Goal: Task Accomplishment & Management: Manage account settings

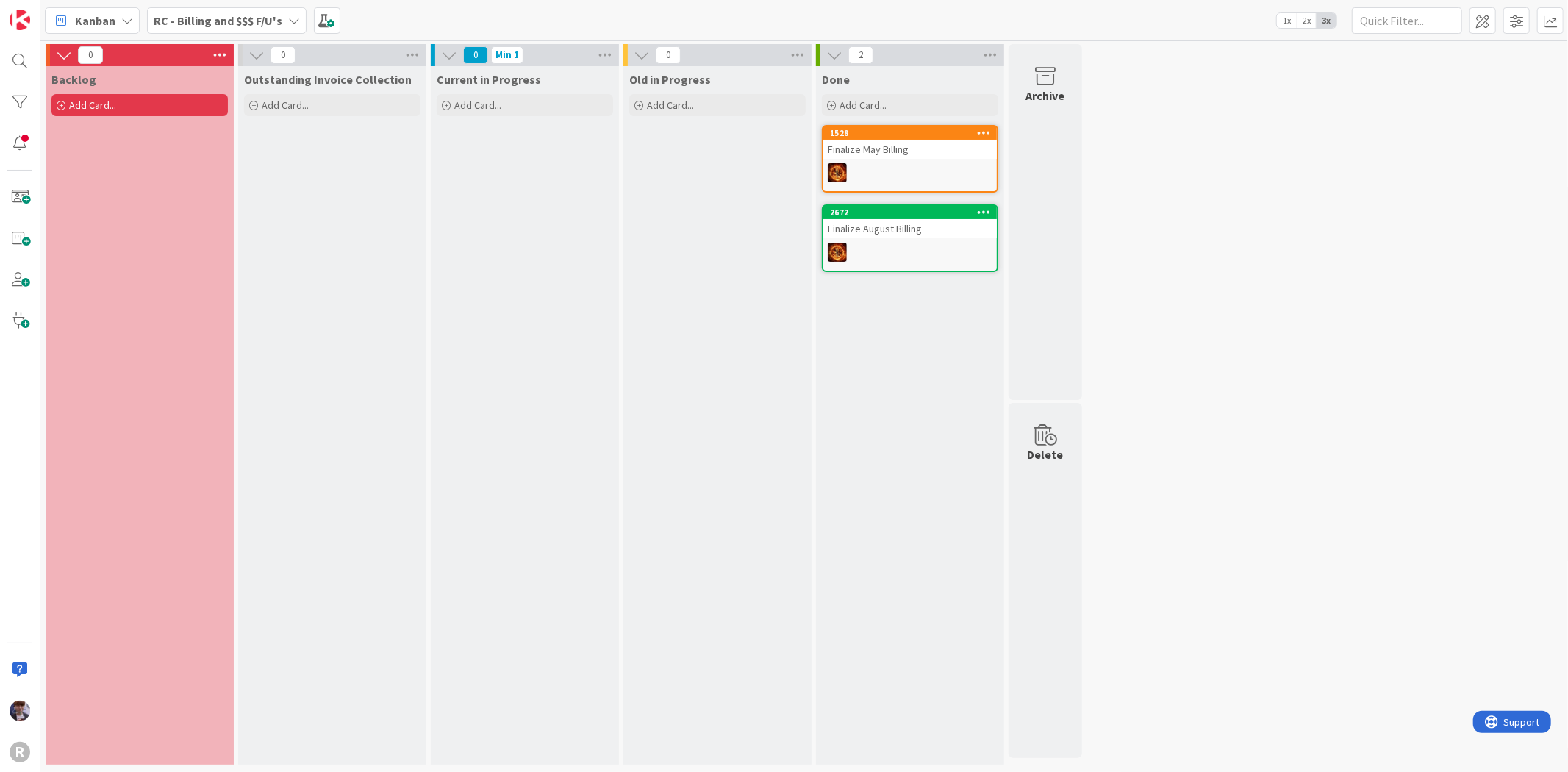
click at [111, 23] on span "Kanban" at bounding box center [96, 20] width 41 height 17
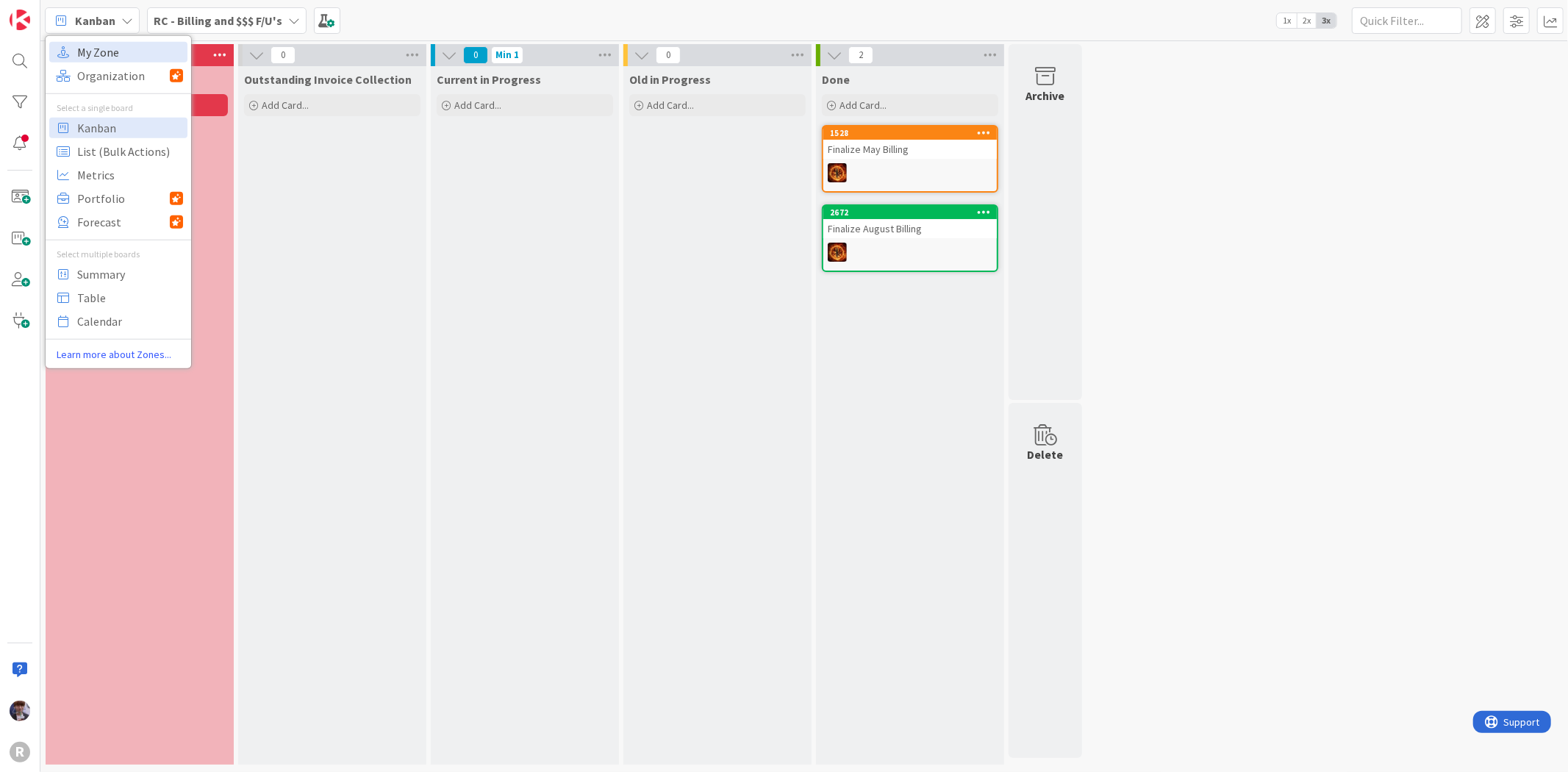
click at [112, 47] on span "My Zone" at bounding box center [130, 51] width 106 height 22
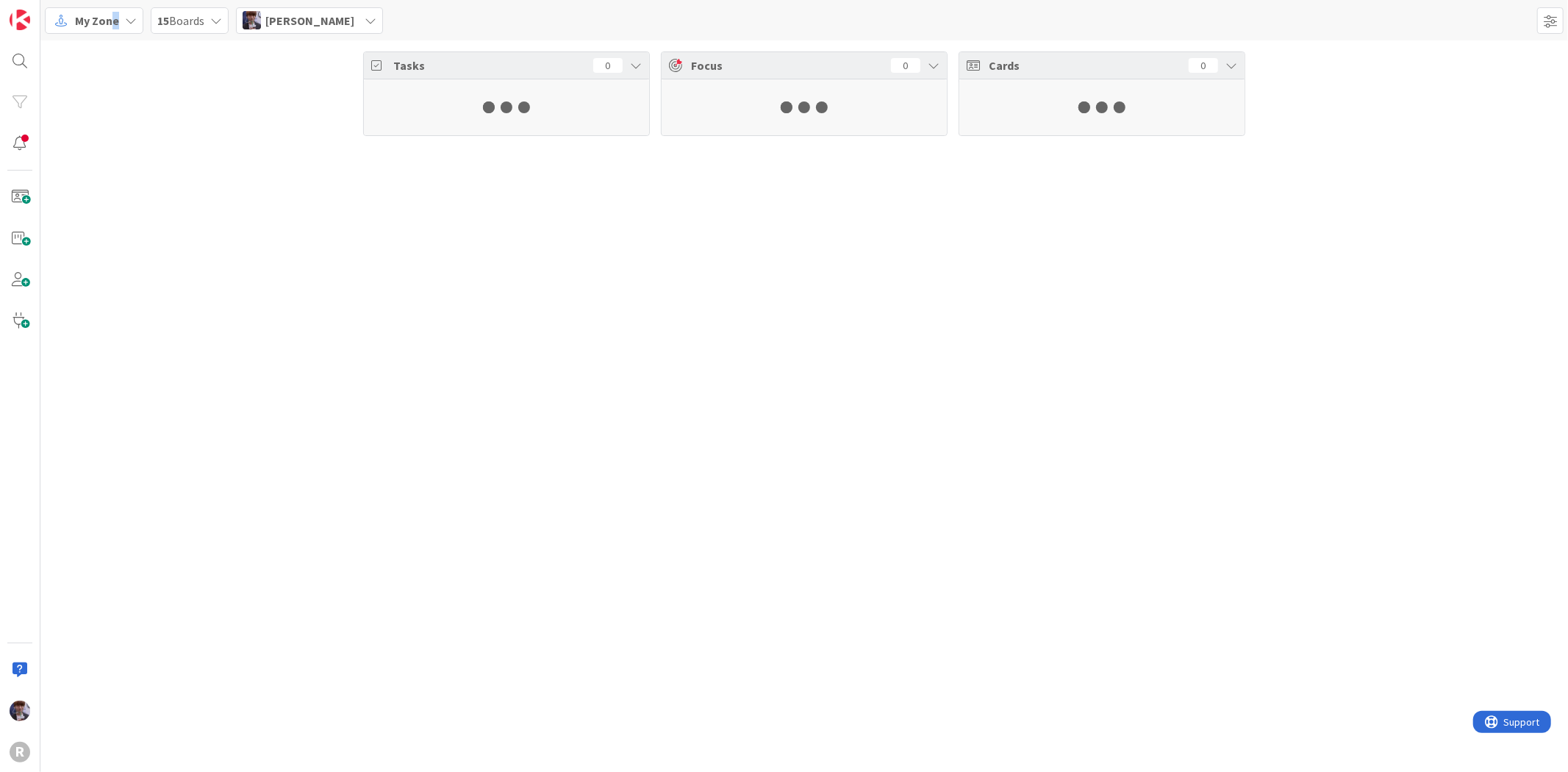
click at [109, 11] on div "My Zone" at bounding box center [94, 20] width 99 height 26
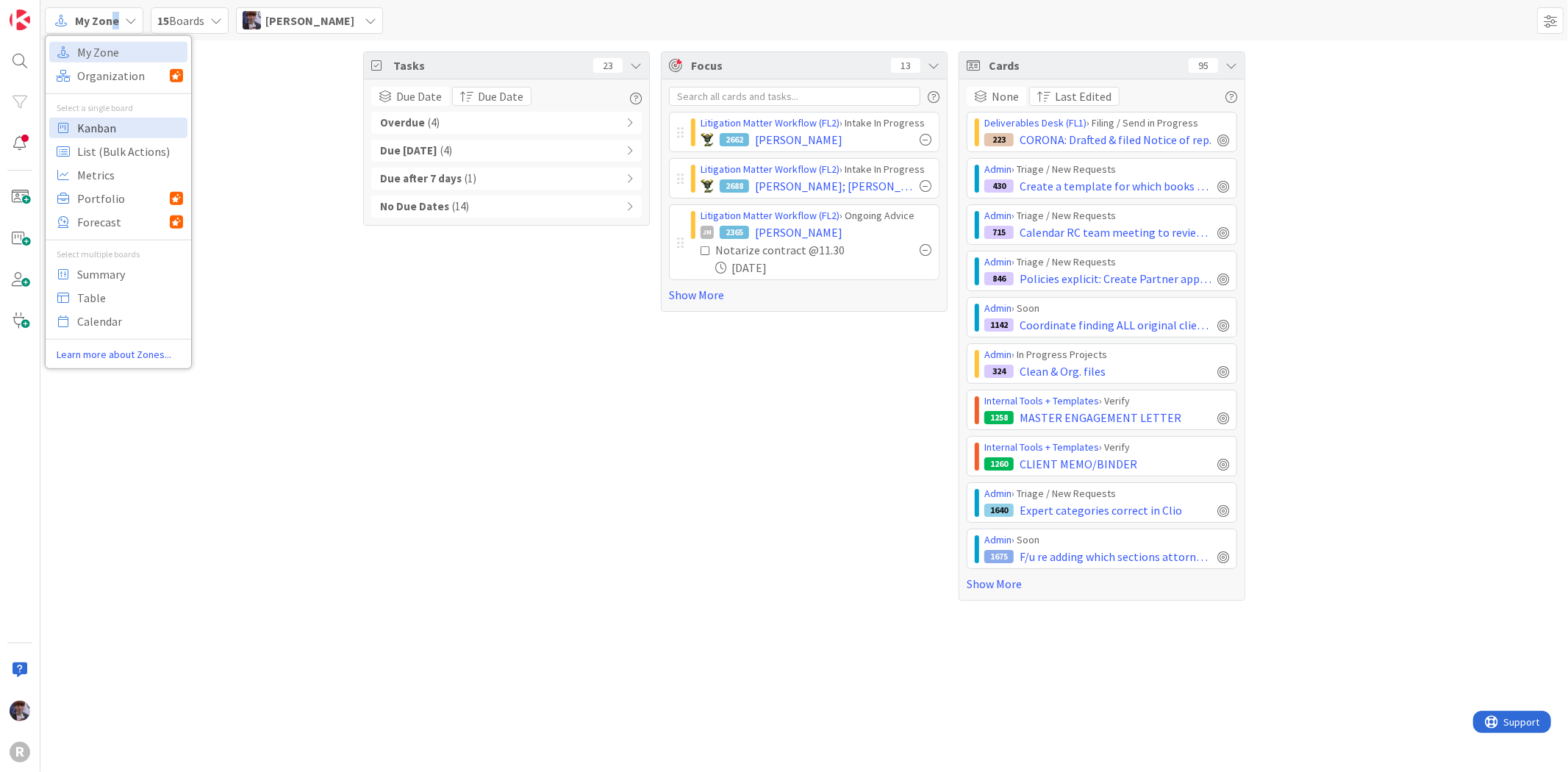
click at [112, 127] on span "Kanban" at bounding box center [130, 127] width 106 height 22
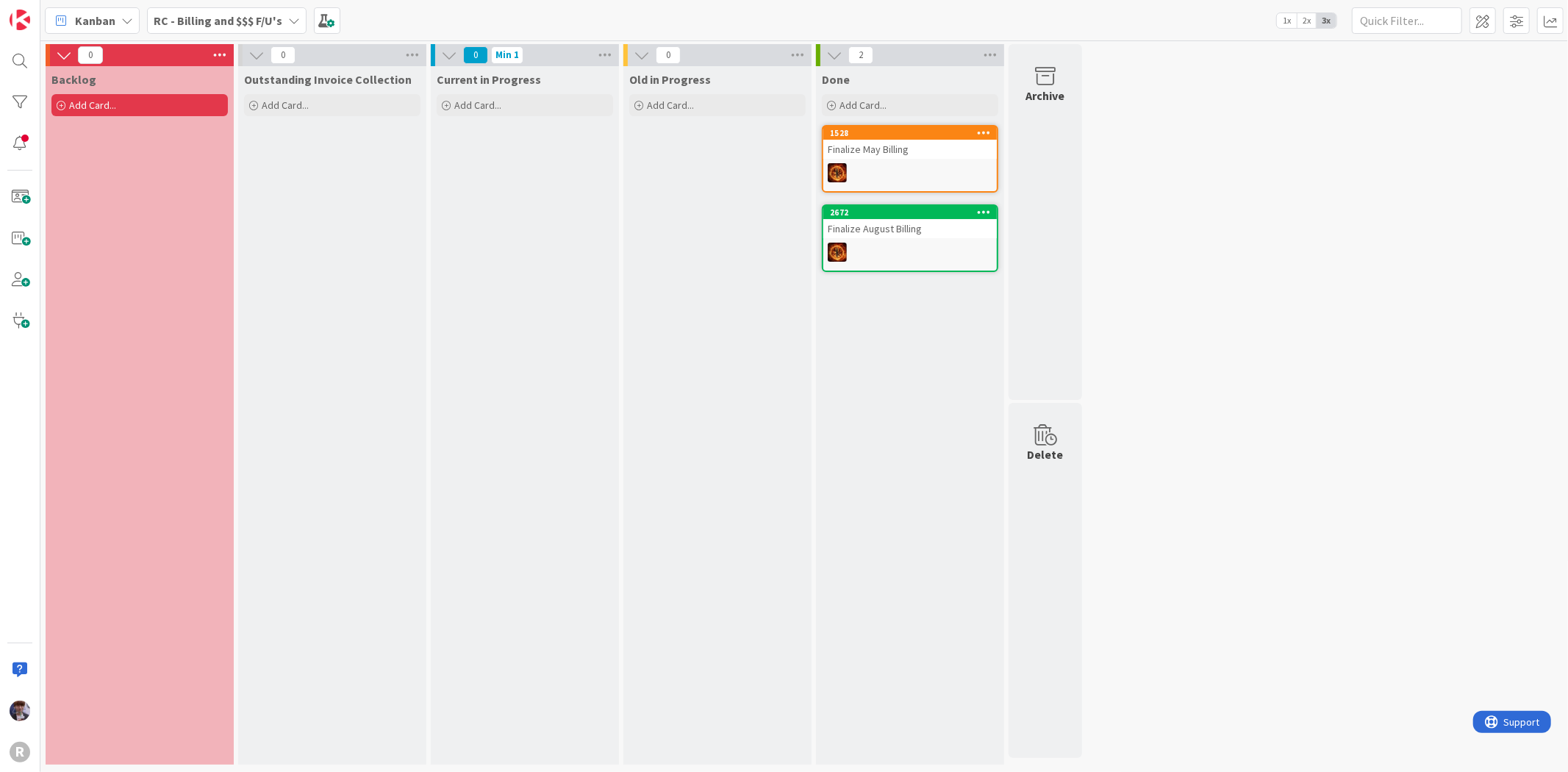
click at [213, 14] on b "RC - Billing and $$$ F/U's" at bounding box center [218, 21] width 129 height 15
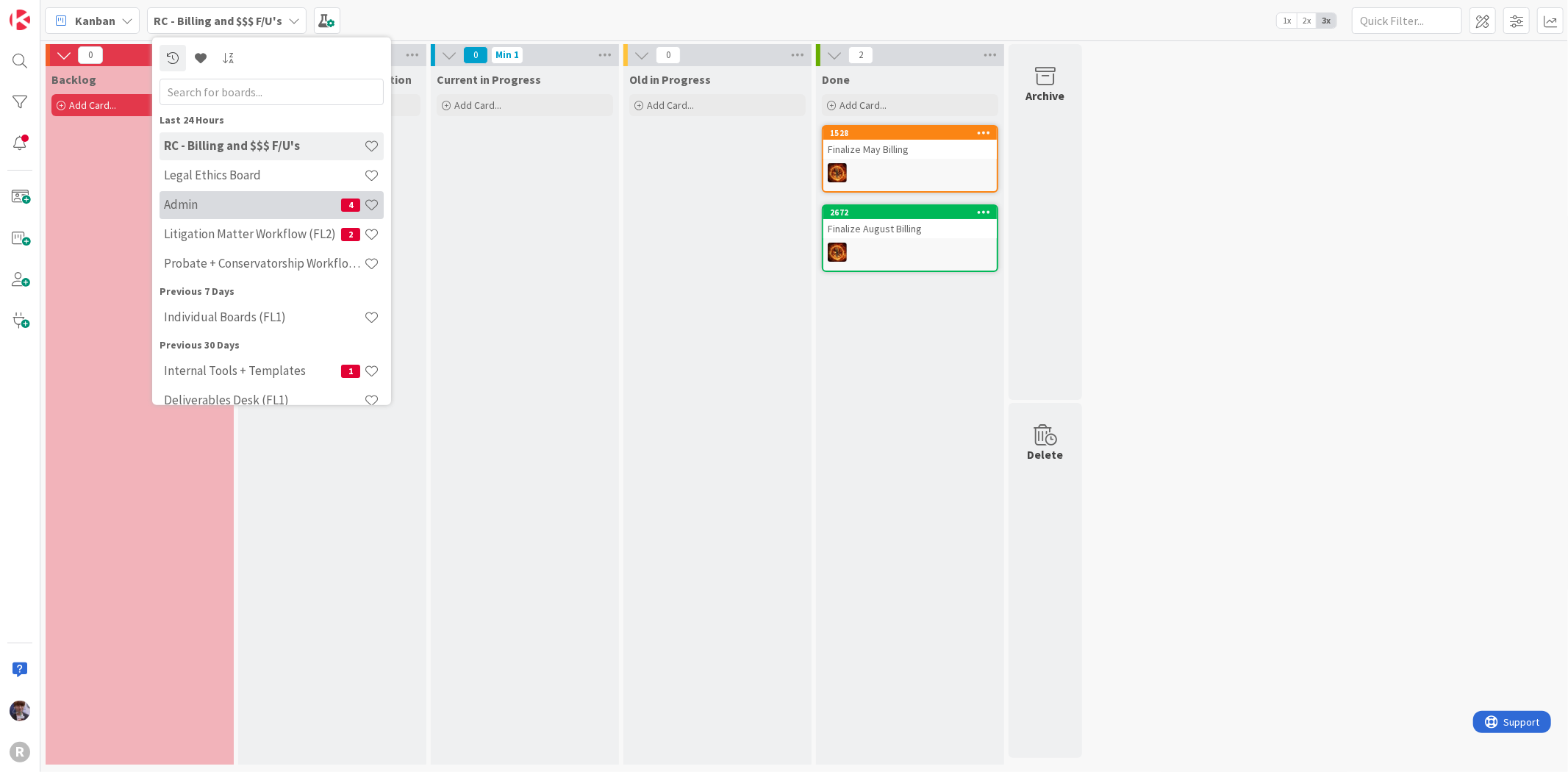
click at [204, 203] on h4 "Admin" at bounding box center [252, 205] width 177 height 15
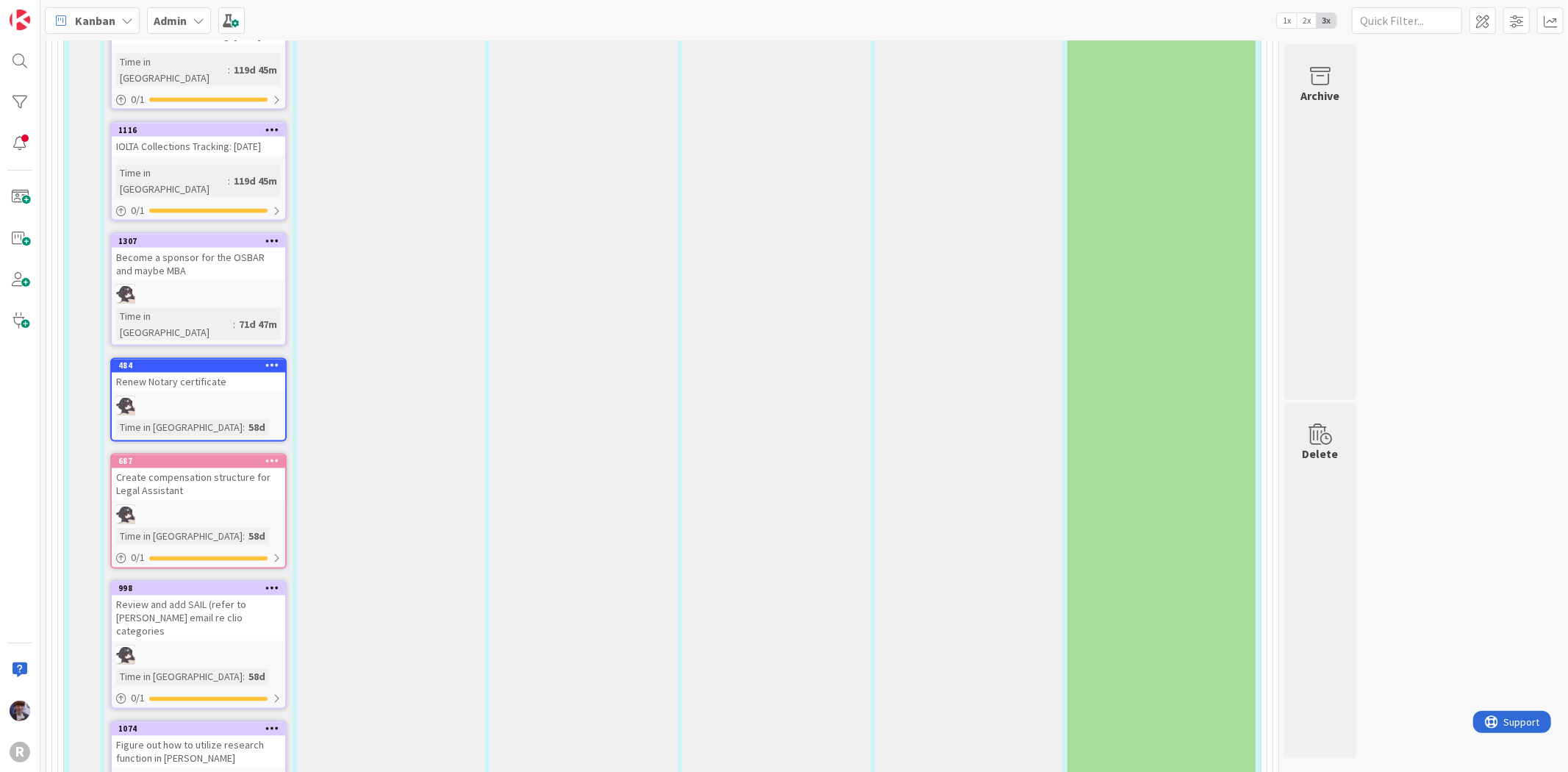
scroll to position [2369, 0]
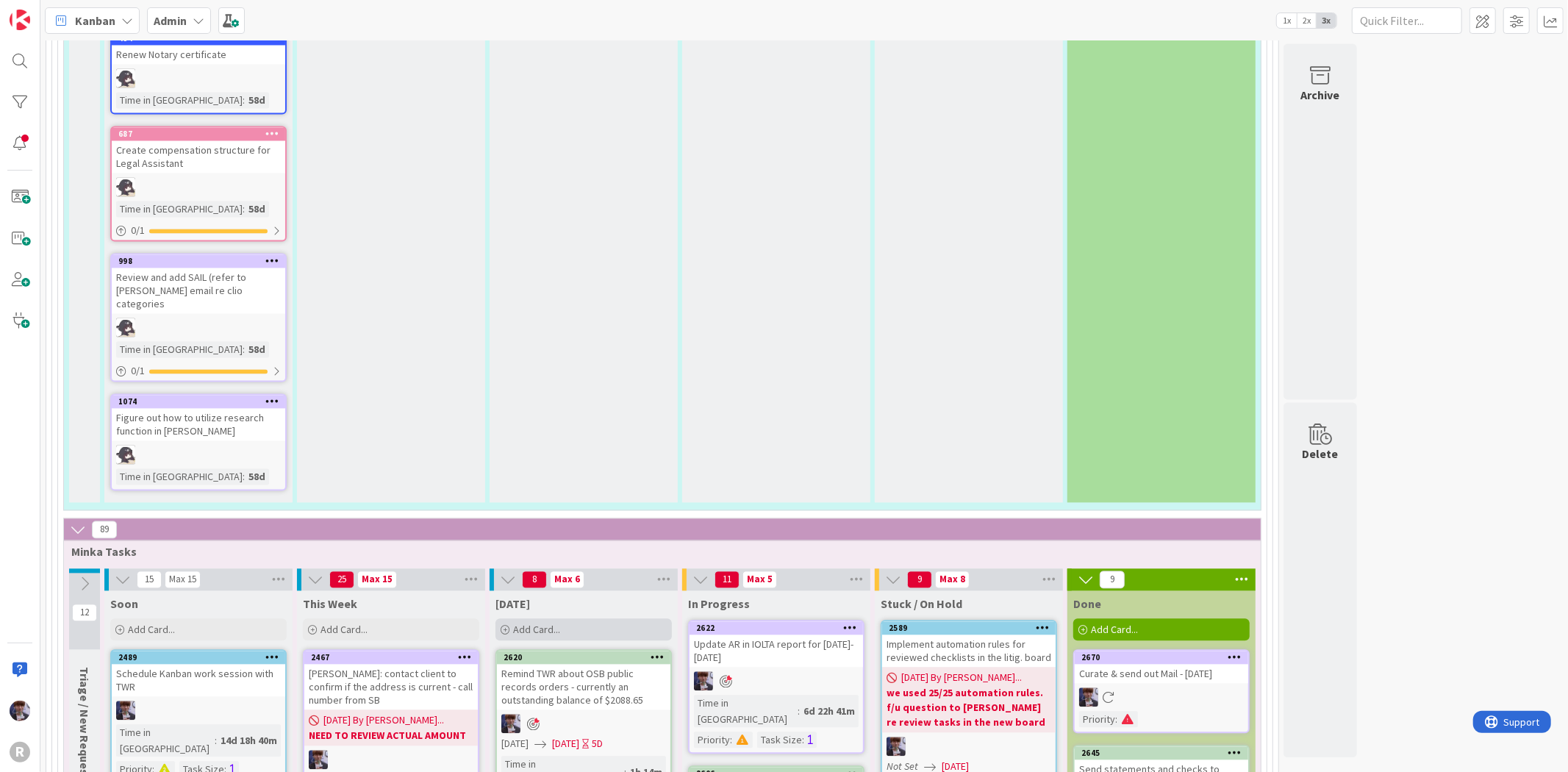
click at [561, 619] on div "Add Card..." at bounding box center [583, 630] width 176 height 22
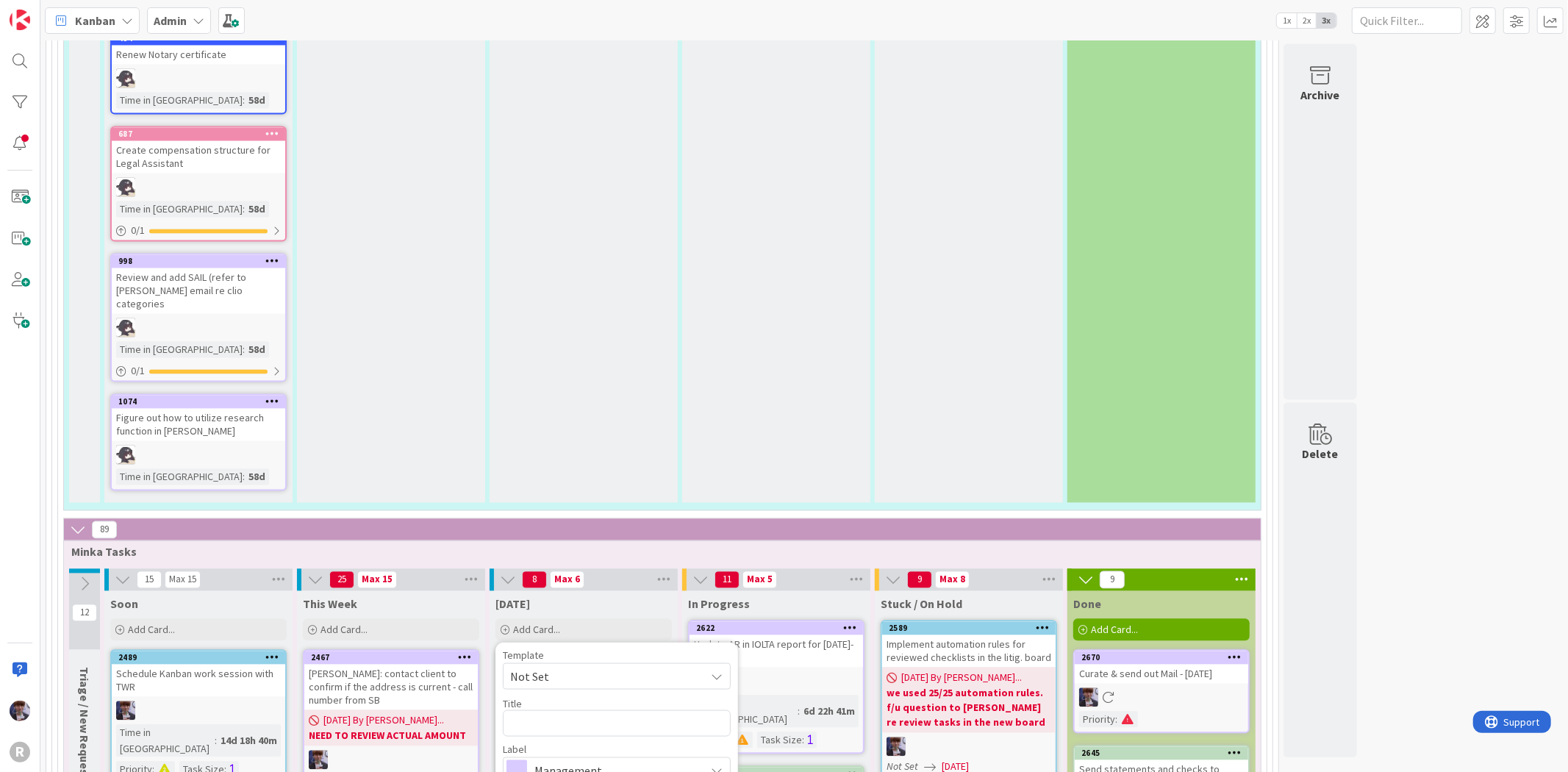
type textarea "x"
type textarea "C"
type textarea "x"
type textarea "Ch"
type textarea "x"
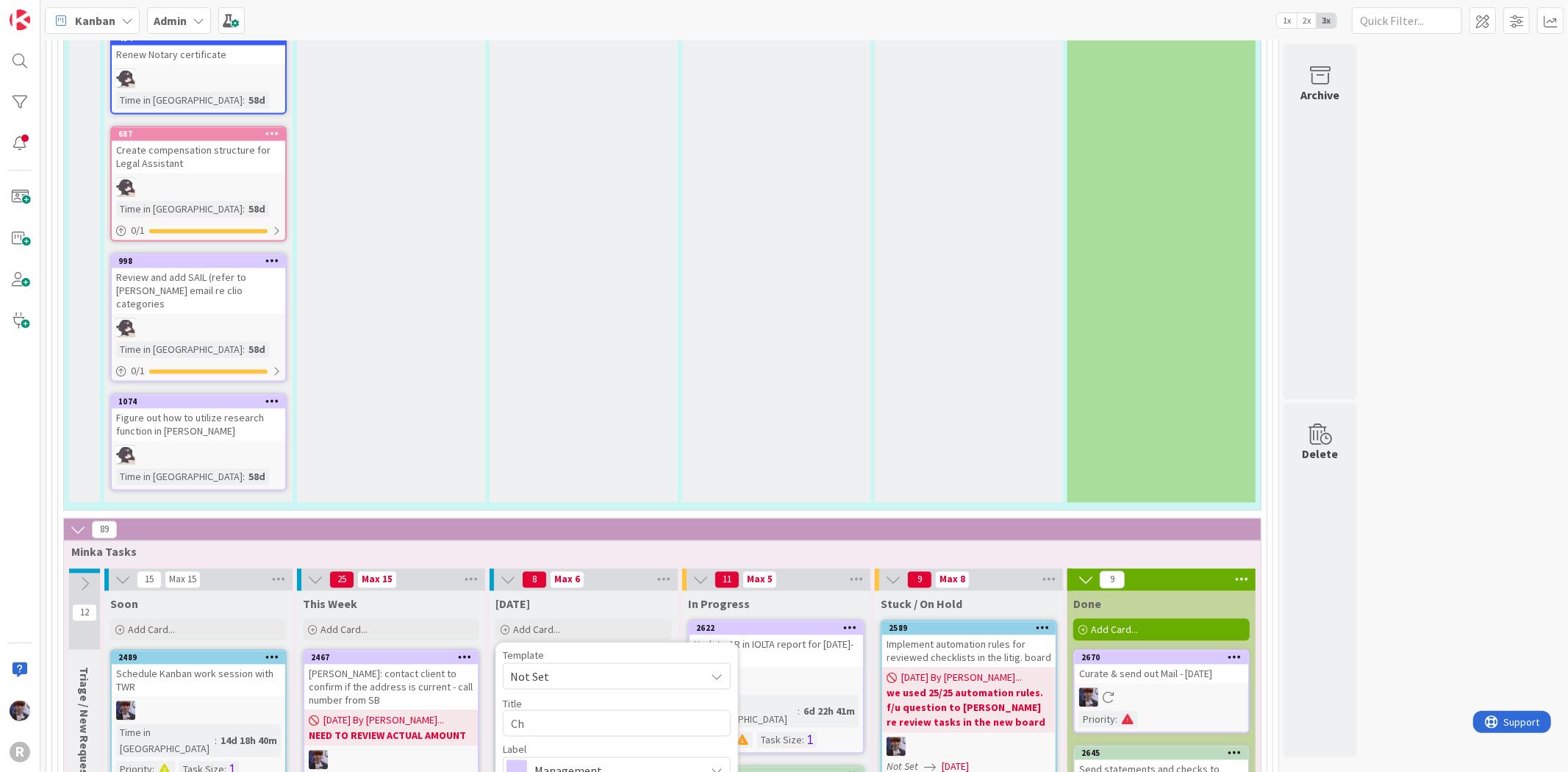
type textarea "Che"
type textarea "x"
type textarea "Chec"
type textarea "x"
type textarea "Check"
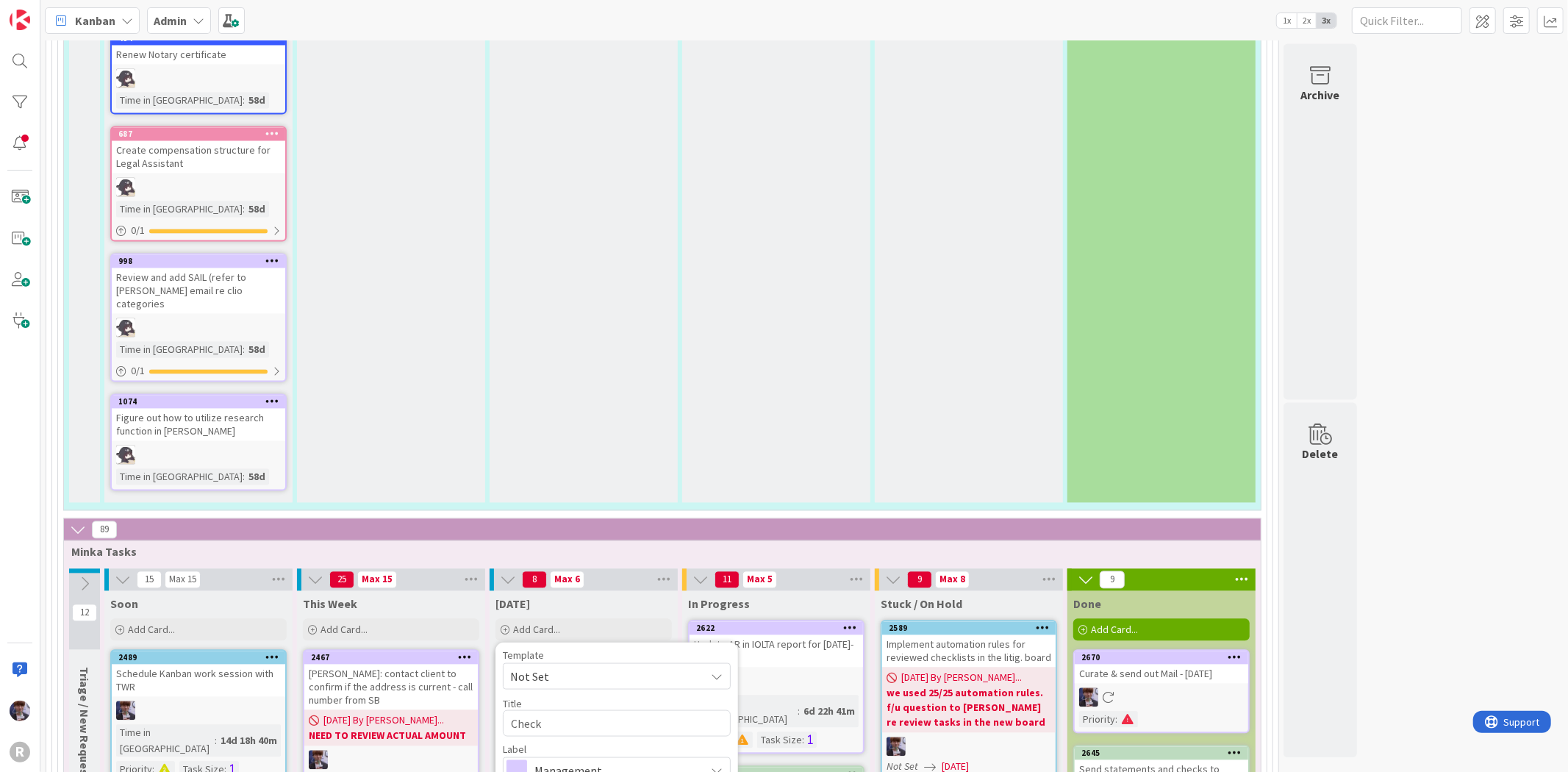
type textarea "x"
type textarea "Check"
type textarea "x"
type textarea "Check a"
type textarea "x"
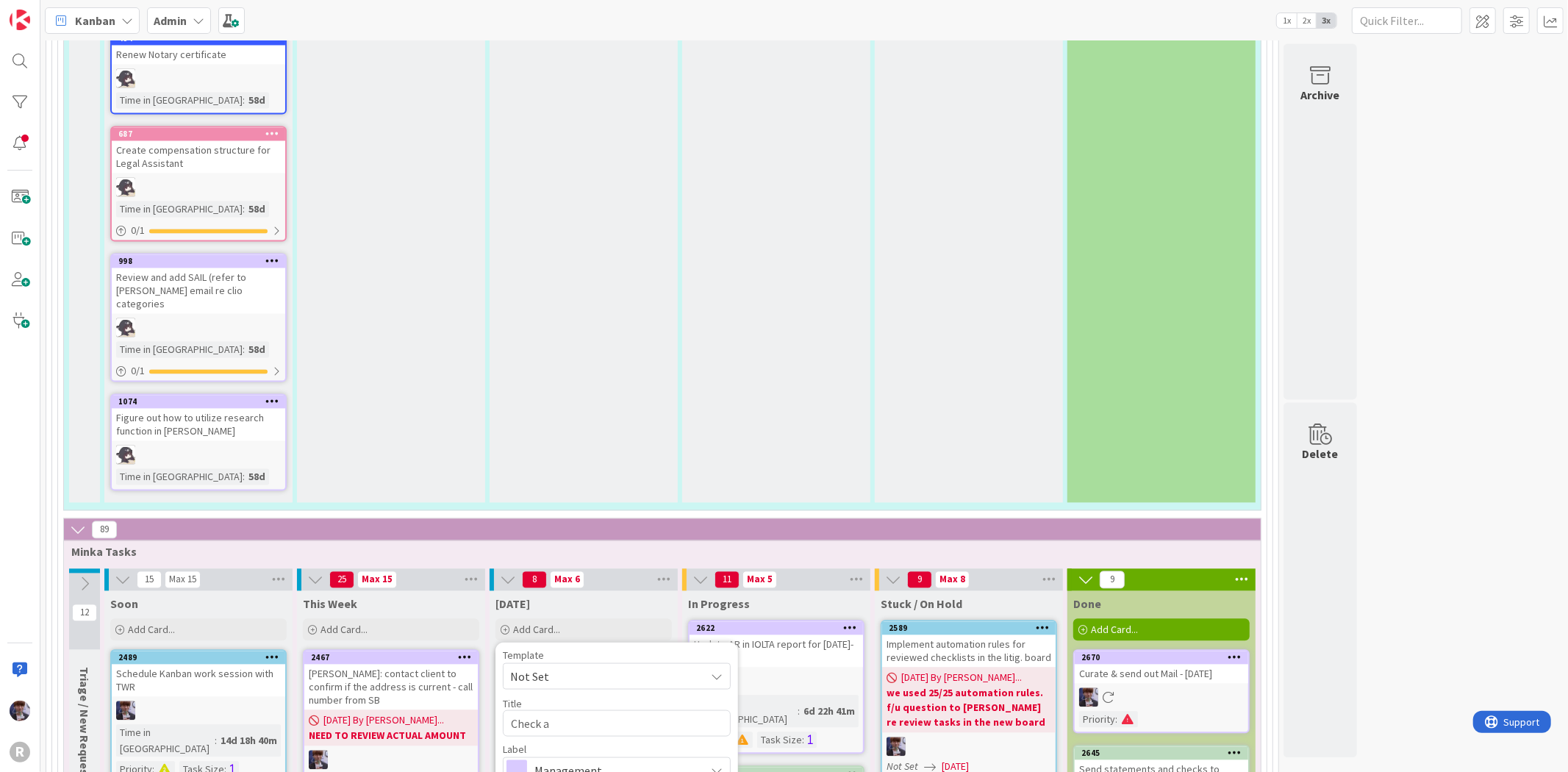
type textarea "Check al"
type textarea "x"
type textarea "Check all"
type textarea "x"
type textarea "Check all"
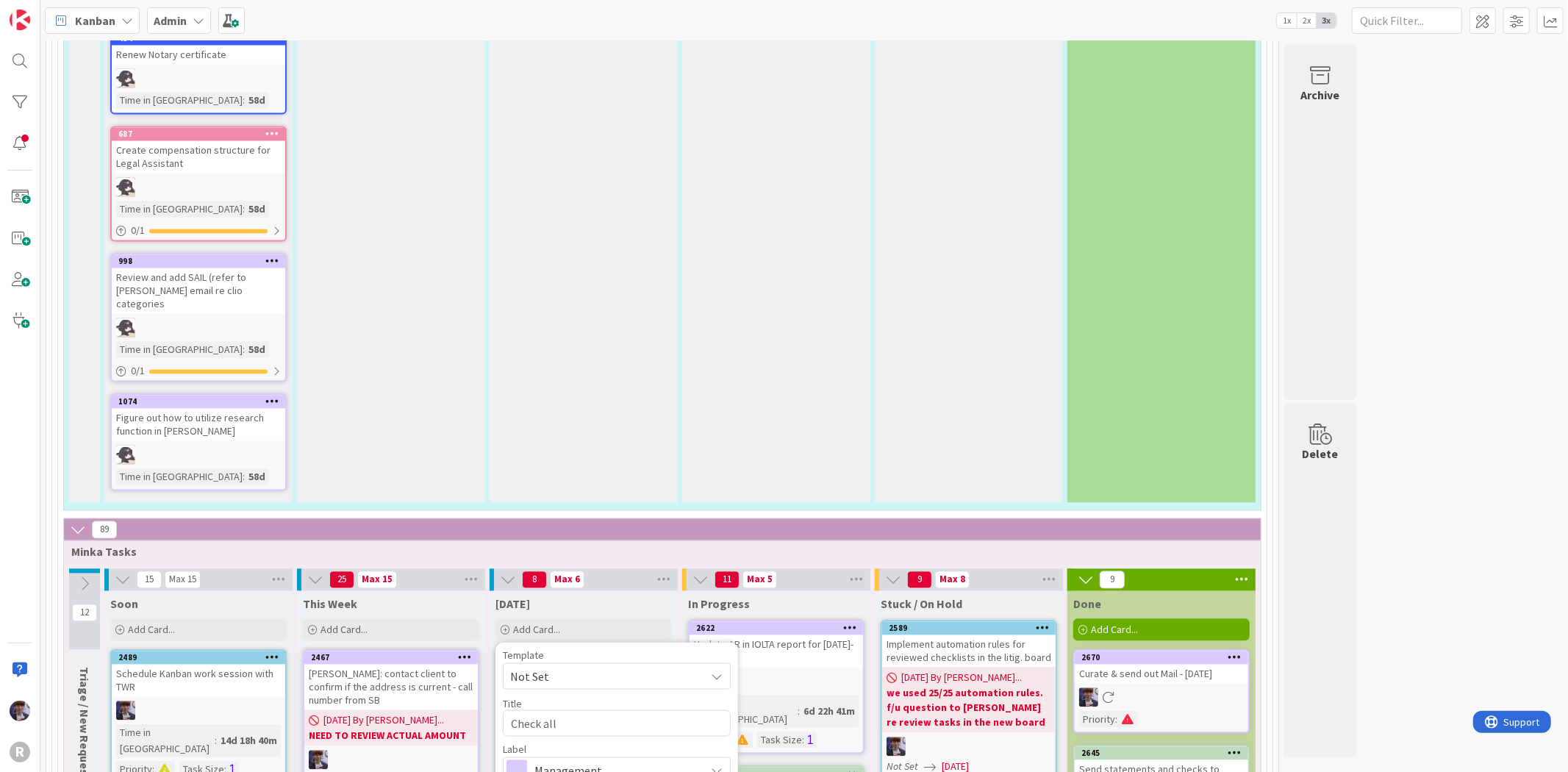
type textarea "x"
type textarea "Check all i"
type textarea "x"
type textarea "Check all inv"
type textarea "x"
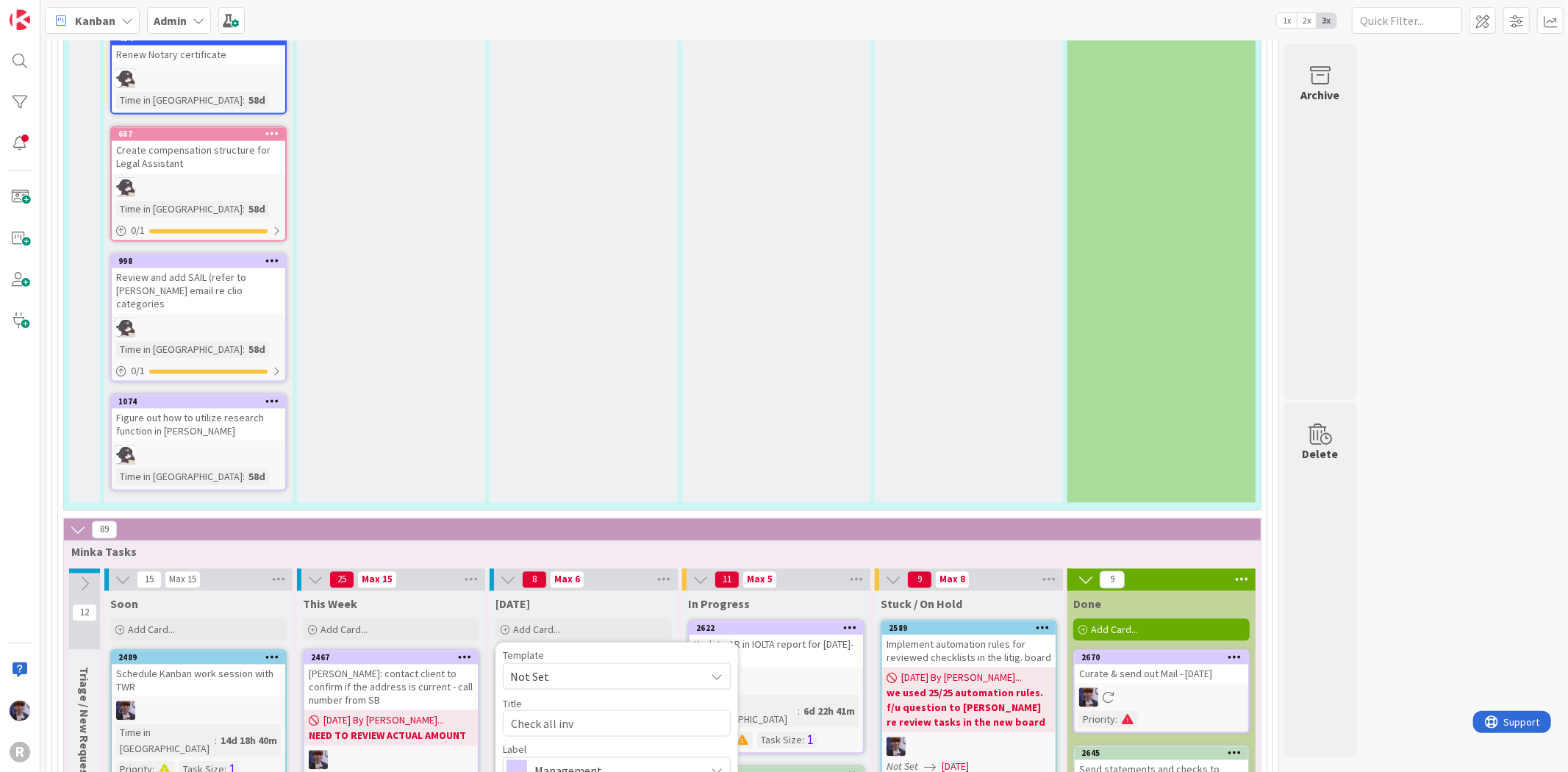
type textarea "Check all invo"
type textarea "x"
type textarea "Check all invoi"
type textarea "x"
type textarea "Check all invoic"
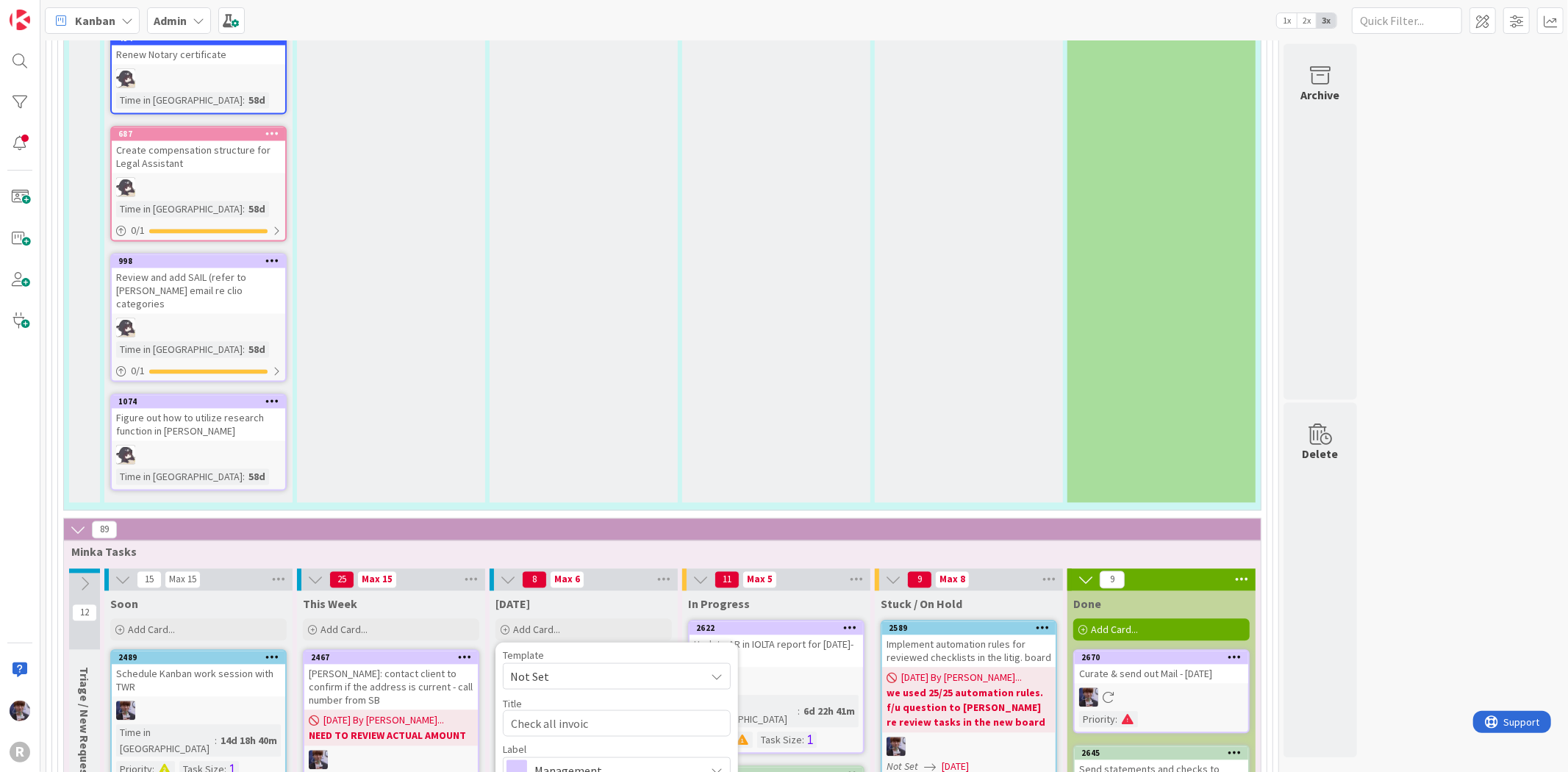
type textarea "x"
type textarea "Check all invoice"
type textarea "x"
type textarea "Check all invoices"
type textarea "x"
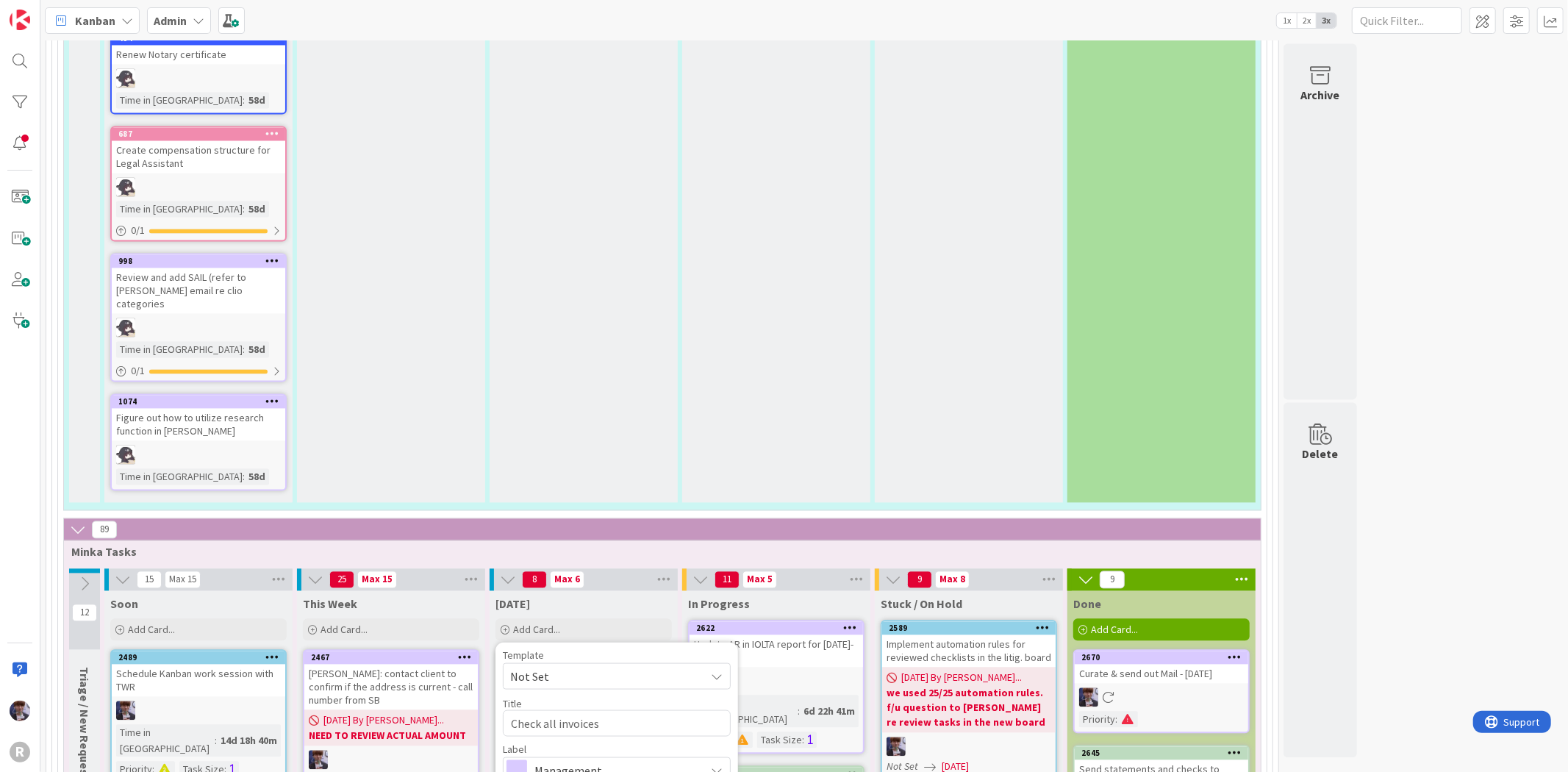
type textarea "Check all invoices"
type textarea "x"
type textarea "Check all invoices a"
type textarea "x"
type textarea "Check all invoices ar"
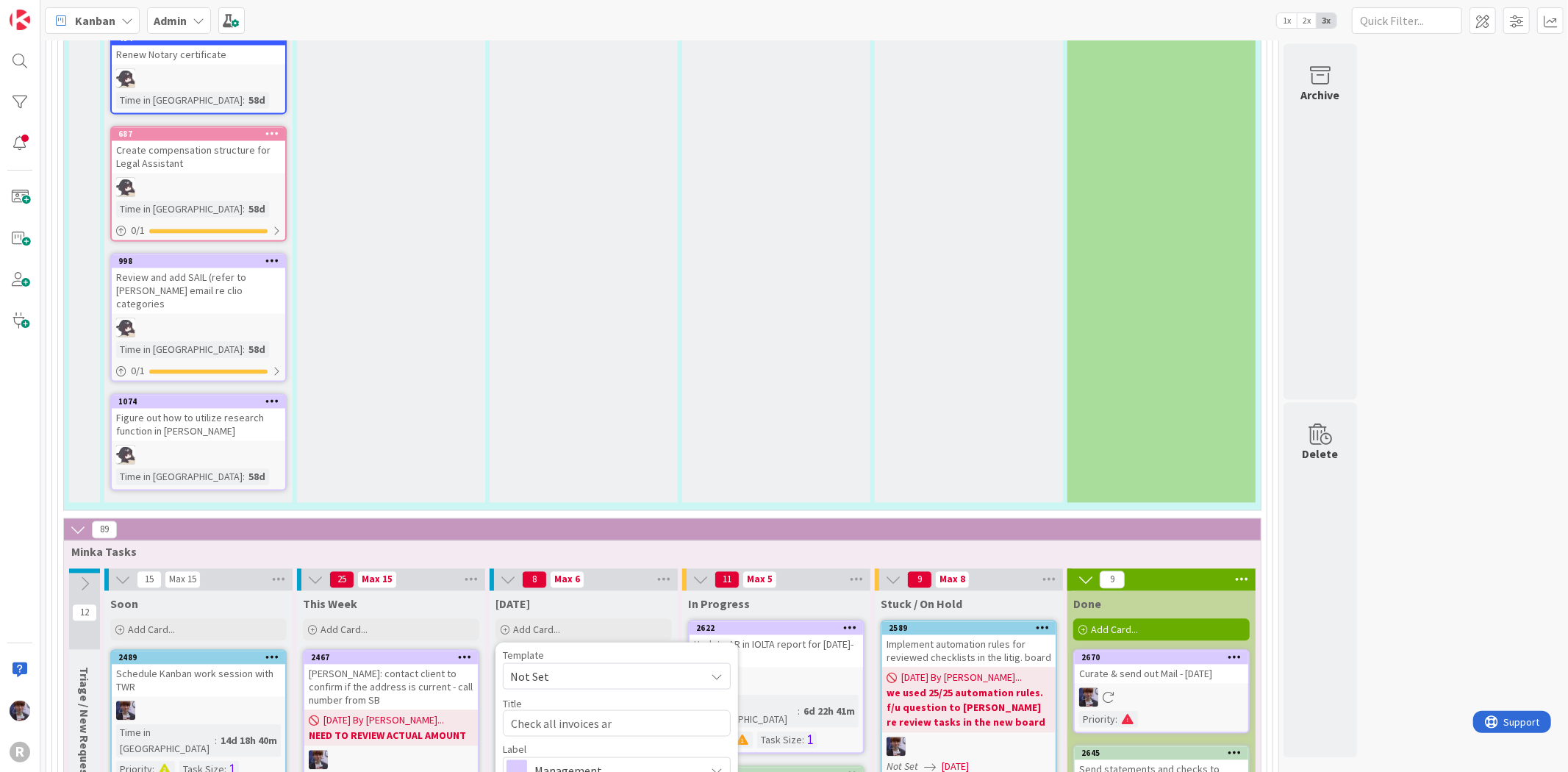
type textarea "x"
type textarea "Check all invoices are"
type textarea "x"
type textarea "Check all invoices are"
type textarea "x"
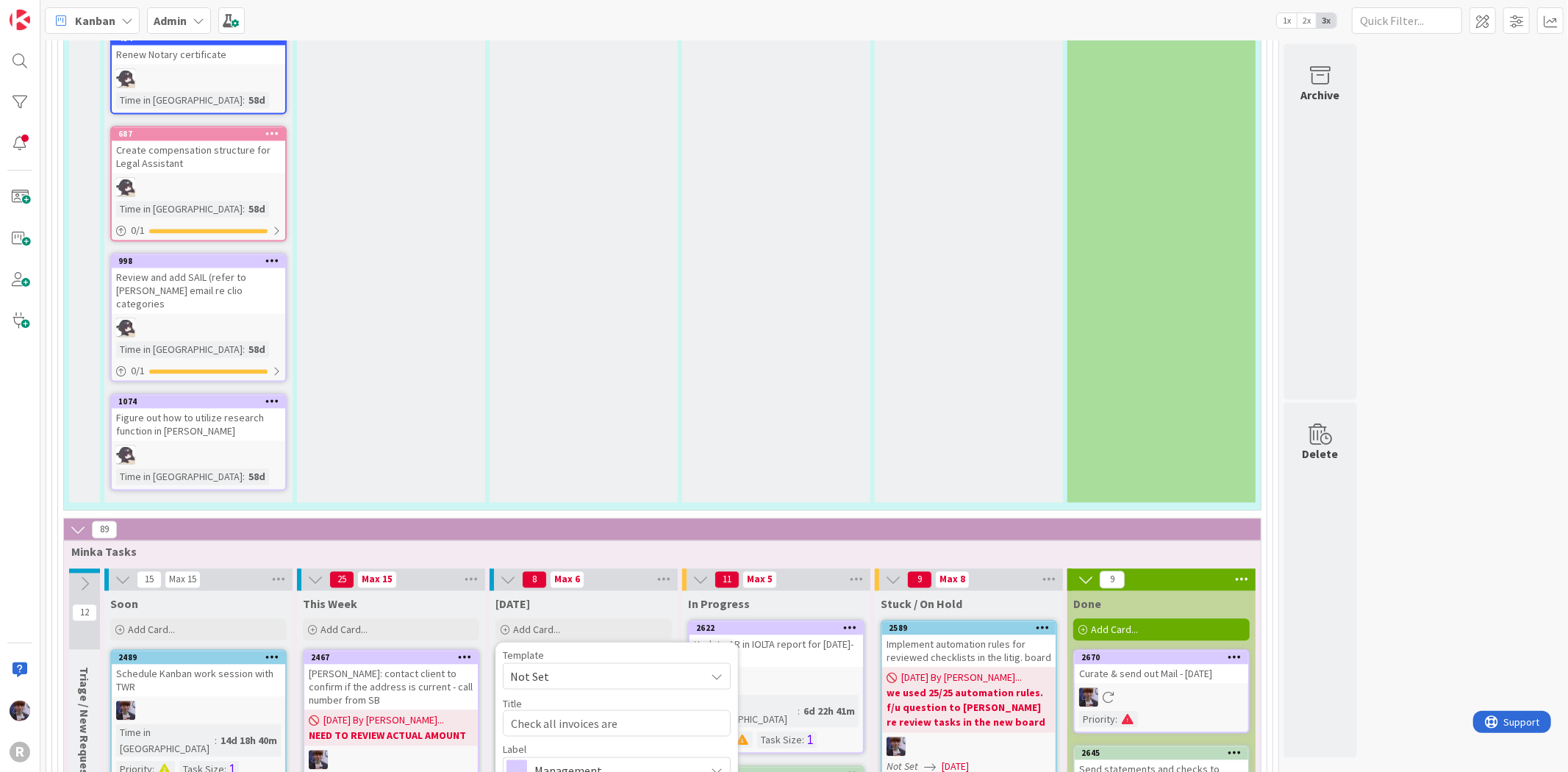
type textarea "Check all invoices are p"
type textarea "x"
type textarea "Check all invoices are pa"
type textarea "x"
type textarea "Check all invoices are pai"
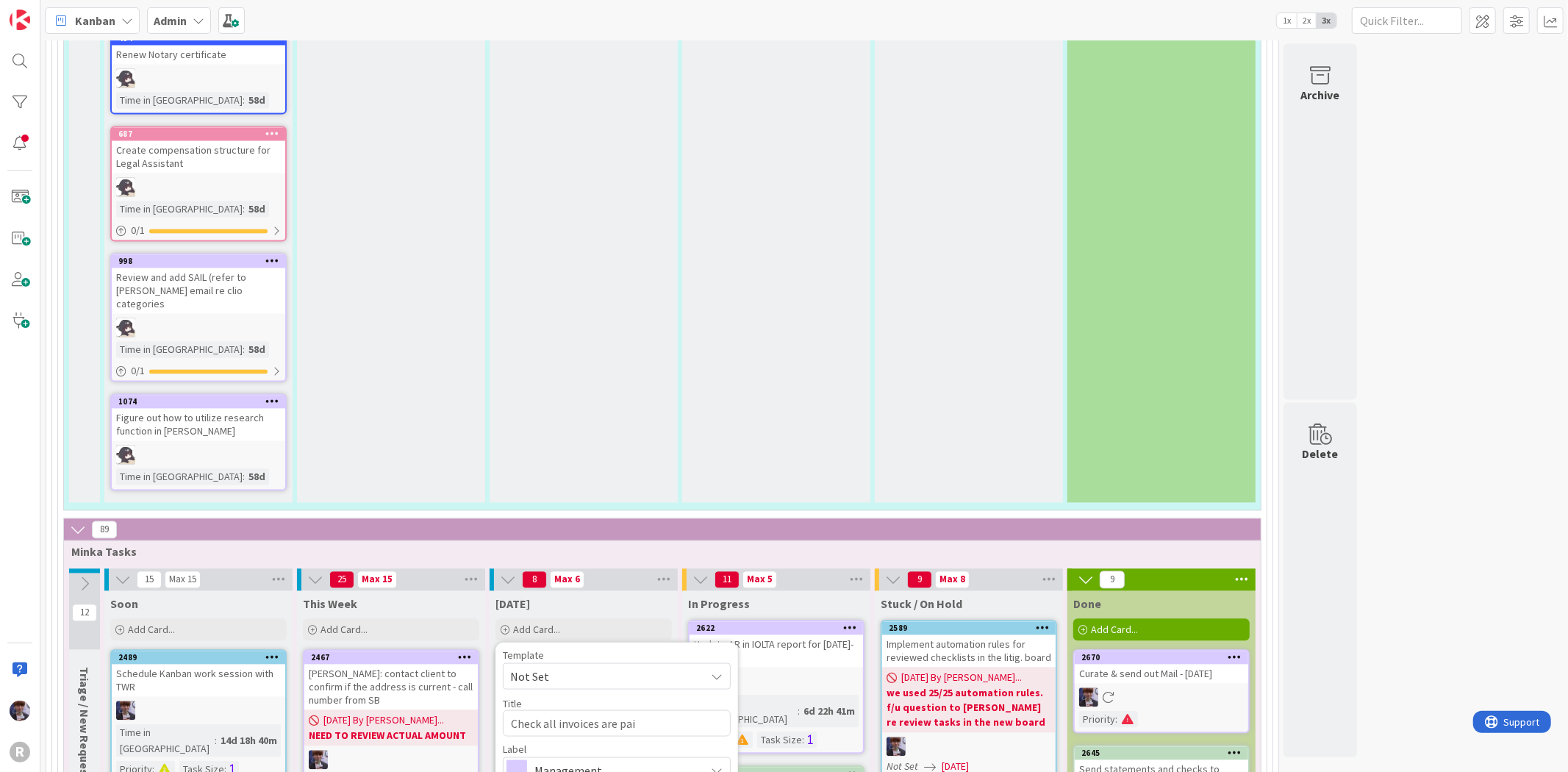
type textarea "x"
type textarea "Check all invoices are paid"
type textarea "x"
type textarea "Check all invoices are paid"
type textarea "x"
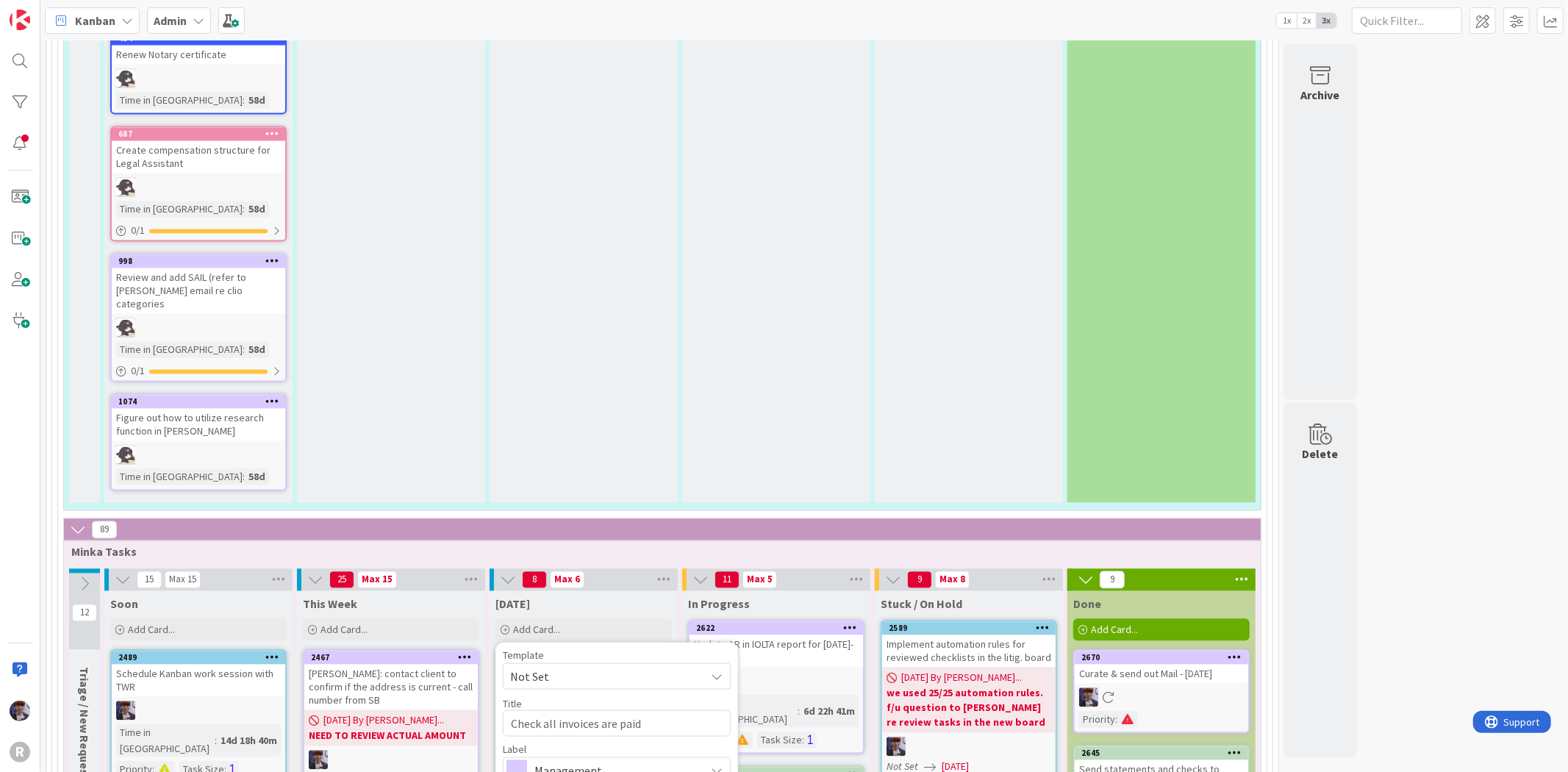
type textarea "Check all invoices are paid ("
type textarea "x"
type textarea "Check all invoices are paid ()"
type textarea "x"
type textarea "Check all invoices are paid (i)"
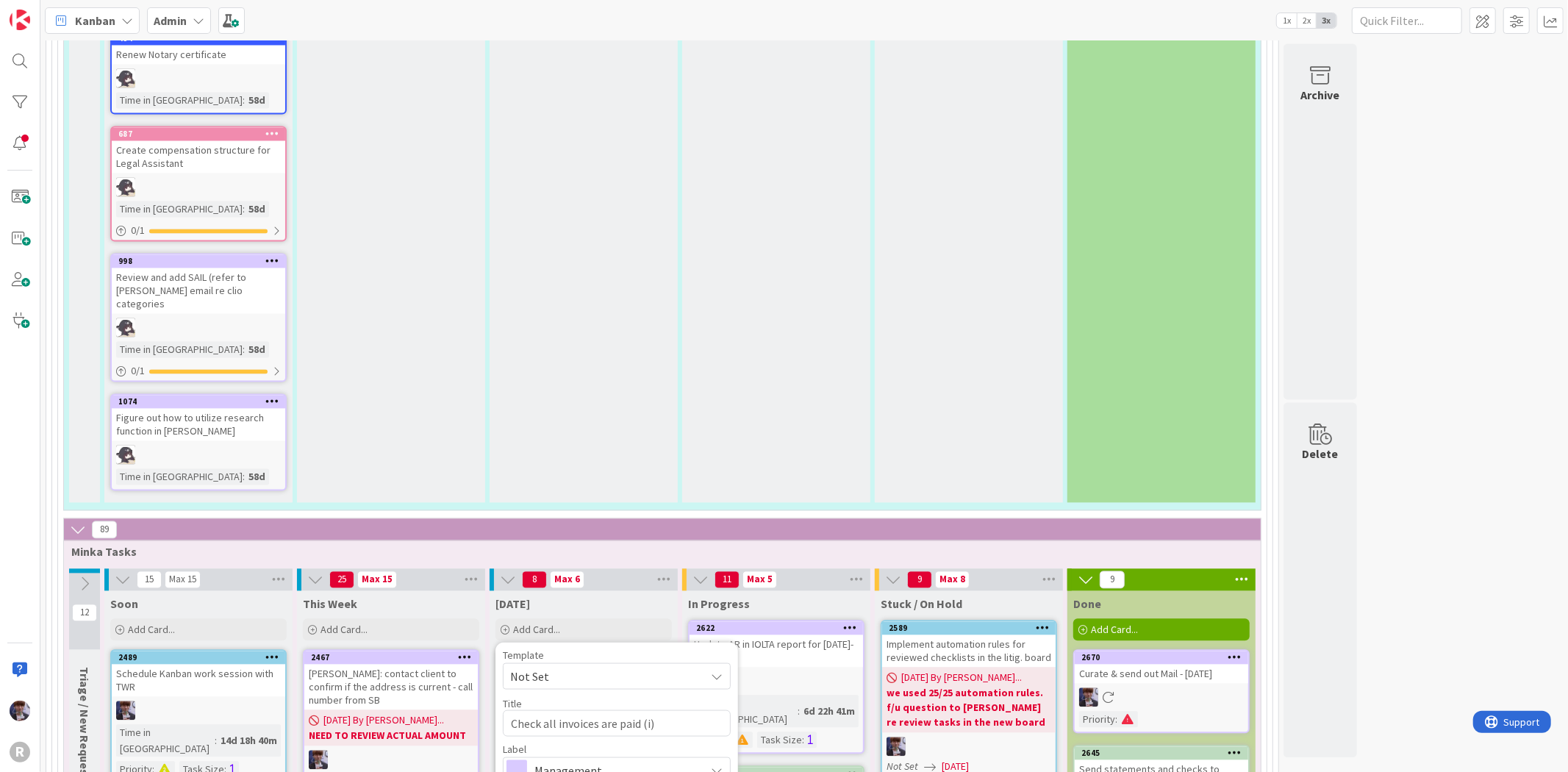
type textarea "x"
type textarea "Check all invoices are paid (ic)"
type textarea "x"
type textarea "Check all invoices are paid (icl)"
type textarea "x"
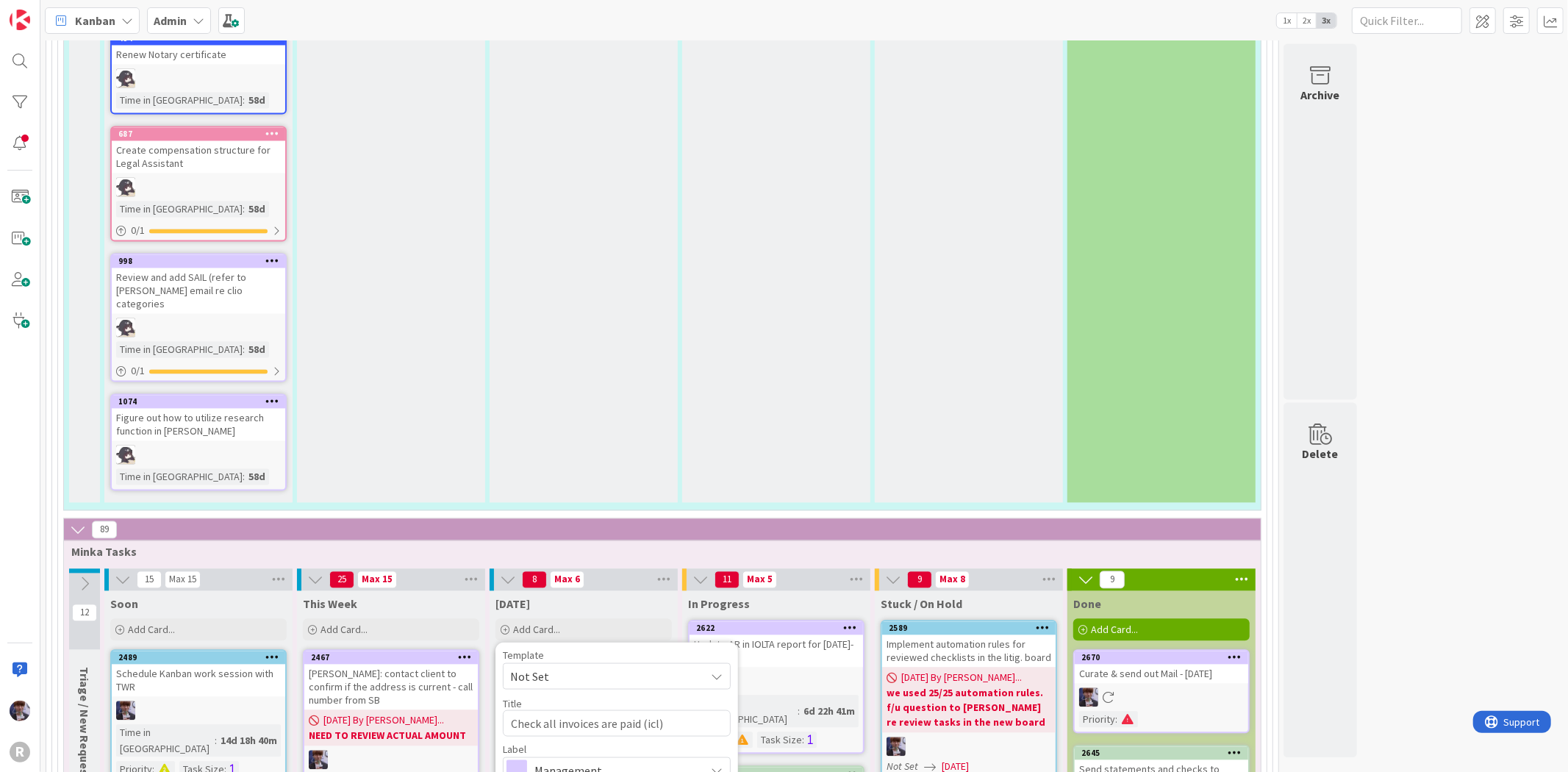
type textarea "Check all invoices are paid (icl.)"
type textarea "x"
type textarea "Check all invoices are paid (icl. )"
type textarea "x"
type textarea "Check all invoices are paid (icl. c)"
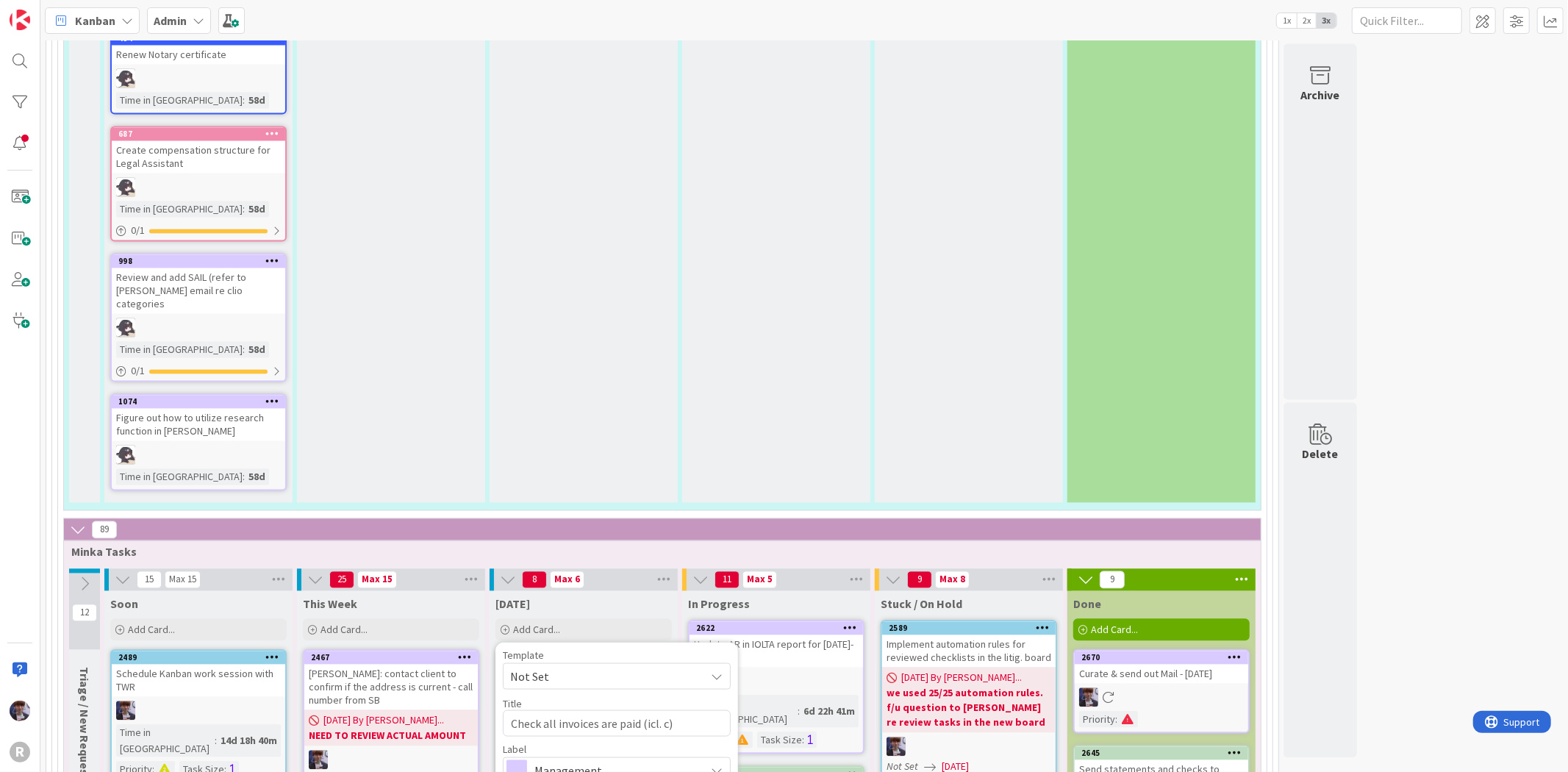
type textarea "x"
type textarea "Check all invoices are paid (icl. ch)"
type textarea "x"
type textarea "Check all invoices are paid (icl. che)"
type textarea "x"
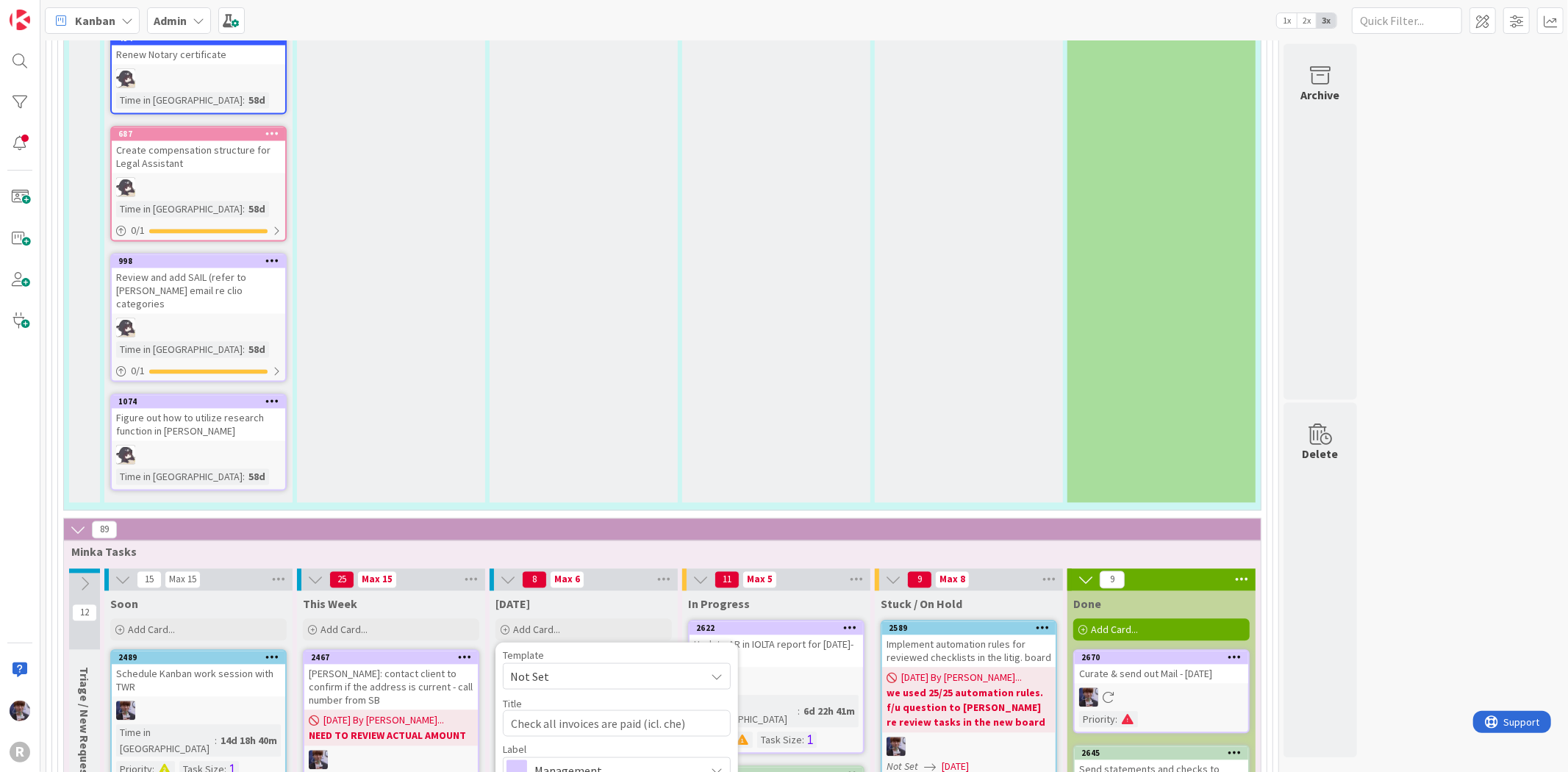
type textarea "Check all invoices are paid (icl. chec)"
type textarea "x"
type textarea "Check all invoices are paid (icl. check)"
drag, startPoint x: 693, startPoint y: 435, endPoint x: 641, endPoint y: 439, distance: 52.2
click at [641, 710] on textarea "Check all invoices are paid (icl. check)" at bounding box center [617, 723] width 228 height 26
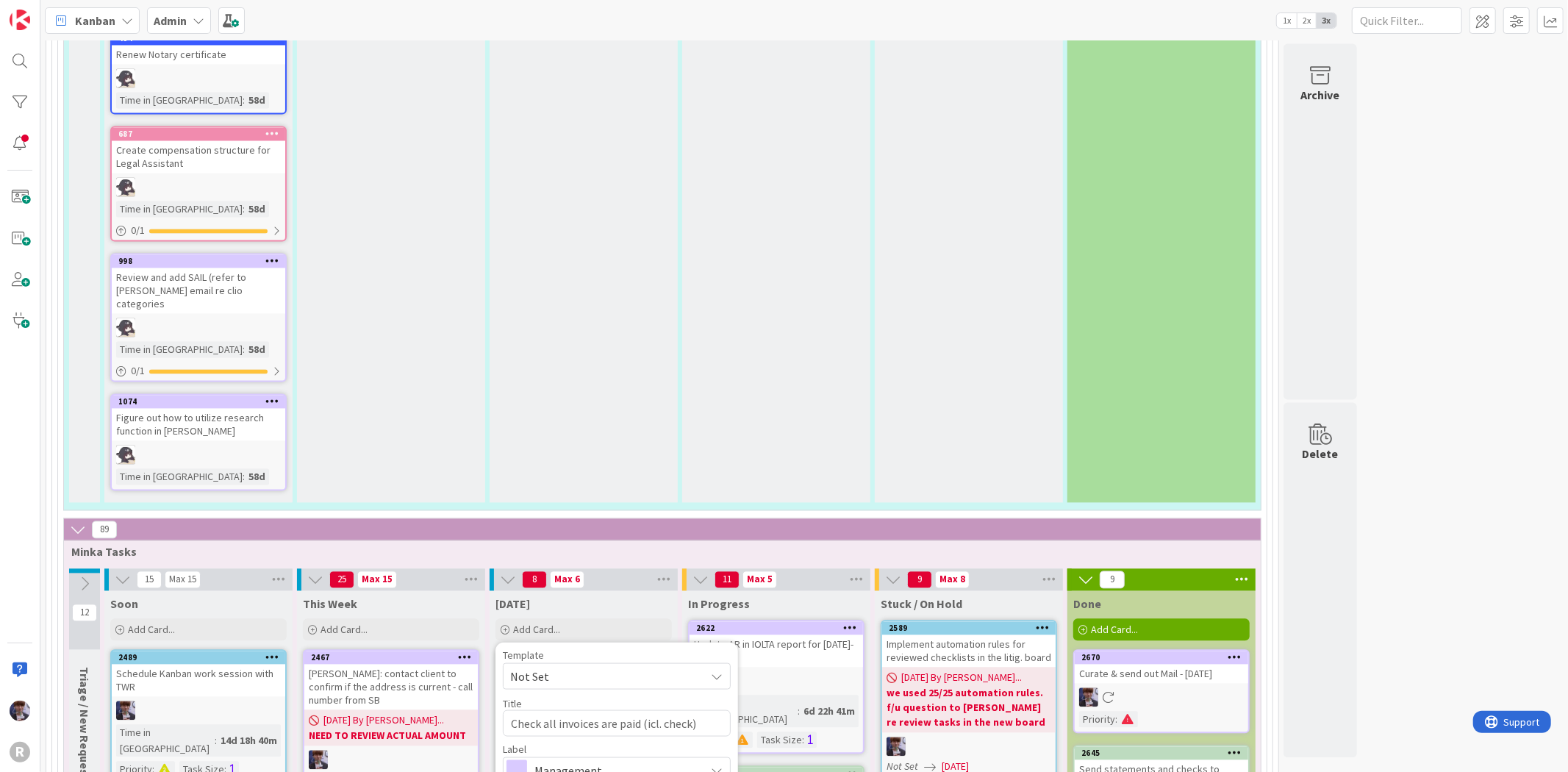
type textarea "x"
type textarea "Check all invoices are paid"
type textarea "x"
type textarea "Check all invoices are paid b"
type textarea "x"
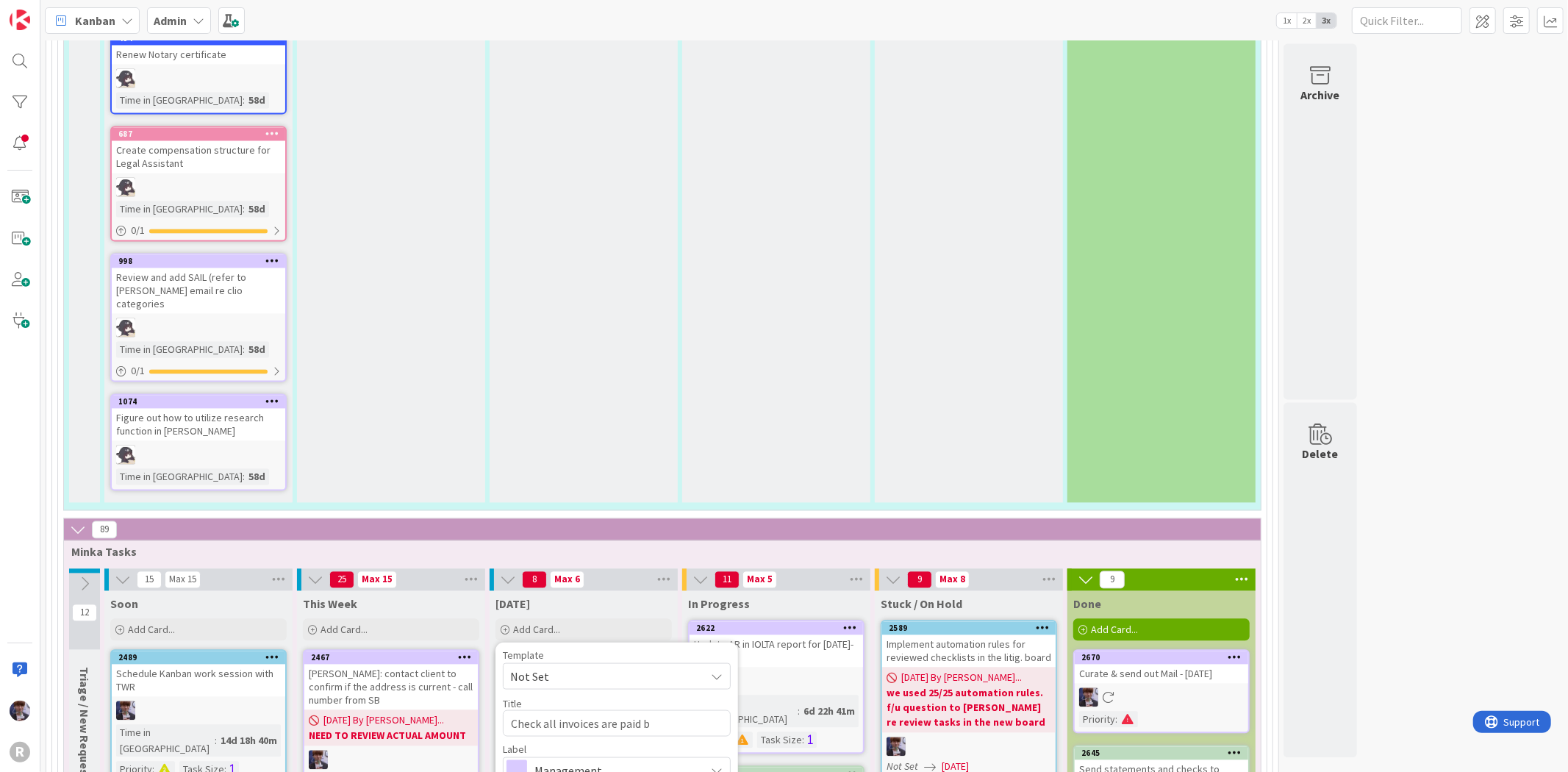
type textarea "Check all invoices are paid by"
type textarea "x"
type textarea "Check all invoices are paid by"
type textarea "x"
type textarea "Check all invoices are paid by t"
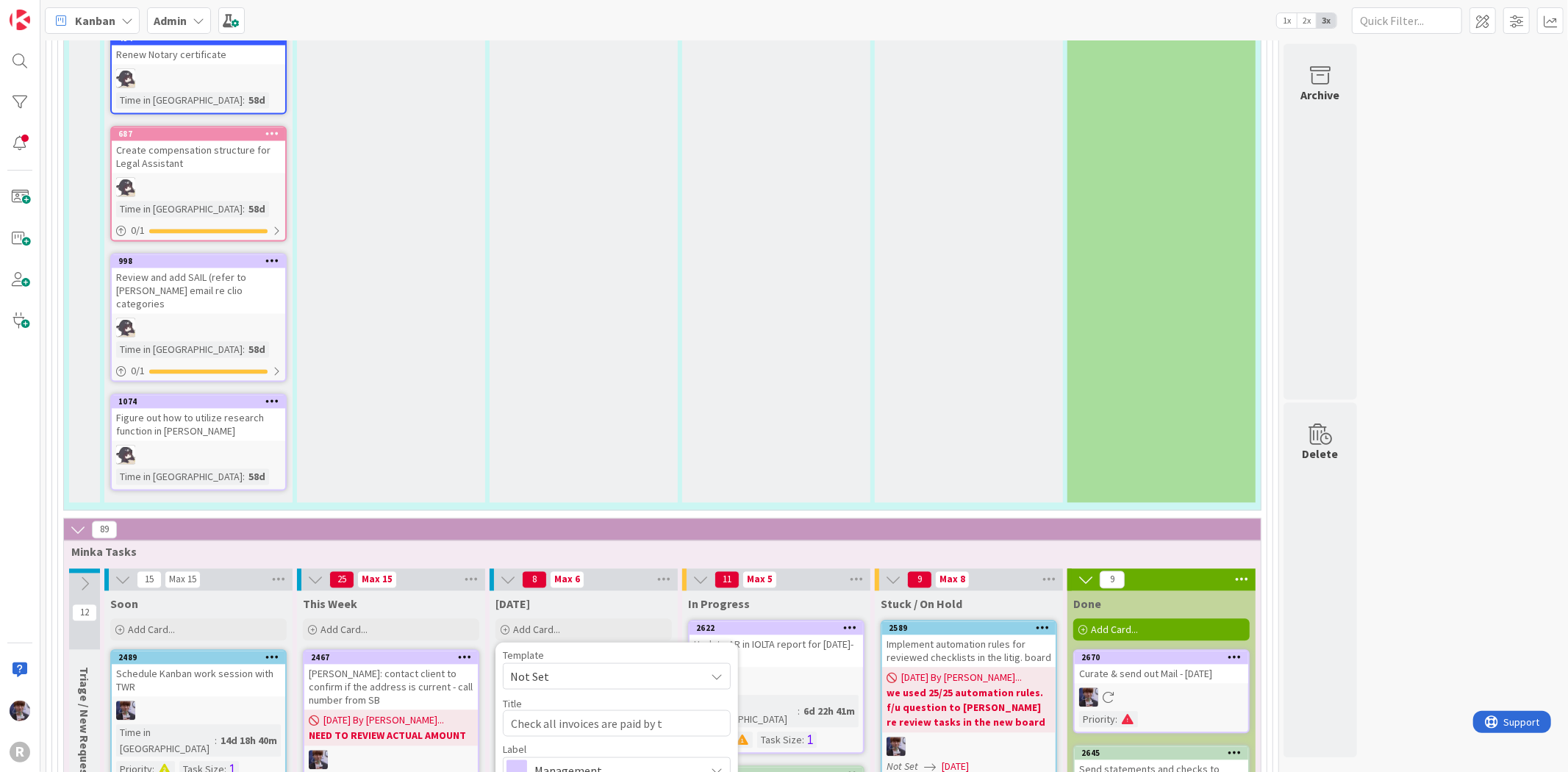
type textarea "x"
type textarea "Check all invoices are paid by to"
type textarea "x"
type textarea "Check all invoices are paid by ton"
type textarea "x"
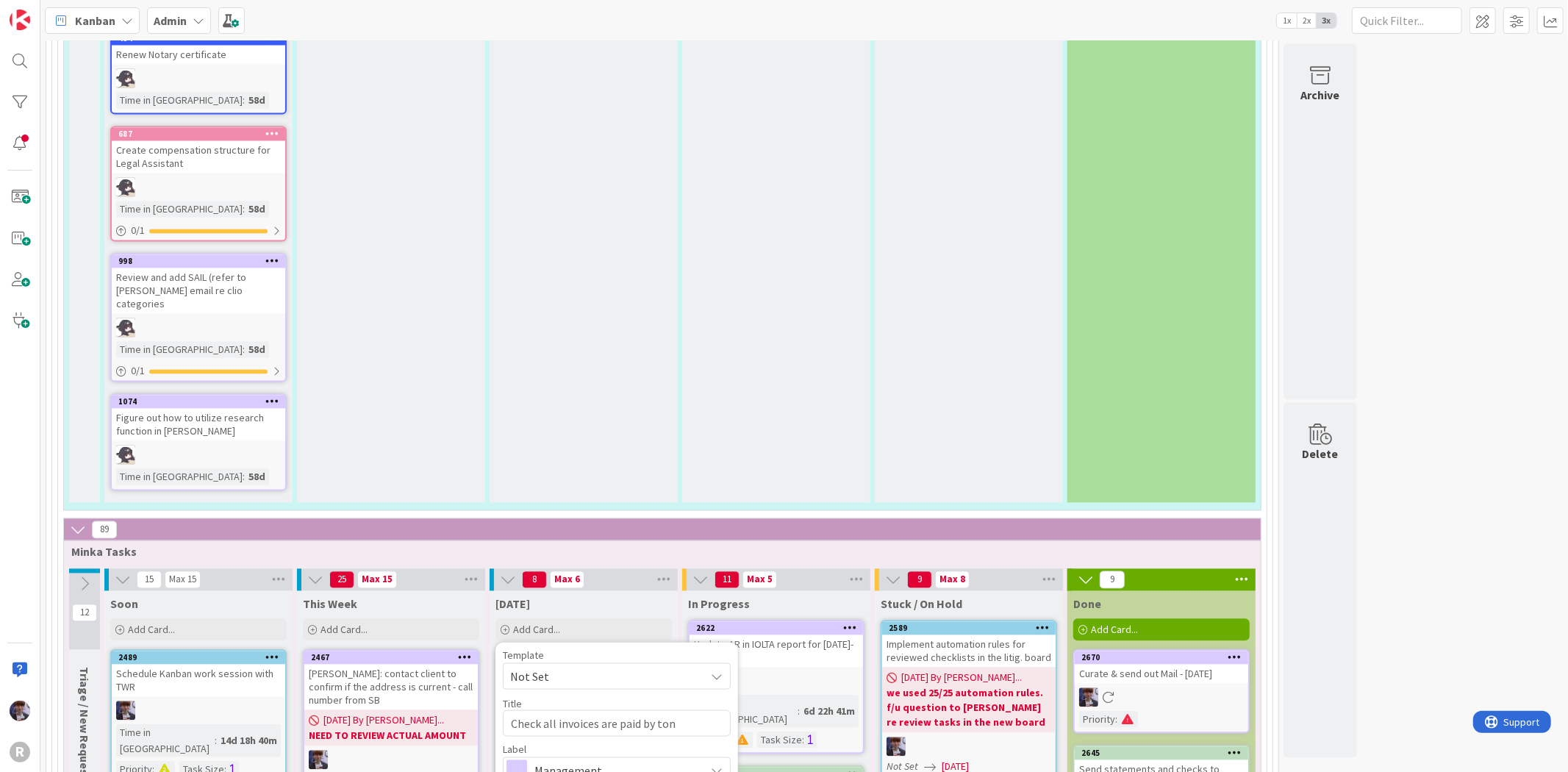
type textarea "Check all invoices are paid by toni"
type textarea "x"
type textarea "Check all invoices are paid by tonig"
type textarea "x"
type textarea "Check all invoices are paid by tonigh"
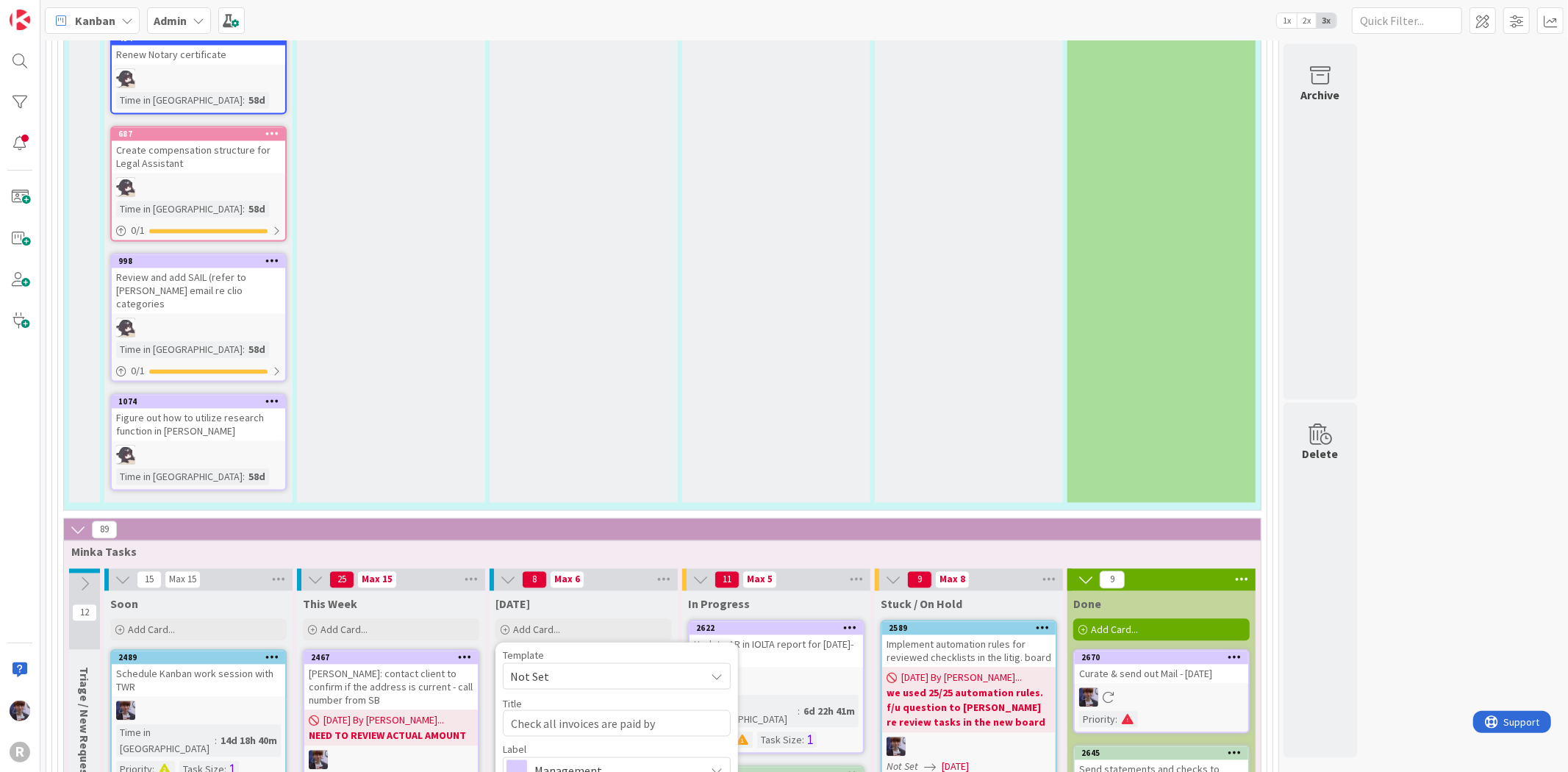
type textarea "x"
drag, startPoint x: 711, startPoint y: 434, endPoint x: 697, endPoint y: 439, distance: 14.9
click at [697, 710] on textarea "Check all invoices are paid by tonight" at bounding box center [617, 723] width 228 height 26
type textarea "Check all invoices are paid by tonight"
click at [579, 744] on div "Label Management" at bounding box center [617, 764] width 228 height 40
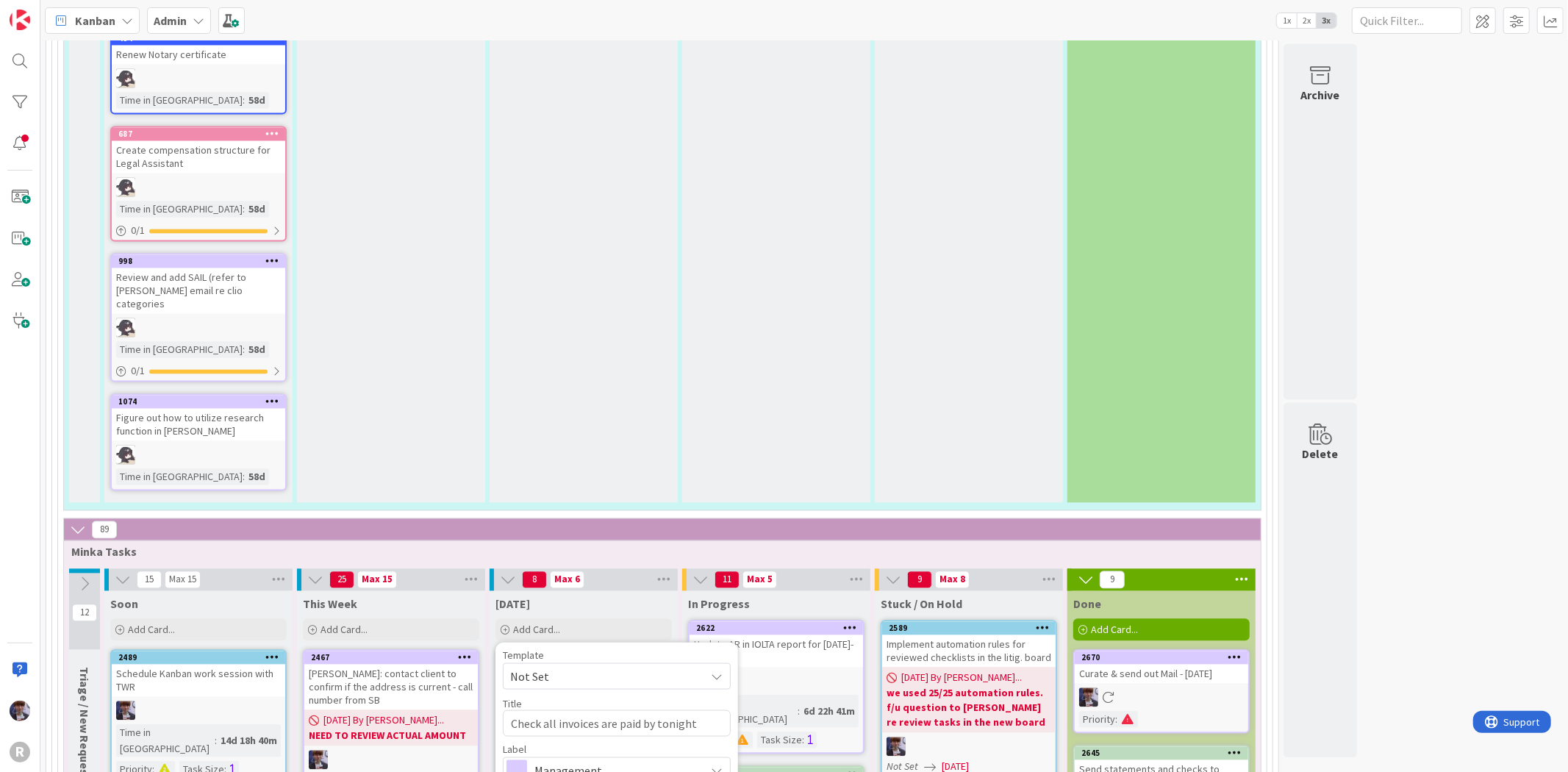
click at [575, 761] on span "Management" at bounding box center [616, 770] width 163 height 20
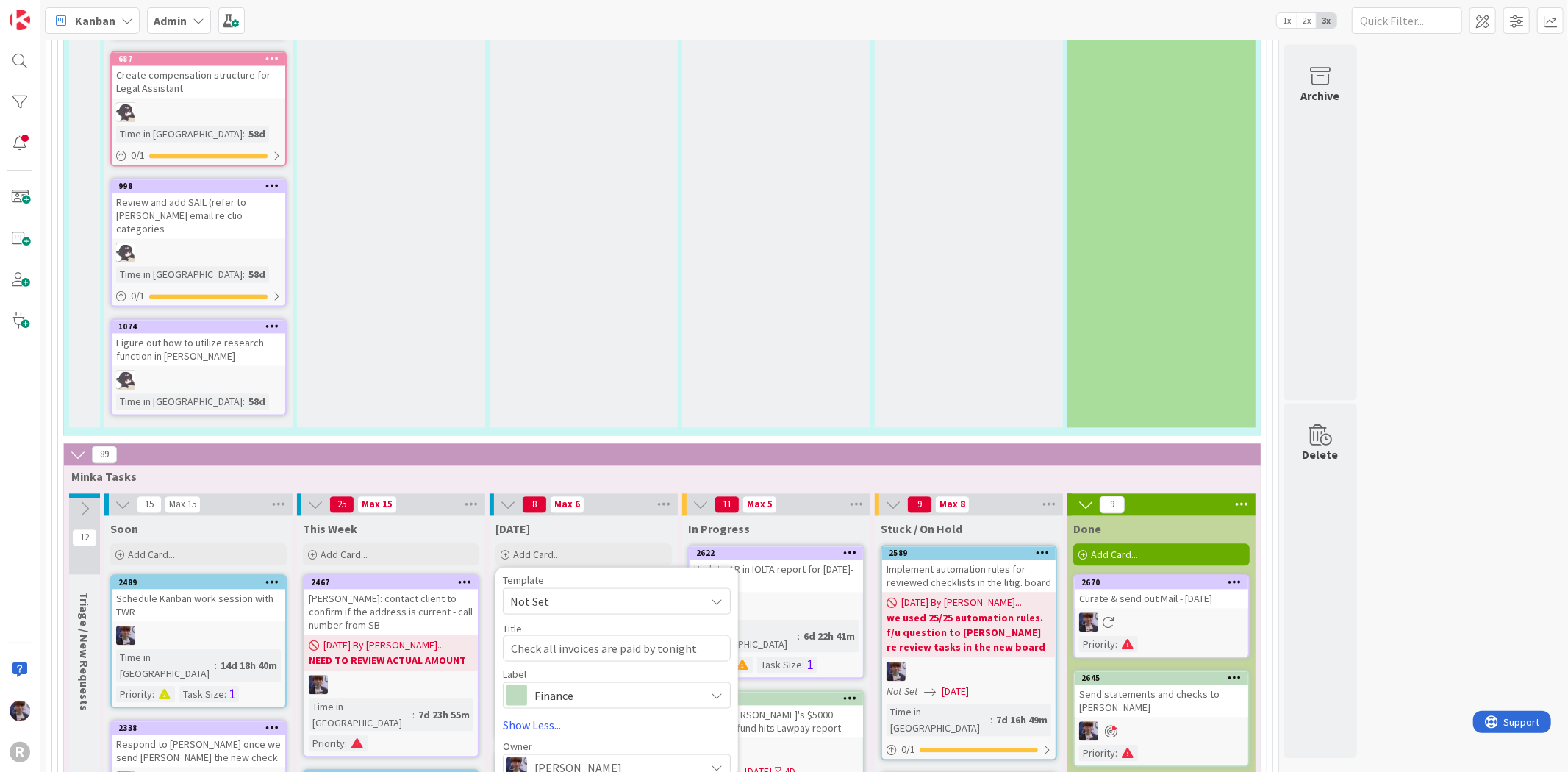
scroll to position [2533, 0]
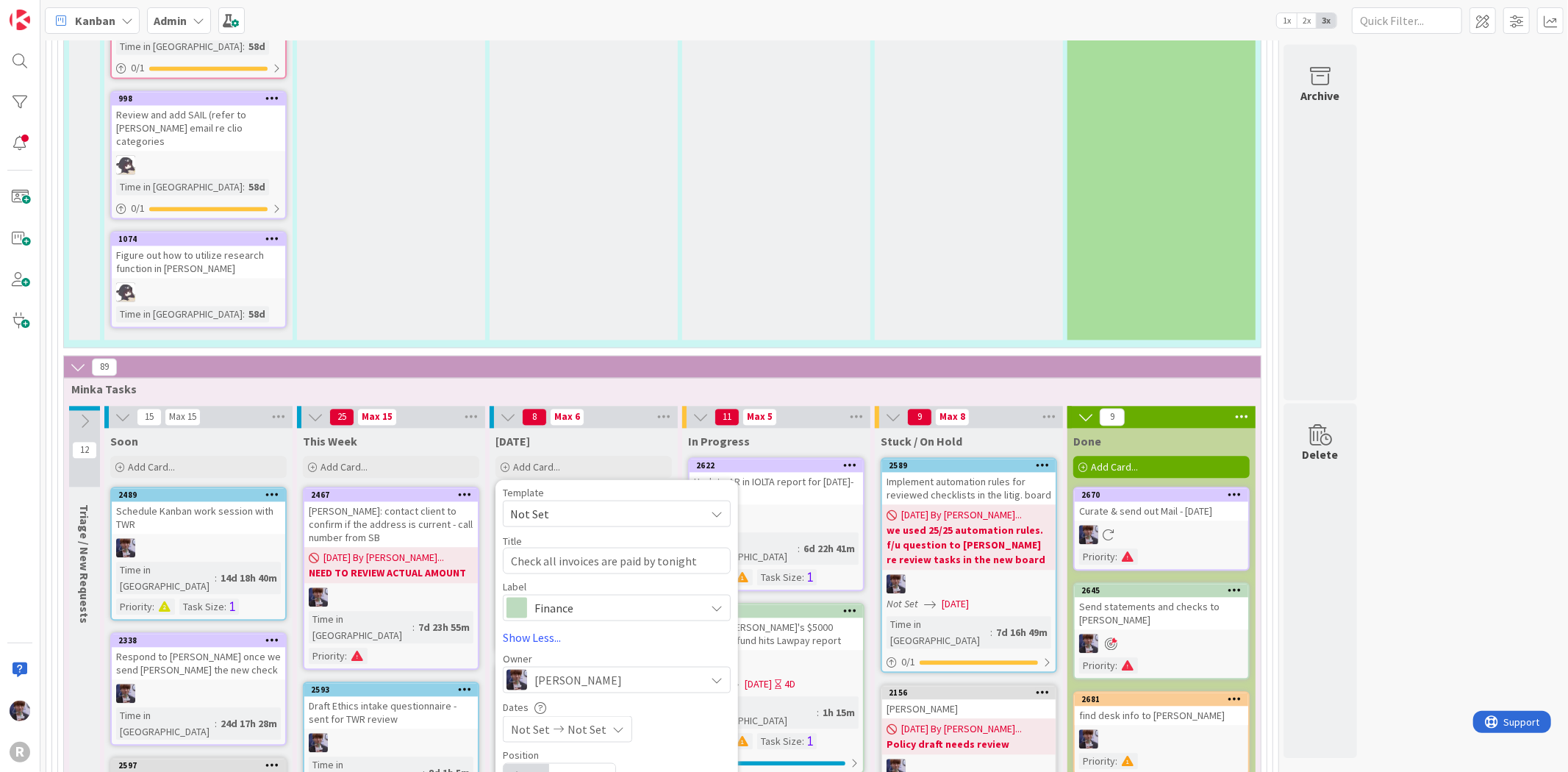
click at [559, 547] on textarea "Check all invoices are paid by tonight" at bounding box center [617, 560] width 228 height 26
click at [595, 547] on textarea "Check all invoices are paid by tonight" at bounding box center [617, 560] width 228 height 26
click at [556, 547] on textarea "Check all invoices are paid by tonight" at bounding box center [617, 560] width 228 height 26
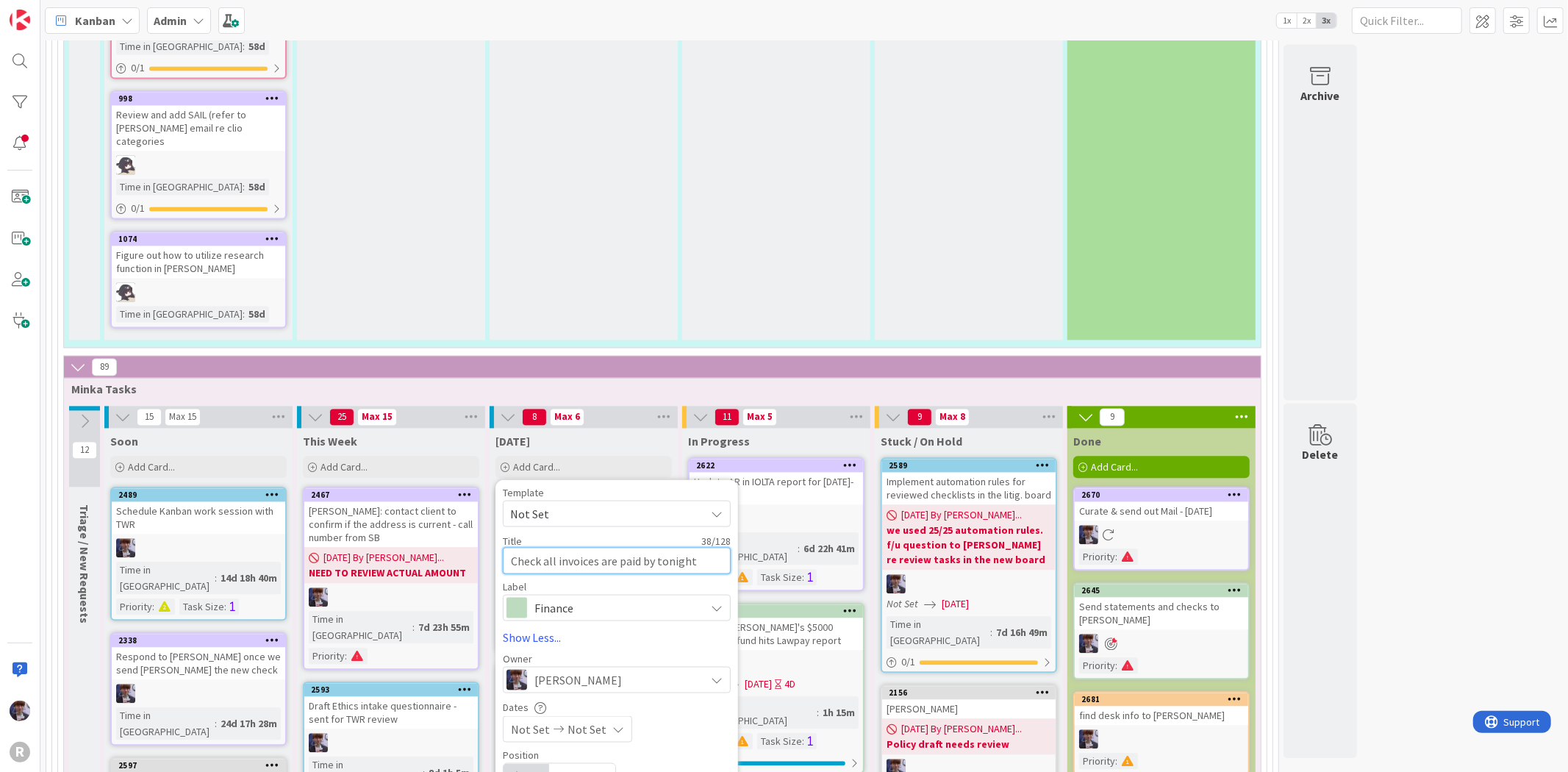
type textarea "x"
type textarea "Check all einvoices are paid by tonight"
type textarea "x"
type textarea "Check all eminvoices are paid by tonight"
type textarea "x"
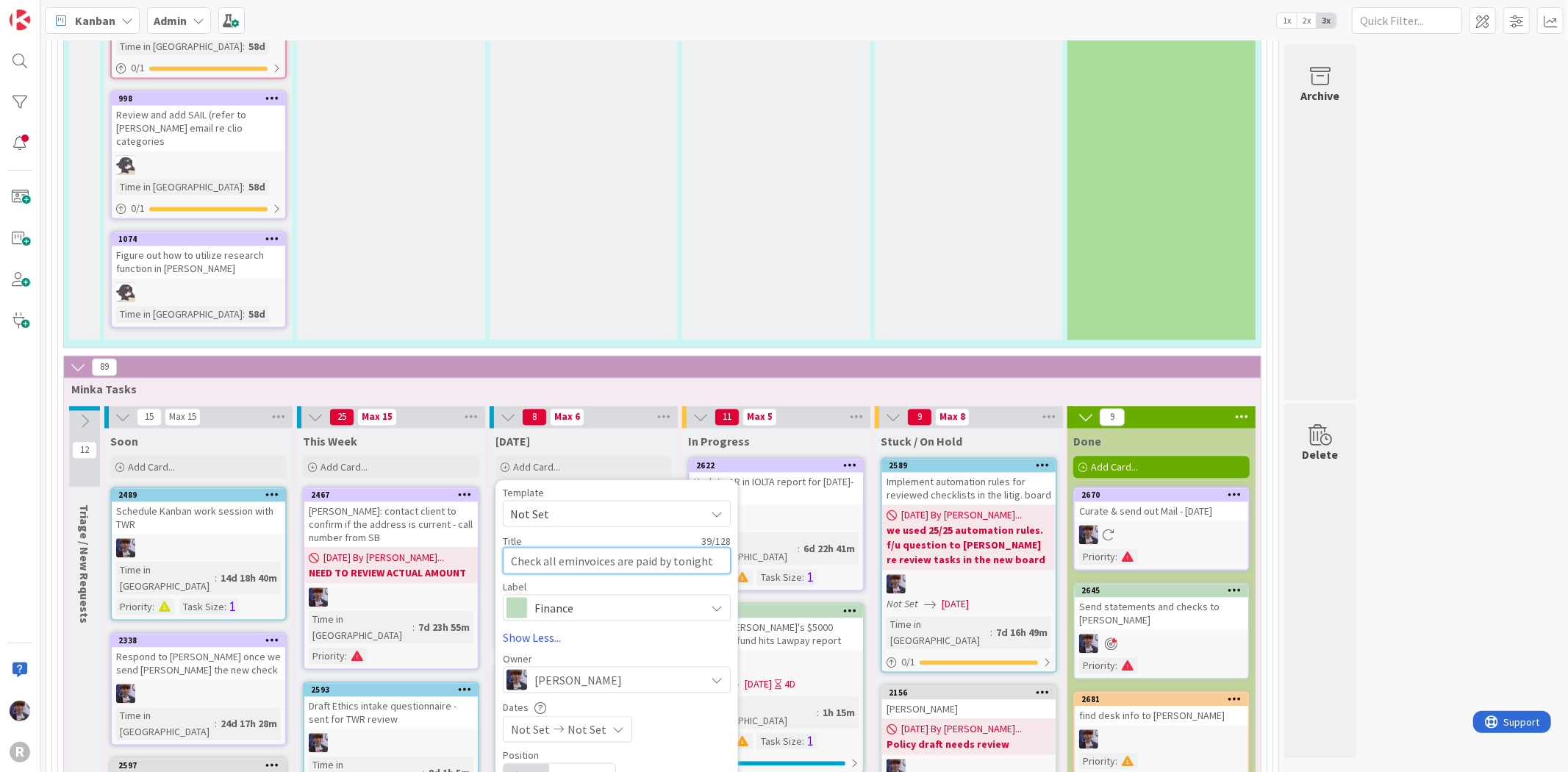
type textarea "Check all emainvoices are paid by tonight"
type textarea "x"
type textarea "Check all emaiinvoices are paid by tonight"
type textarea "x"
type textarea "Check all emailinvoices are paid by tonight"
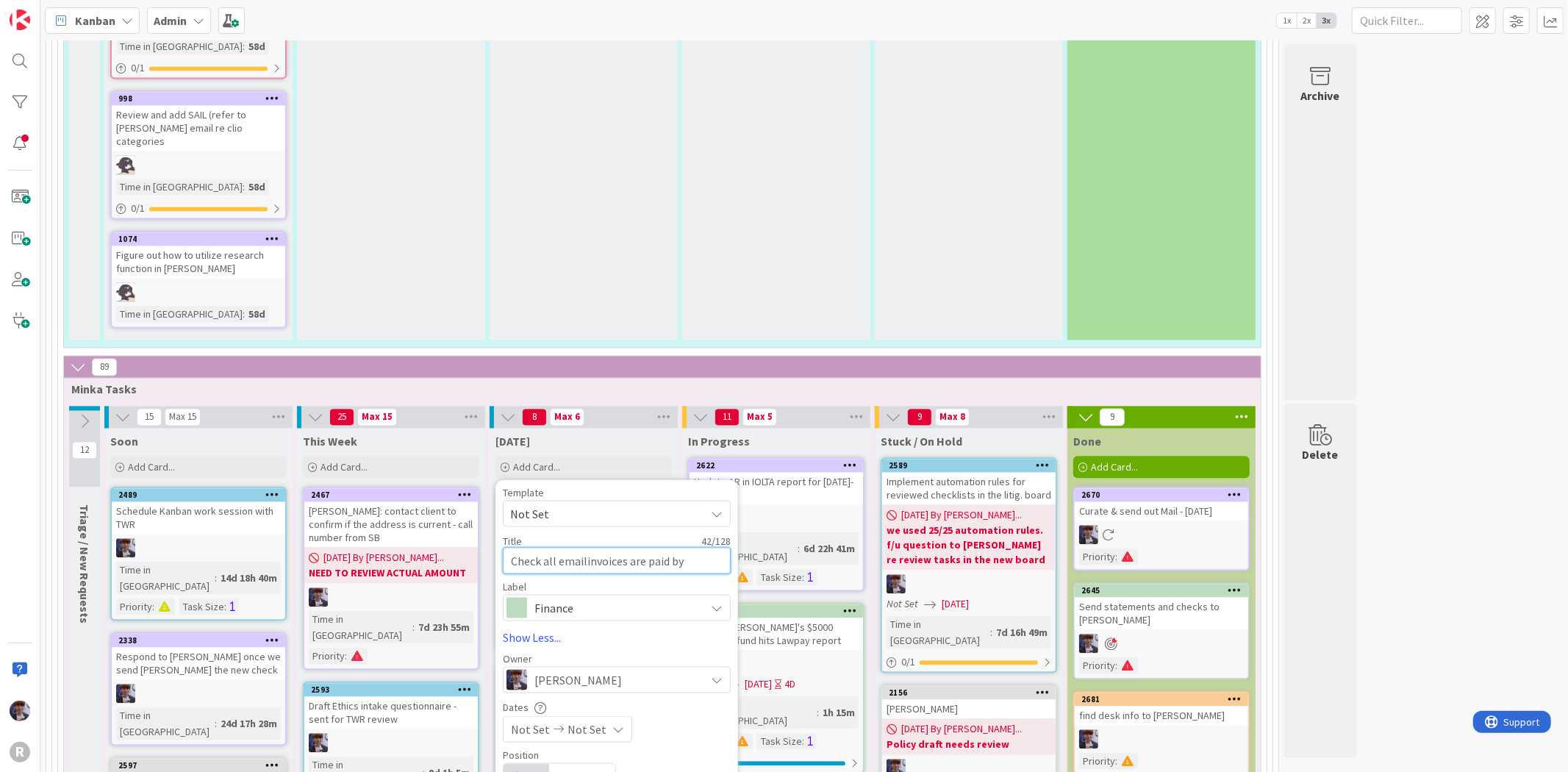
type textarea "x"
type textarea "Check all email invoices are paid by tonight"
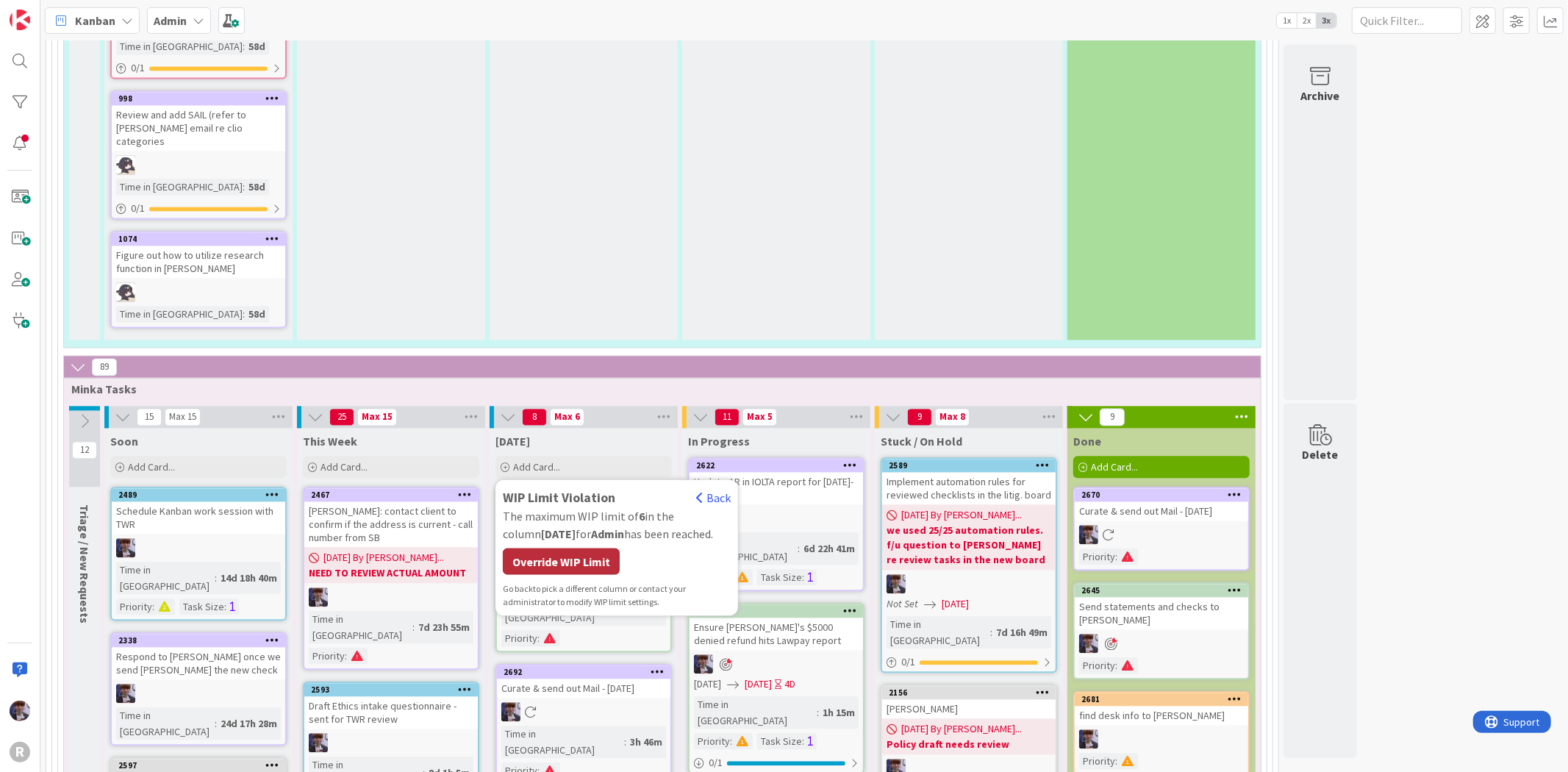
click at [571, 548] on div "Override WIP Limit" at bounding box center [561, 560] width 117 height 26
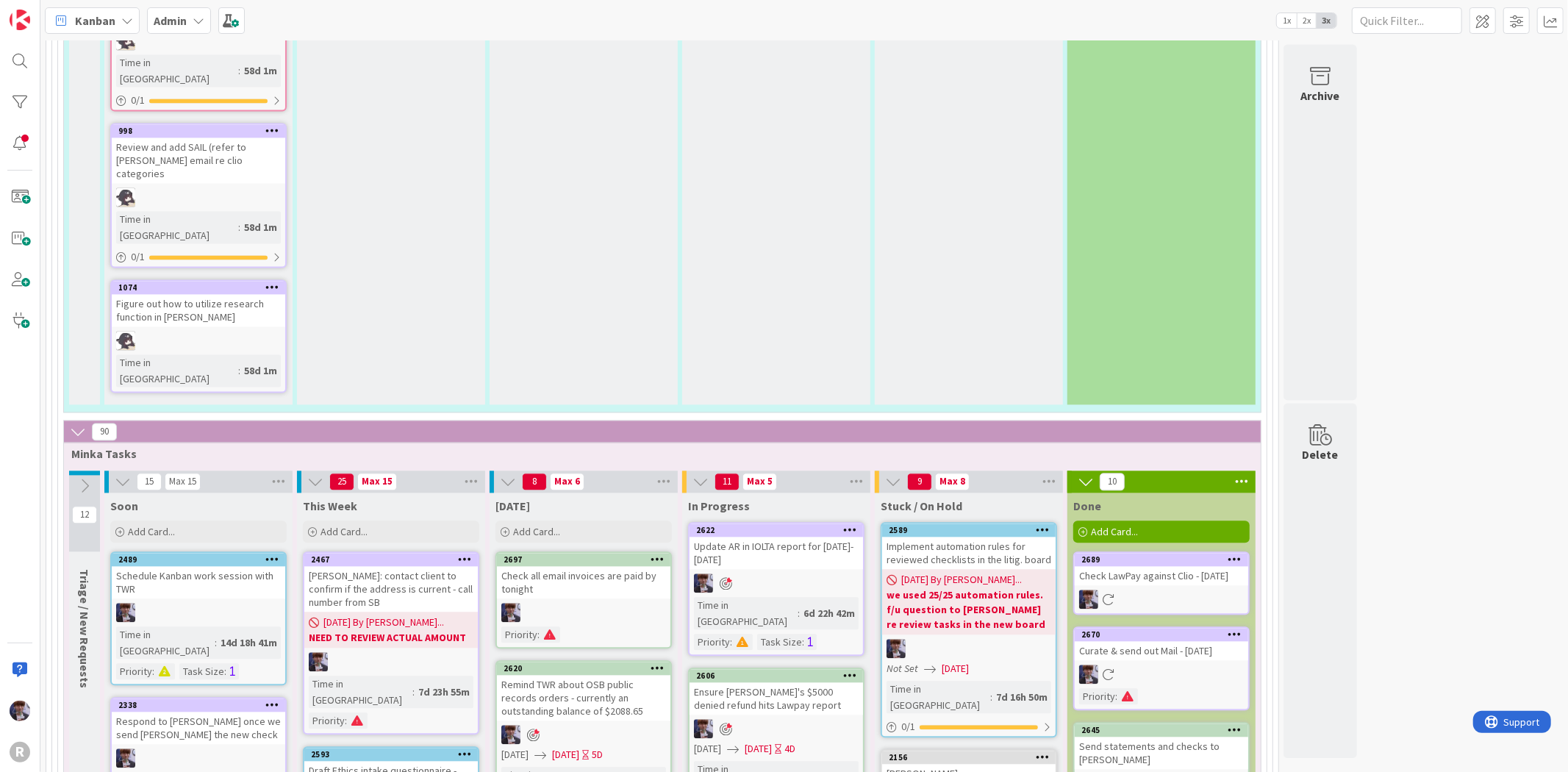
scroll to position [2526, 0]
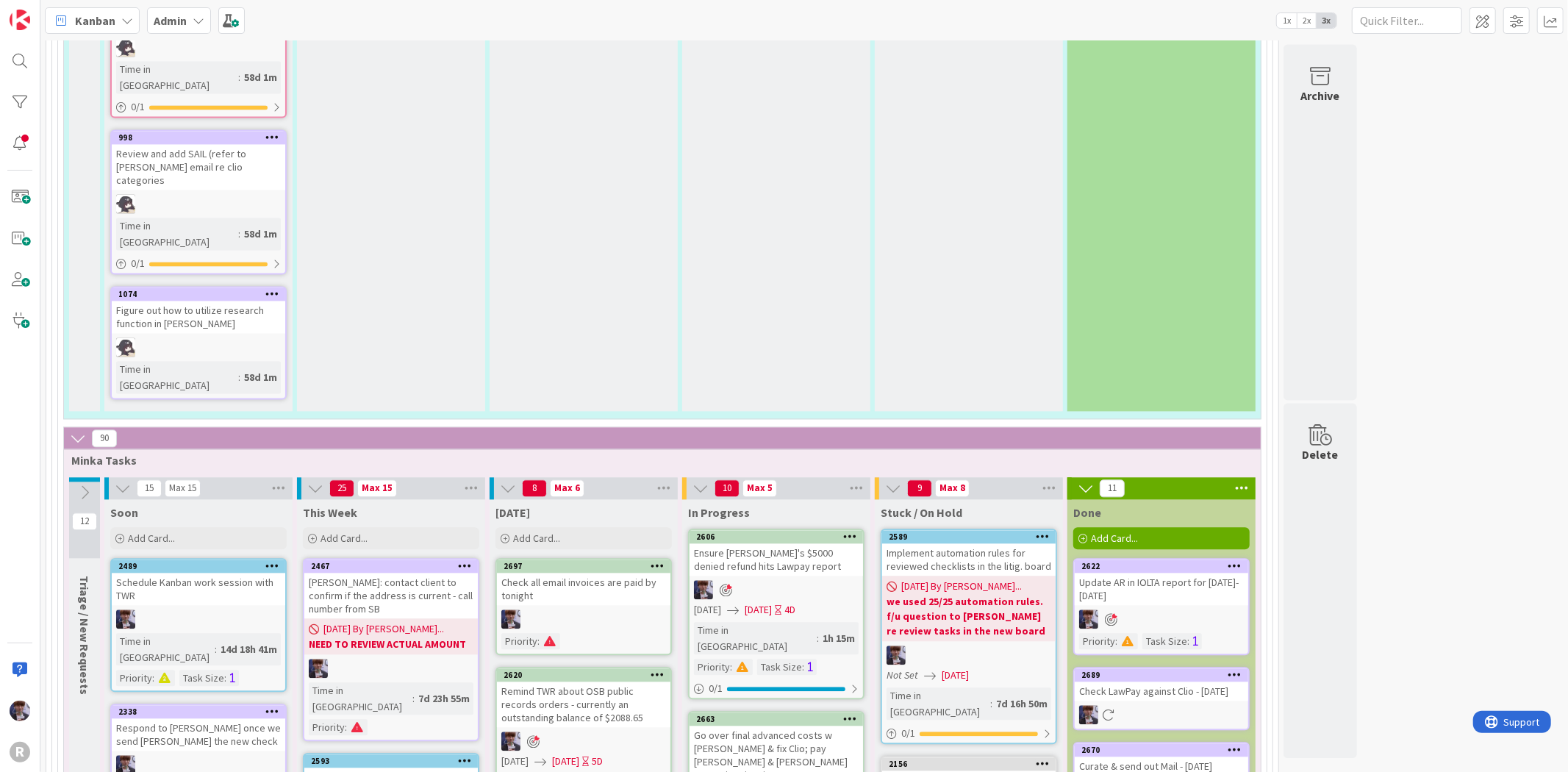
click at [1205, 573] on div "Update AR in IOLTA report for Aug 22-Sep 4" at bounding box center [1162, 589] width 173 height 32
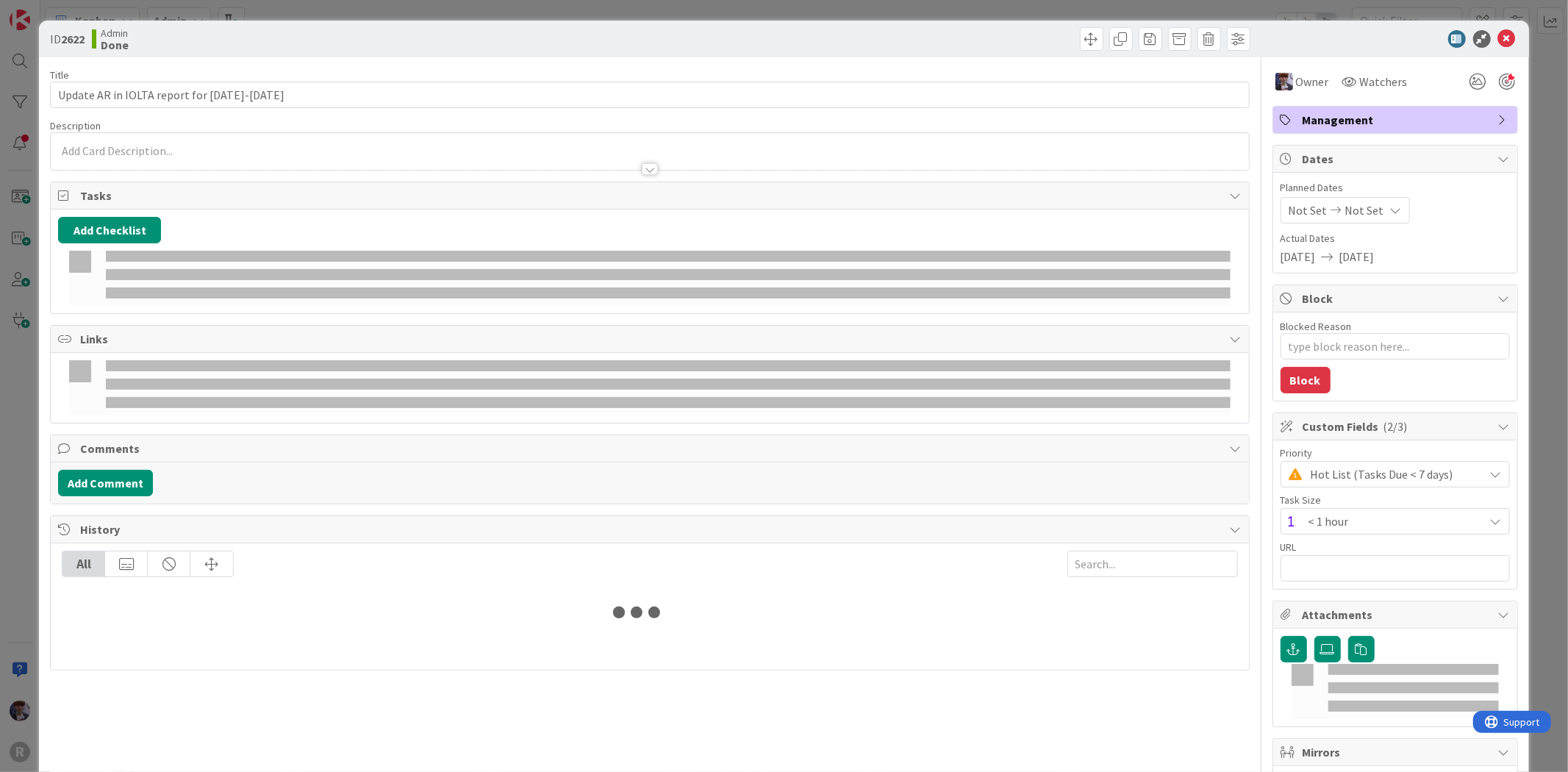
type textarea "x"
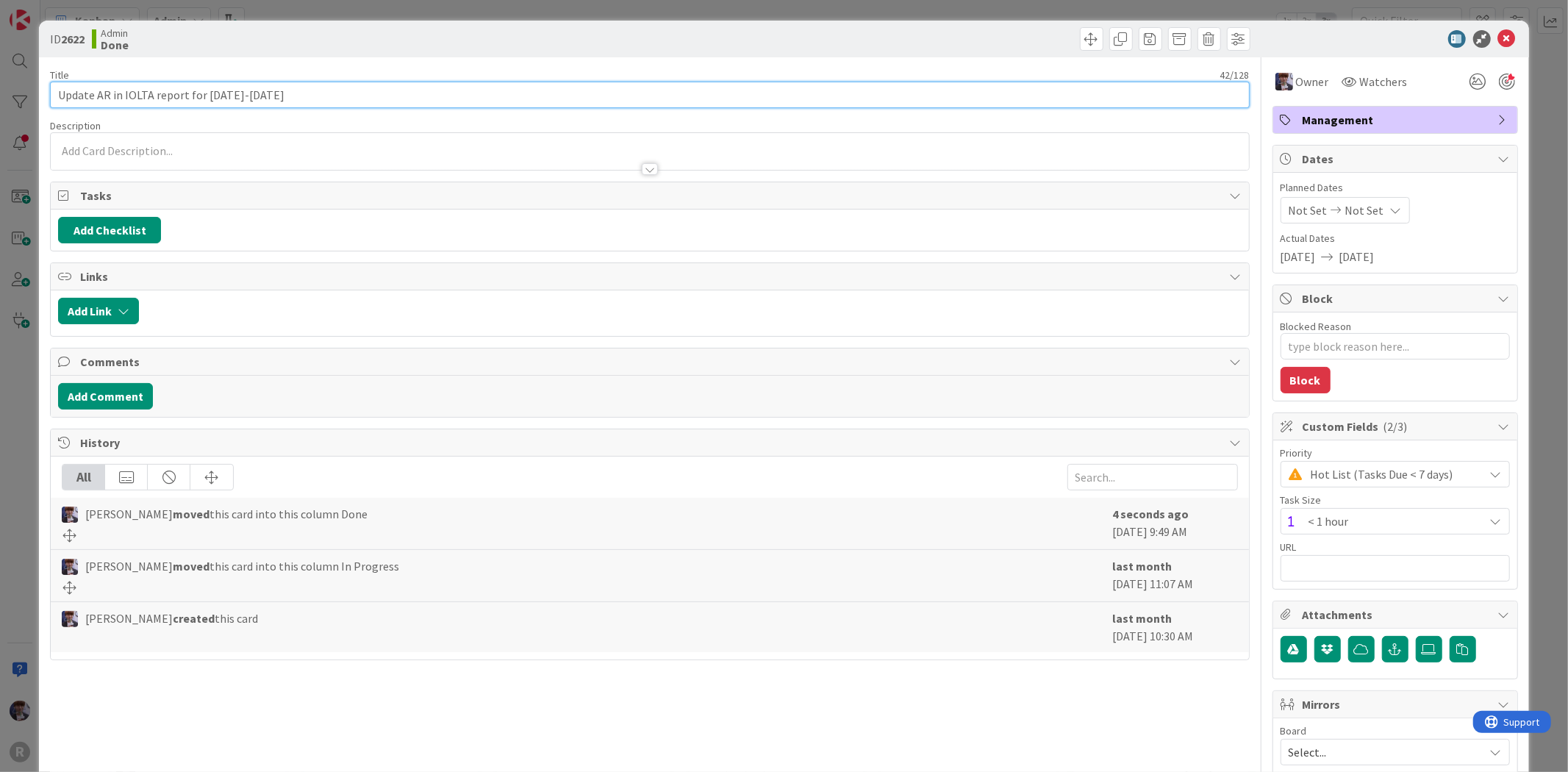
click at [361, 101] on input "Update AR in IOLTA report for Aug 22-Sep 4" at bounding box center [649, 94] width 1199 height 26
type input "Update AR in IOLTA report for [DATE]-[DATE]"
type textarea "x"
type input "Update AR in IOLTA report for [DATE]-[DATE]"
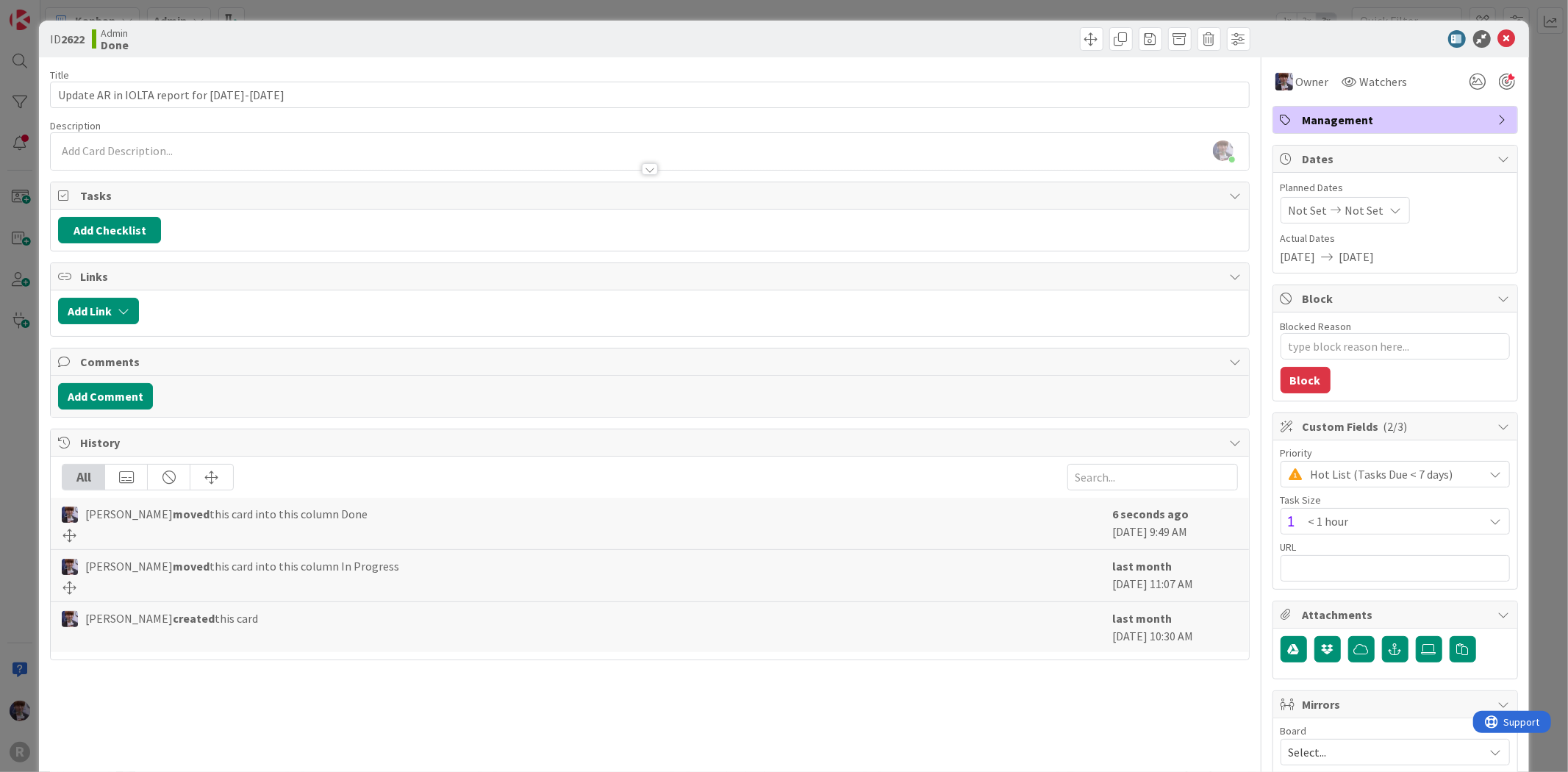
click at [20, 318] on div "ID 2622 Admin Done Title 42 / 128 Update AR in IOLTA report for Aug 22-Sep 5 De…" at bounding box center [784, 386] width 1568 height 772
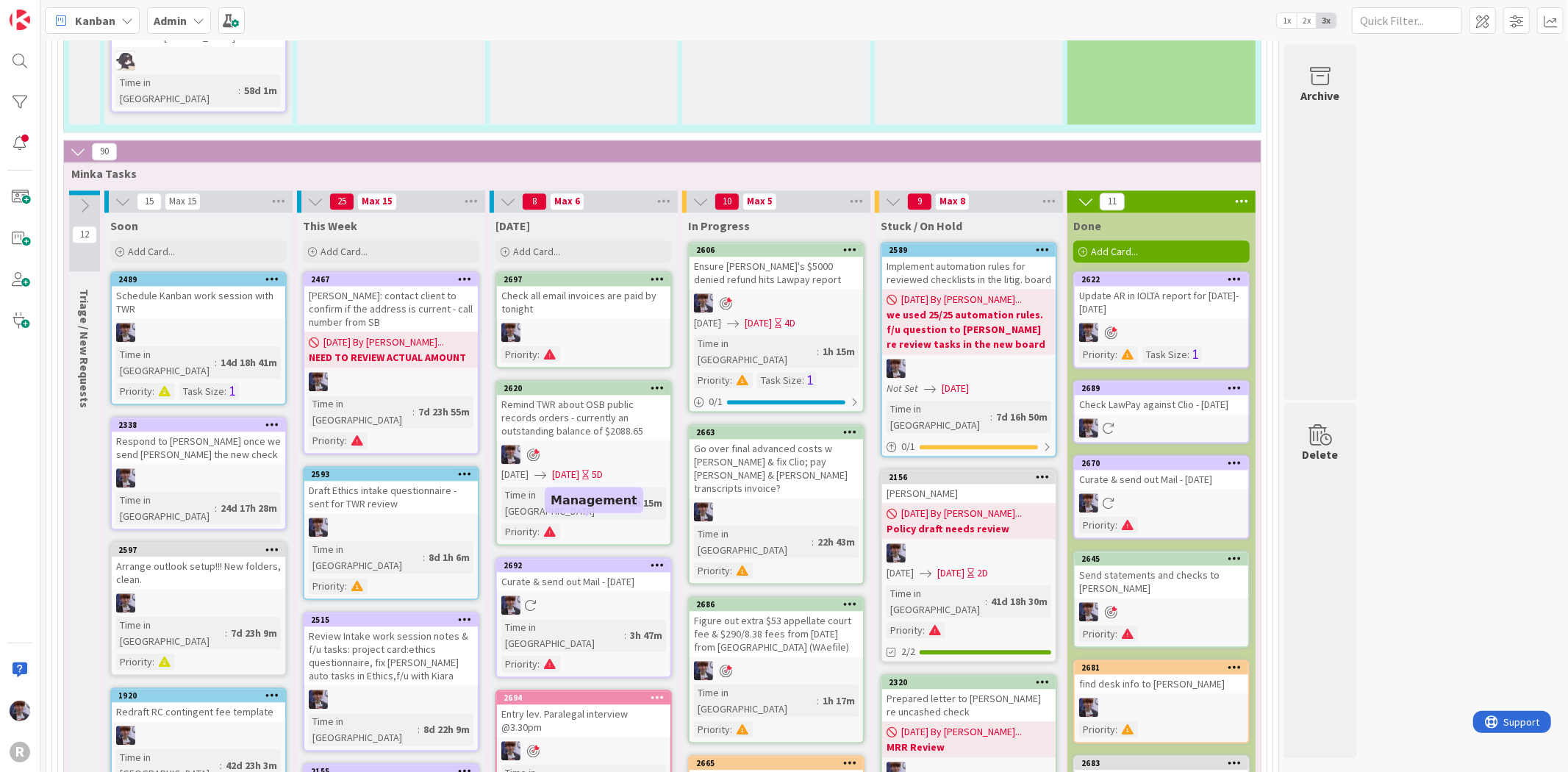
scroll to position [2854, 0]
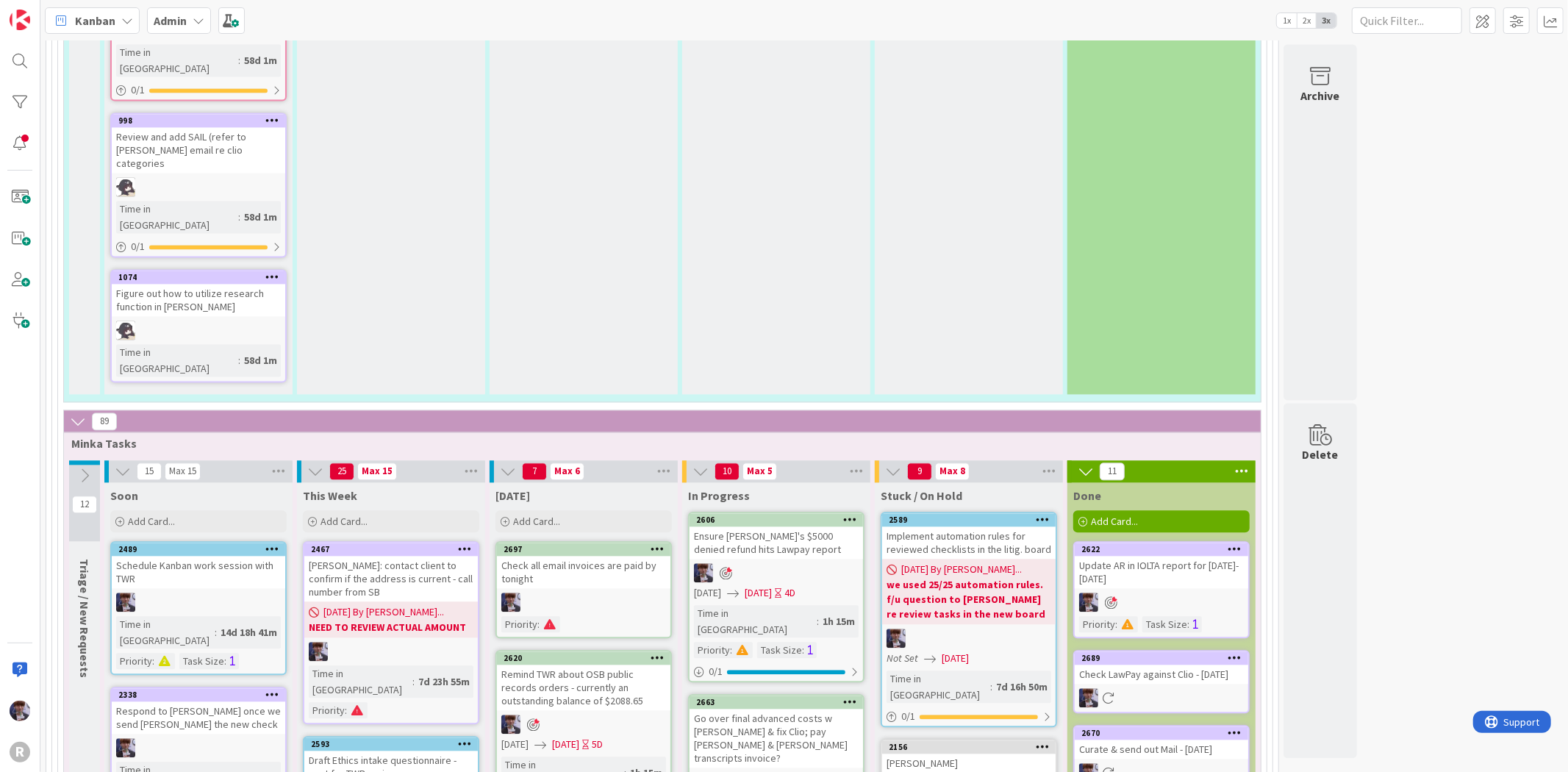
scroll to position [2526, 0]
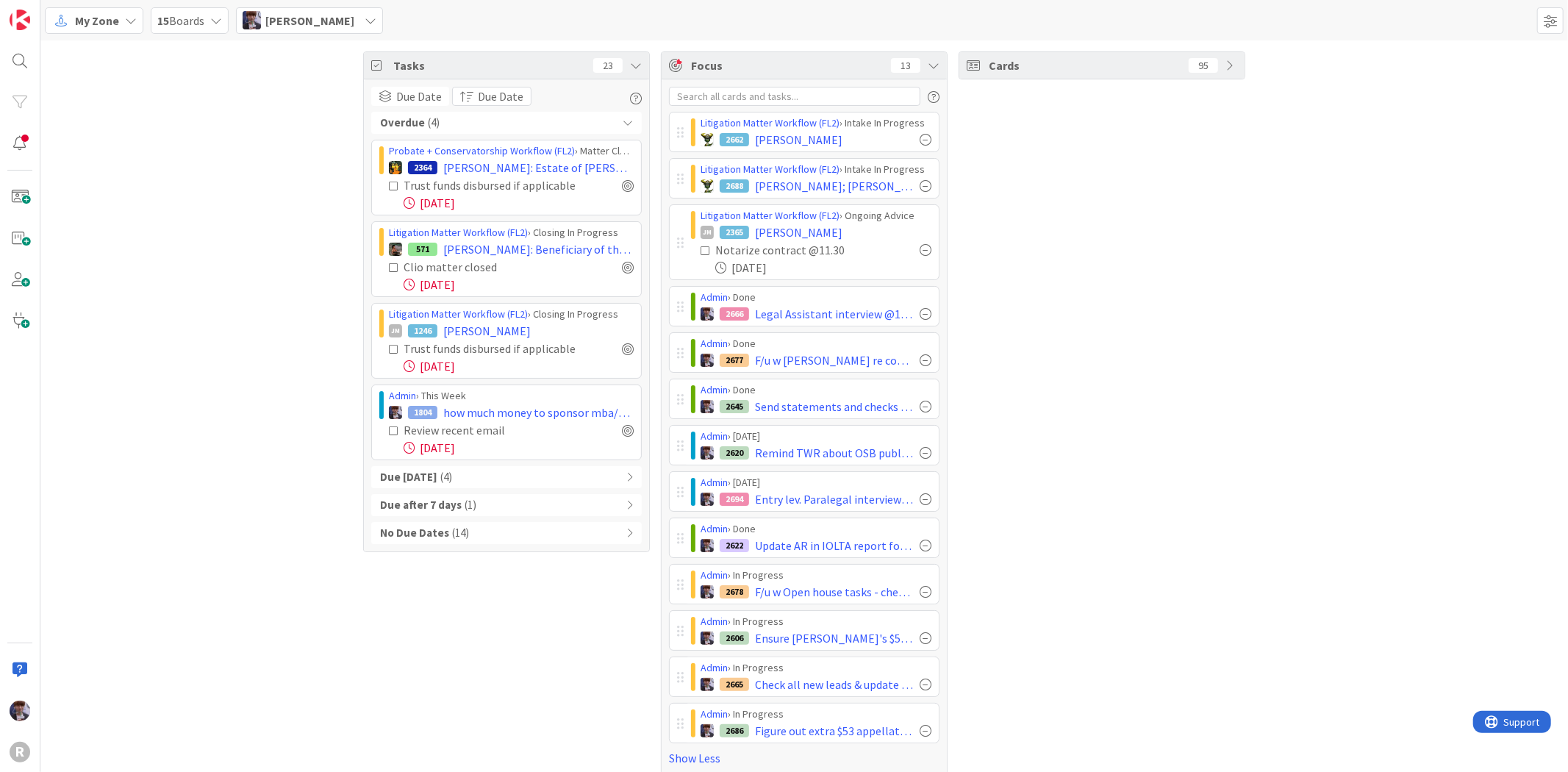
click at [115, 23] on span "My Zone" at bounding box center [97, 20] width 44 height 17
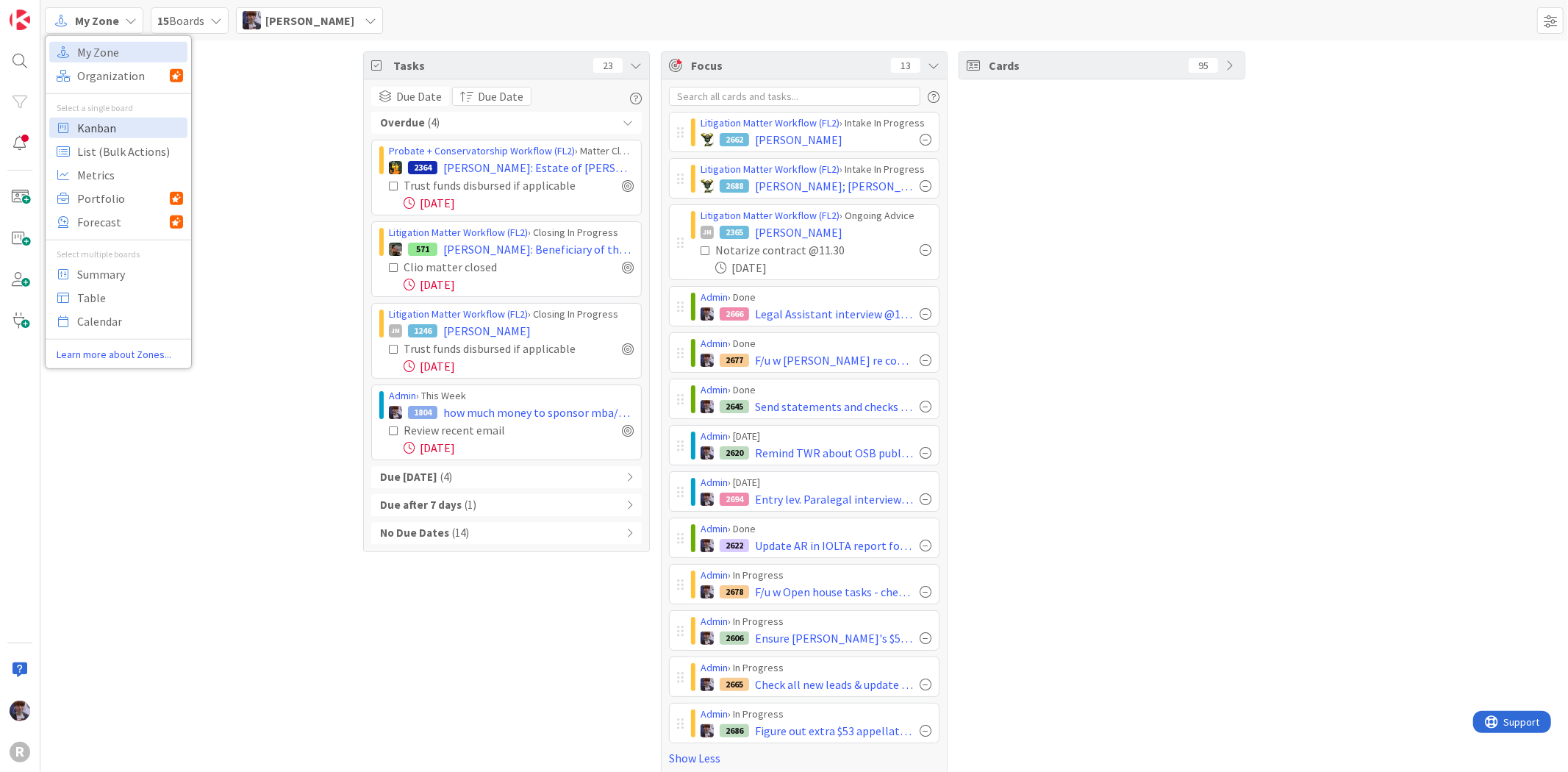
click at [126, 121] on span "Kanban" at bounding box center [130, 127] width 106 height 22
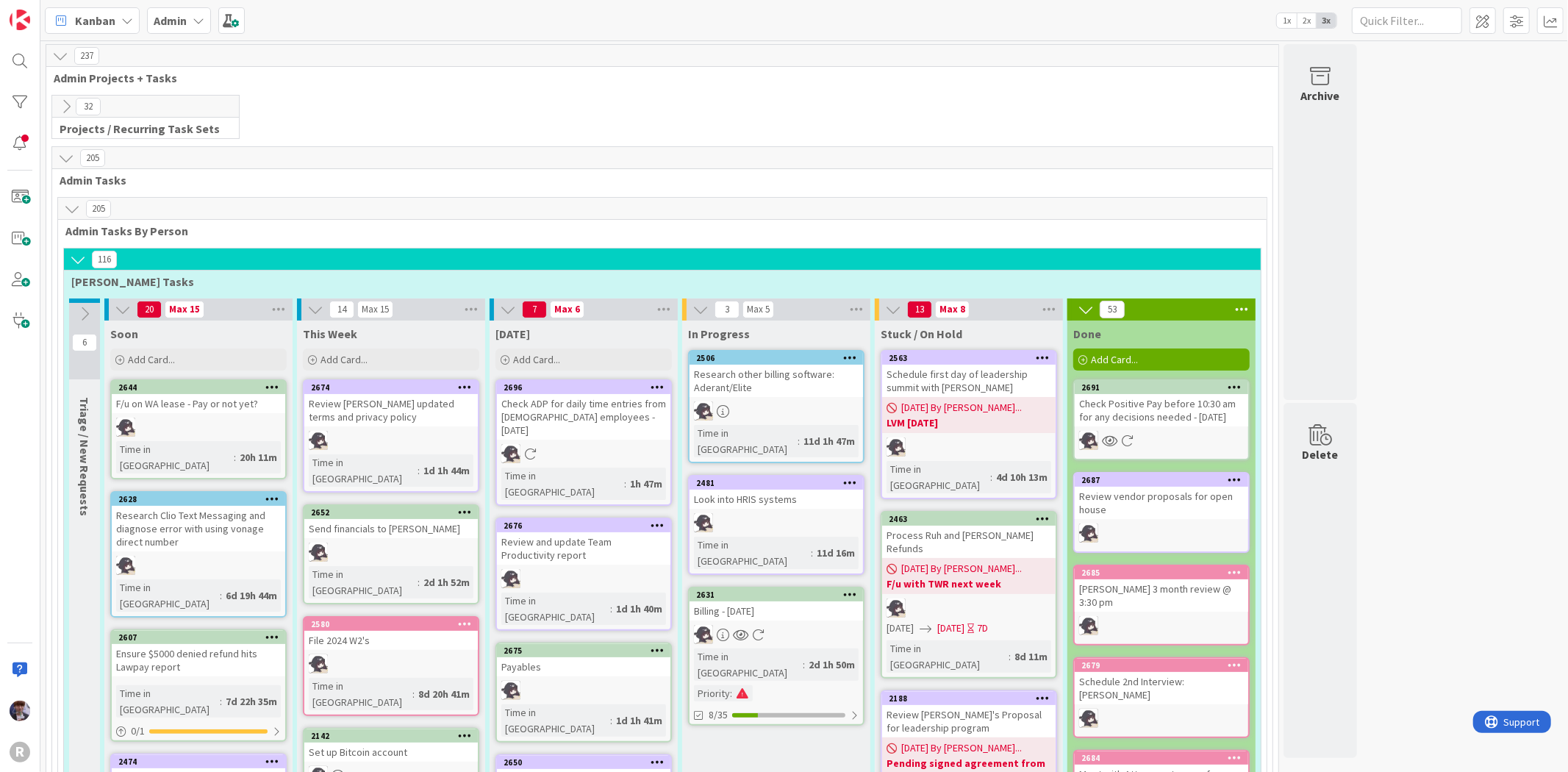
click at [171, 24] on b "Admin" at bounding box center [170, 21] width 33 height 15
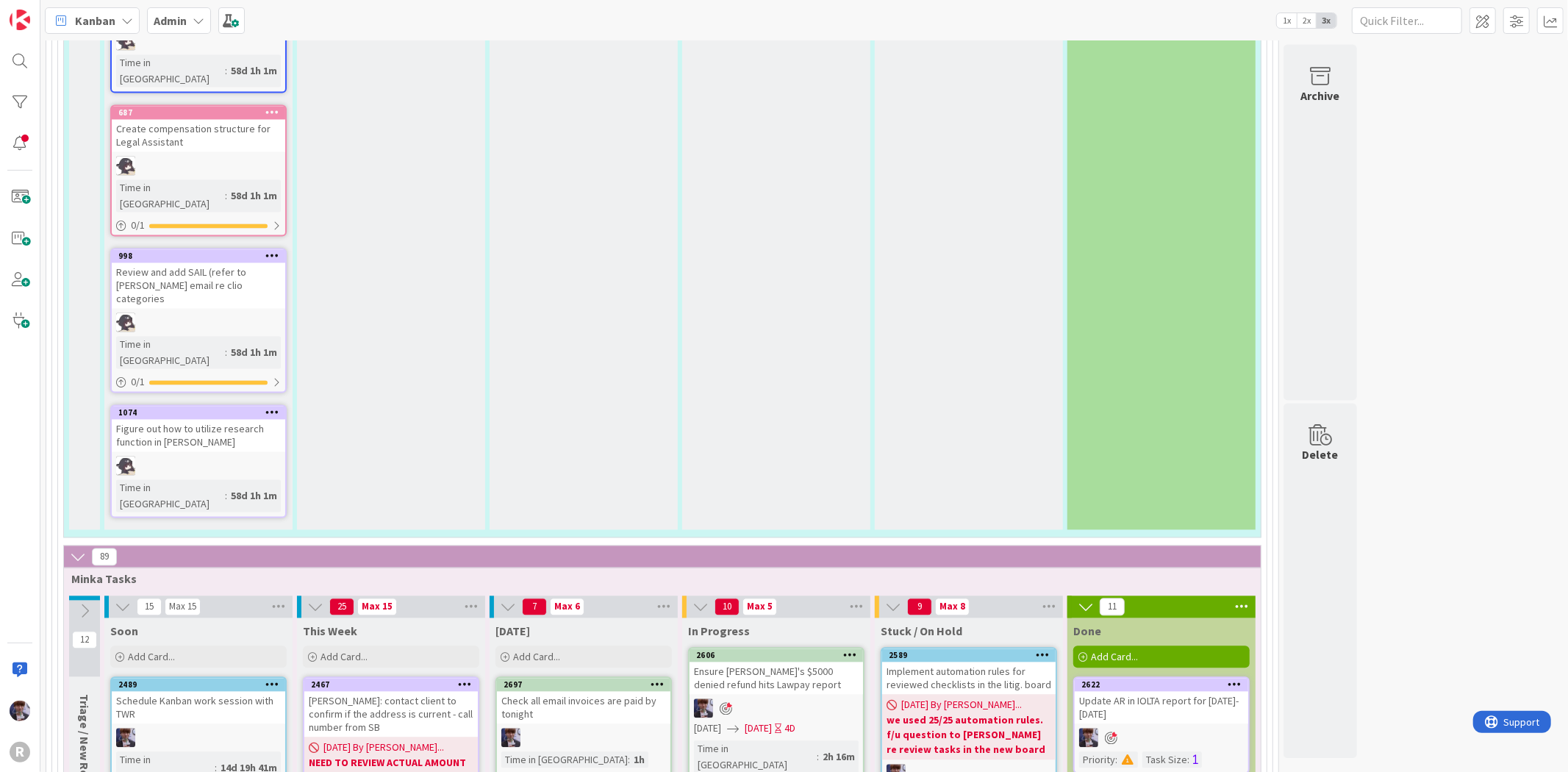
scroll to position [2452, 0]
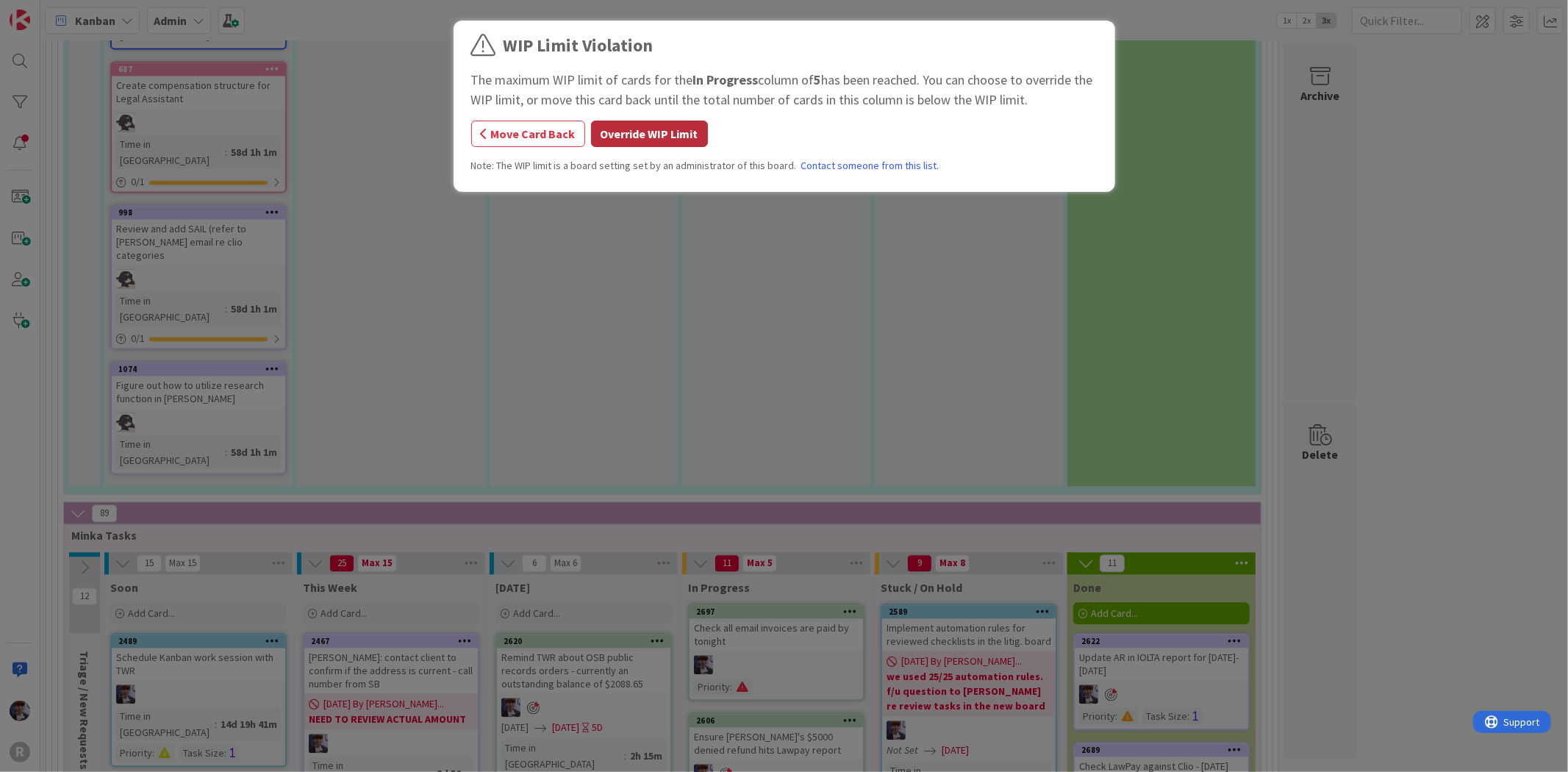
click at [652, 126] on button "Override WIP Limit" at bounding box center [649, 133] width 117 height 26
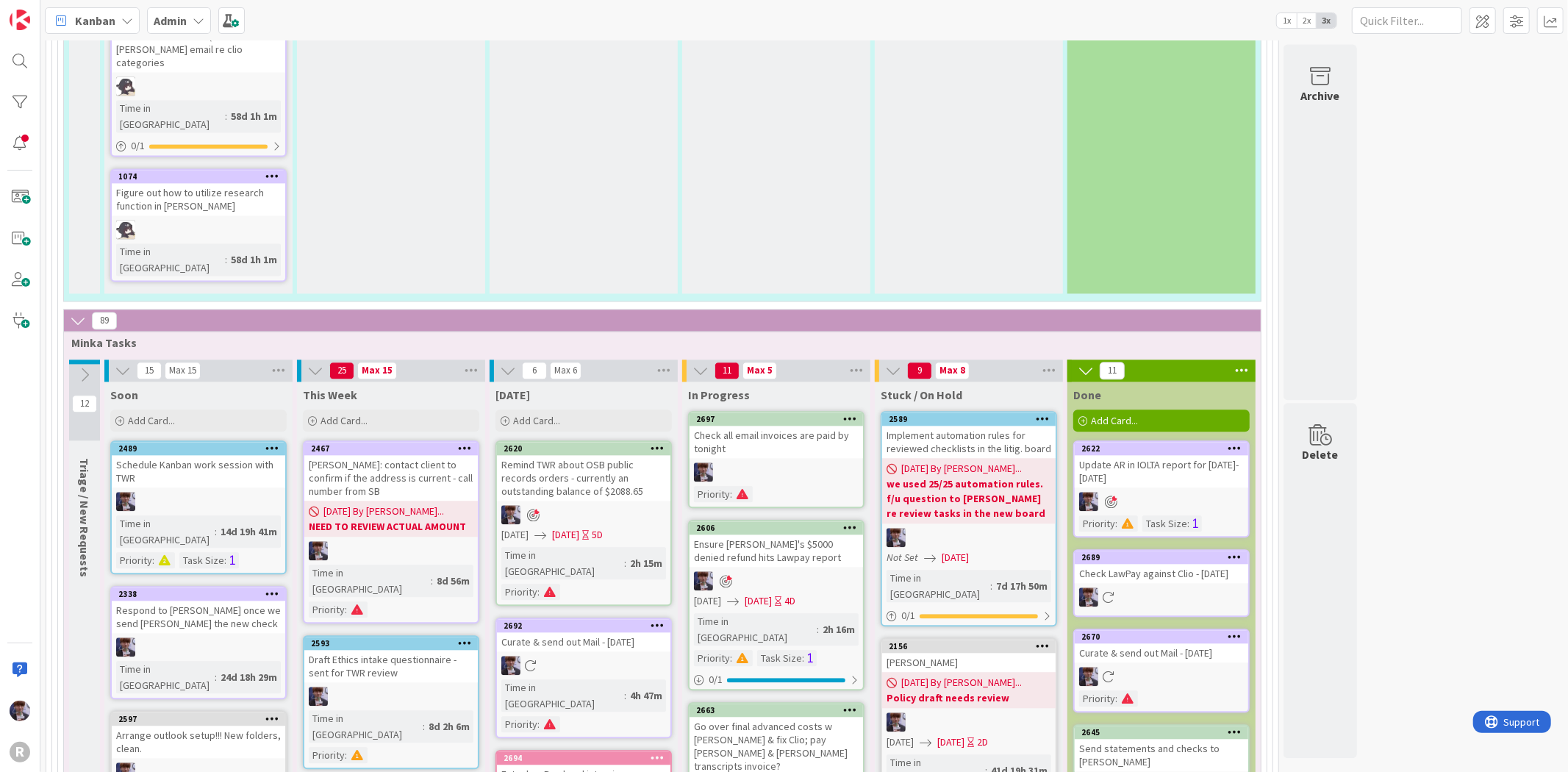
scroll to position [2614, 0]
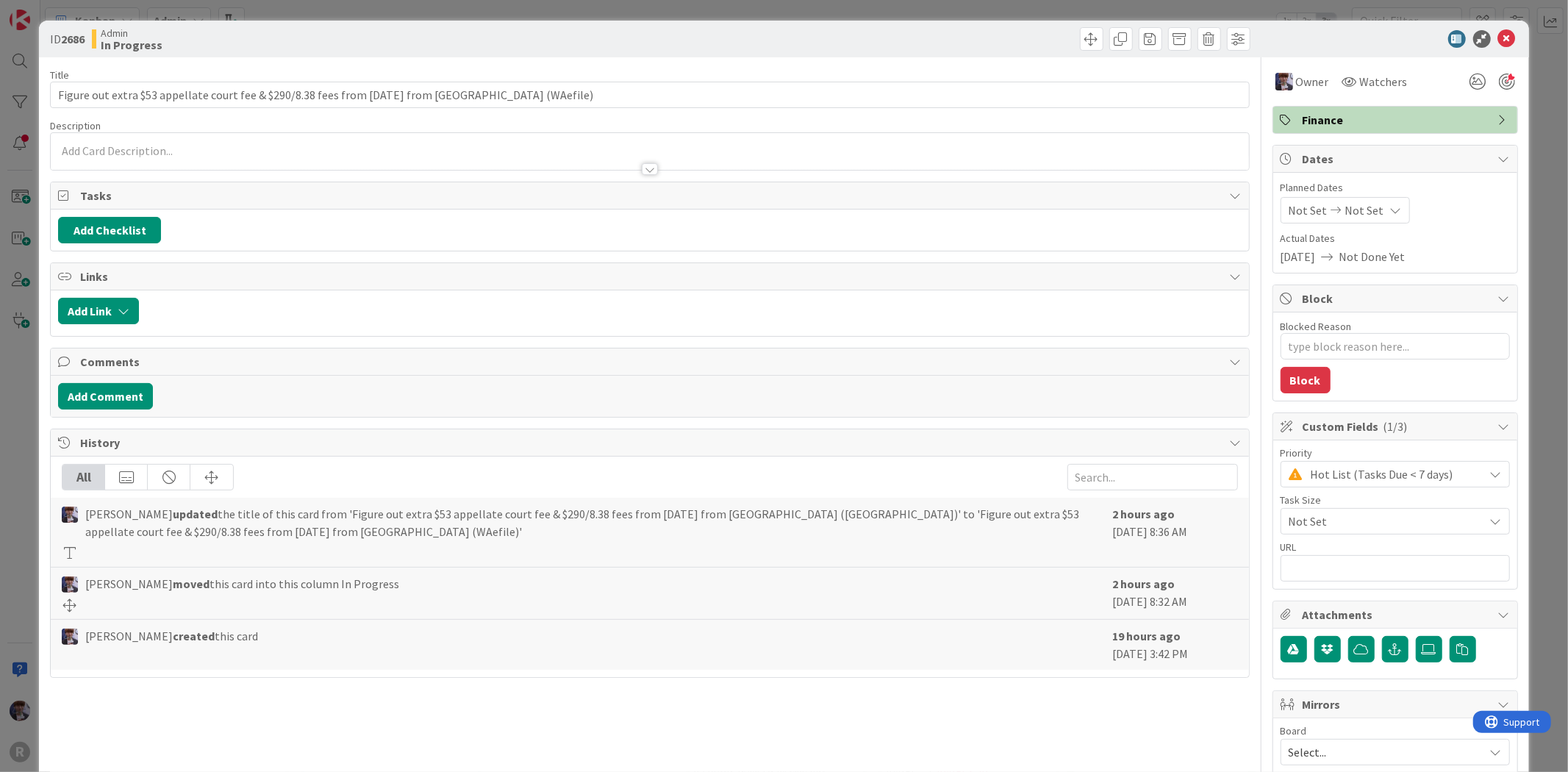
click at [22, 380] on div "ID 2686 Admin In Progress Title 94 / 128 Figure out extra $53 appellate court f…" at bounding box center [784, 386] width 1568 height 772
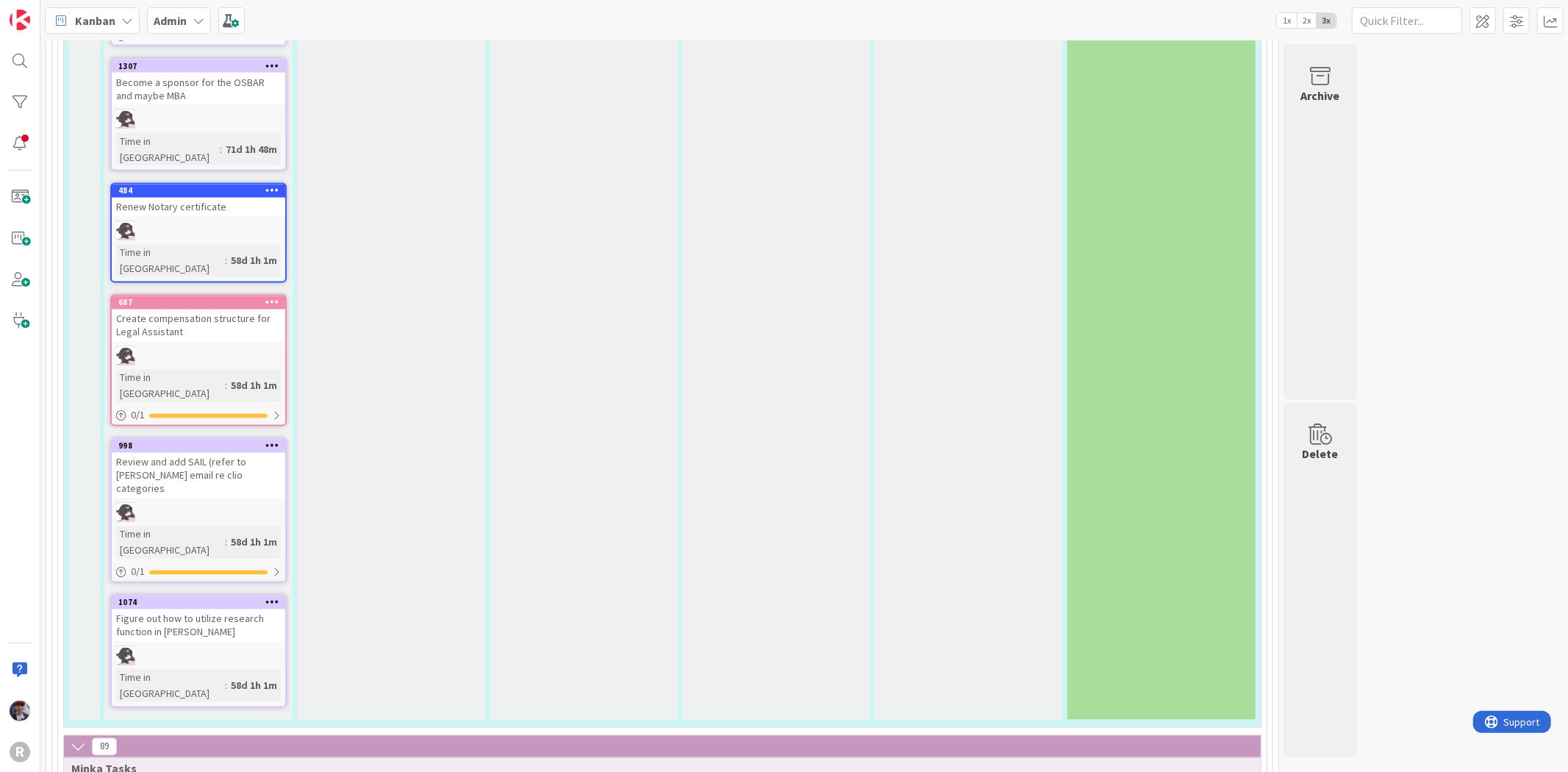
scroll to position [2124, 0]
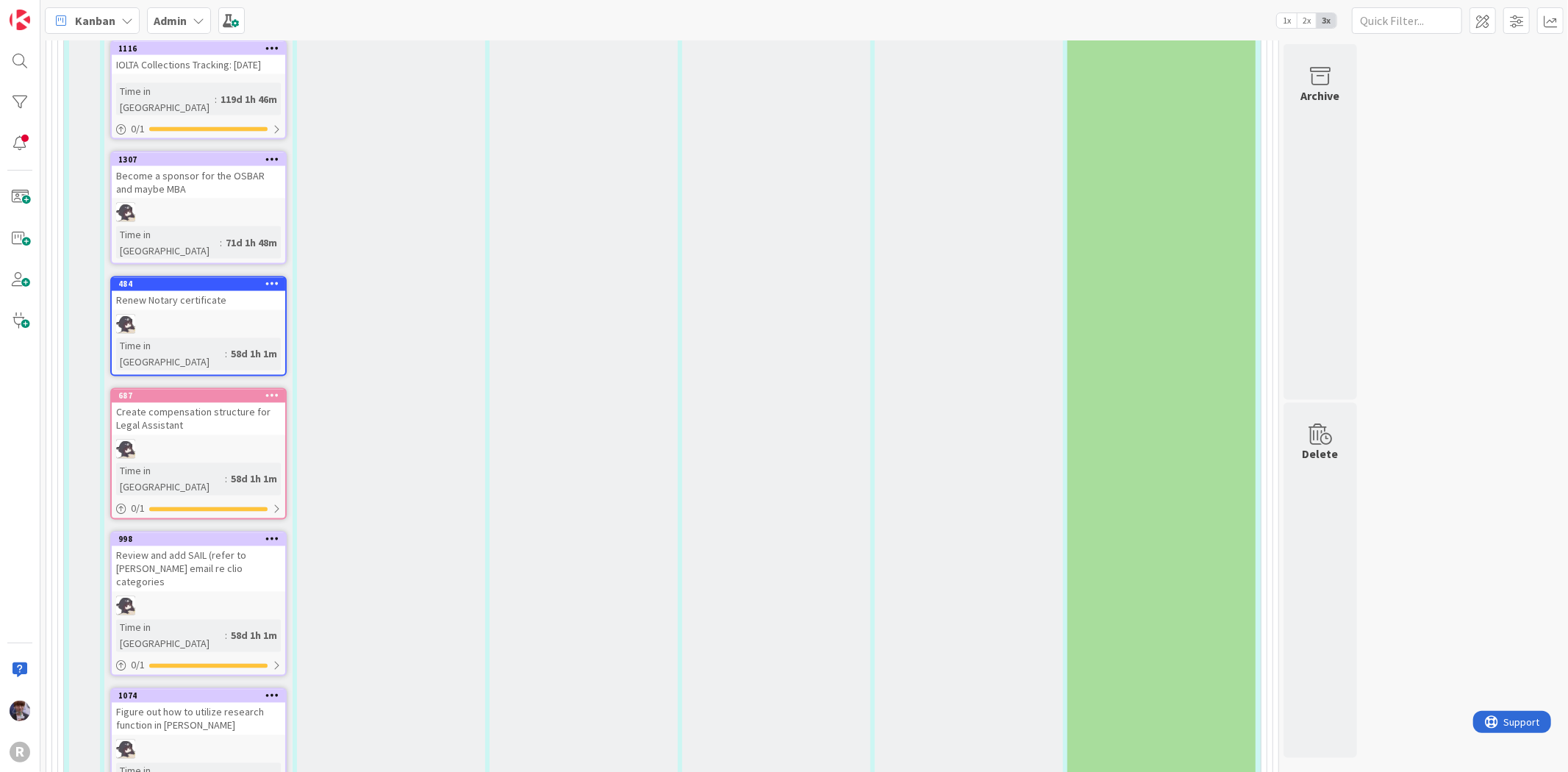
click at [160, 16] on b "Admin" at bounding box center [170, 21] width 33 height 15
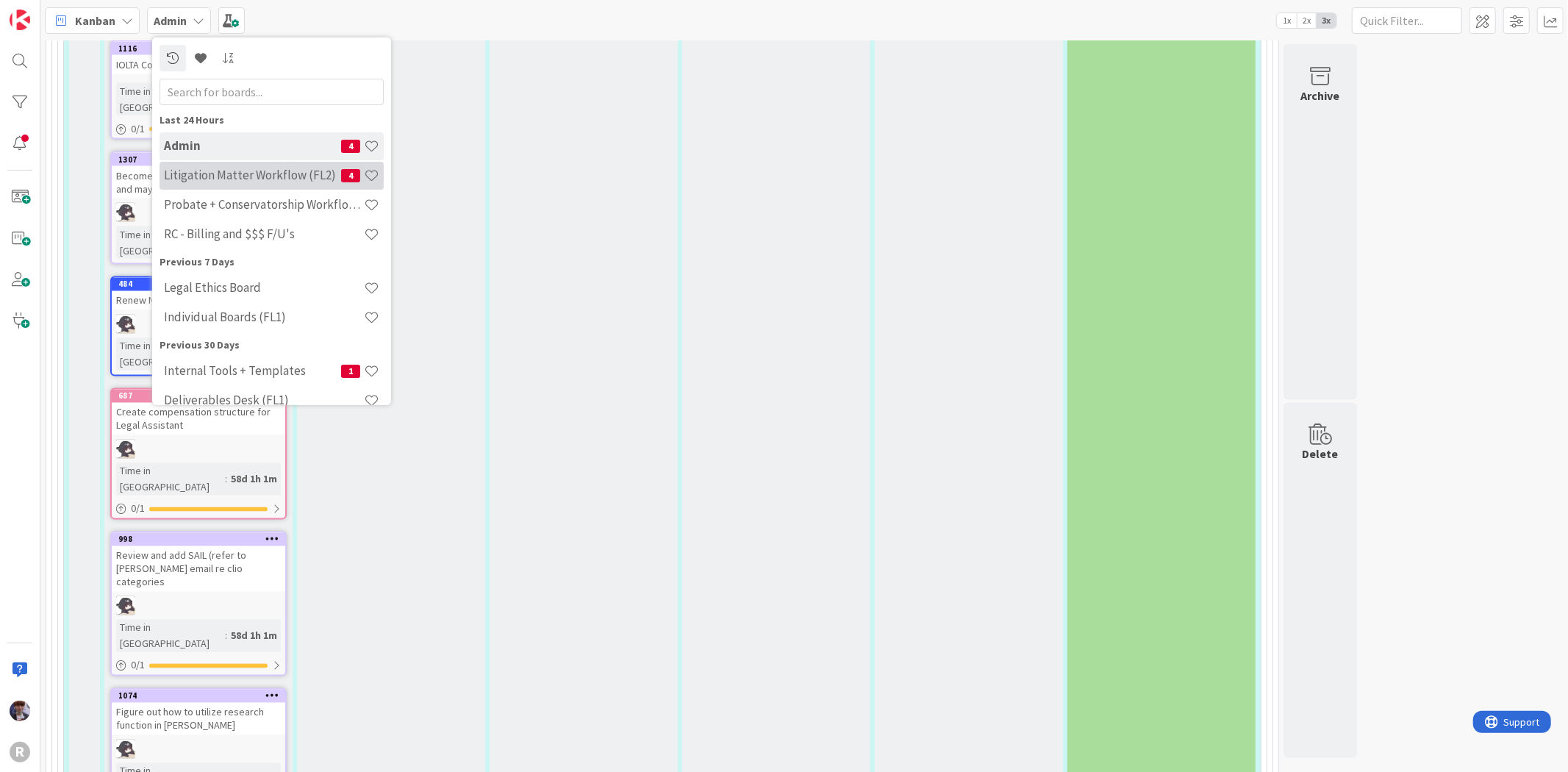
click at [207, 180] on h4 "Litigation Matter Workflow (FL2)" at bounding box center [252, 175] width 177 height 15
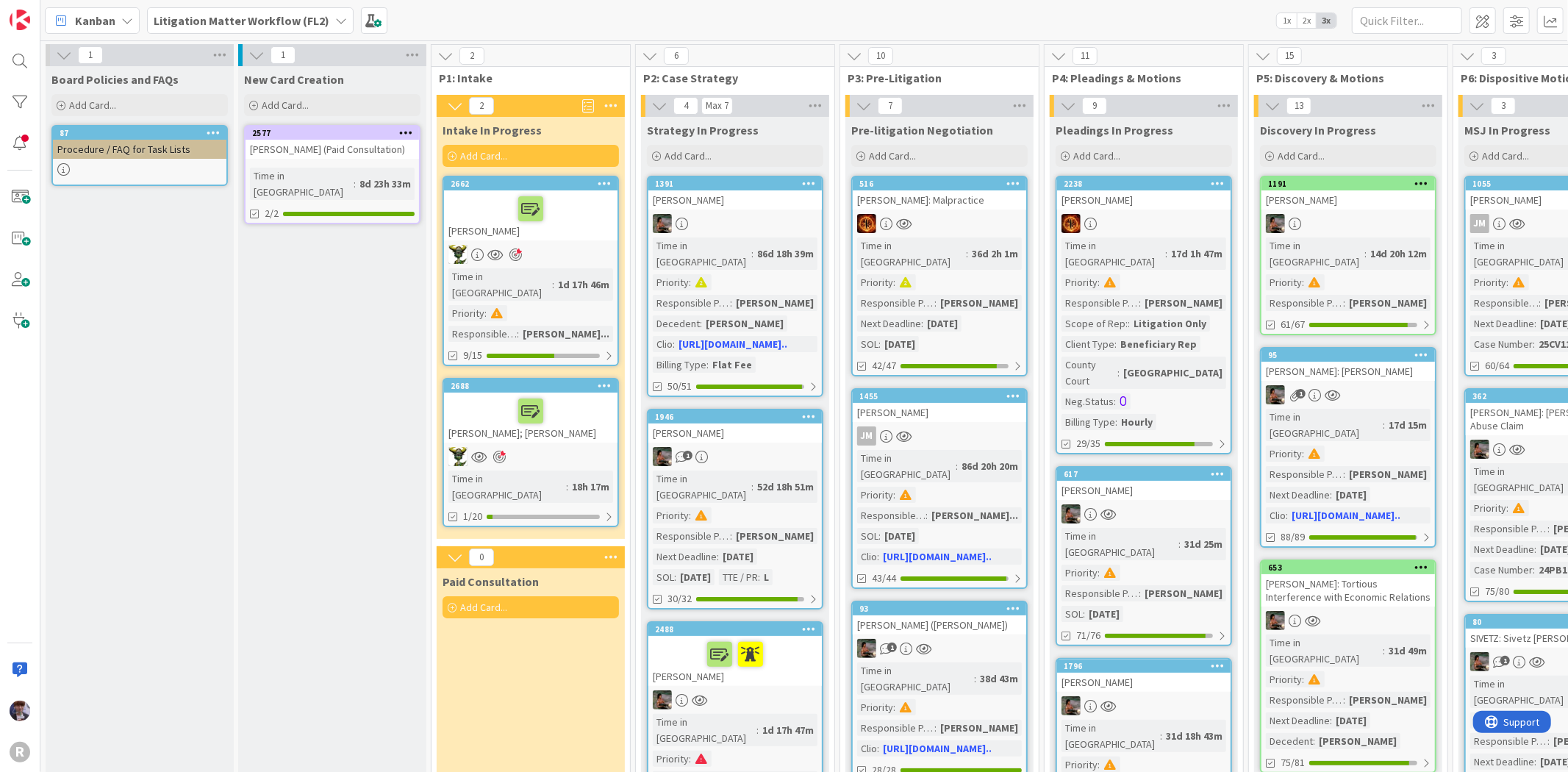
click at [571, 243] on link "2662 [PERSON_NAME] Time in Column : 1d 17h 46m Priority : Responsible Paralegal…" at bounding box center [531, 270] width 176 height 191
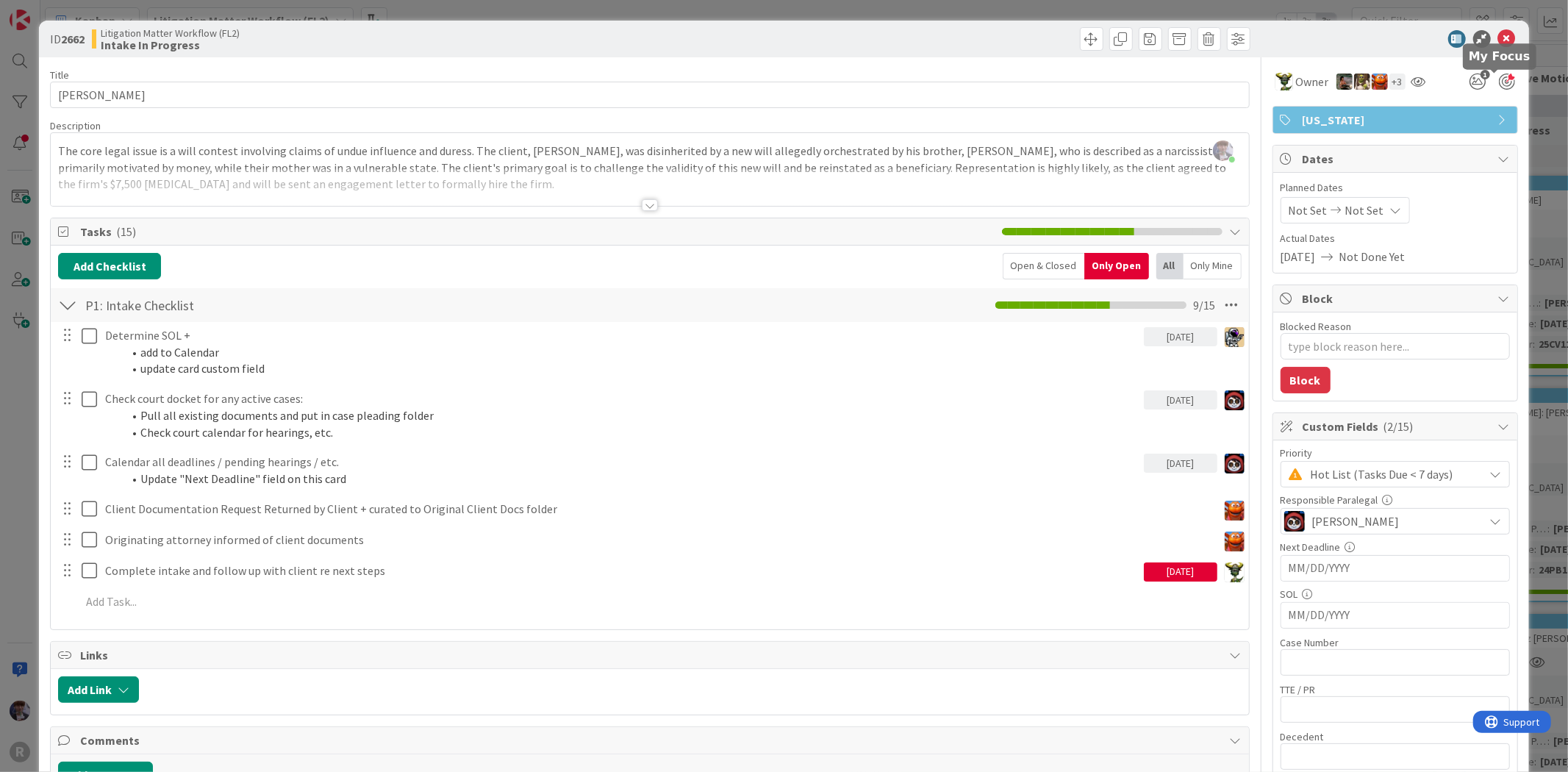
click at [1503, 75] on div at bounding box center [1506, 81] width 16 height 16
click at [1529, 62] on div "ID 2662 Litigation Matter Workflow (FL2) Intake In Progress Title 14 / 128 [PER…" at bounding box center [784, 386] width 1568 height 772
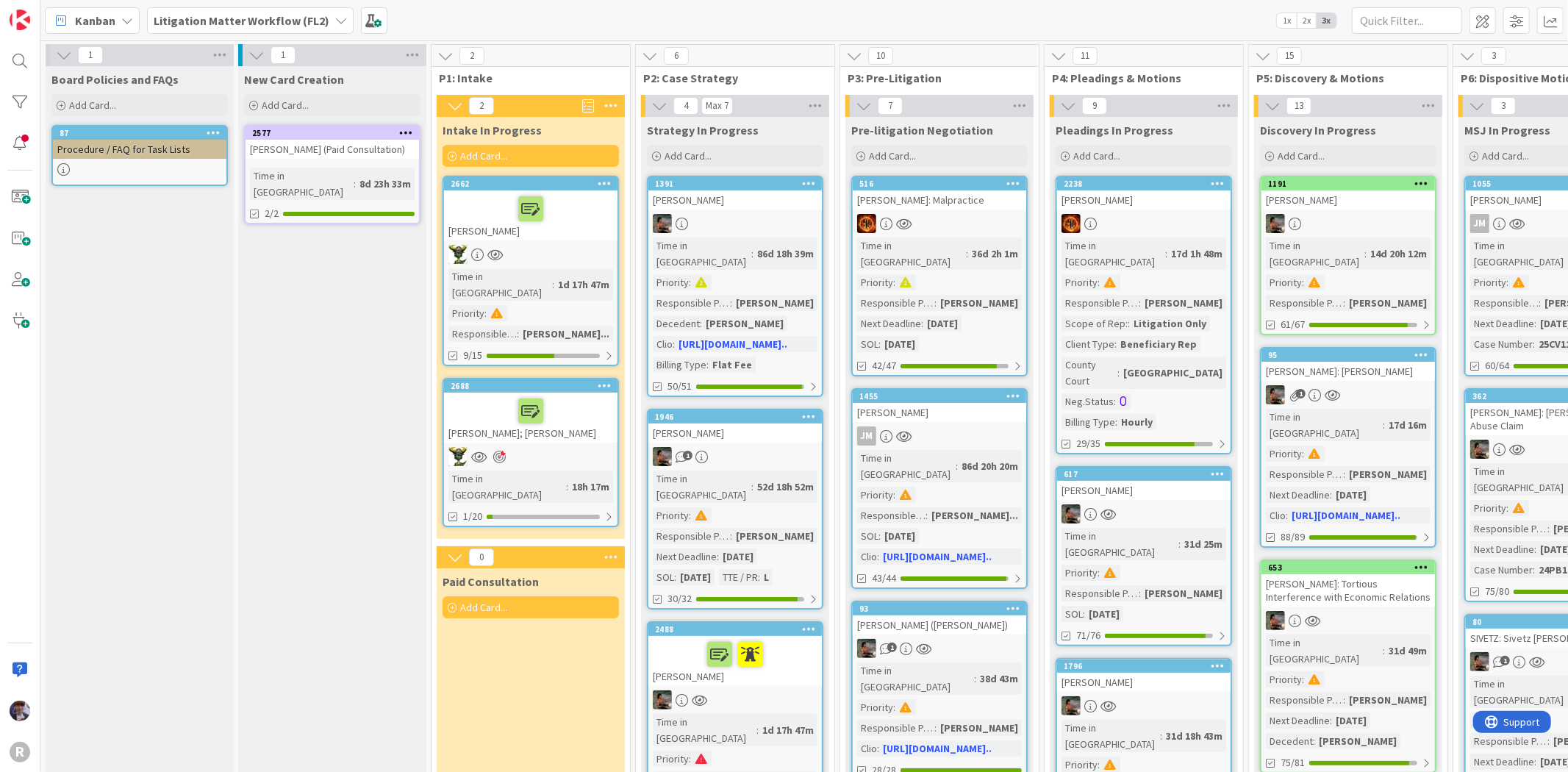
click at [574, 233] on div "[PERSON_NAME]" at bounding box center [531, 215] width 173 height 50
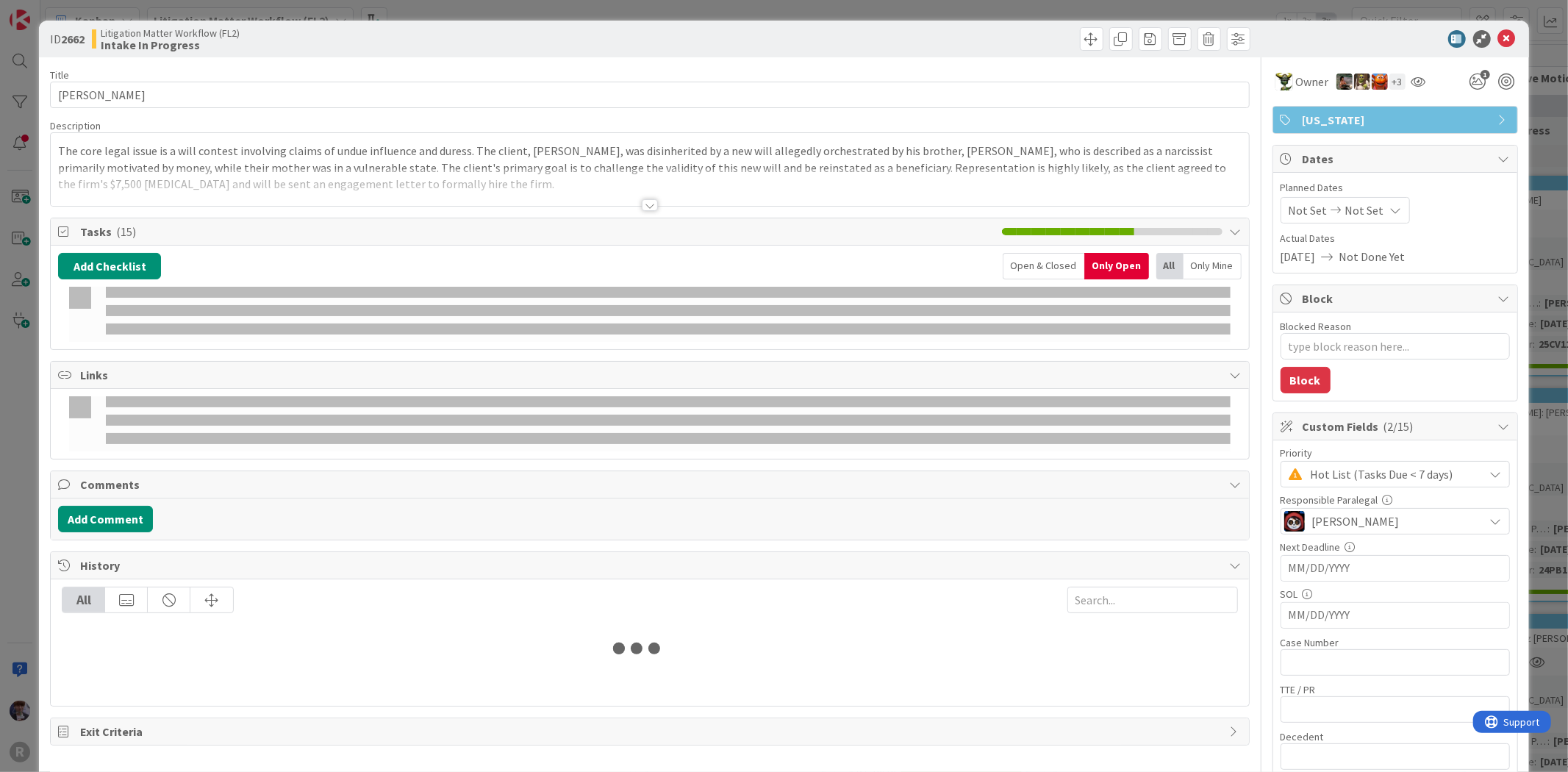
type textarea "x"
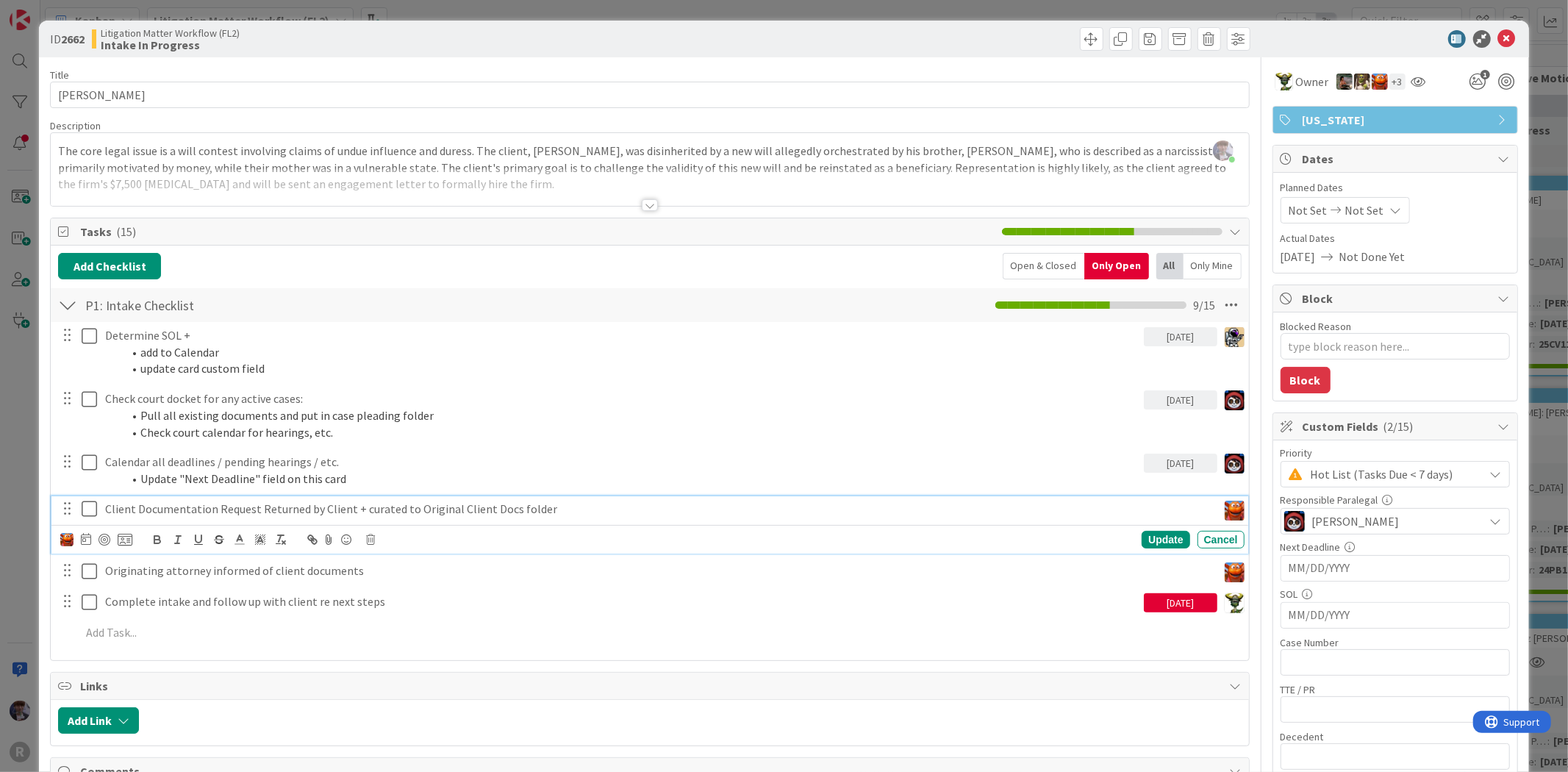
click at [151, 508] on p "Client Documentation Request Returned by Client + curated to Original Client Do…" at bounding box center [659, 509] width 1107 height 17
click at [81, 537] on icon at bounding box center [86, 539] width 11 height 12
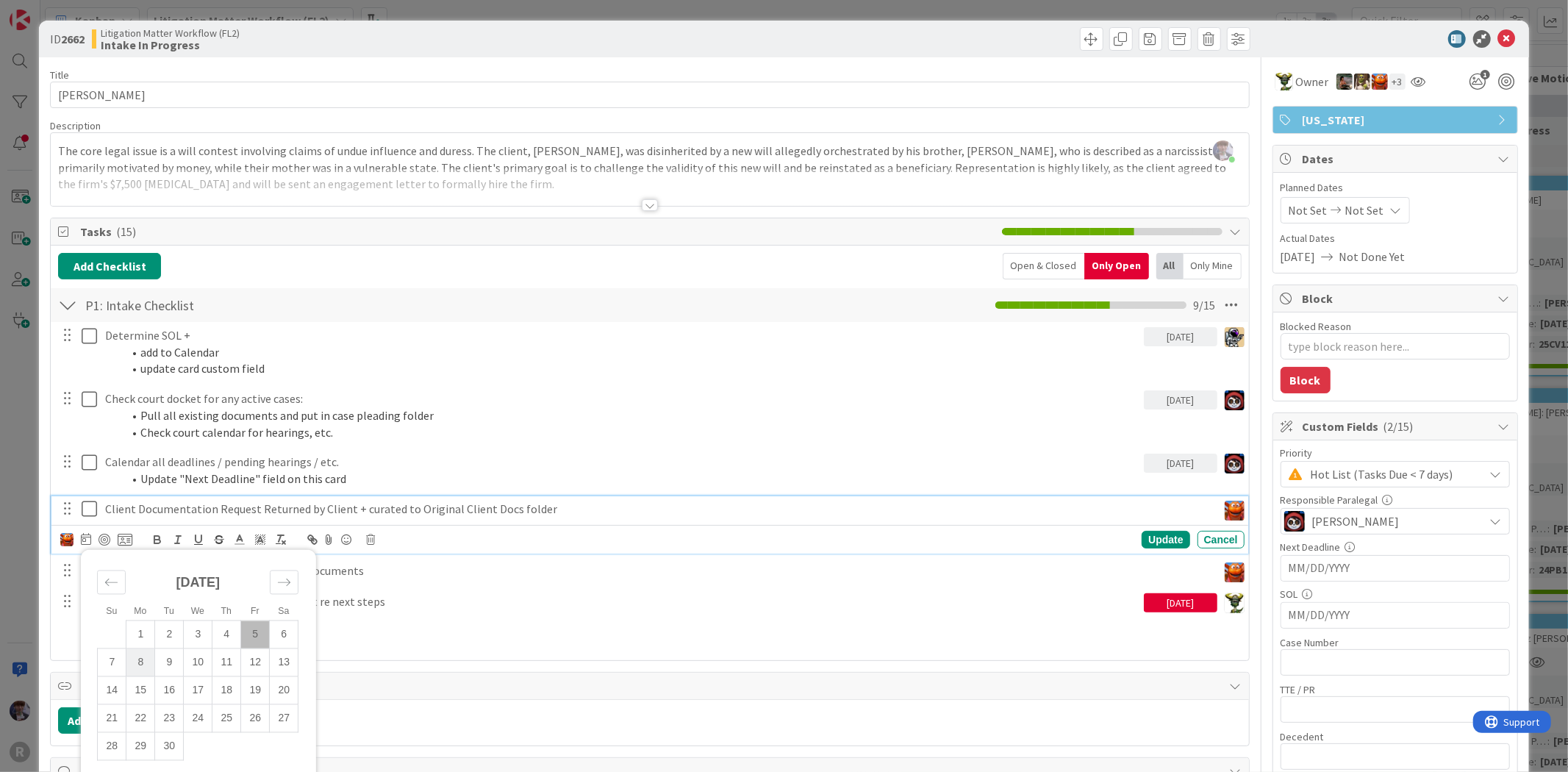
click at [134, 661] on td "8" at bounding box center [141, 663] width 29 height 28
type input "[DATE]"
type textarea "x"
click at [1170, 535] on div "Update" at bounding box center [1165, 539] width 47 height 17
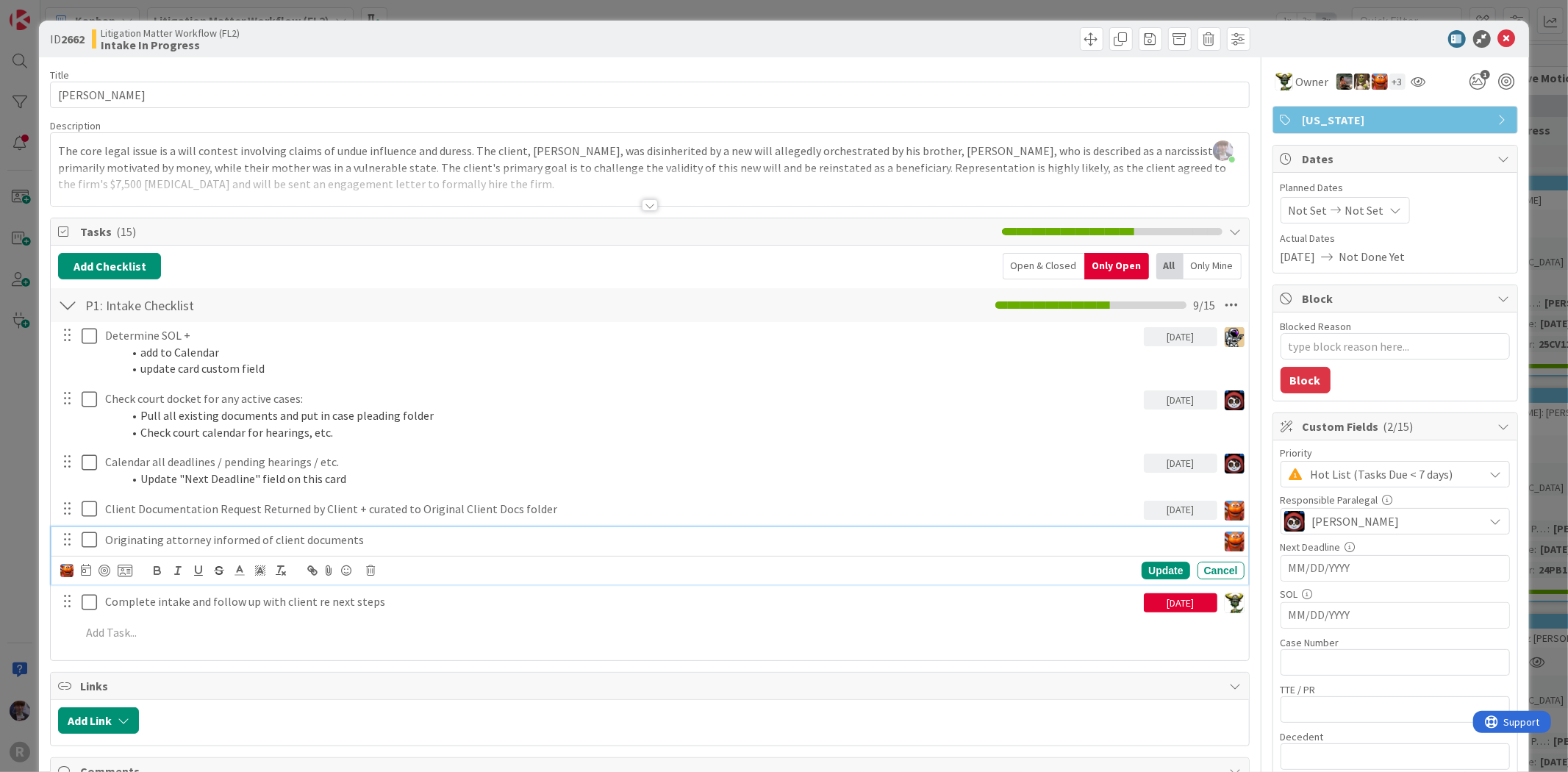
click at [346, 540] on p "Originating attorney informed of client documents" at bounding box center [659, 540] width 1107 height 17
click at [83, 571] on icon at bounding box center [86, 570] width 11 height 12
click at [133, 696] on td "8" at bounding box center [141, 694] width 29 height 28
type input "[DATE]"
click at [1160, 565] on div "Update" at bounding box center [1165, 570] width 47 height 17
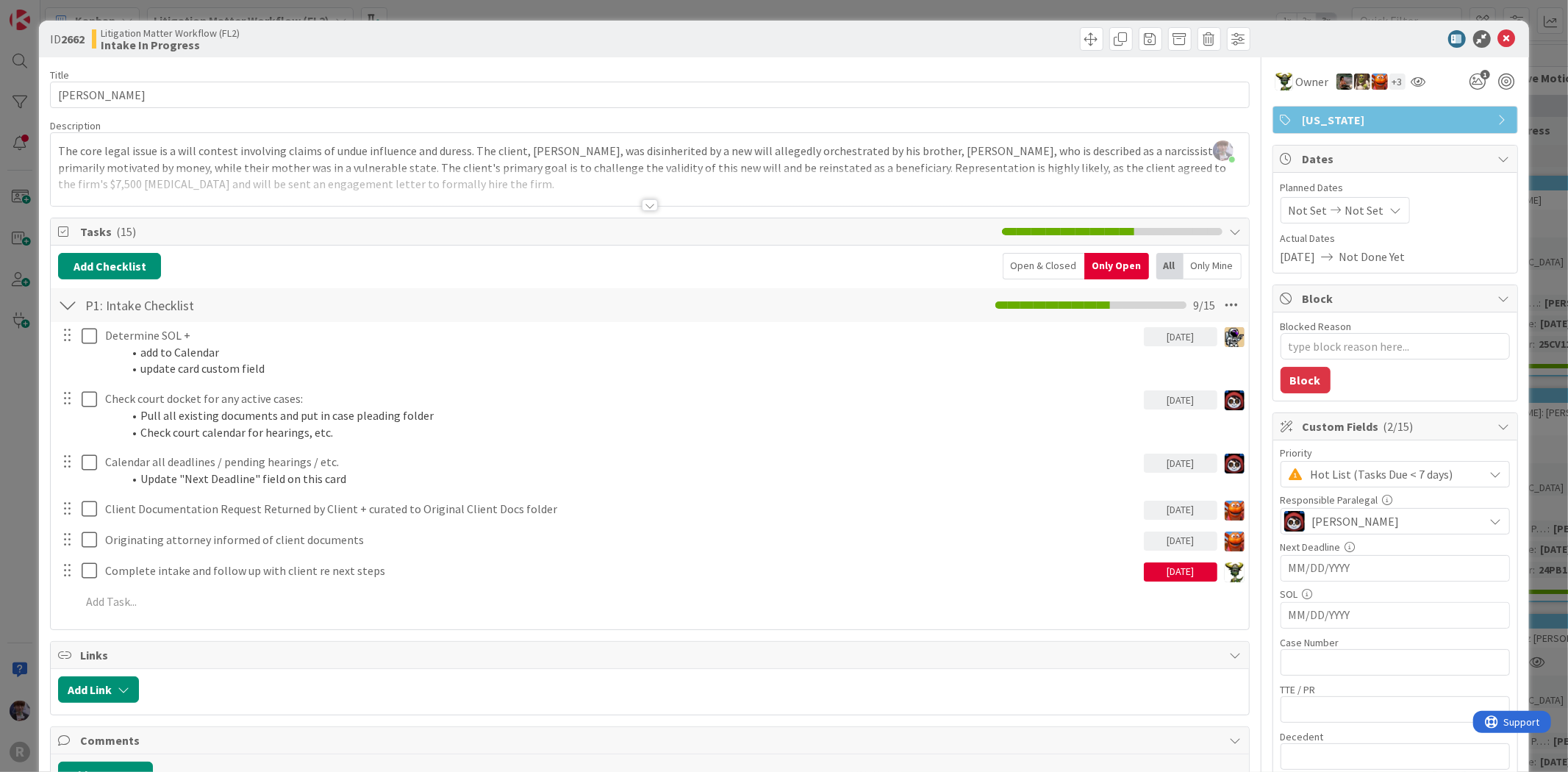
click at [1539, 263] on div "ID 2662 Litigation Matter Workflow (FL2) Intake In Progress Title 14 / 128 [PER…" at bounding box center [784, 386] width 1568 height 772
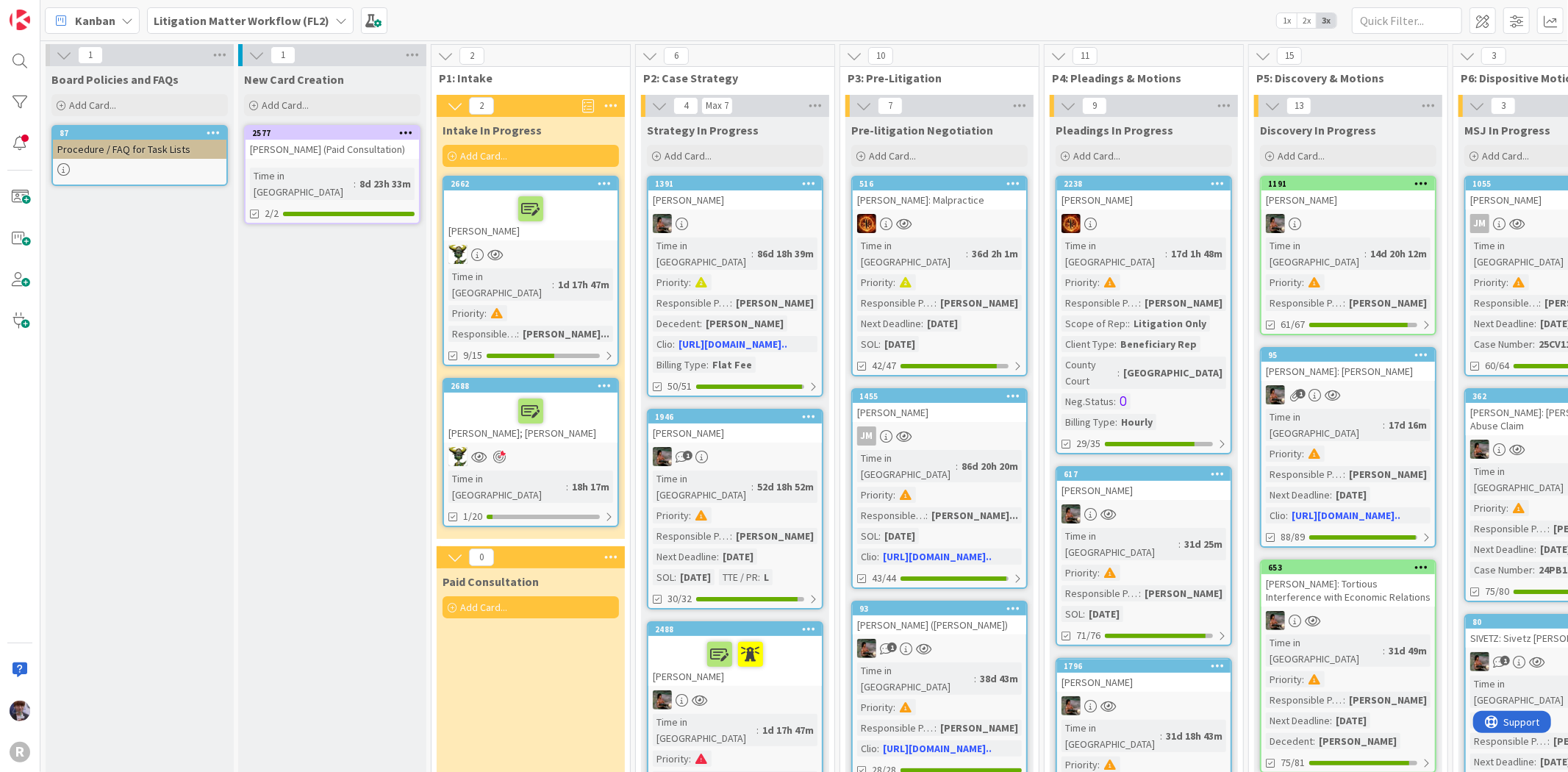
click at [476, 398] on div at bounding box center [531, 410] width 165 height 31
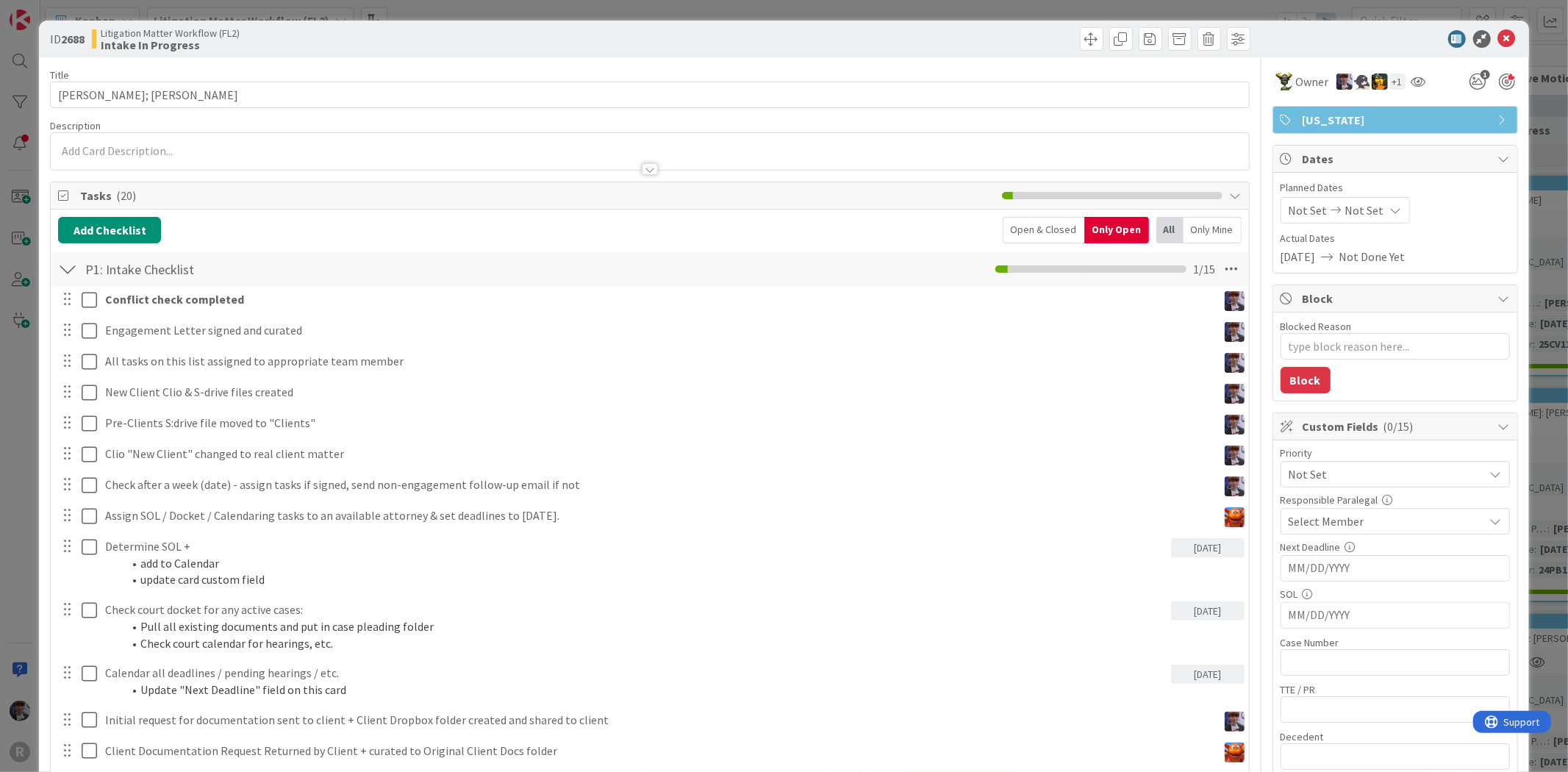
click at [17, 409] on div "ID 2688 Litigation Matter Workflow (FL2) Intake In Progress Title 14 / 128 [PER…" at bounding box center [784, 386] width 1568 height 772
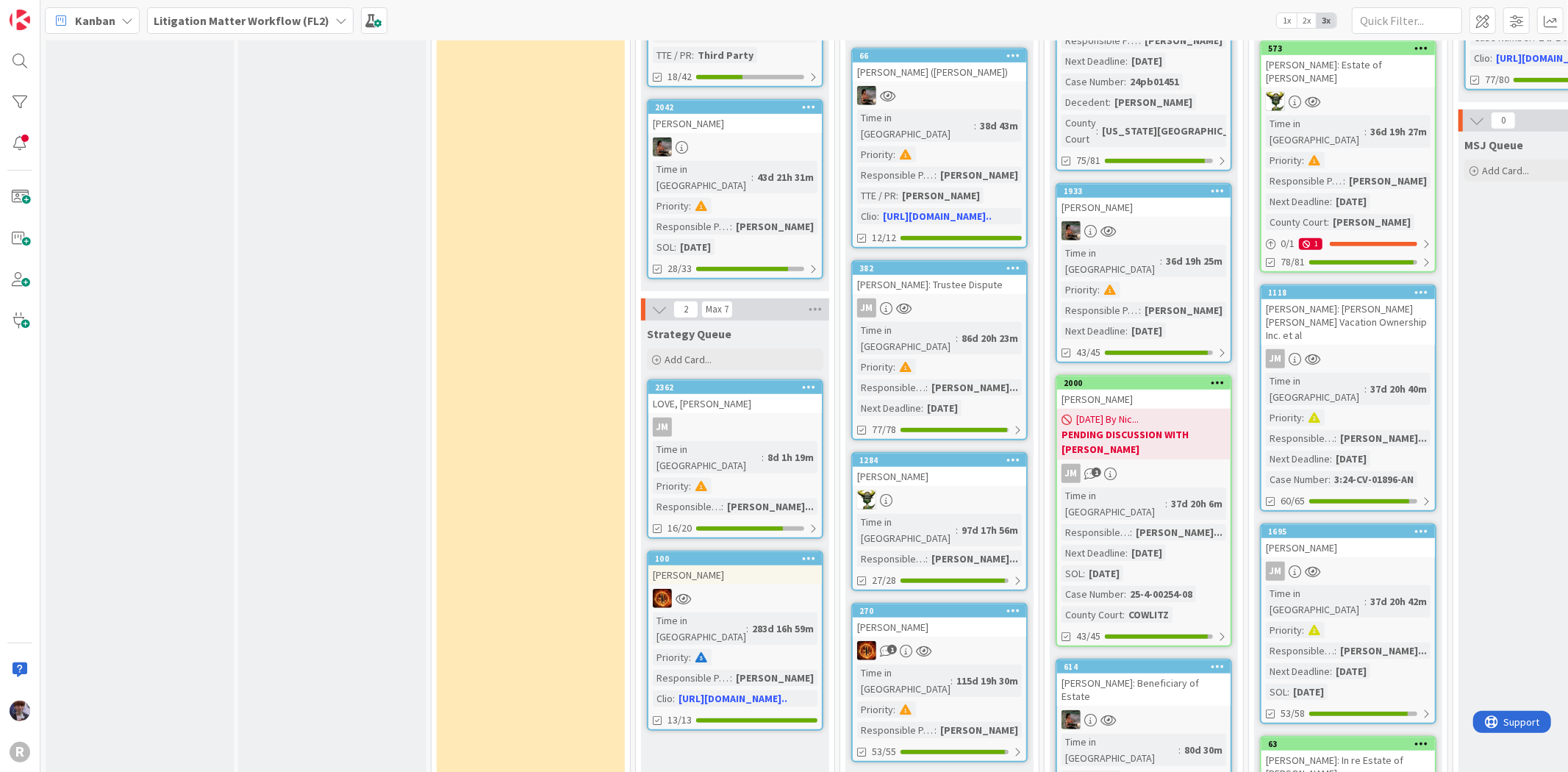
scroll to position [735, 0]
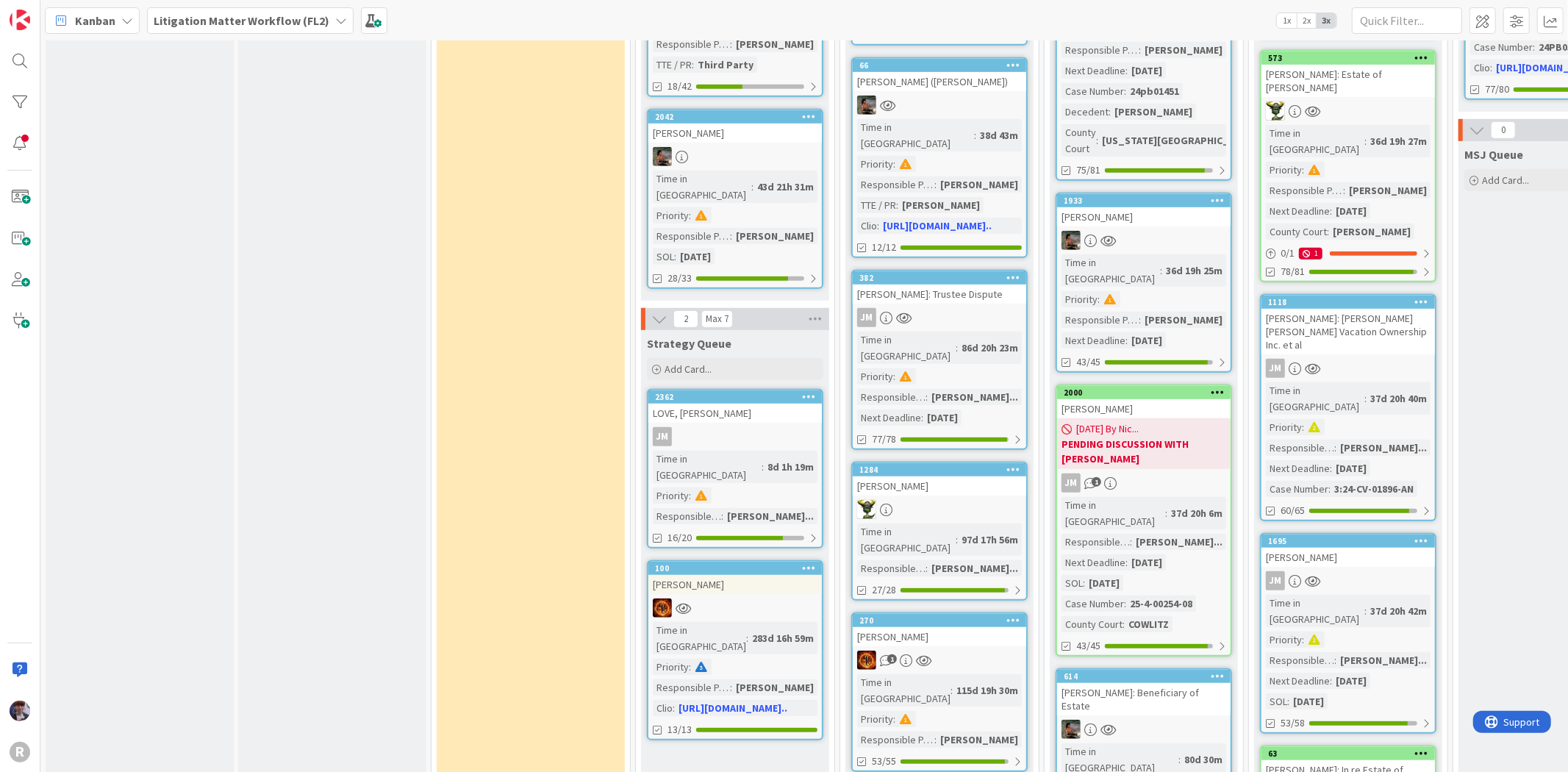
click at [765, 427] on div "JM" at bounding box center [735, 436] width 173 height 19
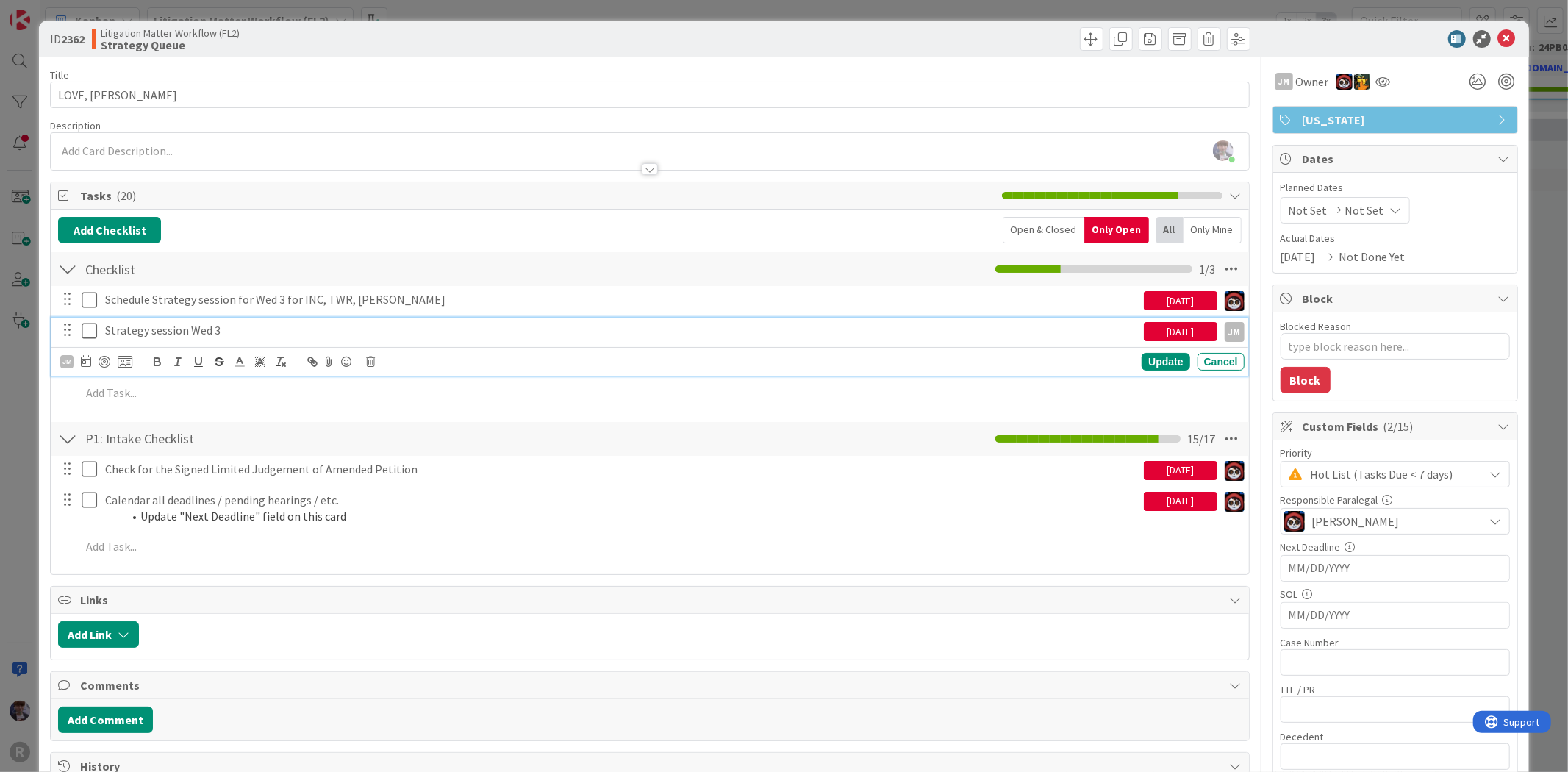
click at [138, 331] on p "Strategy session Wed 3" at bounding box center [622, 331] width 1033 height 17
click at [366, 363] on icon at bounding box center [370, 362] width 9 height 11
click at [255, 413] on div "Checklist Checklist Name 9 / 64 Checklist 1 / 3 Schedule Strategy session for W…" at bounding box center [649, 332] width 1198 height 163
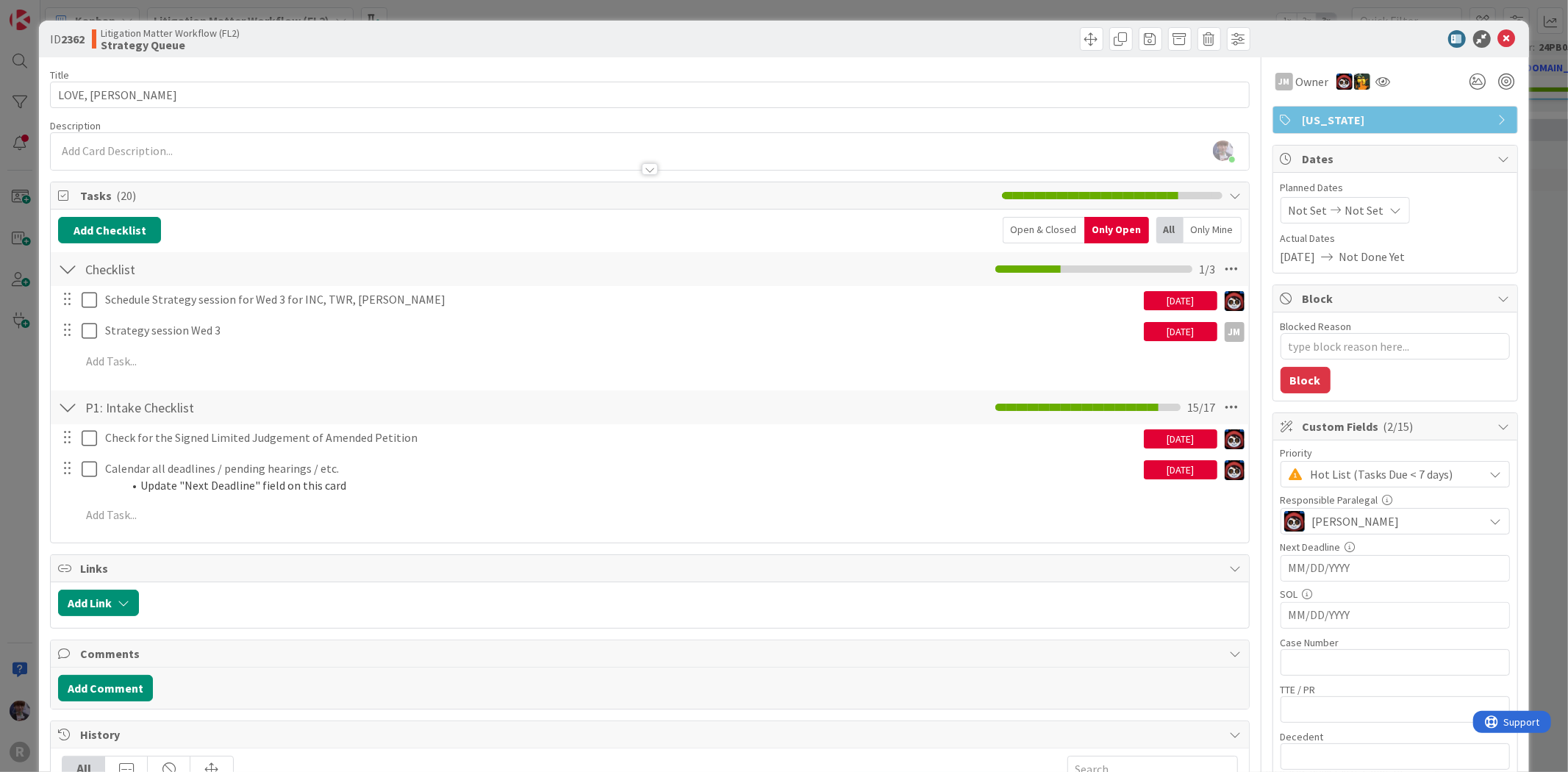
click at [35, 438] on div "ID 2362 Litigation Matter Workflow (FL2) Strategy Queue Title 13 / 128 LOVE, [P…" at bounding box center [784, 386] width 1568 height 772
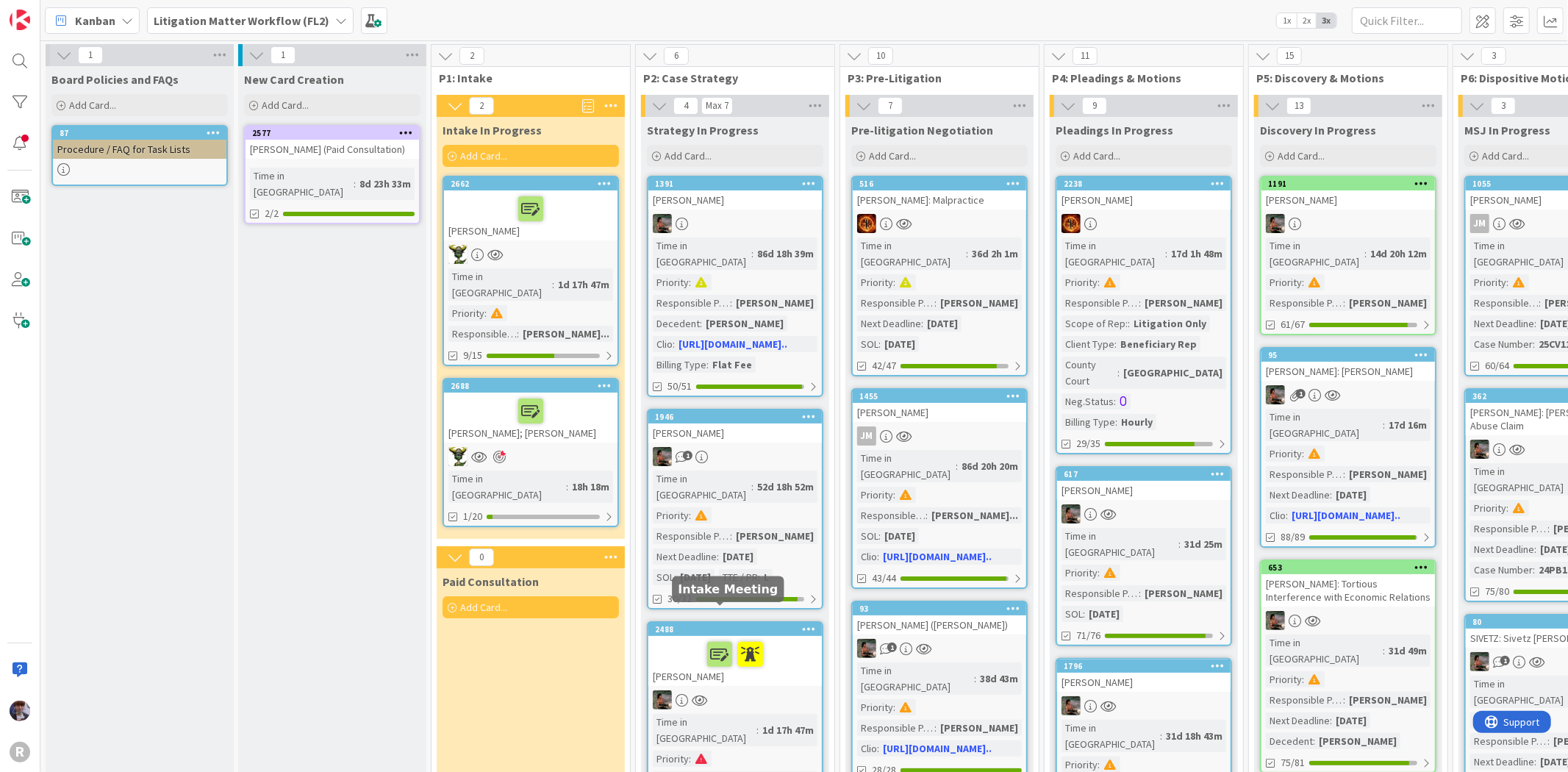
click at [0, 0] on icon at bounding box center [0, 0] width 0 height 0
click at [501, 395] on div at bounding box center [531, 410] width 165 height 31
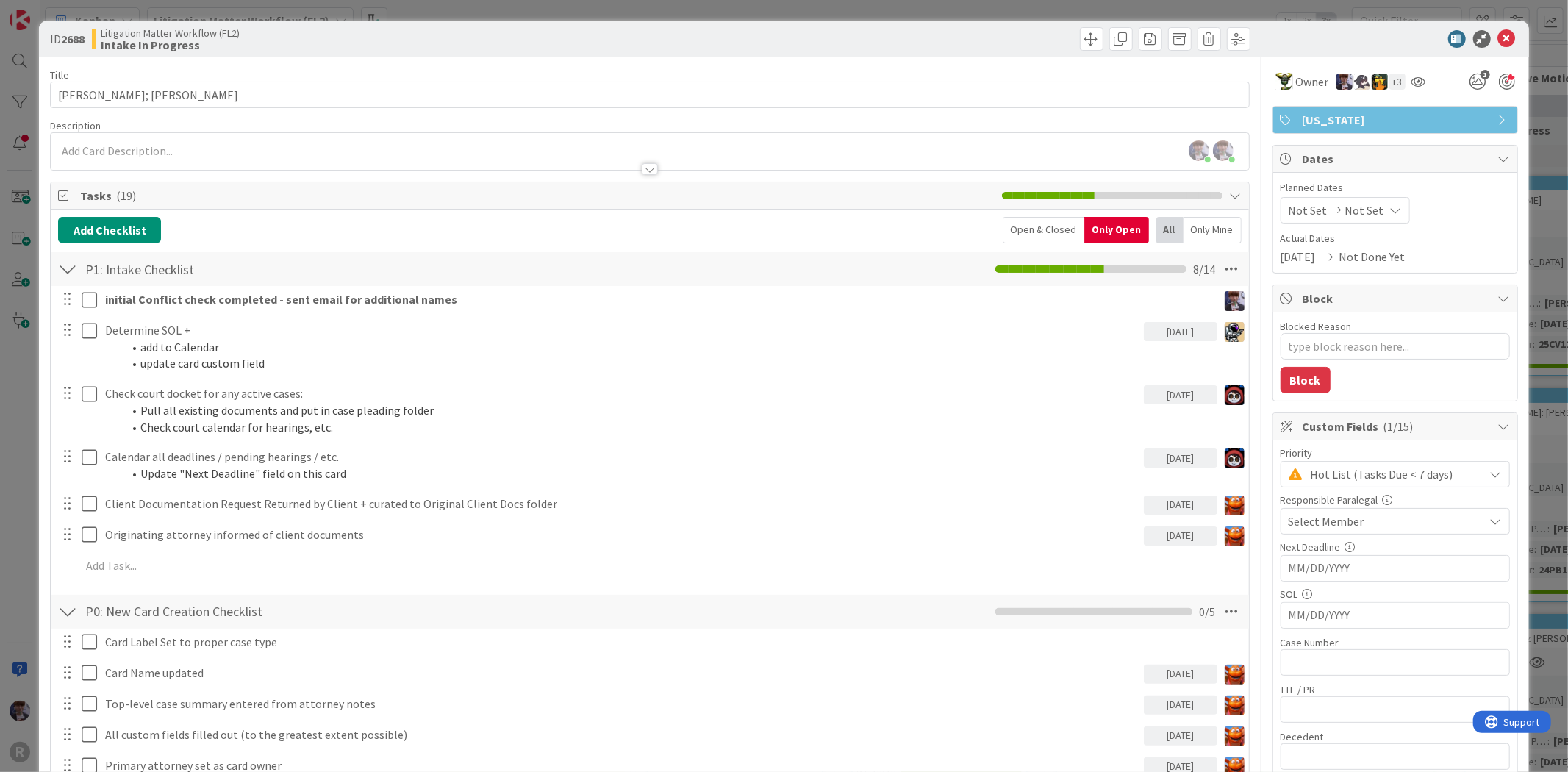
type textarea "x"
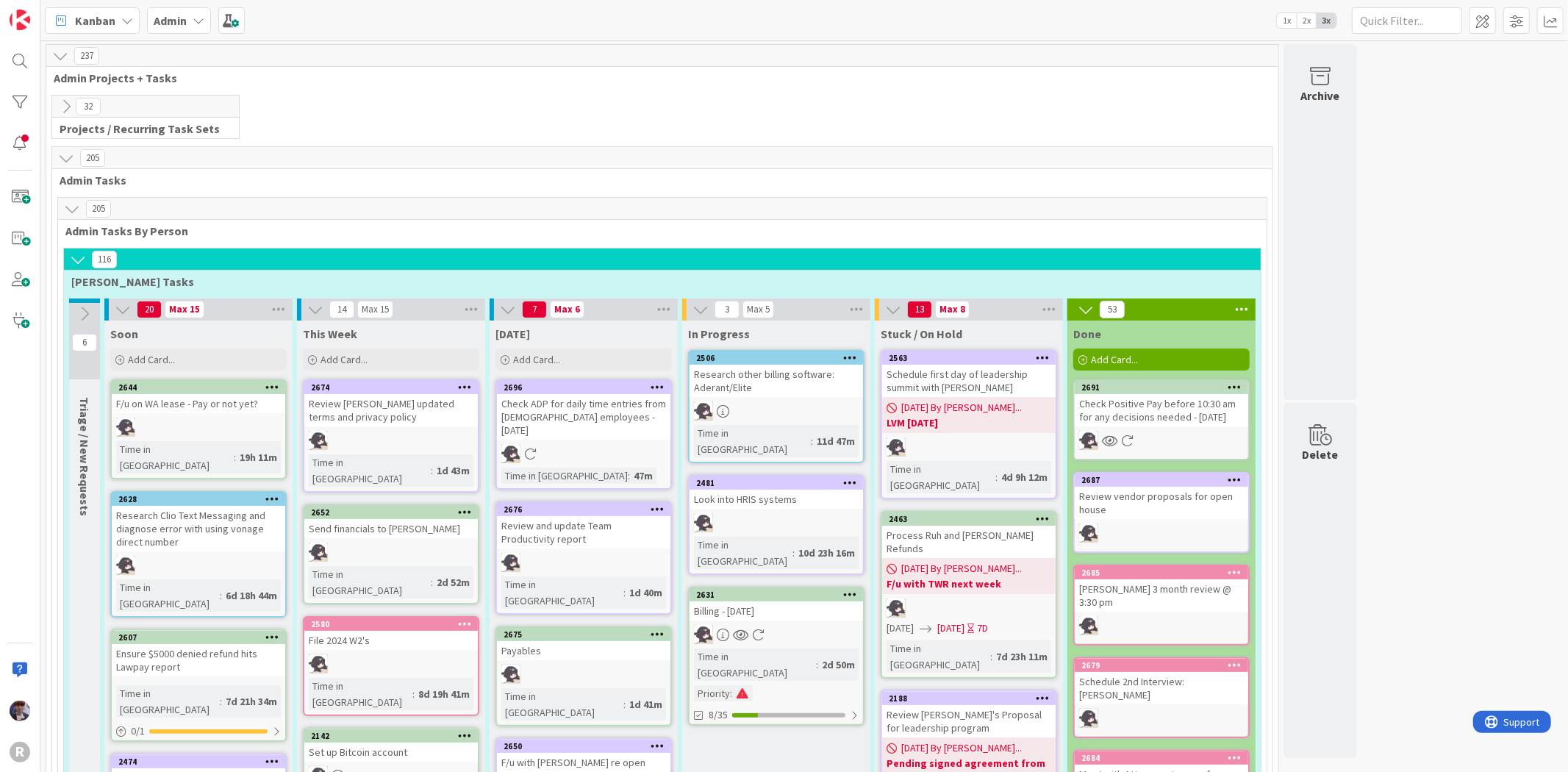
scroll to position [2526, 0]
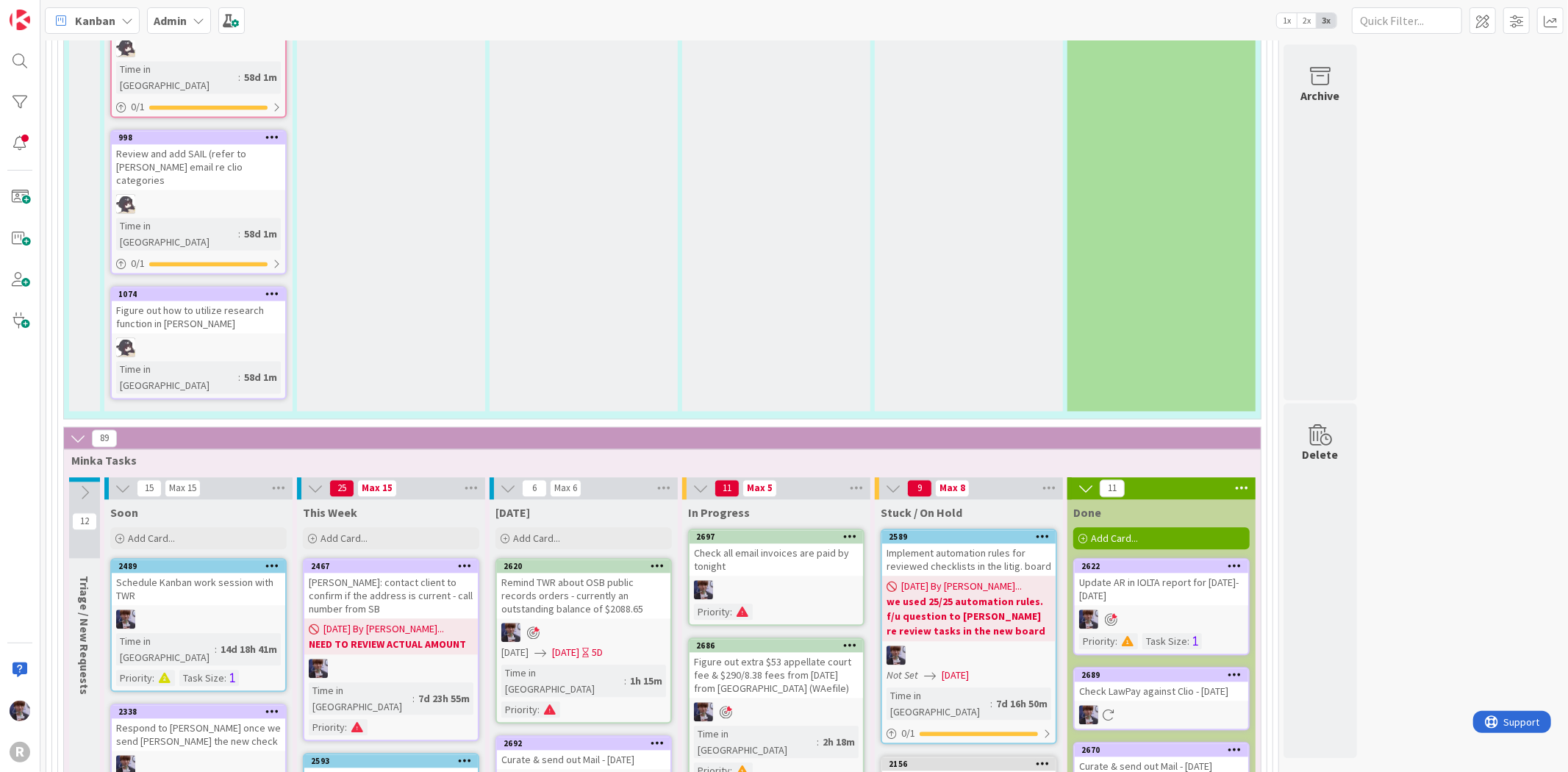
click at [180, 23] on b "Admin" at bounding box center [170, 21] width 33 height 15
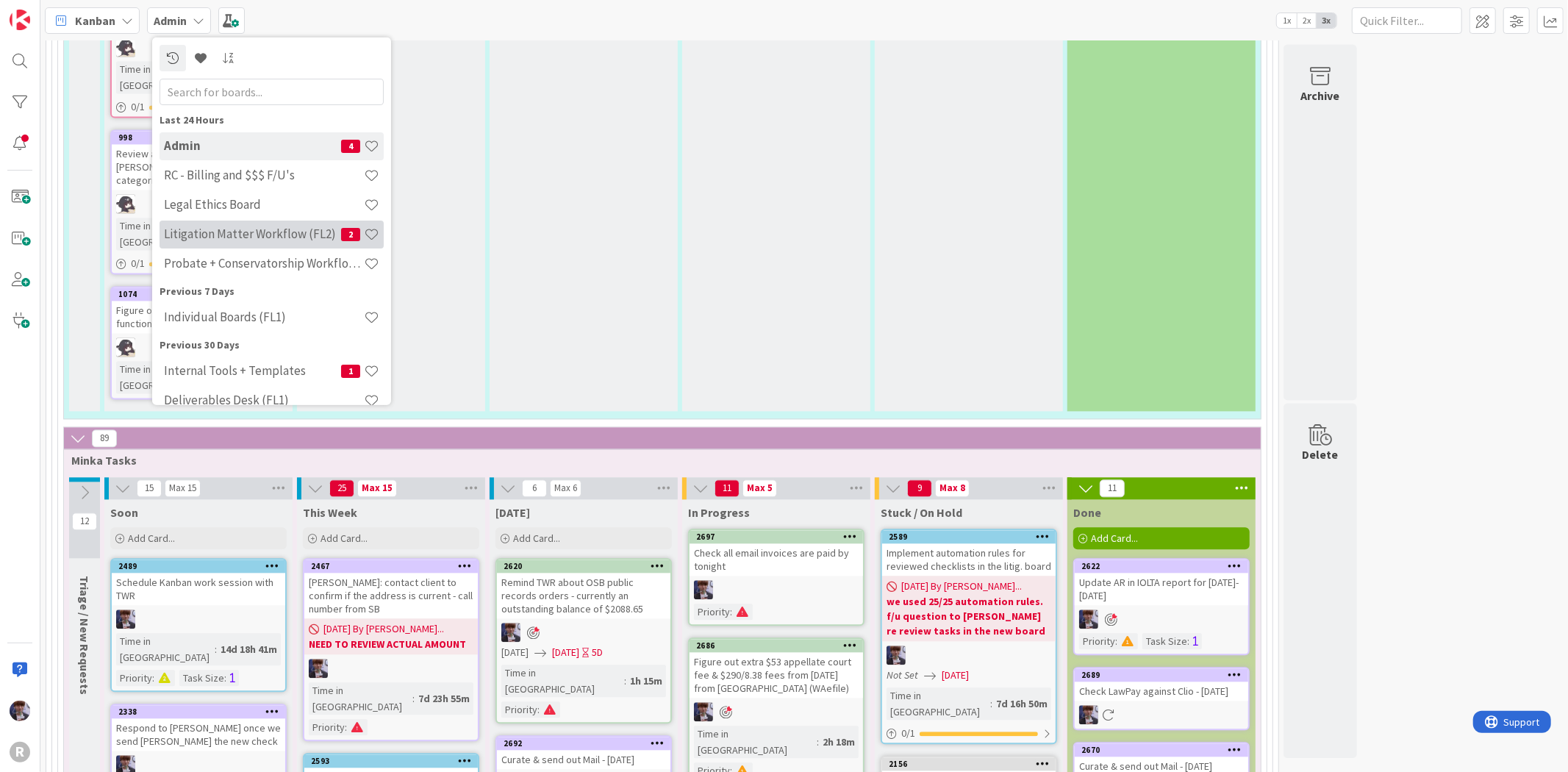
click at [178, 230] on h4 "Litigation Matter Workflow (FL2)" at bounding box center [252, 234] width 177 height 15
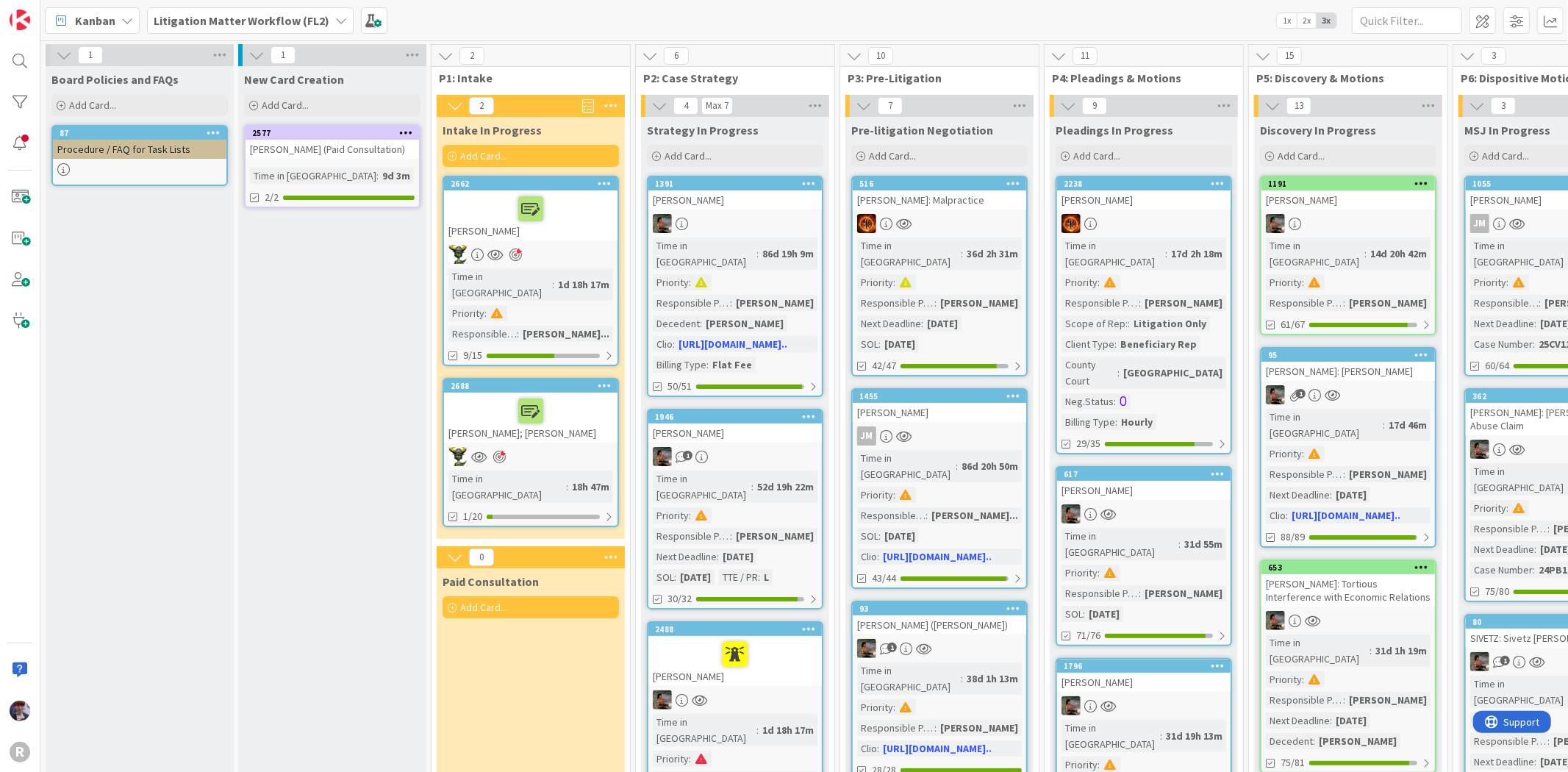
click at [565, 395] on div at bounding box center [531, 410] width 165 height 31
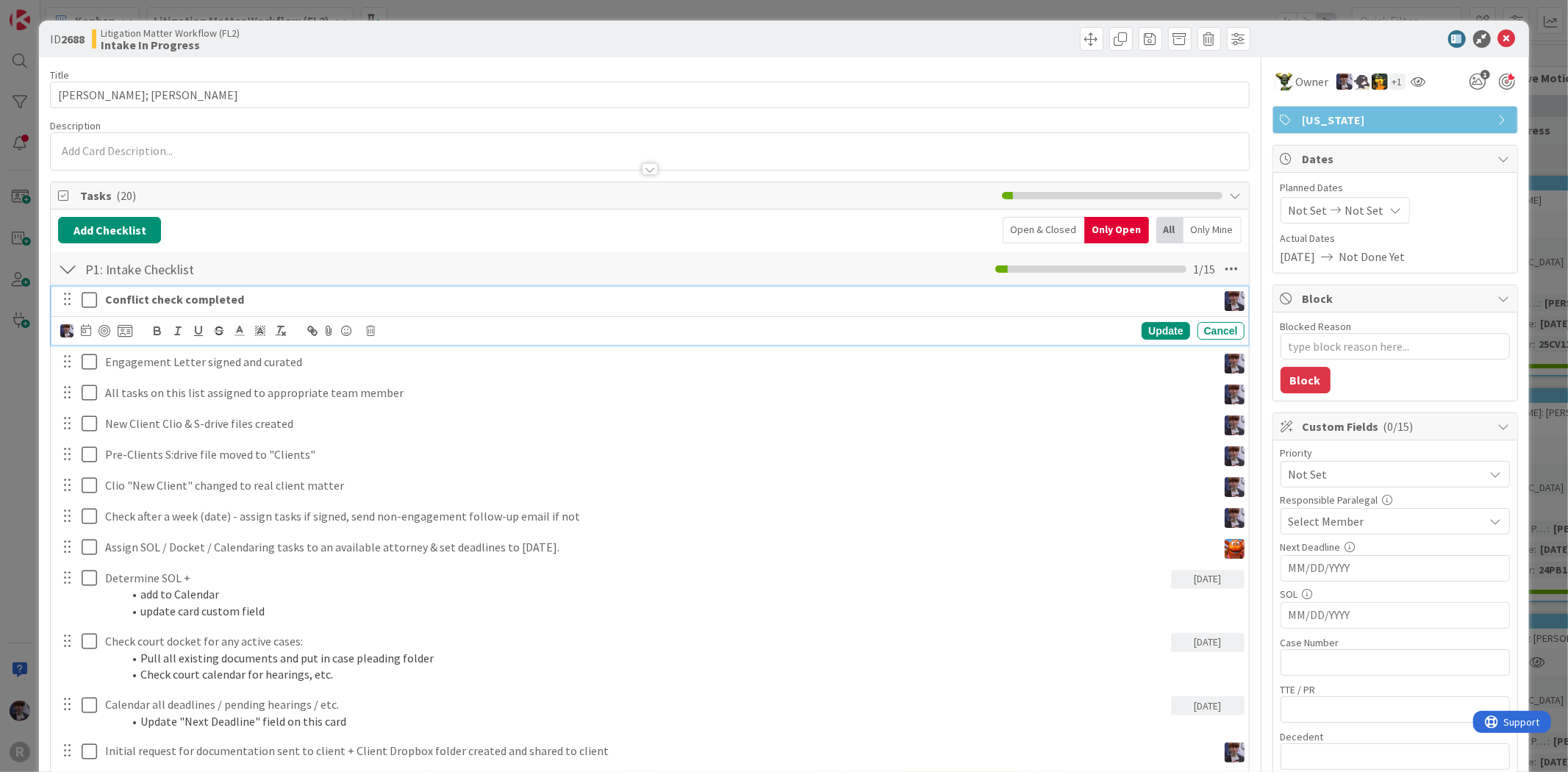
type textarea "x"
click at [251, 298] on p "Conflict check completed" at bounding box center [659, 300] width 1107 height 17
click at [1150, 334] on div "Update" at bounding box center [1165, 331] width 47 height 17
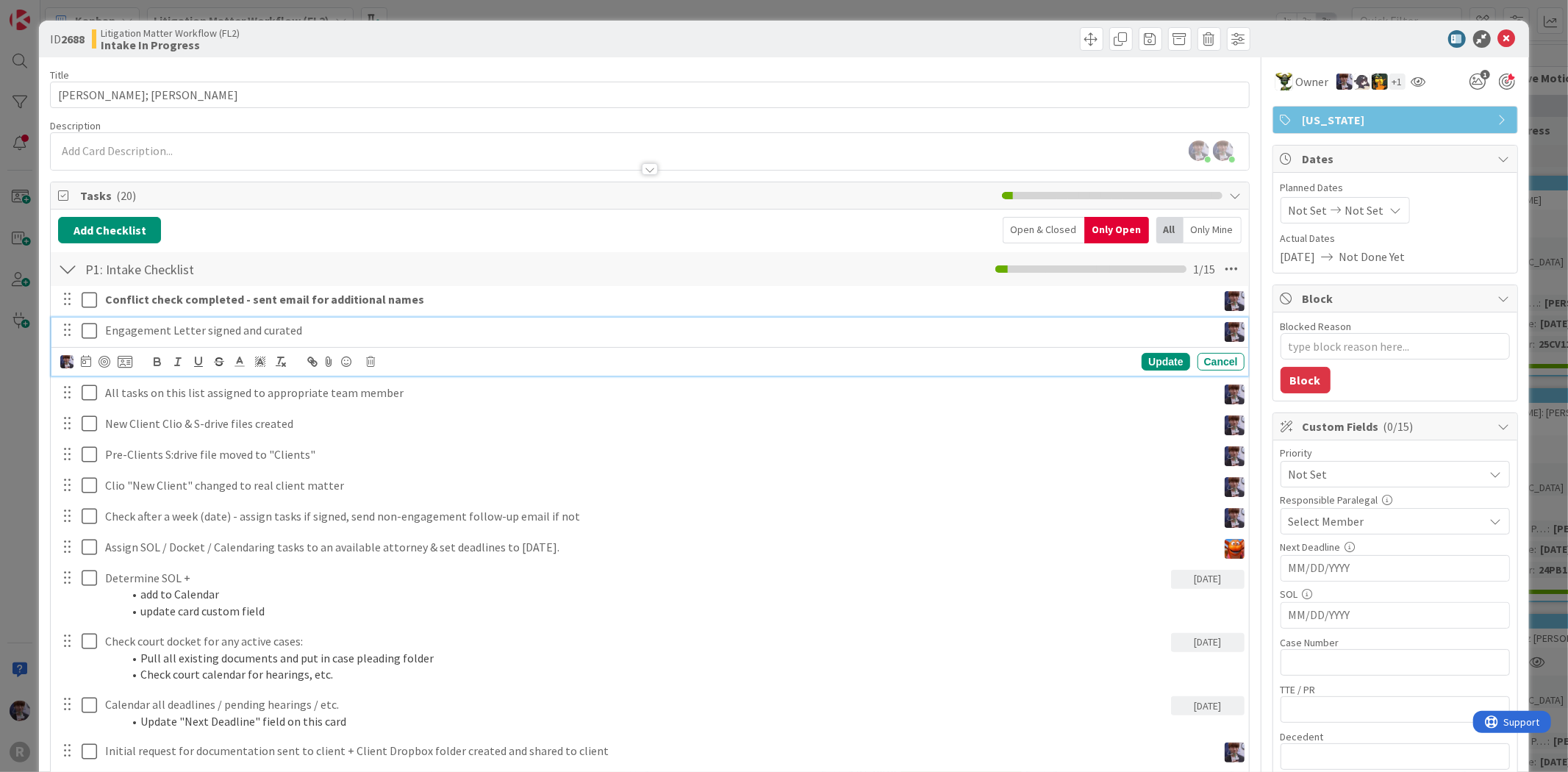
click at [175, 333] on p "Engagement Letter signed and curated" at bounding box center [659, 331] width 1107 height 17
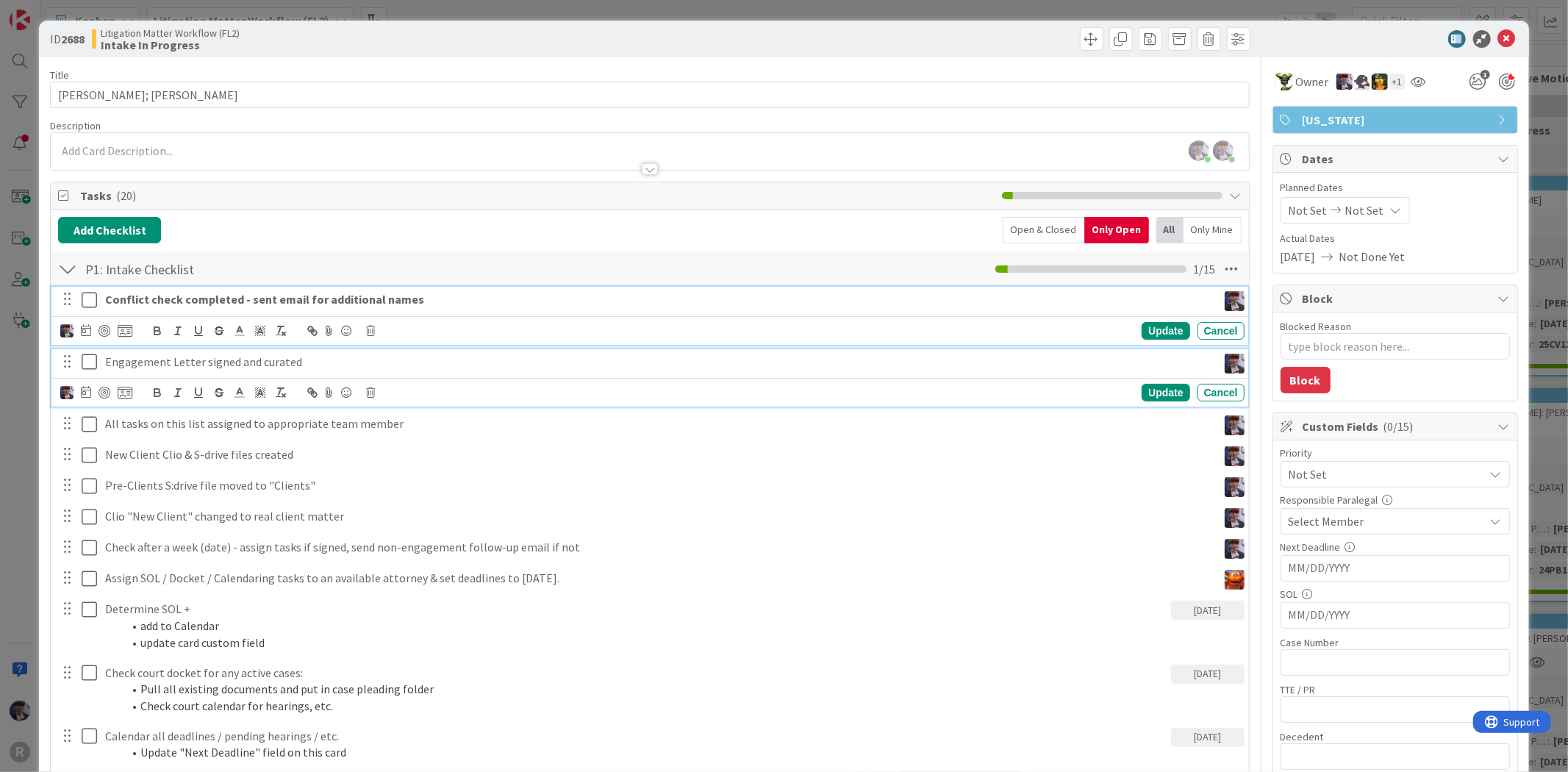
click at [104, 299] on div "Conflict check completed - sent email for additional names" at bounding box center [658, 300] width 1118 height 26
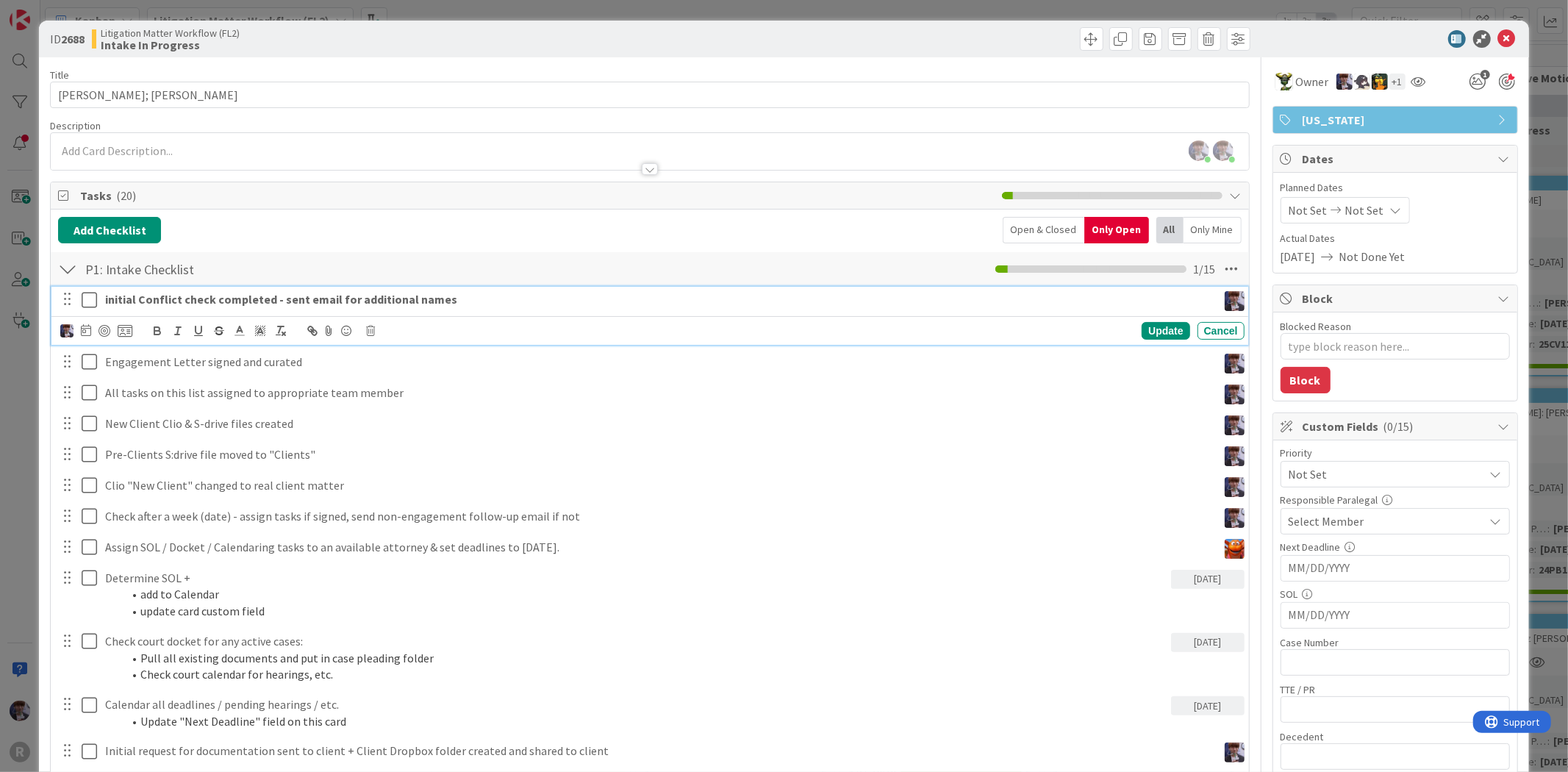
click at [234, 376] on div "Engagement Letter signed and curated Update Cancel" at bounding box center [649, 362] width 1196 height 26
click at [231, 335] on p "Engagement Letter signed and curated" at bounding box center [659, 331] width 1107 height 17
click at [90, 334] on icon at bounding box center [89, 331] width 16 height 17
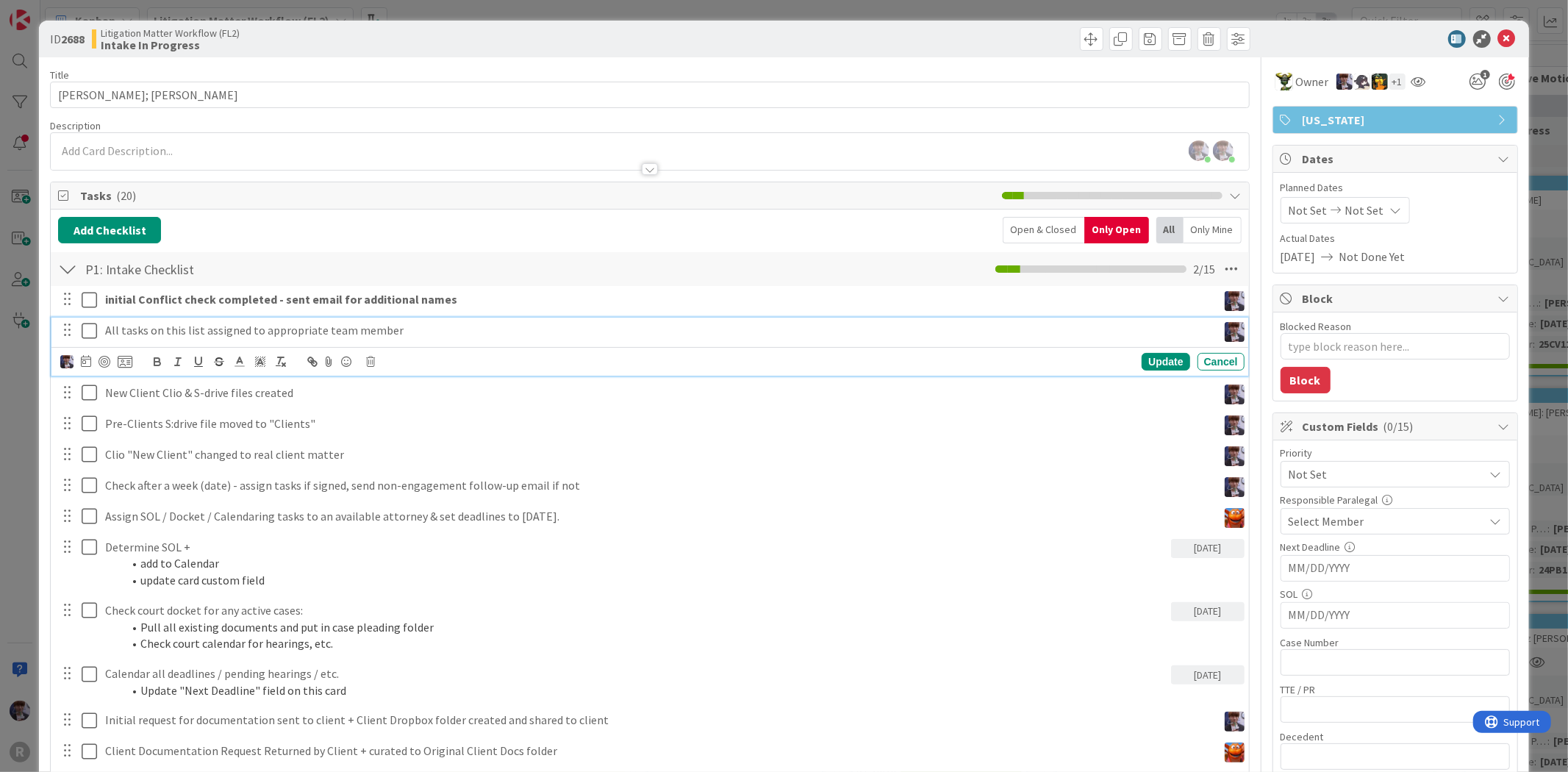
click at [90, 331] on icon at bounding box center [89, 331] width 16 height 17
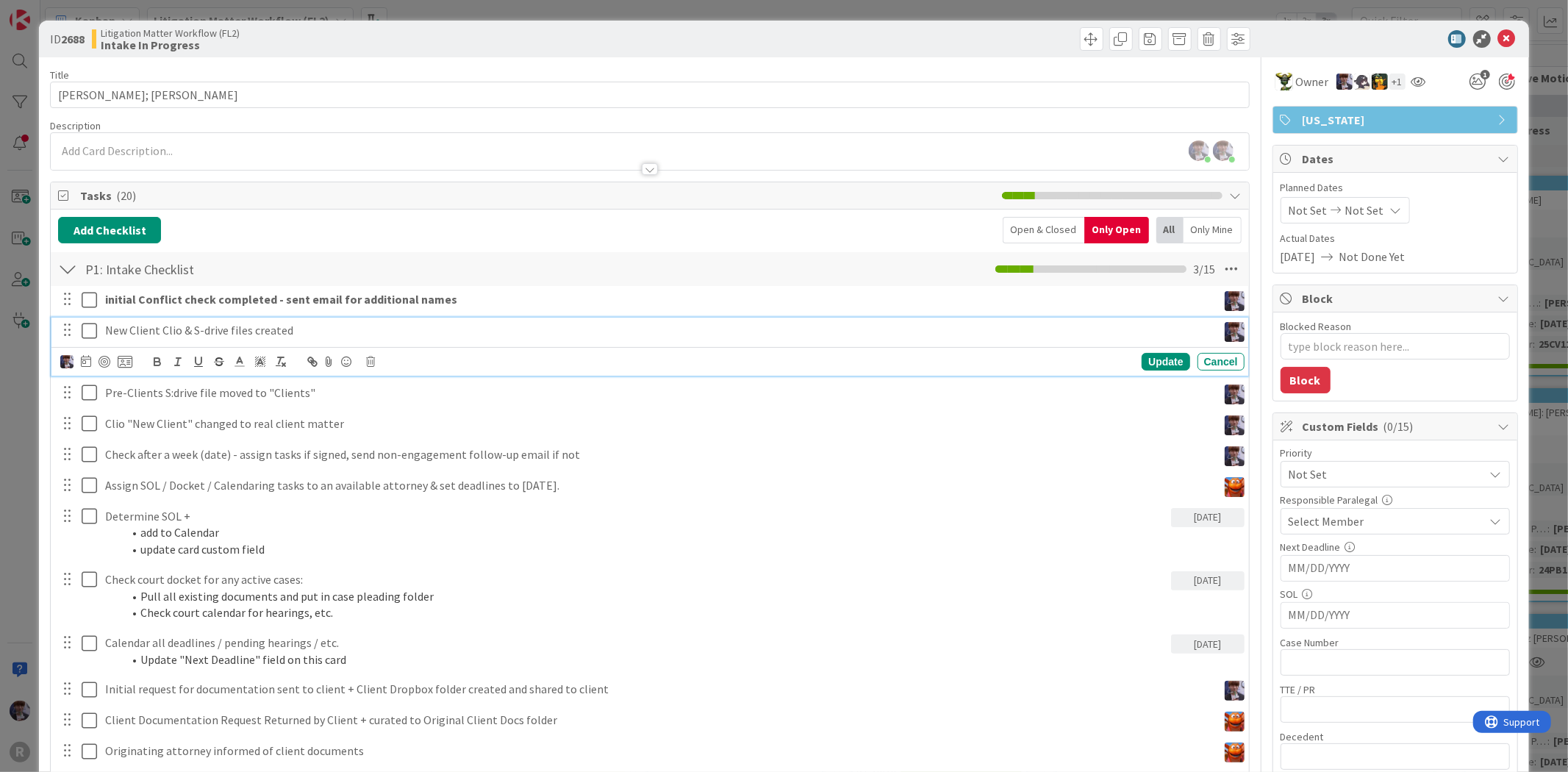
click at [91, 328] on icon at bounding box center [89, 331] width 16 height 17
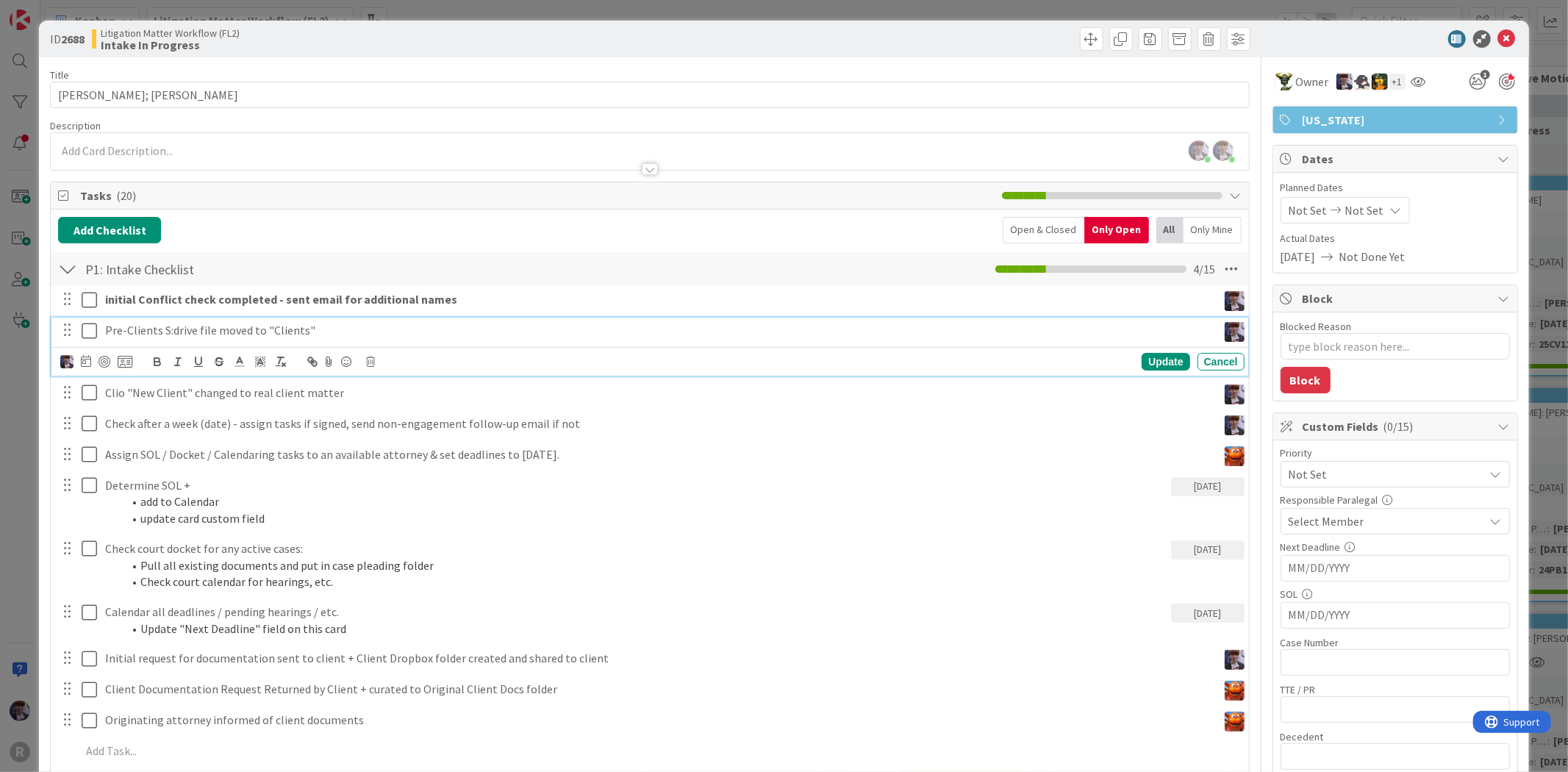
click at [85, 334] on icon at bounding box center [89, 331] width 16 height 17
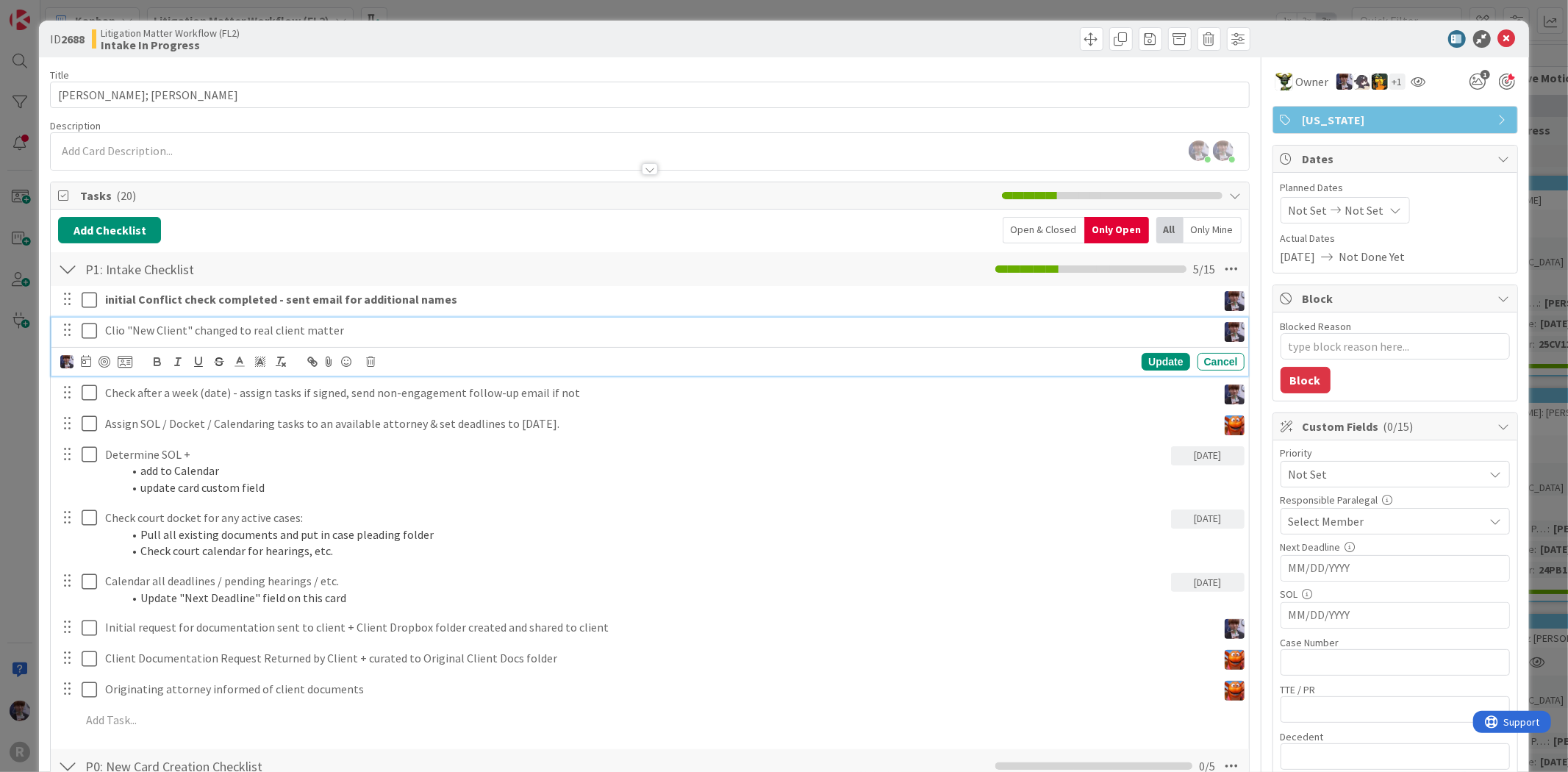
click at [178, 328] on p "Clio "New Client" changed to real client matter" at bounding box center [659, 331] width 1107 height 17
click at [92, 326] on icon at bounding box center [89, 331] width 16 height 17
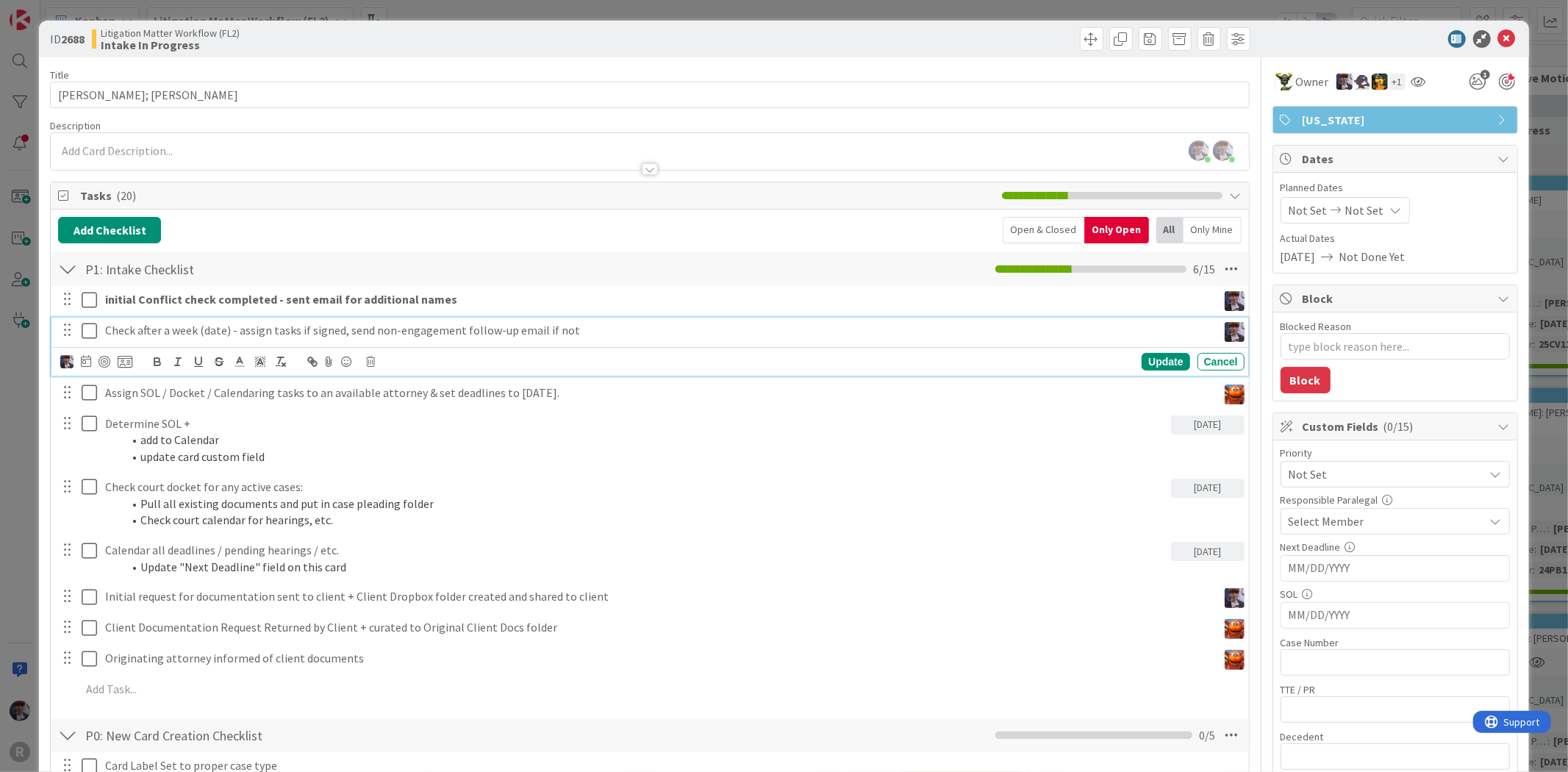
click at [139, 328] on p "Check after a week (date) - assign tasks if signed, send non-engagement follow-…" at bounding box center [659, 331] width 1107 height 17
click at [371, 359] on icon at bounding box center [370, 362] width 9 height 11
click at [410, 426] on div "Delete" at bounding box center [408, 423] width 54 height 26
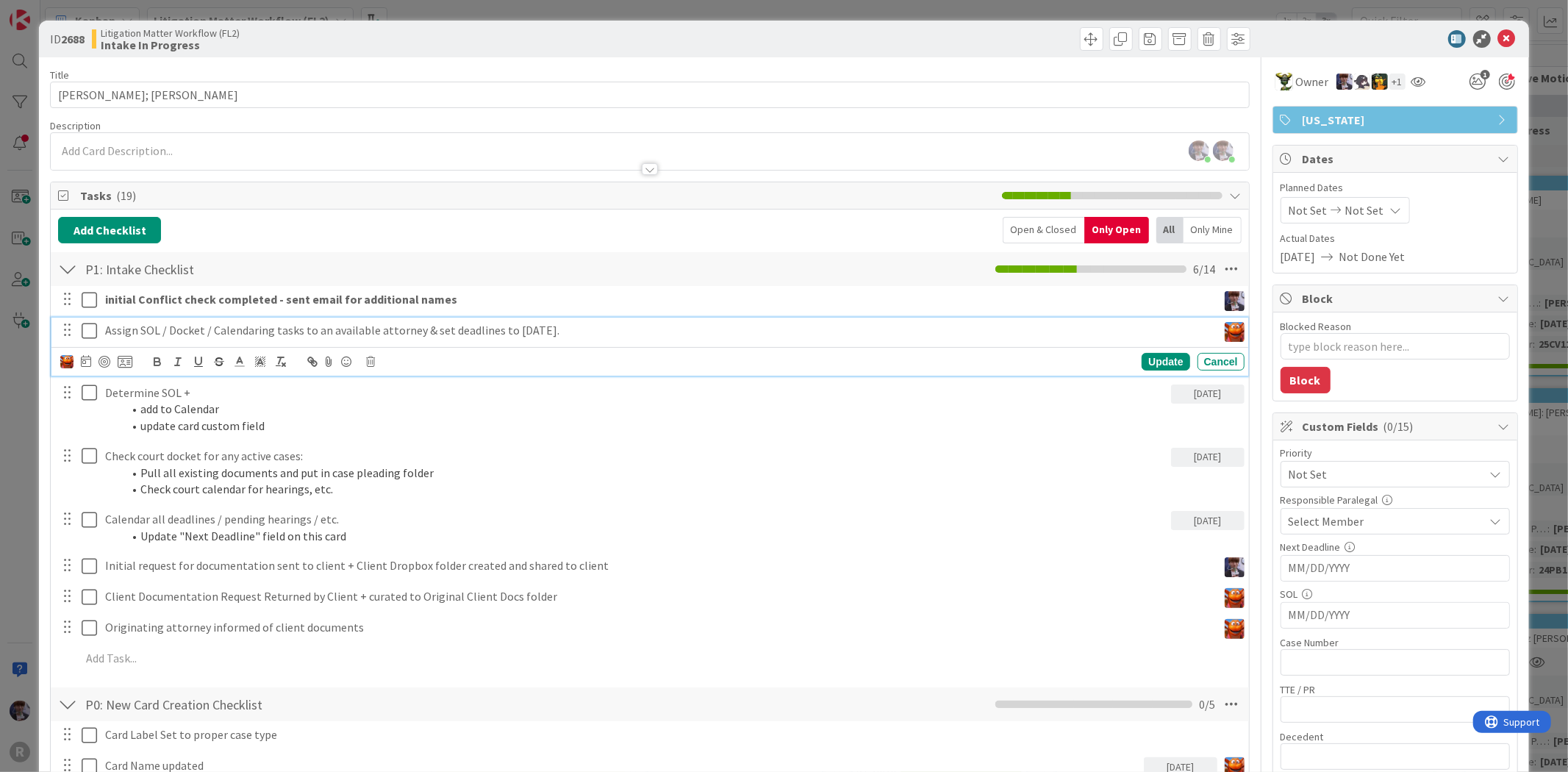
click at [203, 335] on p "Assign SOL / Docket / Calendaring tasks to an available attorney & set deadline…" at bounding box center [659, 331] width 1107 height 17
click at [67, 362] on img at bounding box center [67, 362] width 14 height 14
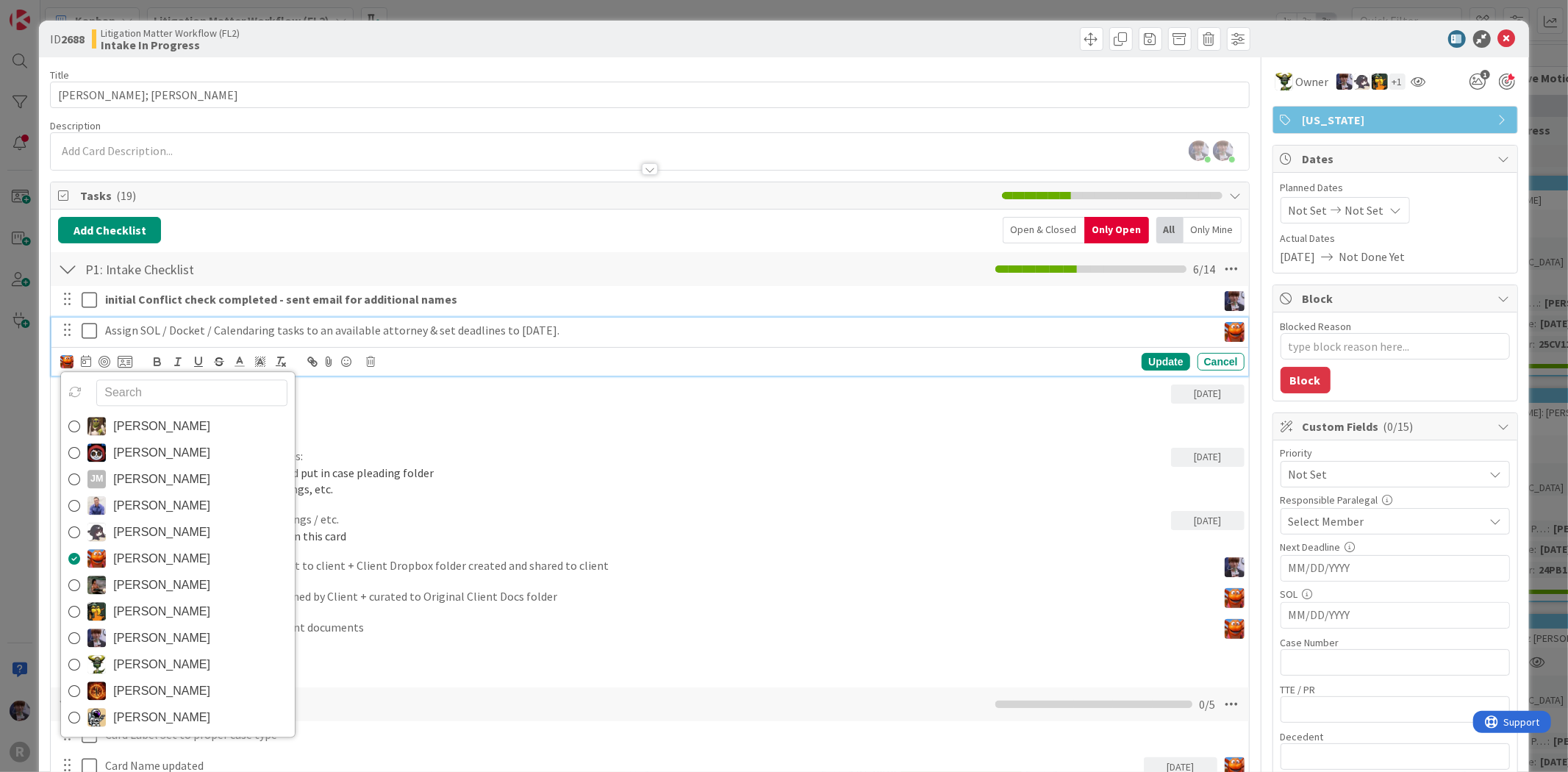
click at [139, 331] on p "Assign SOL / Docket / Calendaring tasks to an available attorney & set deadline…" at bounding box center [659, 331] width 1107 height 17
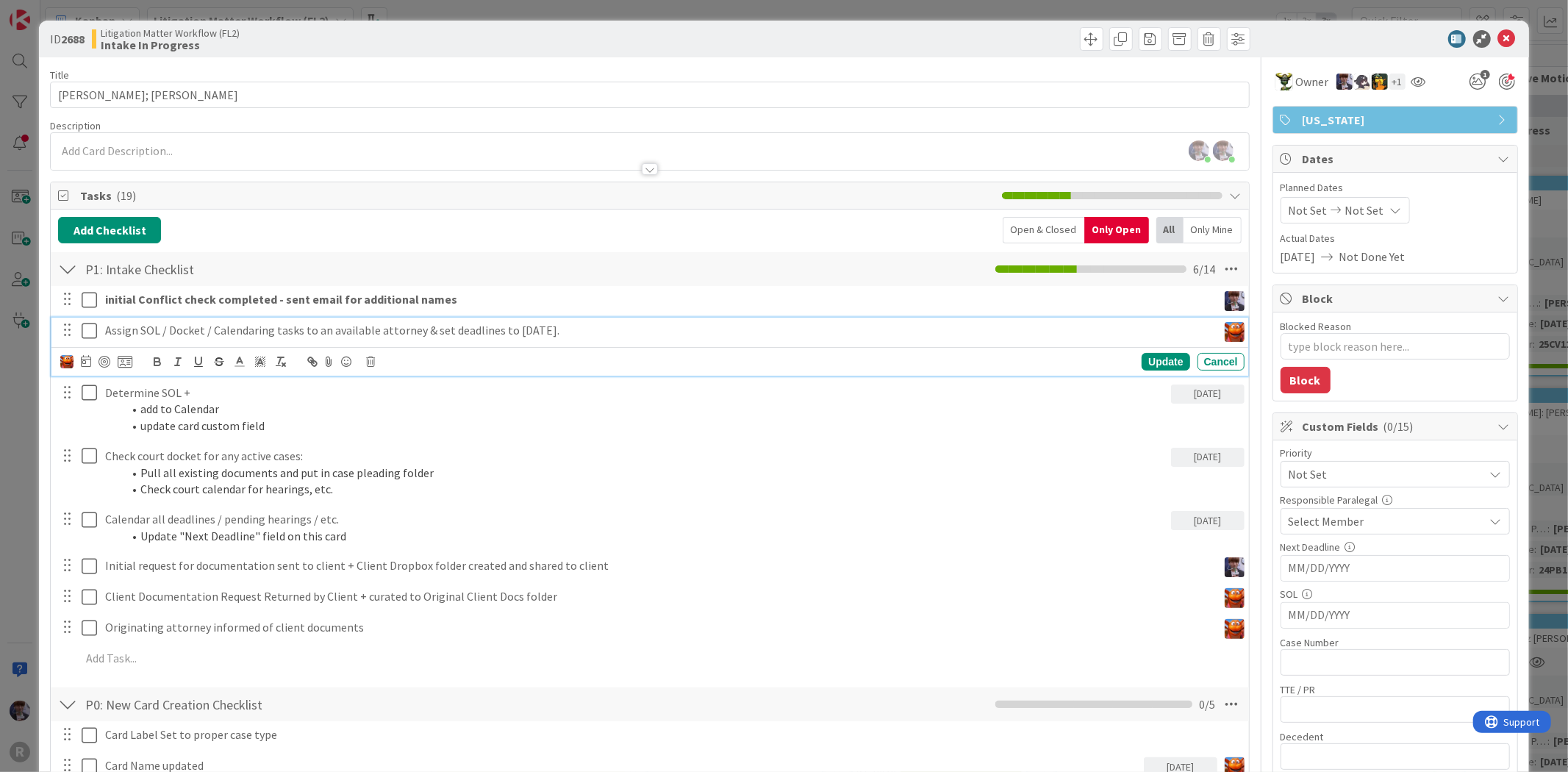
click at [92, 331] on icon at bounding box center [89, 331] width 16 height 17
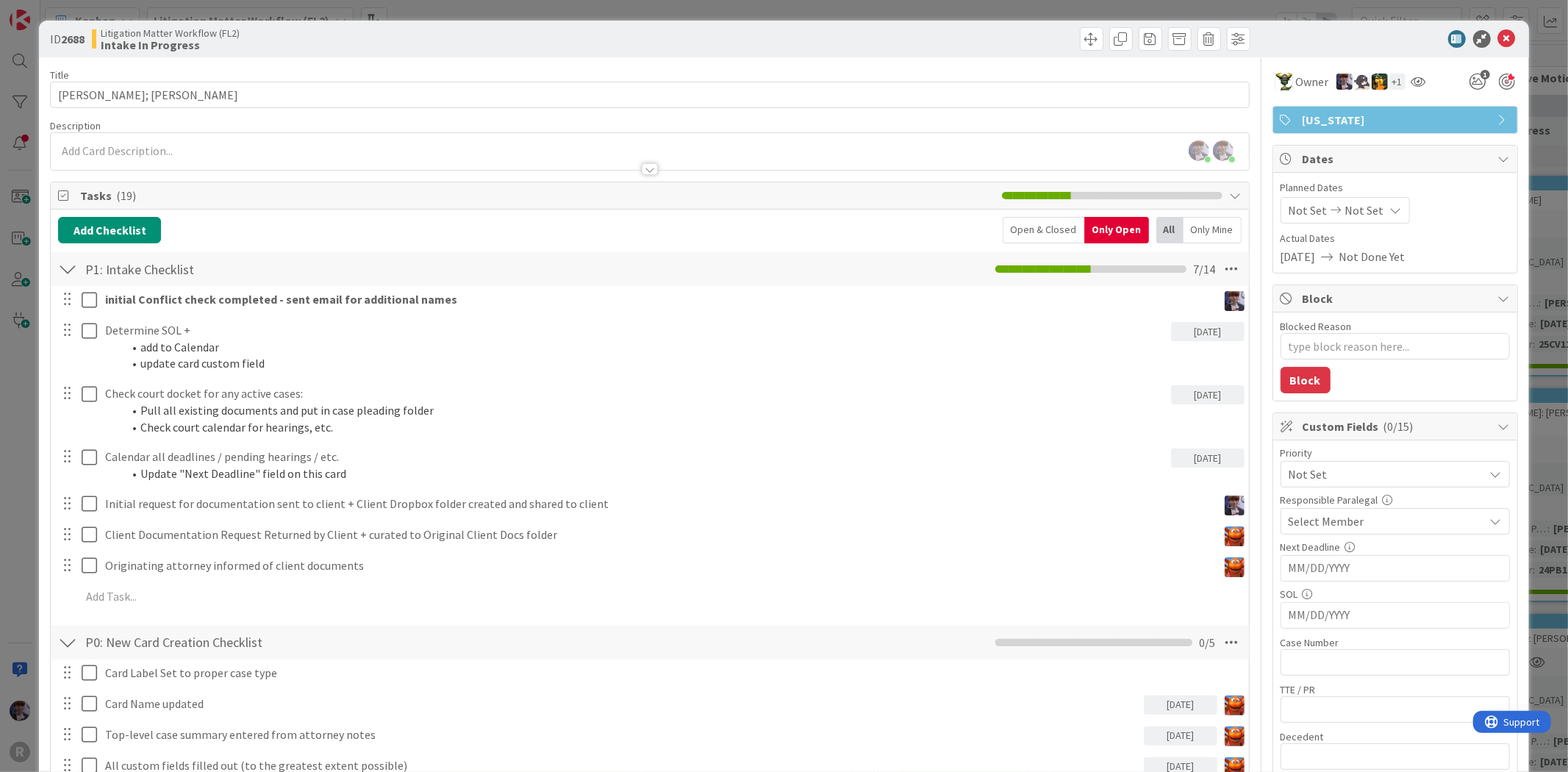
type textarea "x"
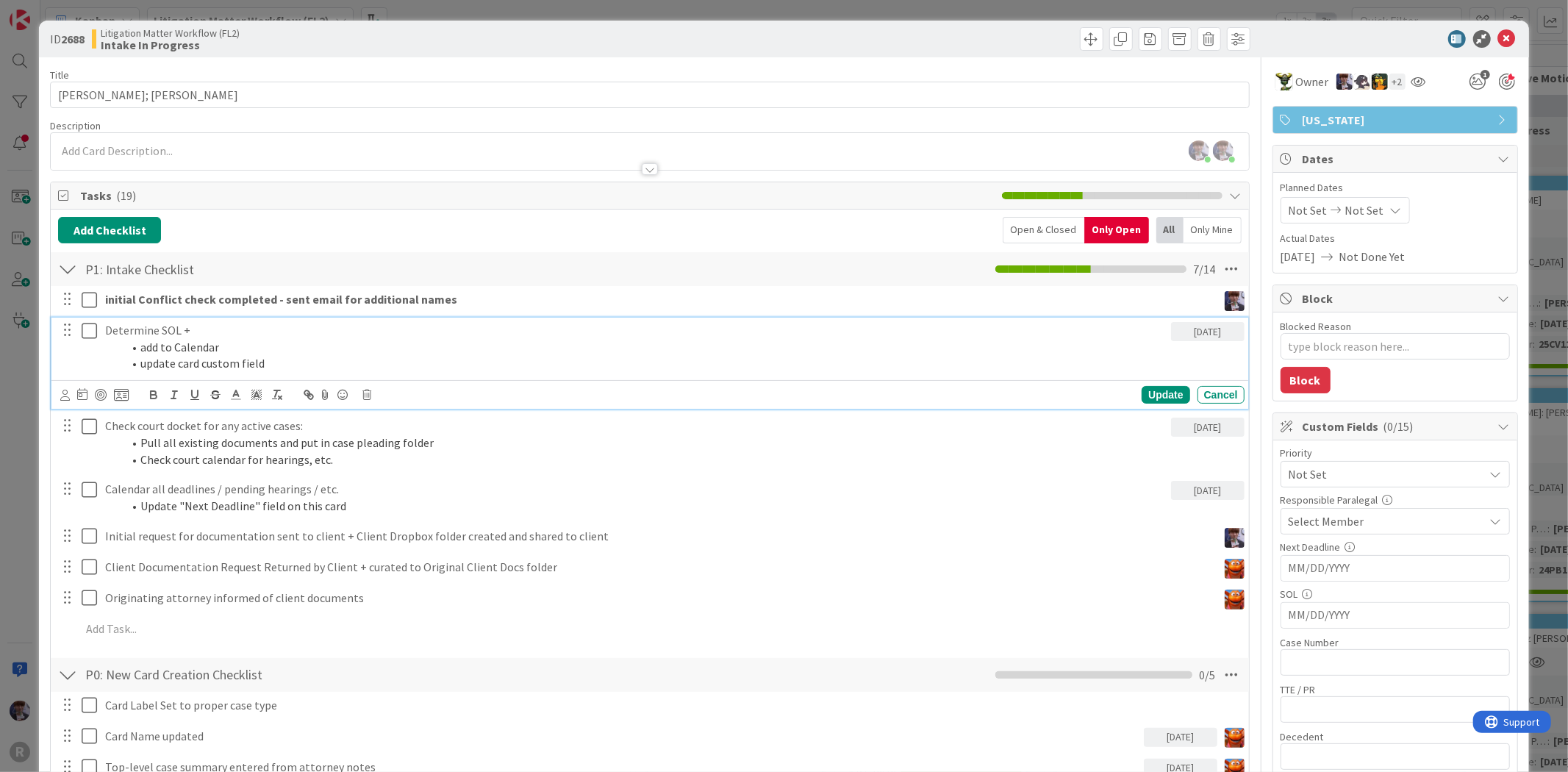
click at [153, 331] on p "Determine SOL +" at bounding box center [635, 331] width 1060 height 17
click at [66, 394] on icon at bounding box center [65, 395] width 10 height 11
type input "tyler"
click at [172, 461] on span "Tyler McDonald" at bounding box center [161, 460] width 97 height 22
click at [85, 394] on icon at bounding box center [86, 395] width 11 height 12
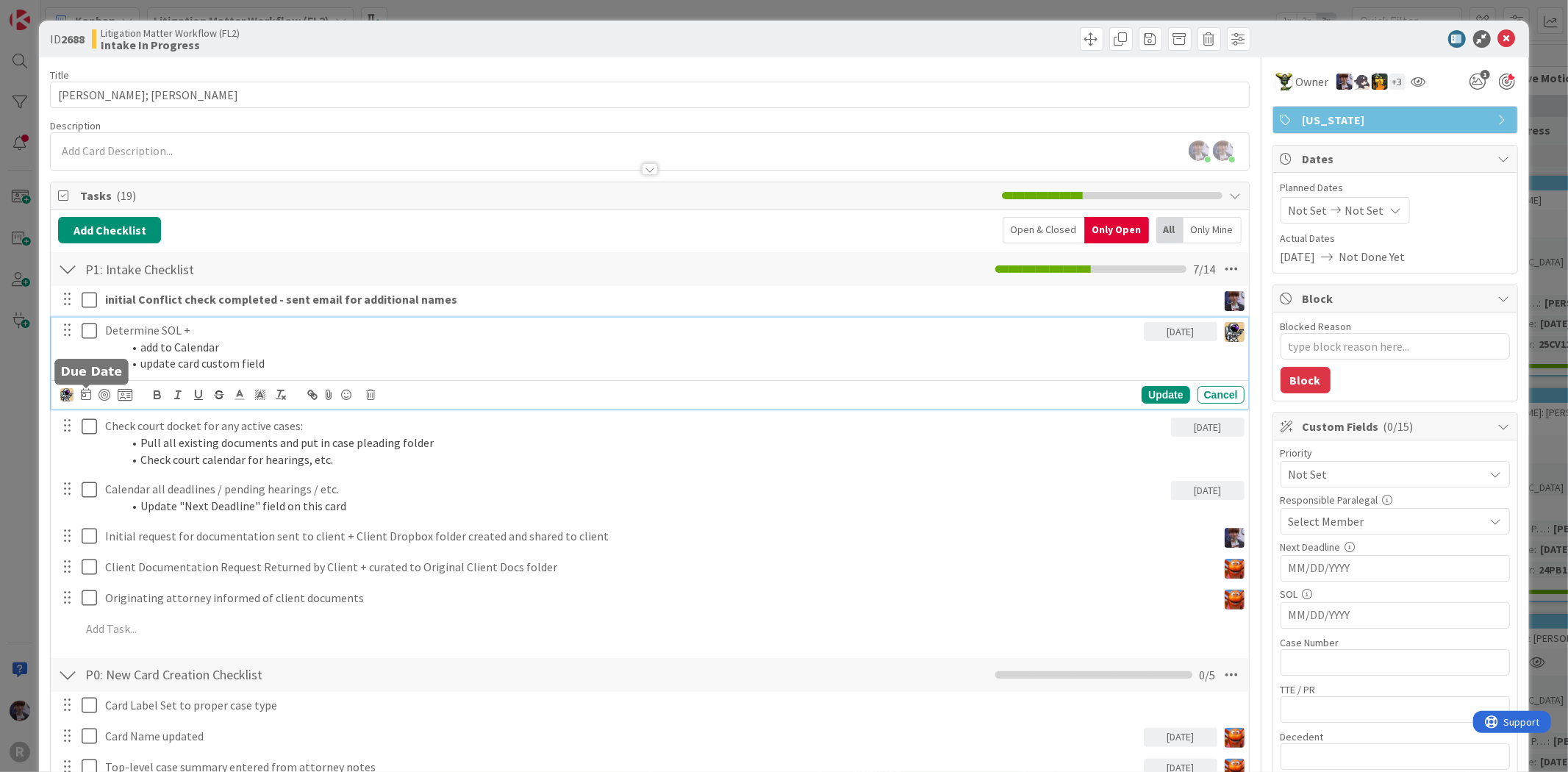
type textarea "x"
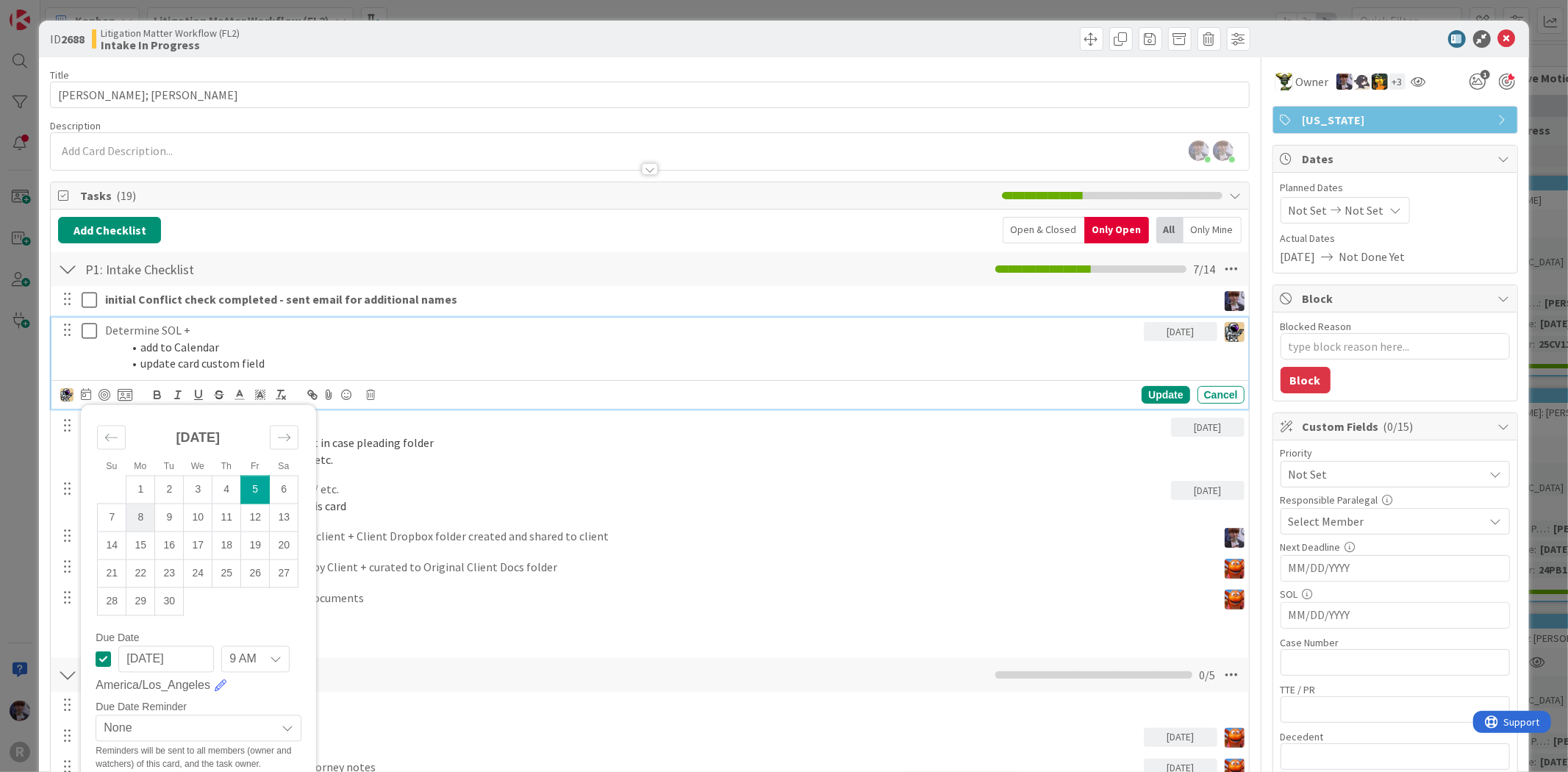
click at [142, 511] on td "8" at bounding box center [141, 517] width 29 height 28
type input "[DATE]"
type textarea "x"
click at [1170, 390] on div "Update" at bounding box center [1165, 395] width 47 height 17
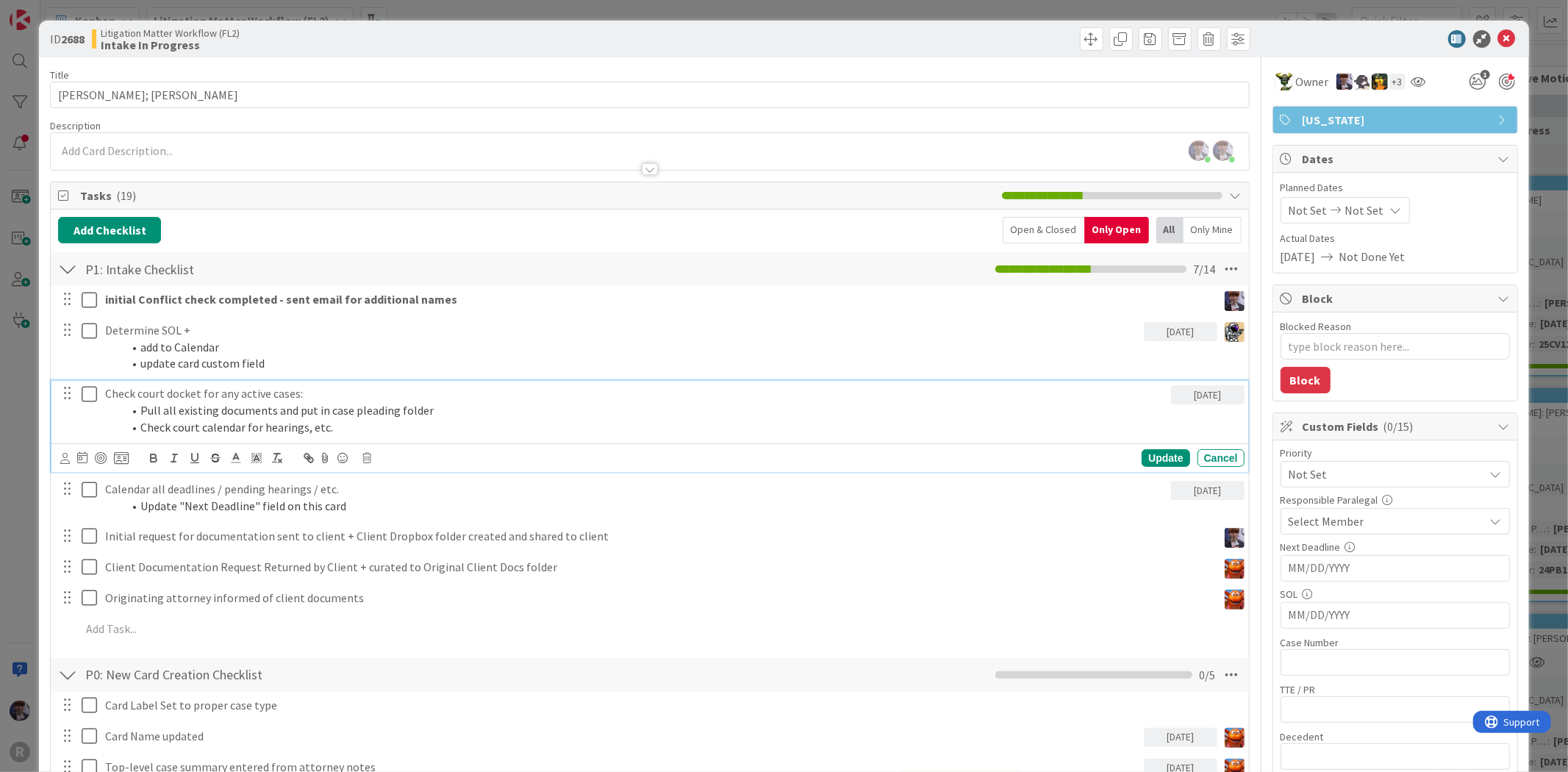
click at [239, 392] on p "Check court docket for any active cases:" at bounding box center [635, 394] width 1060 height 17
click at [66, 454] on icon at bounding box center [65, 458] width 10 height 11
type input "jas"
click at [142, 428] on span "[PERSON_NAME]" at bounding box center [161, 429] width 97 height 22
type textarea "x"
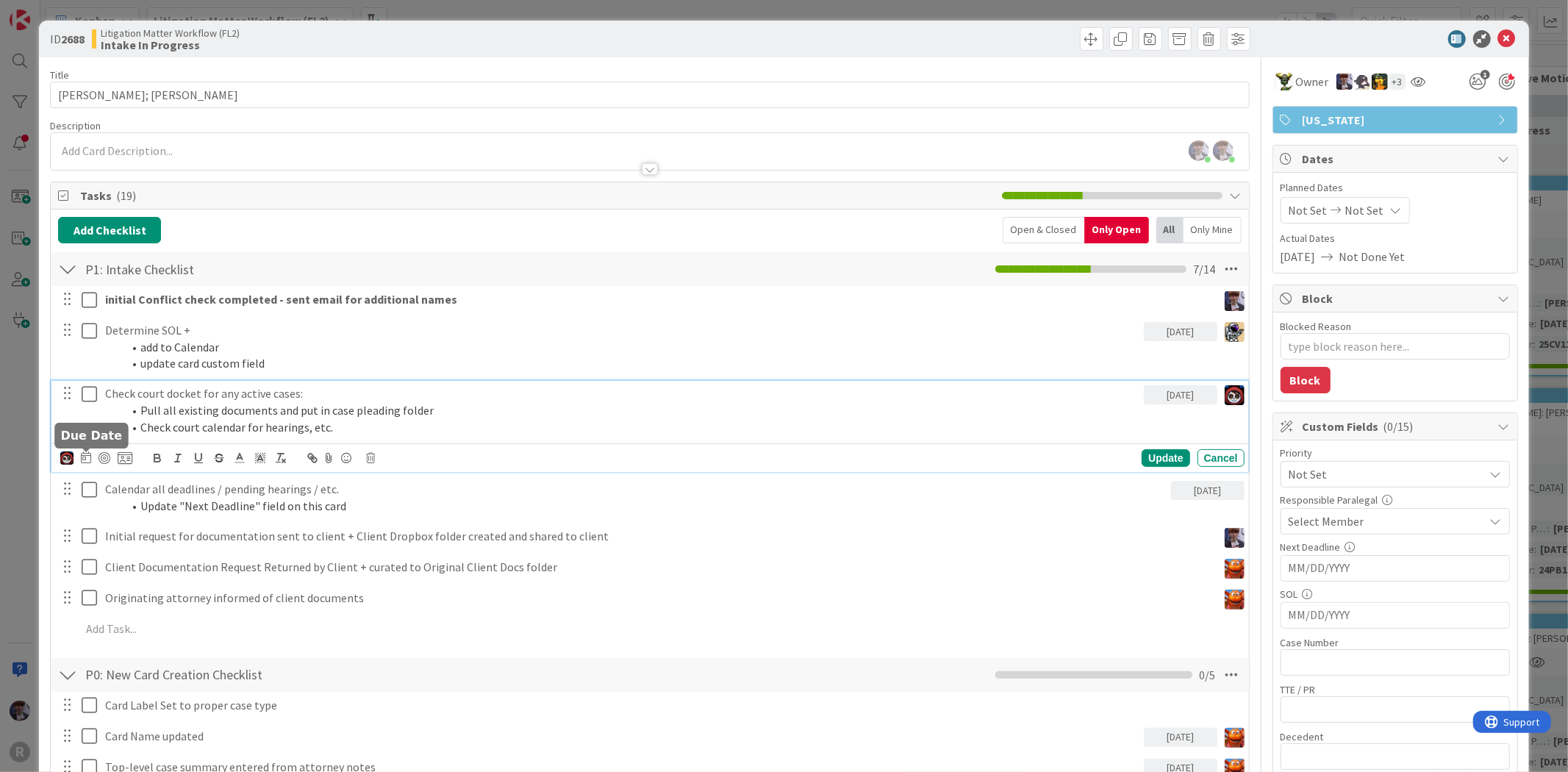
click at [86, 456] on icon at bounding box center [86, 458] width 11 height 12
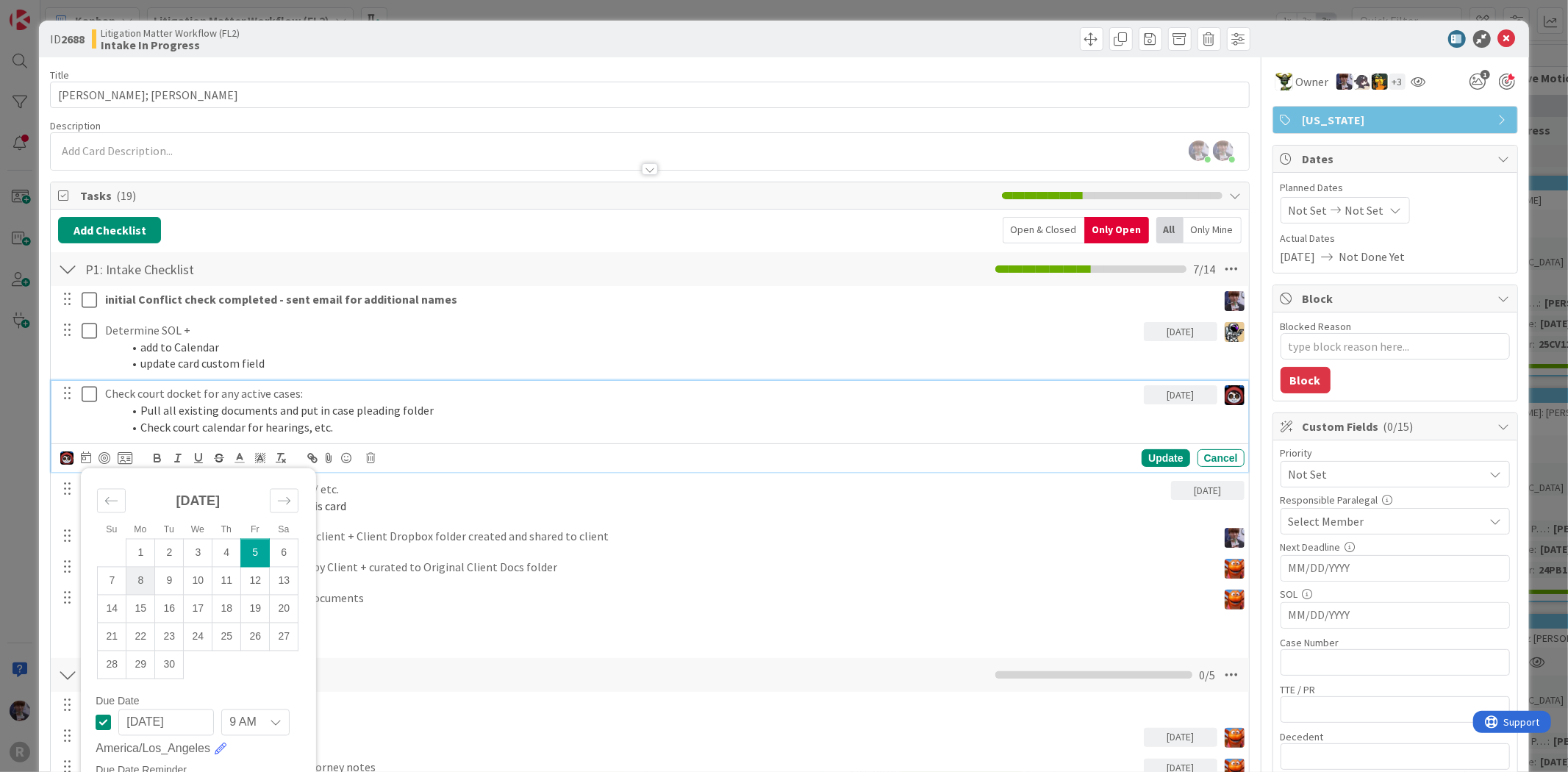
click at [139, 591] on td "8" at bounding box center [141, 581] width 29 height 28
type input "[DATE]"
click at [1168, 456] on div "Update" at bounding box center [1165, 458] width 47 height 17
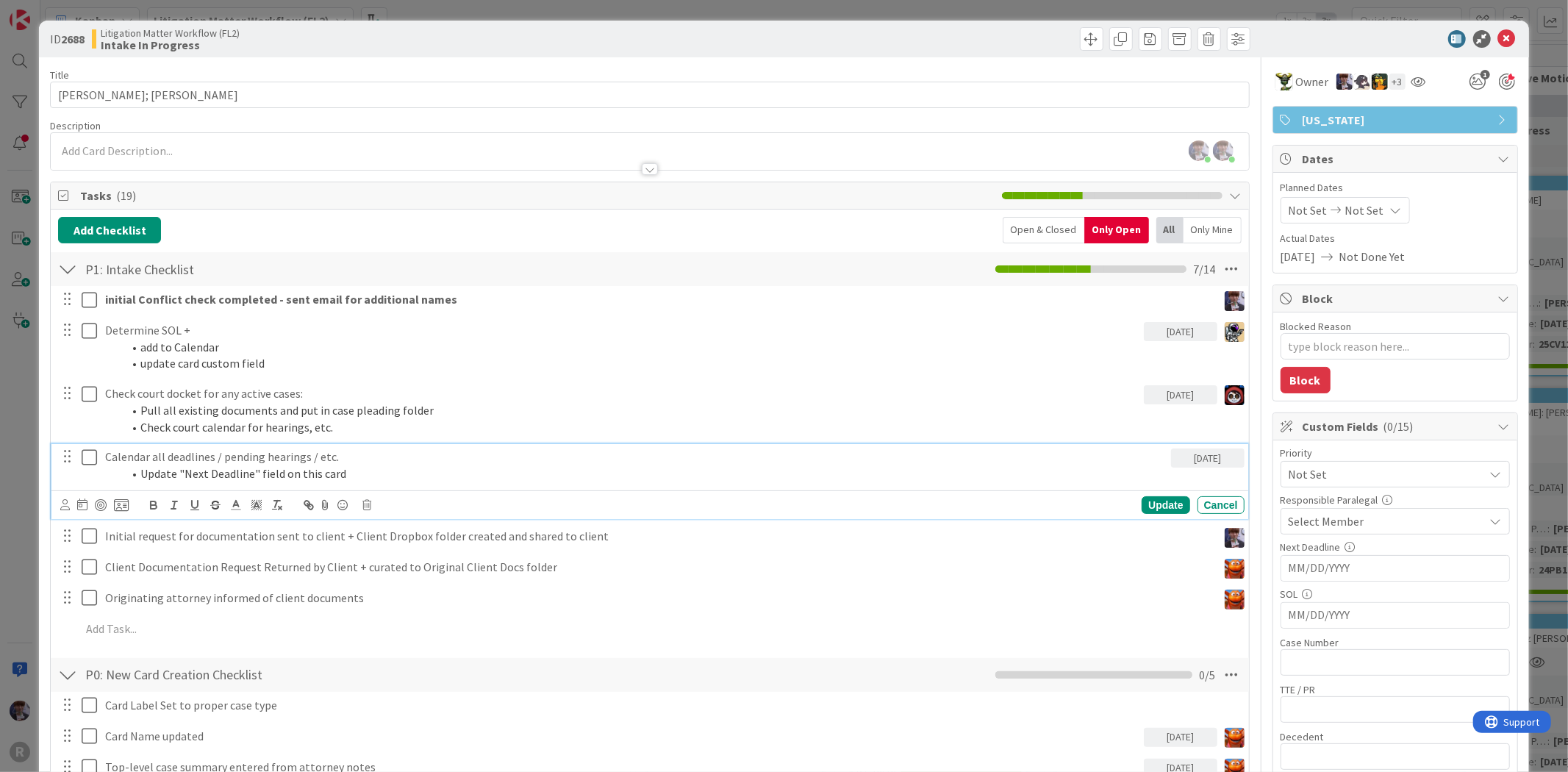
click at [370, 453] on p "Calendar all deadlines / pending hearings / etc." at bounding box center [635, 457] width 1060 height 17
click at [60, 505] on icon at bounding box center [65, 505] width 10 height 11
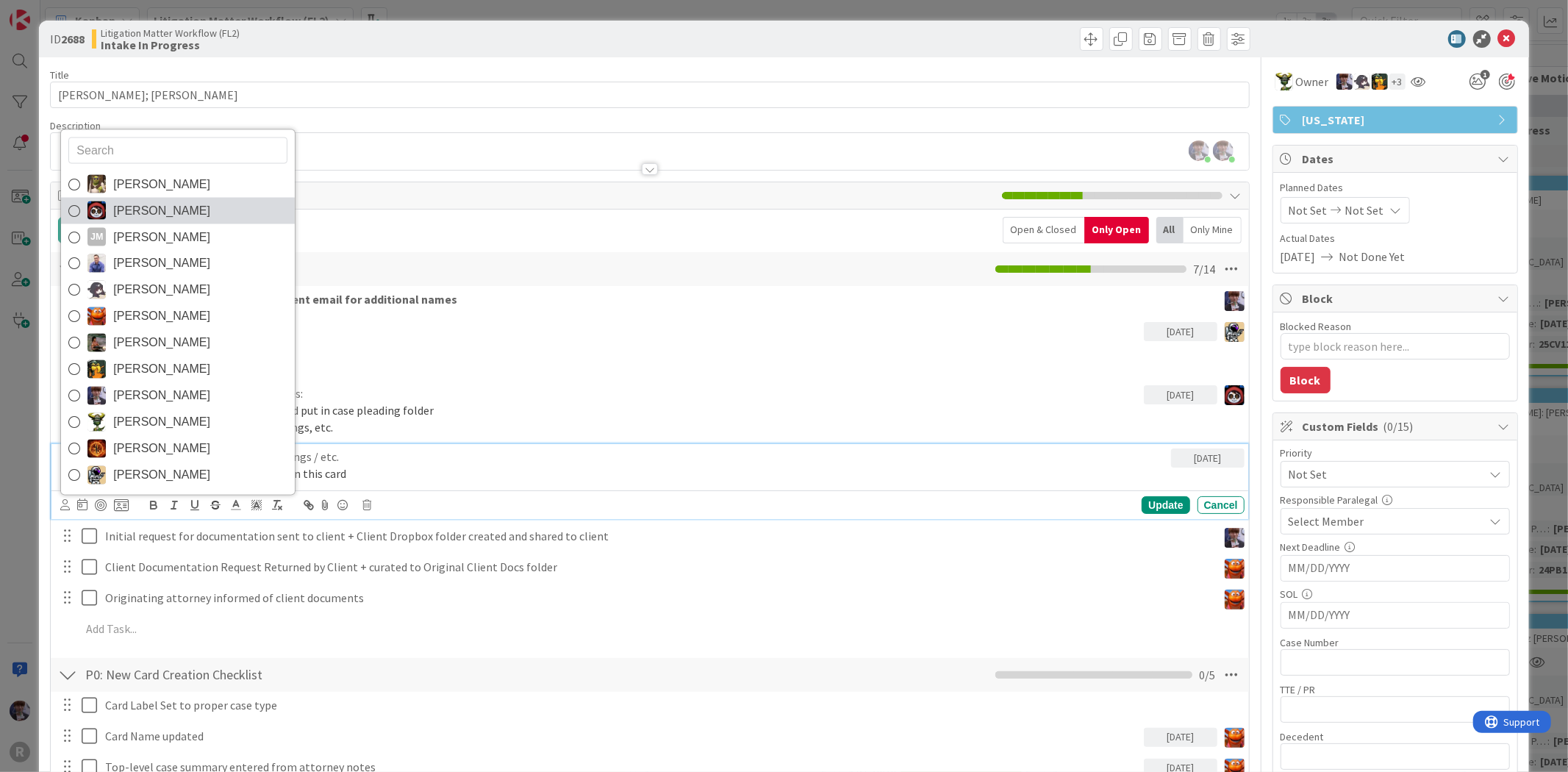
click at [155, 209] on span "[PERSON_NAME]" at bounding box center [161, 210] width 97 height 22
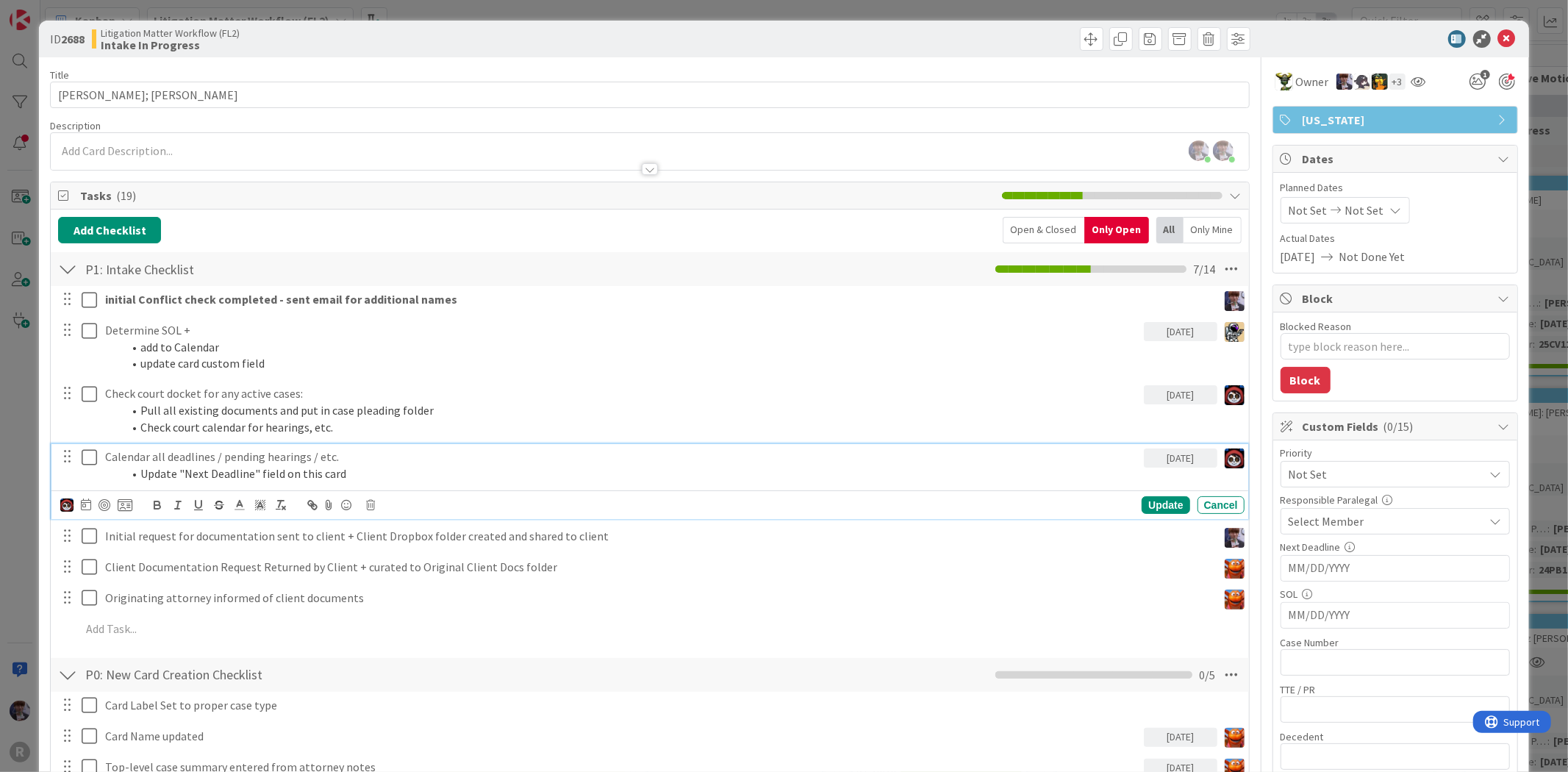
type textarea "x"
click at [83, 508] on icon at bounding box center [86, 505] width 11 height 12
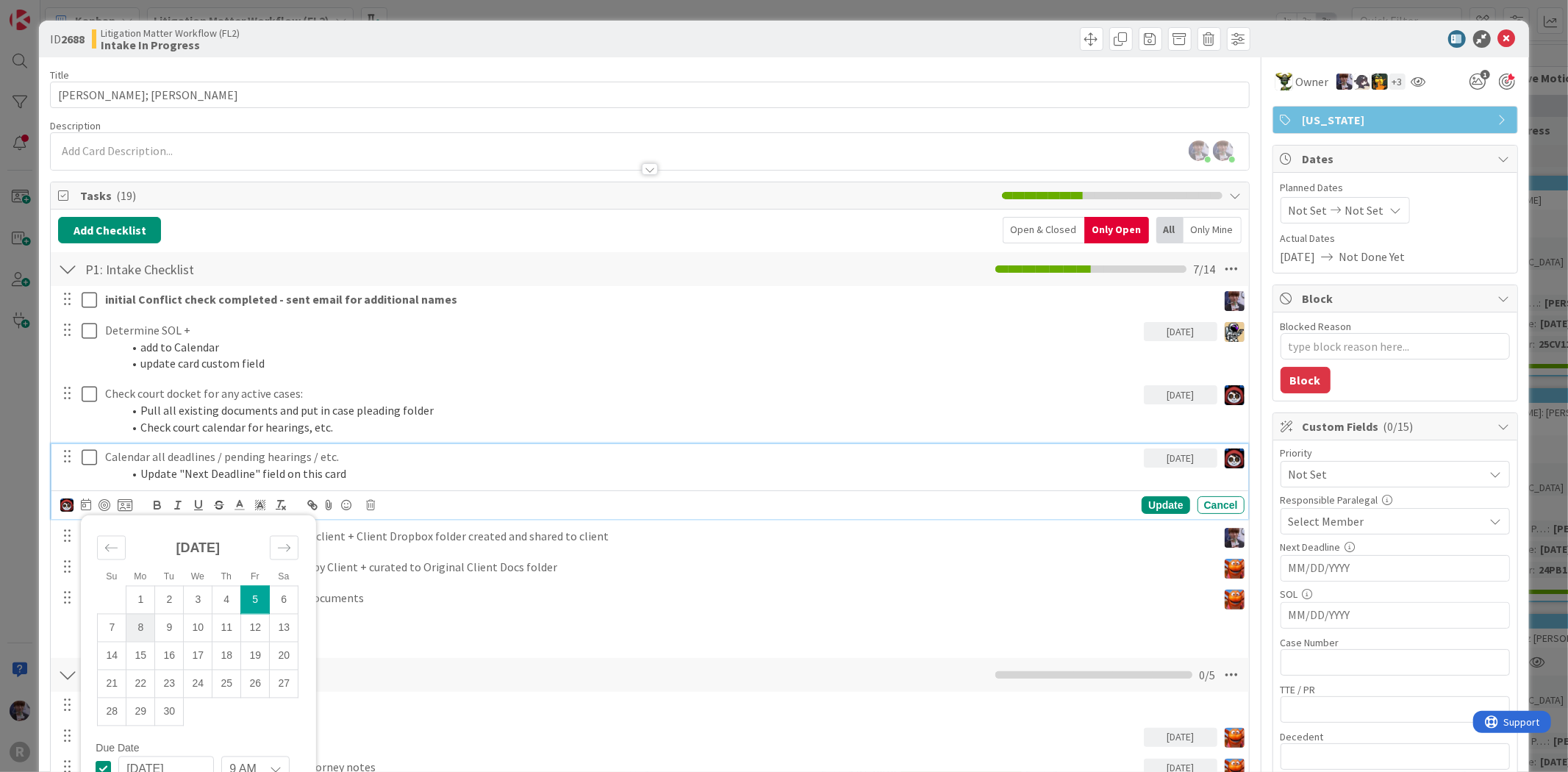
click at [147, 630] on td "8" at bounding box center [141, 627] width 29 height 28
type input "[DATE]"
click at [1158, 511] on div "Update" at bounding box center [1165, 505] width 47 height 17
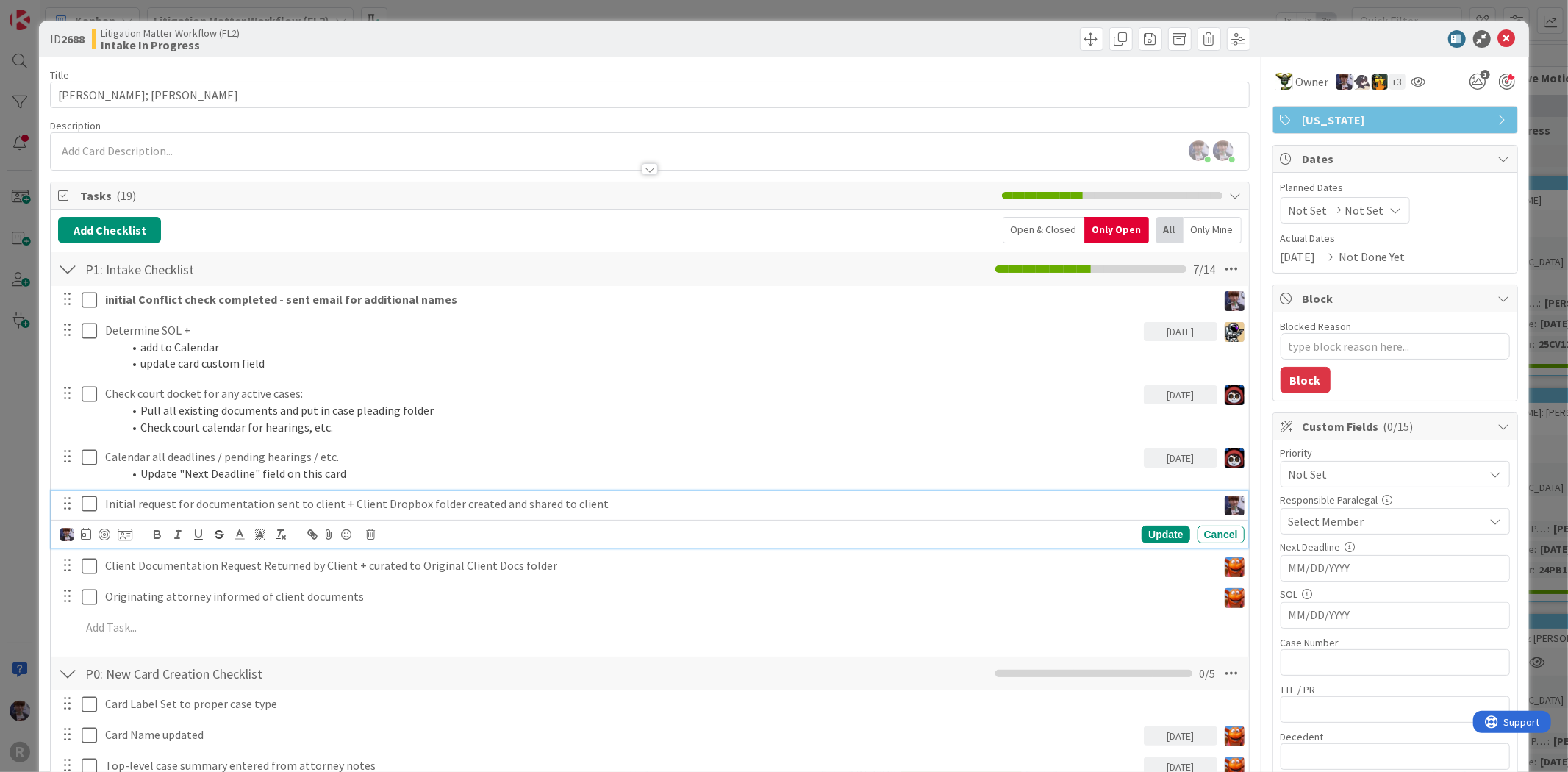
click at [341, 497] on p "Initial request for documentation sent to client + Client Dropbox folder create…" at bounding box center [659, 504] width 1107 height 17
click at [89, 505] on icon at bounding box center [89, 503] width 16 height 17
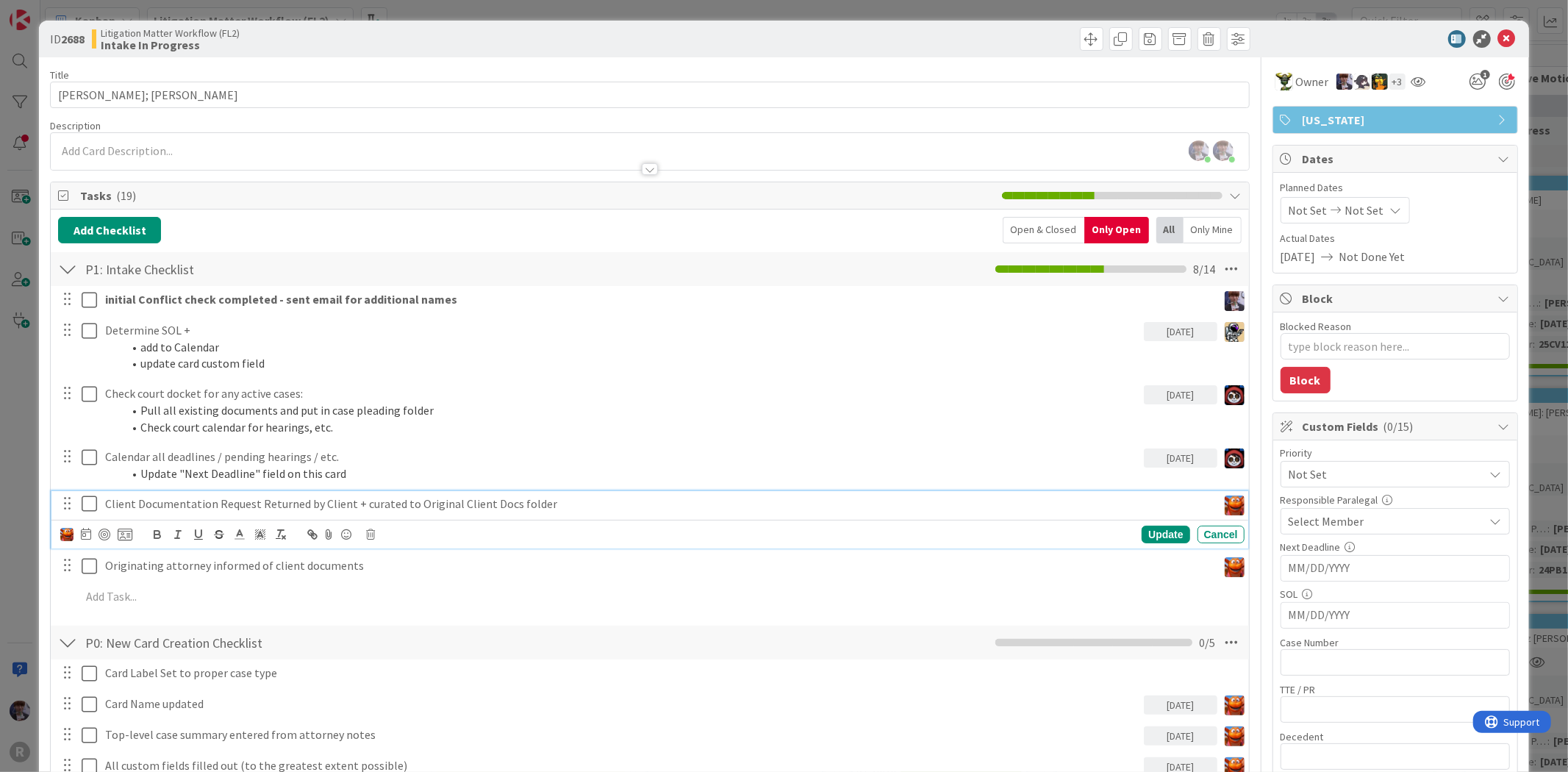
click at [170, 498] on p "Client Documentation Request Returned by Client + curated to Original Client Do…" at bounding box center [659, 504] width 1107 height 17
click at [63, 541] on img at bounding box center [67, 535] width 14 height 14
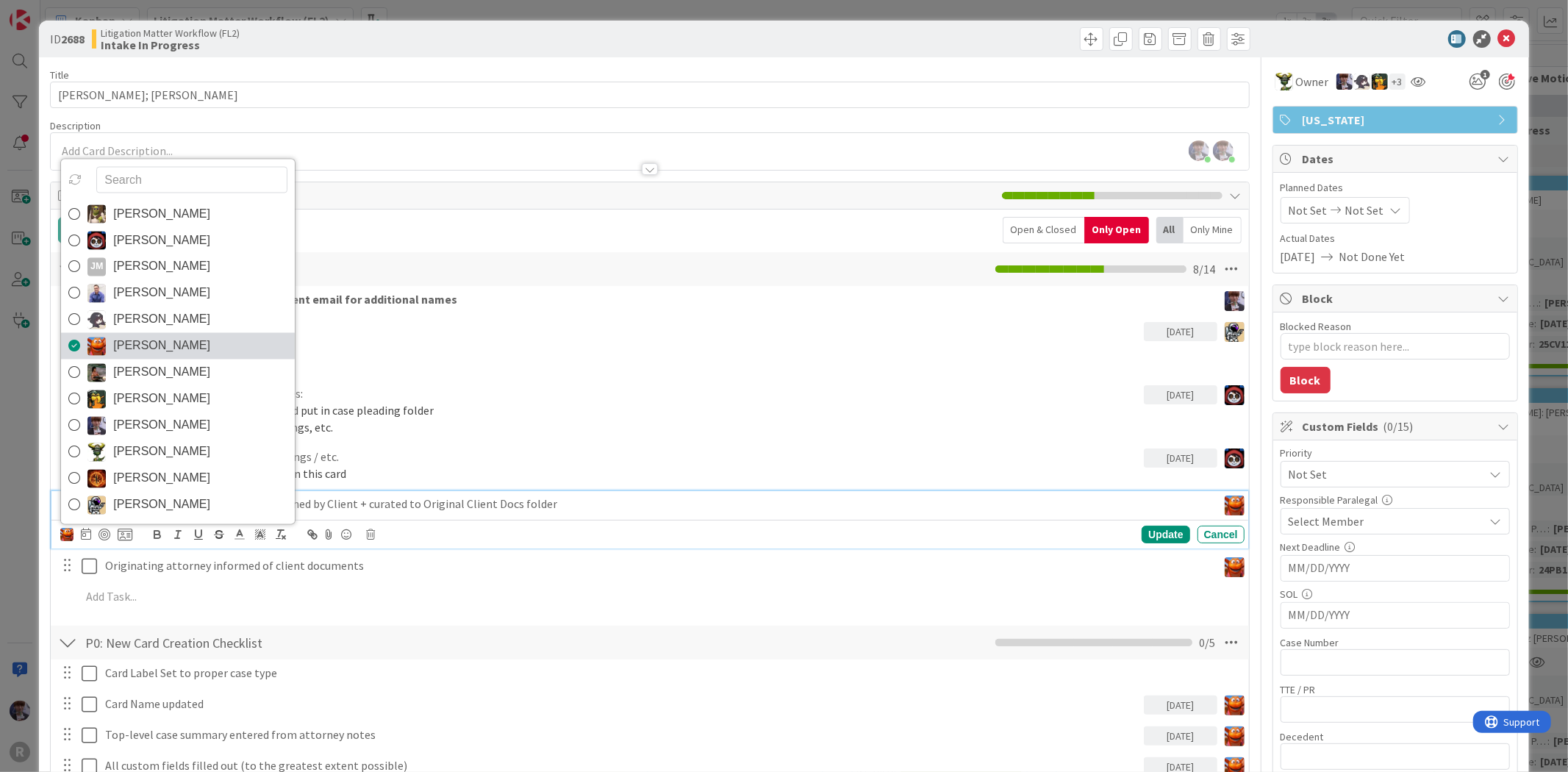
click at [151, 350] on span "[PERSON_NAME]" at bounding box center [161, 346] width 97 height 22
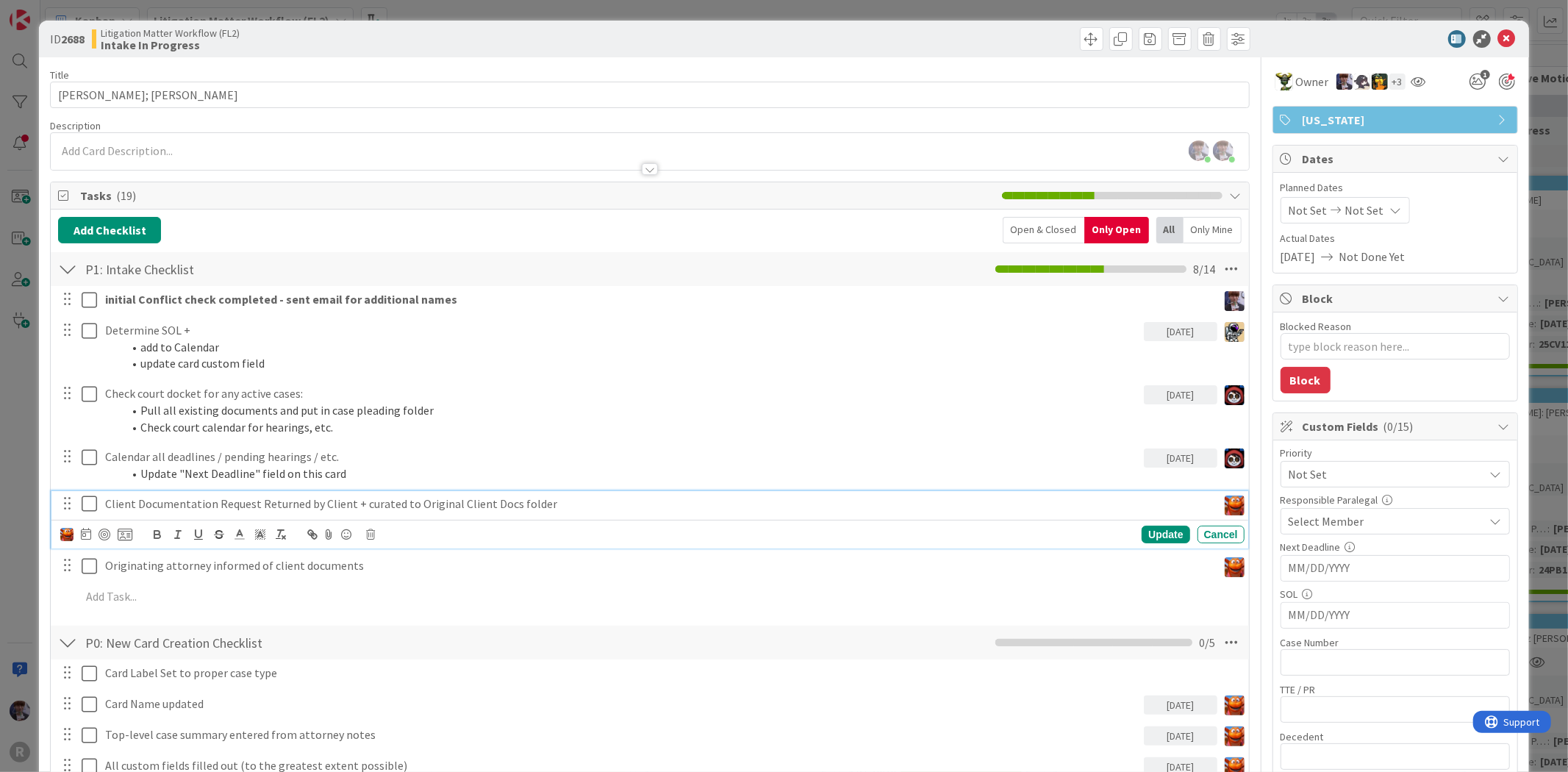
type textarea "x"
click at [88, 530] on icon at bounding box center [86, 534] width 11 height 12
click at [143, 660] on td "8" at bounding box center [141, 658] width 29 height 28
type input "[DATE]"
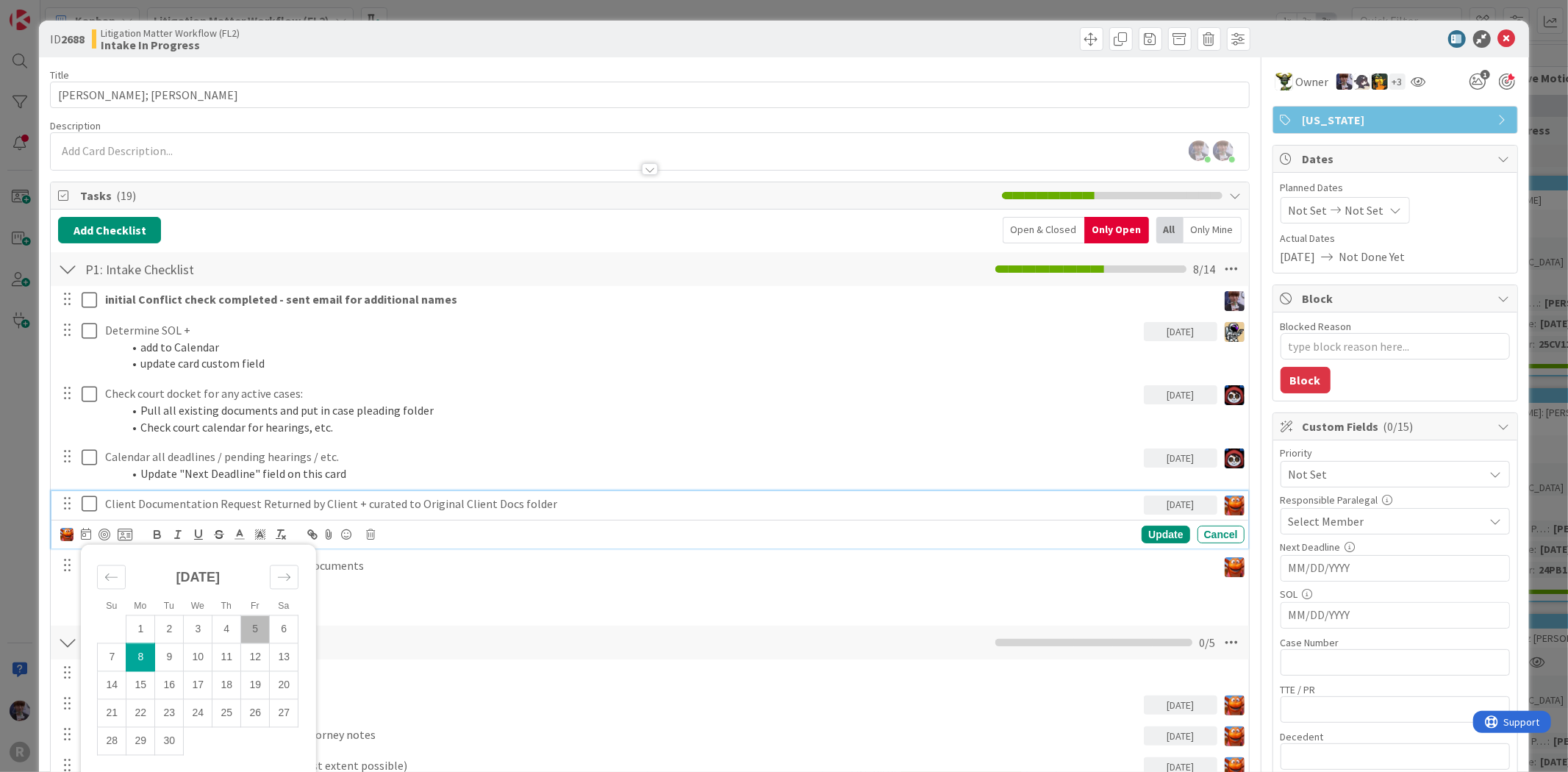
type textarea "x"
click at [1164, 530] on div "Update" at bounding box center [1165, 534] width 47 height 17
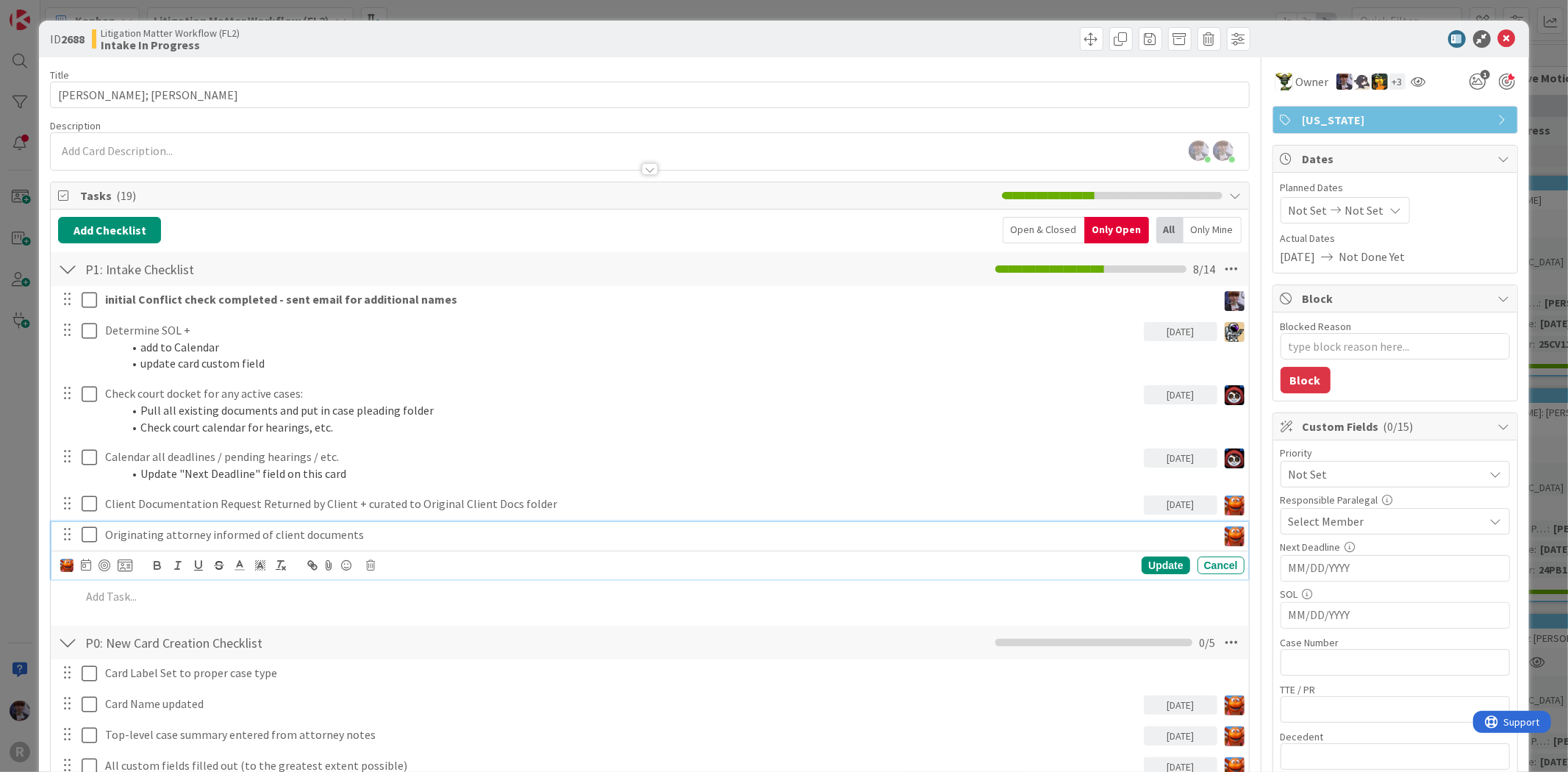
click at [315, 526] on p "Originating attorney informed of client documents" at bounding box center [659, 535] width 1107 height 17
click at [81, 565] on icon at bounding box center [86, 565] width 11 height 12
click at [145, 684] on td "8" at bounding box center [141, 688] width 29 height 28
type input "[DATE]"
click at [1162, 563] on div "Update" at bounding box center [1165, 565] width 47 height 17
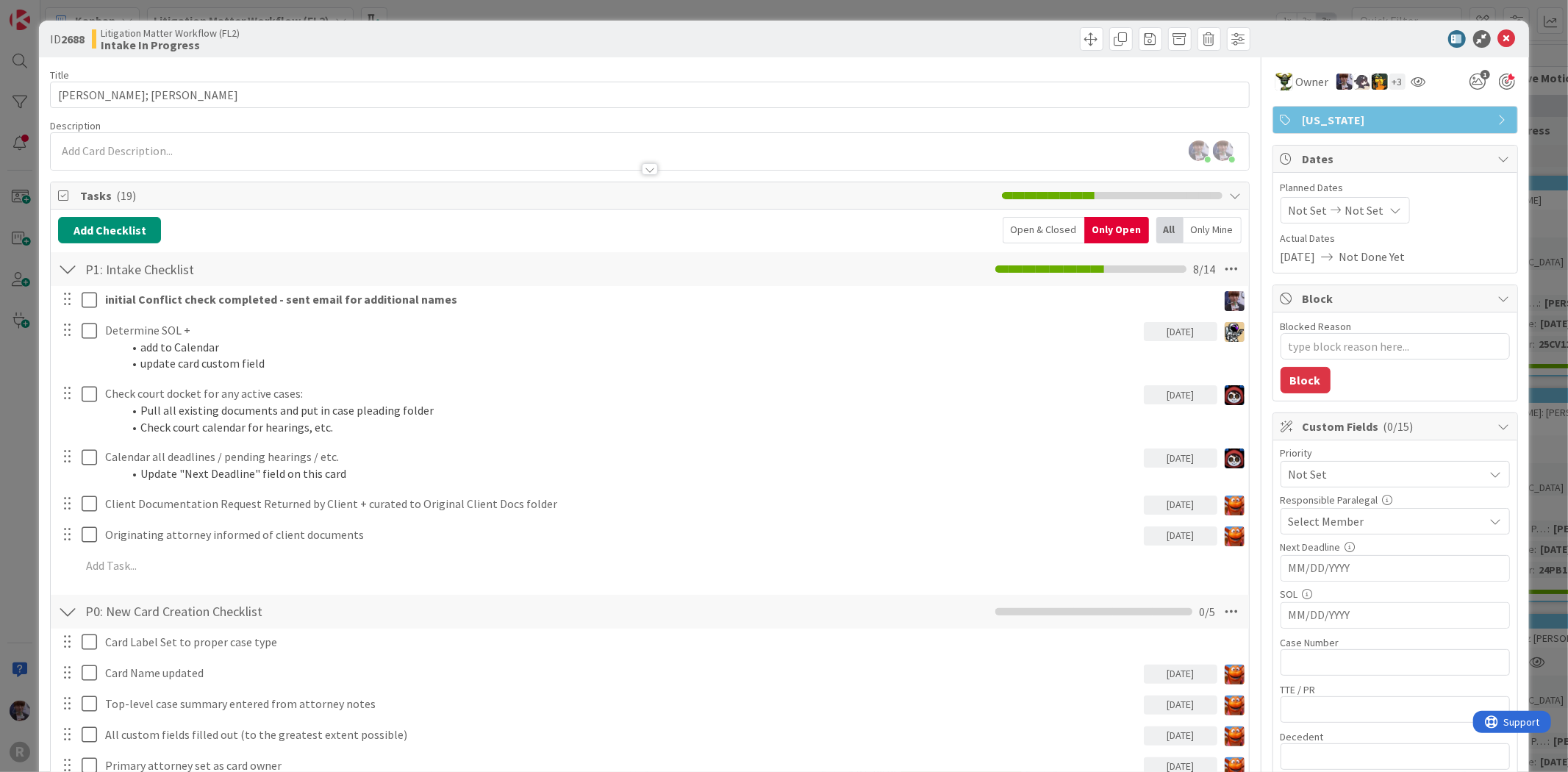
click at [1451, 466] on span "Not Set" at bounding box center [1383, 474] width 188 height 20
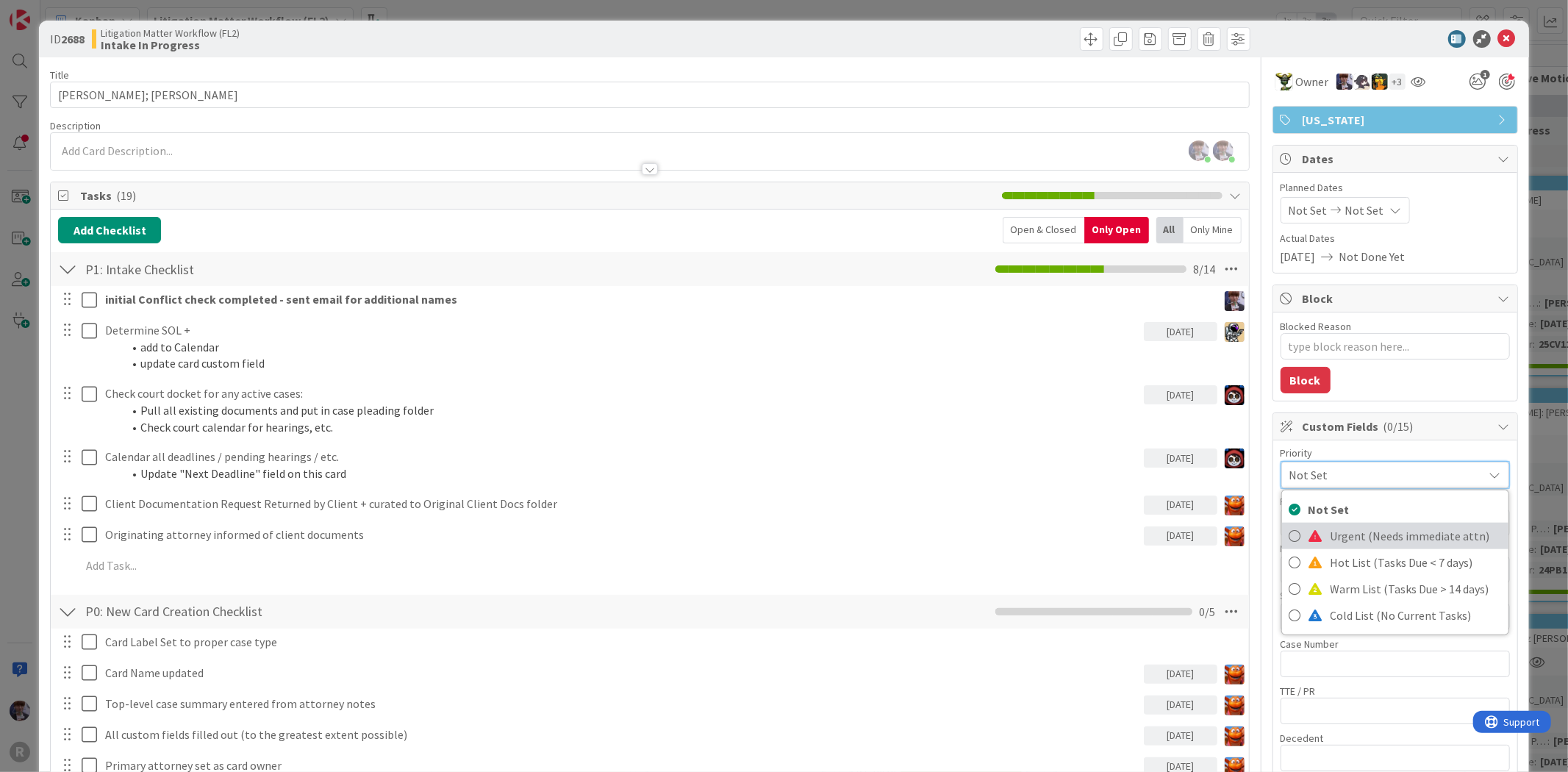
click at [1391, 532] on span "Urgent (Needs immediate attn)" at bounding box center [1415, 536] width 171 height 22
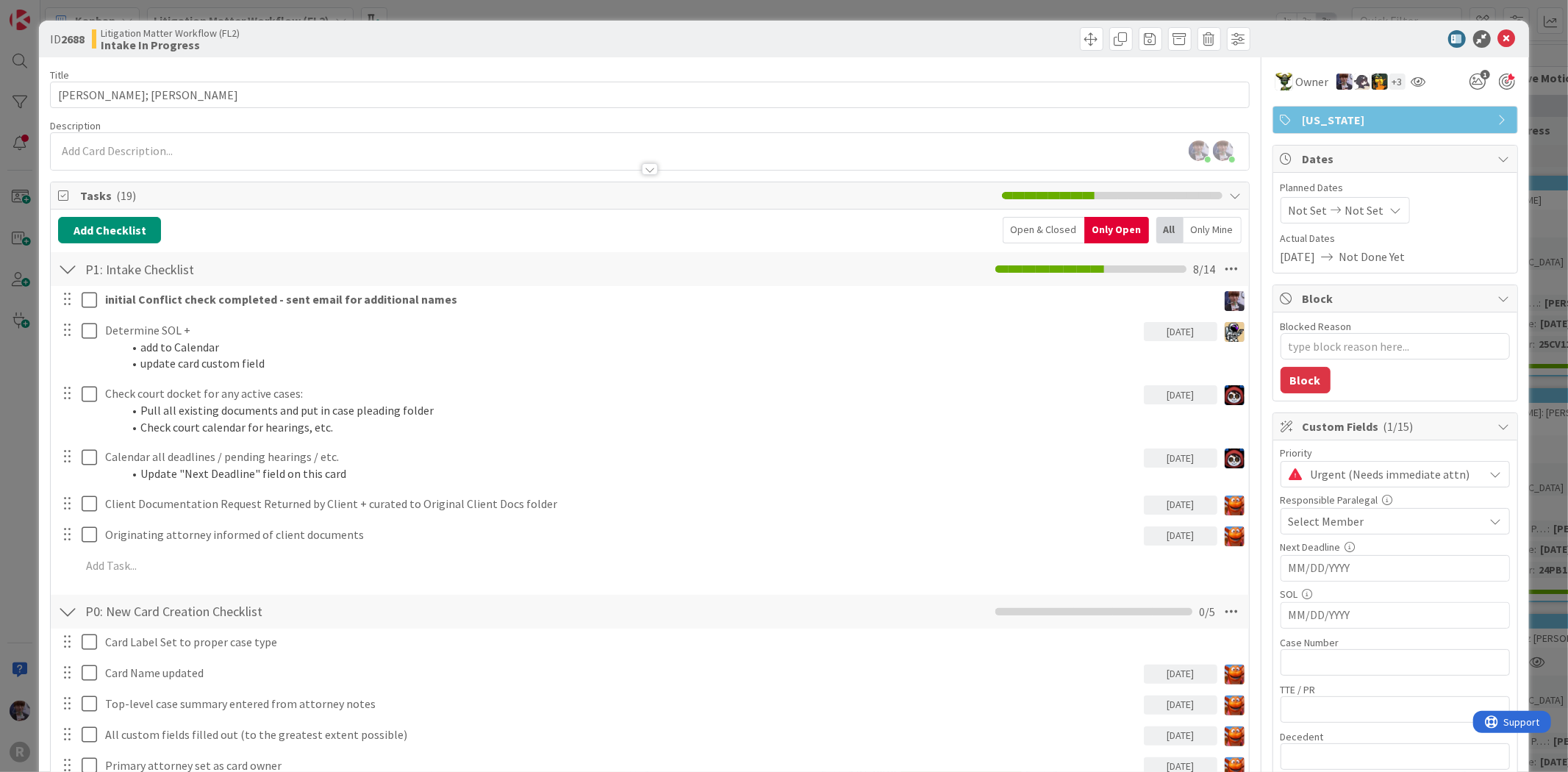
click at [1426, 471] on span "Urgent (Needs immediate attn)" at bounding box center [1393, 474] width 166 height 20
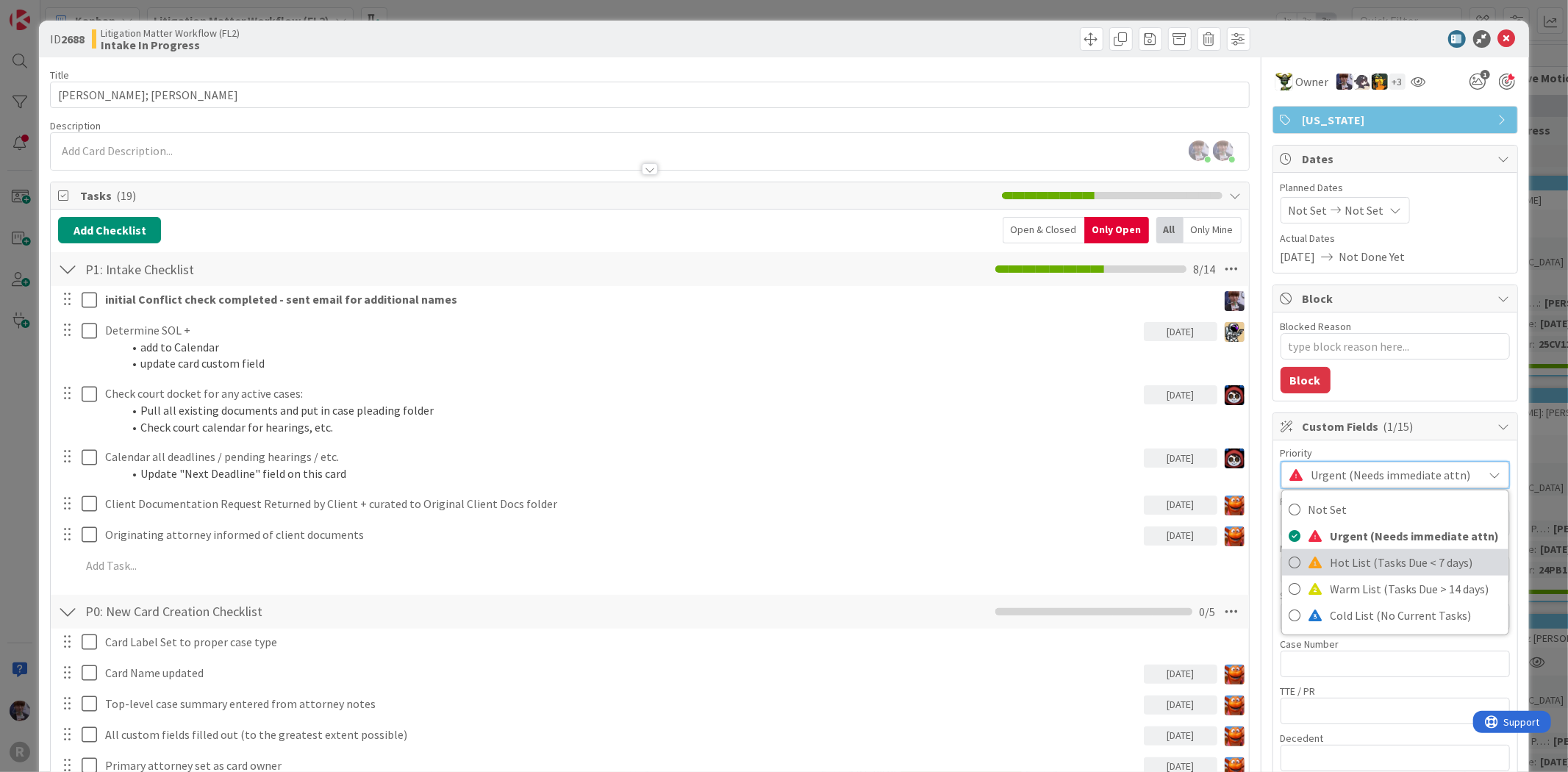
click at [1395, 569] on span "Hot List (Tasks Due < 7 days)" at bounding box center [1415, 562] width 171 height 22
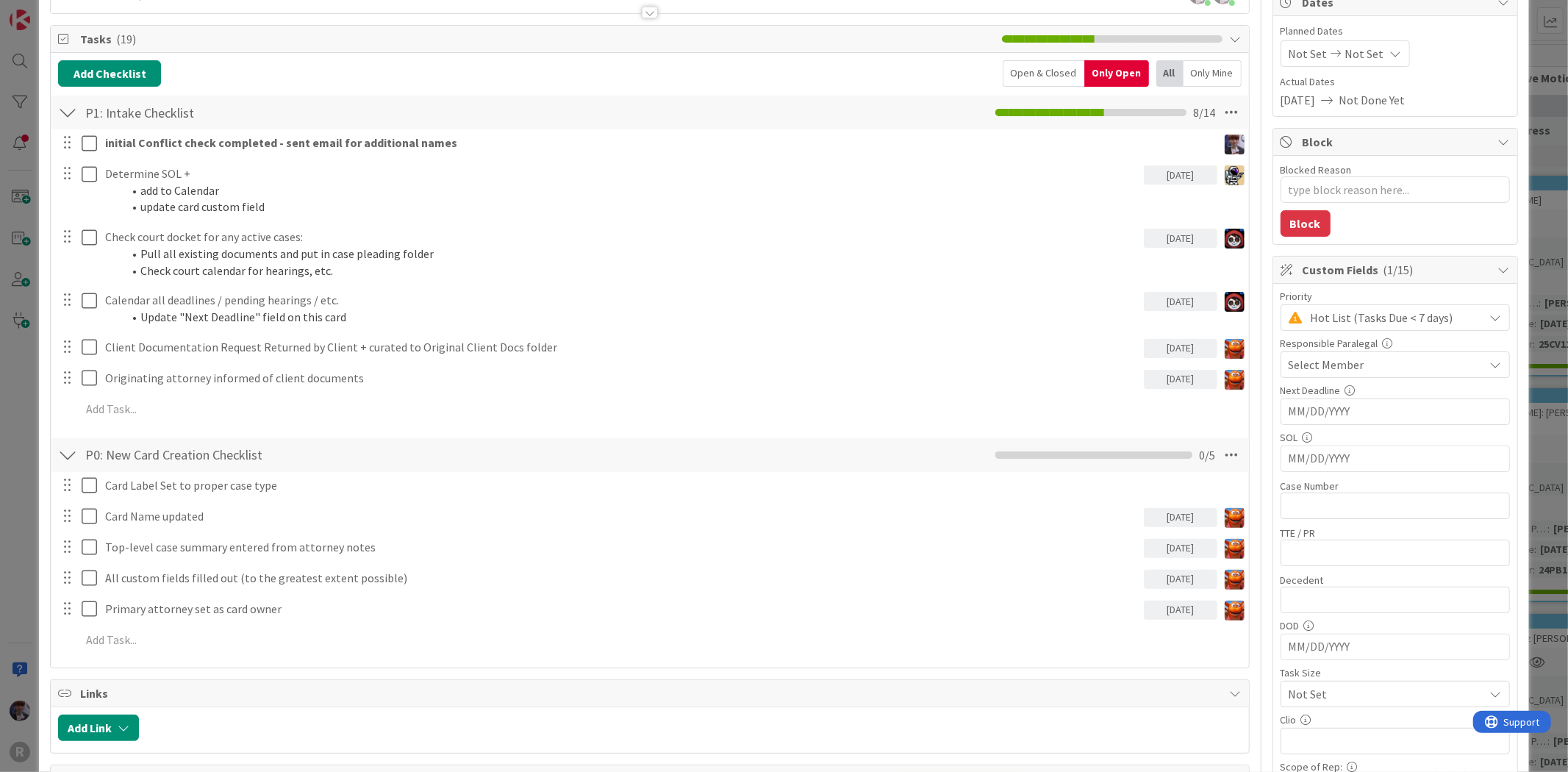
scroll to position [163, 0]
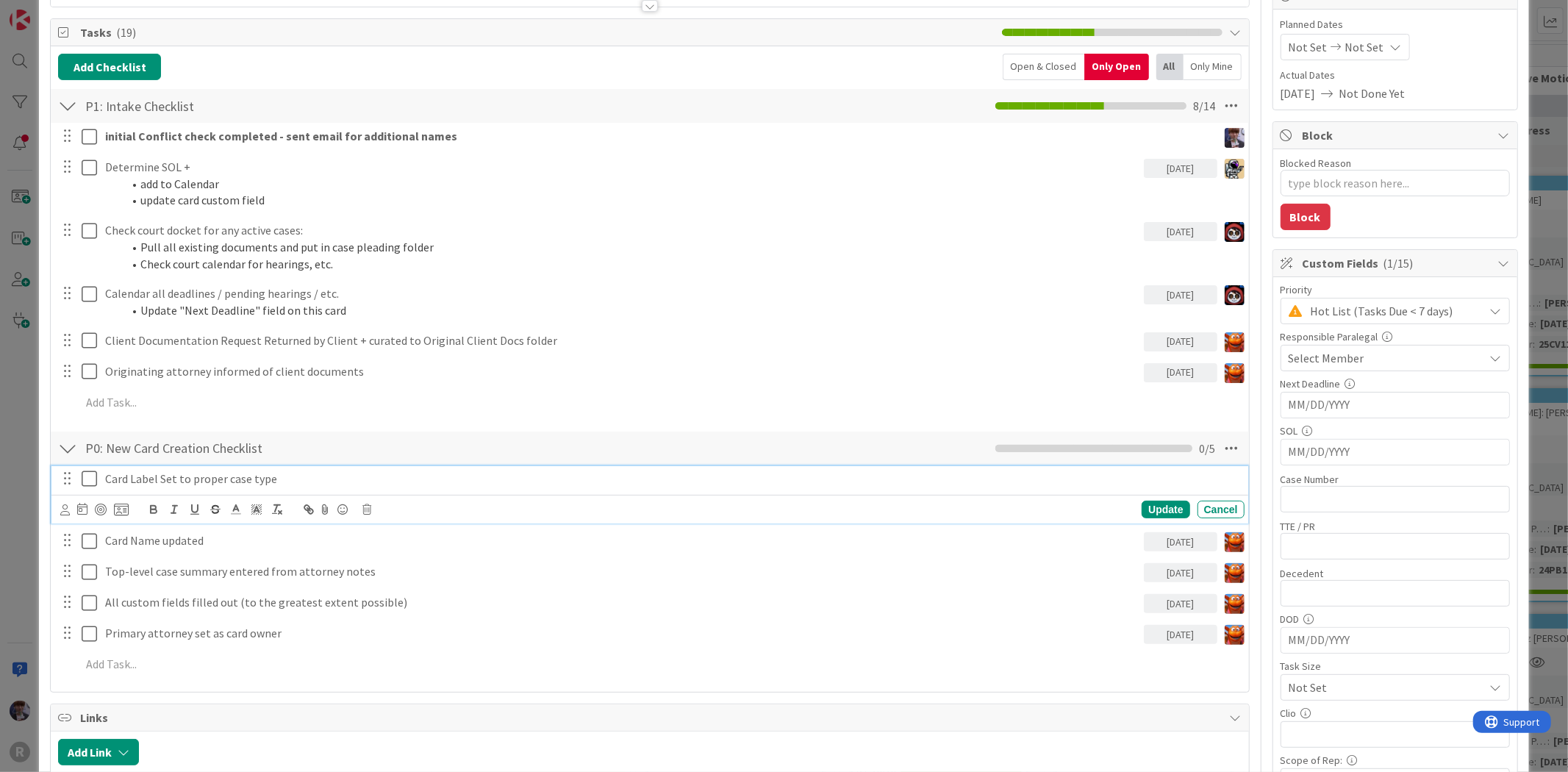
click at [87, 484] on icon at bounding box center [89, 478] width 16 height 17
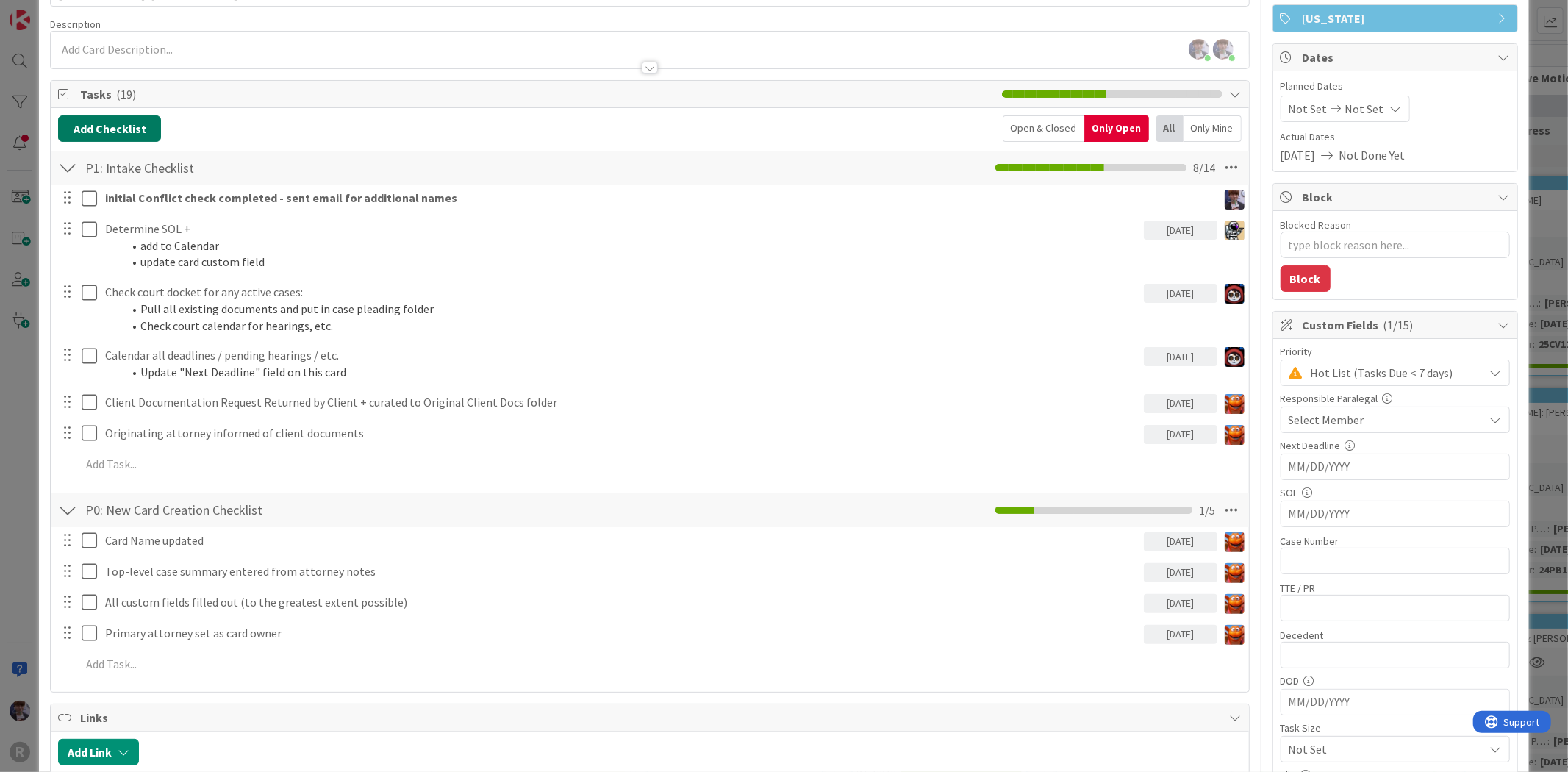
scroll to position [0, 0]
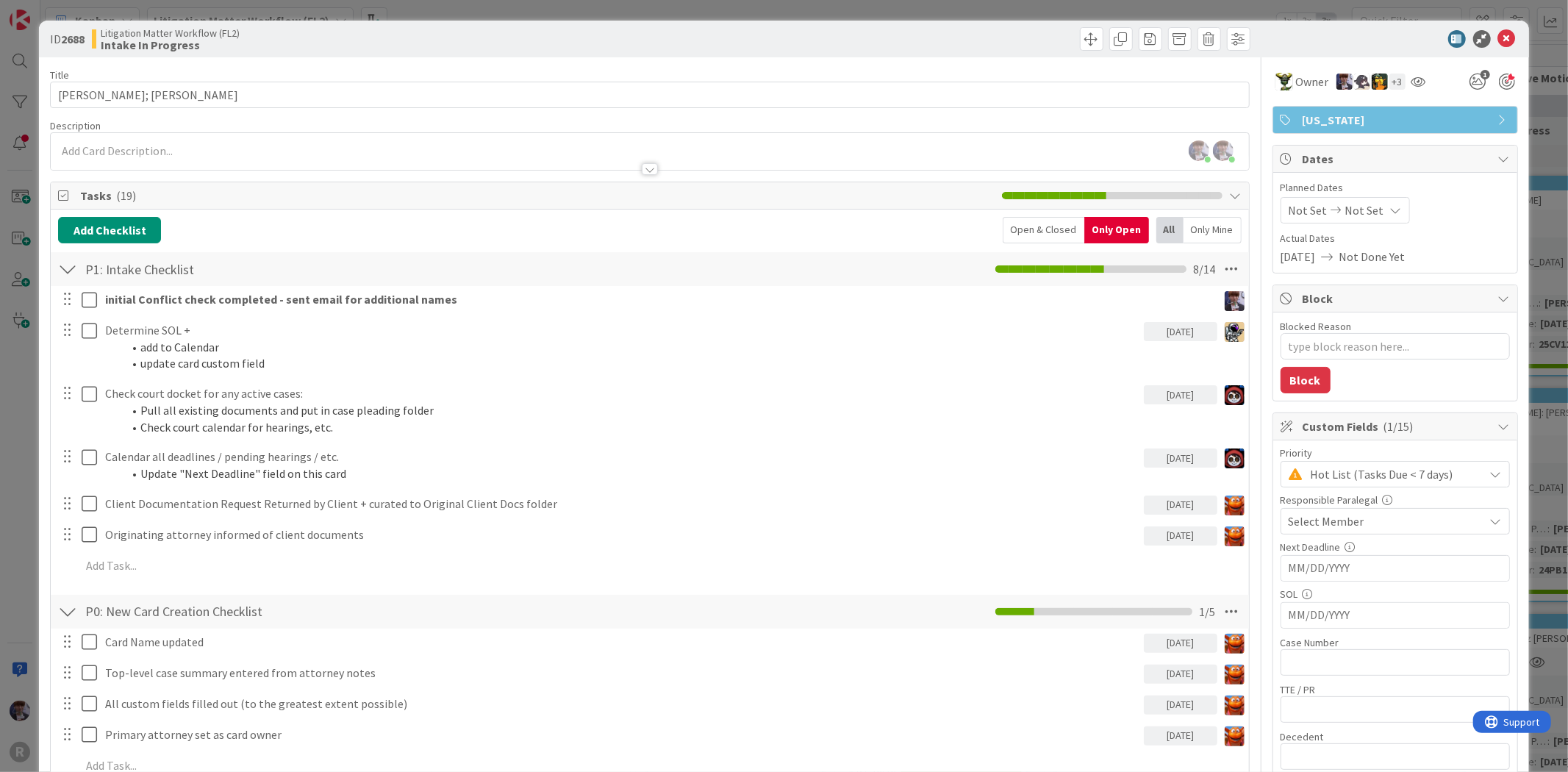
click at [26, 401] on div "ID 2688 Litigation Matter Workflow (FL2) Intake In Progress Title 14 / 128 AGUI…" at bounding box center [784, 386] width 1568 height 772
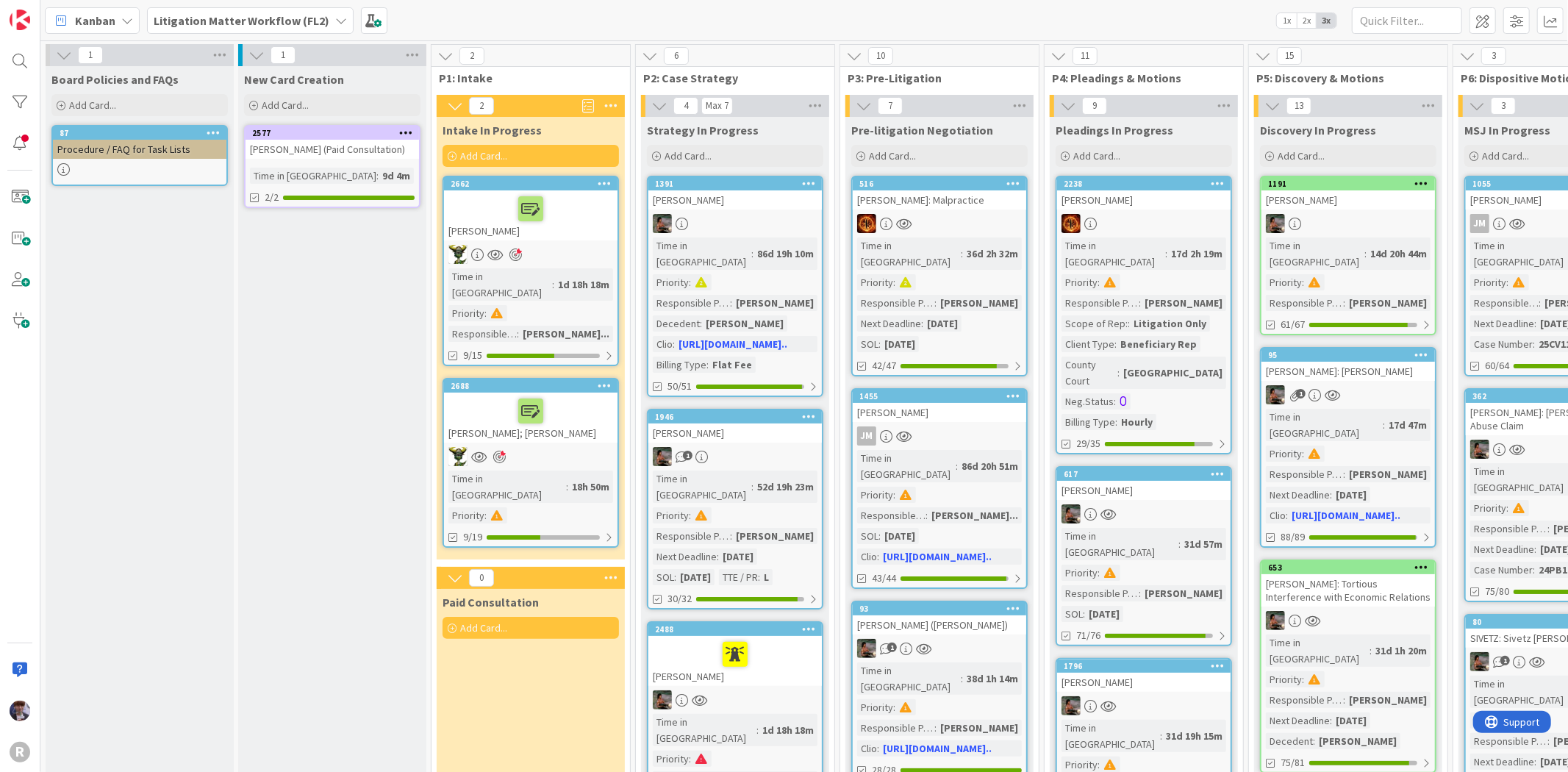
click at [575, 399] on div at bounding box center [531, 410] width 165 height 31
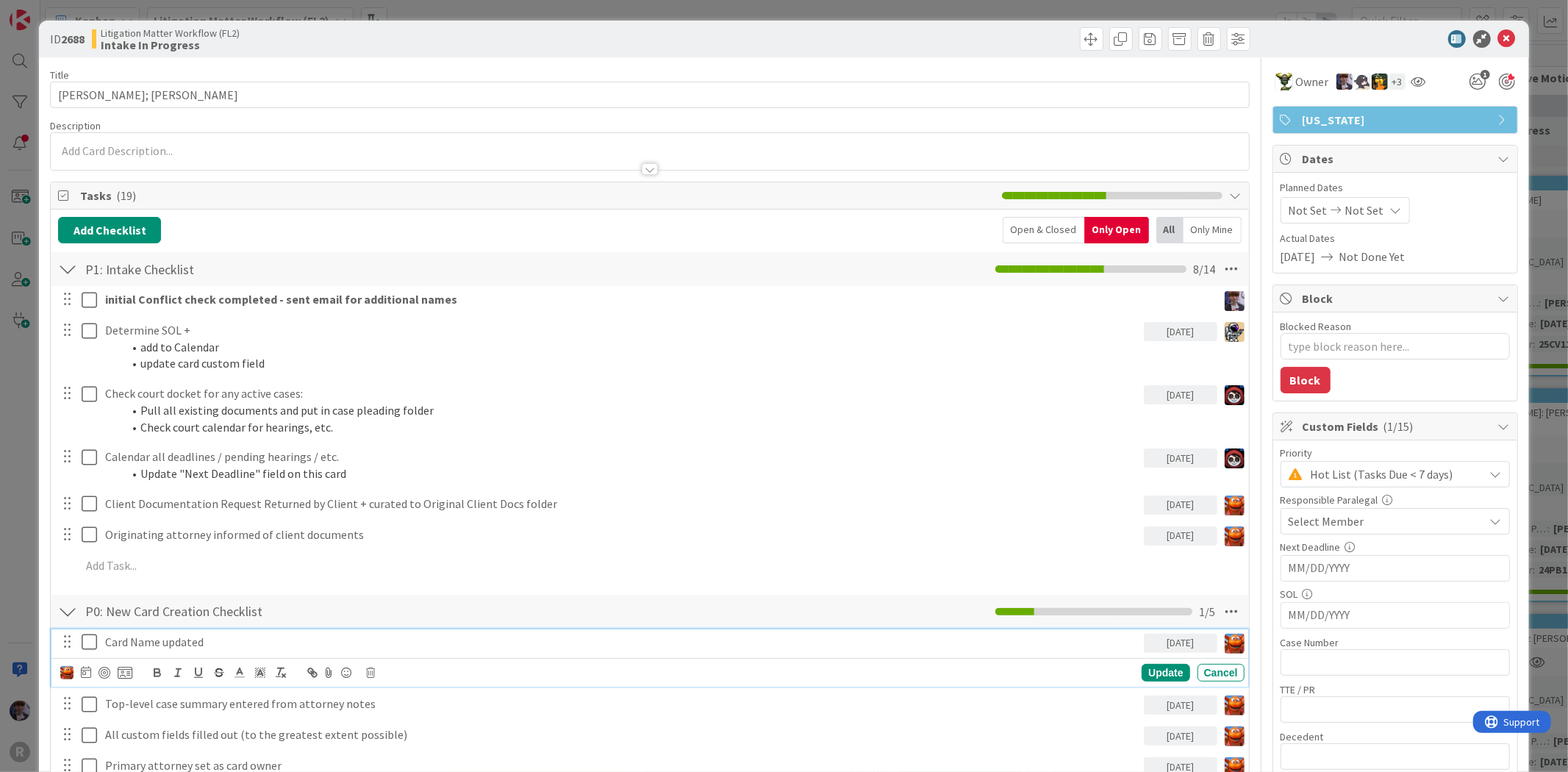
click at [86, 643] on icon at bounding box center [89, 642] width 16 height 17
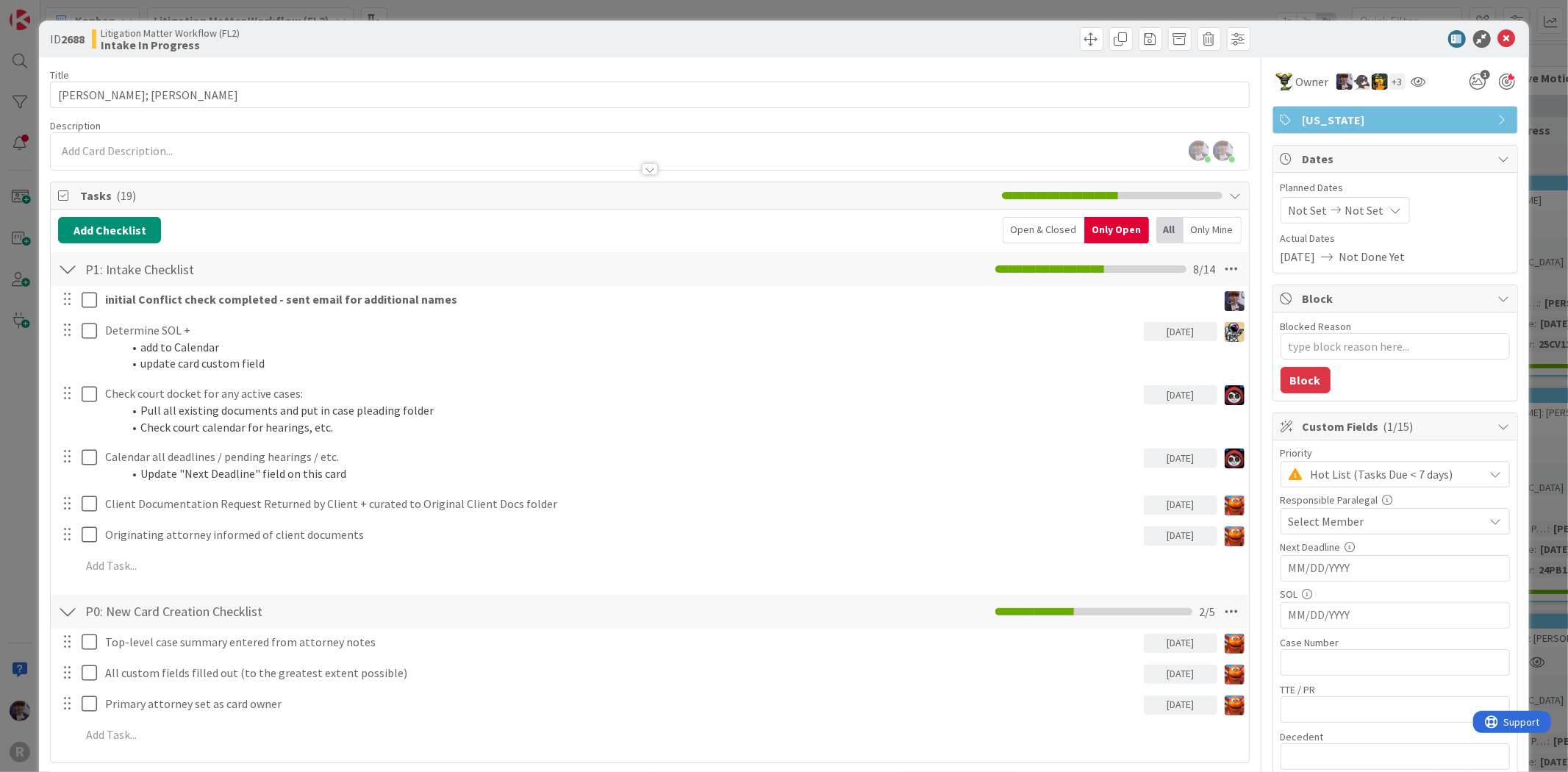
click at [14, 415] on div "ID 2688 Litigation Matter Workflow (FL2) Intake In Progress Title 14 / 128 AGUI…" at bounding box center [784, 386] width 1568 height 772
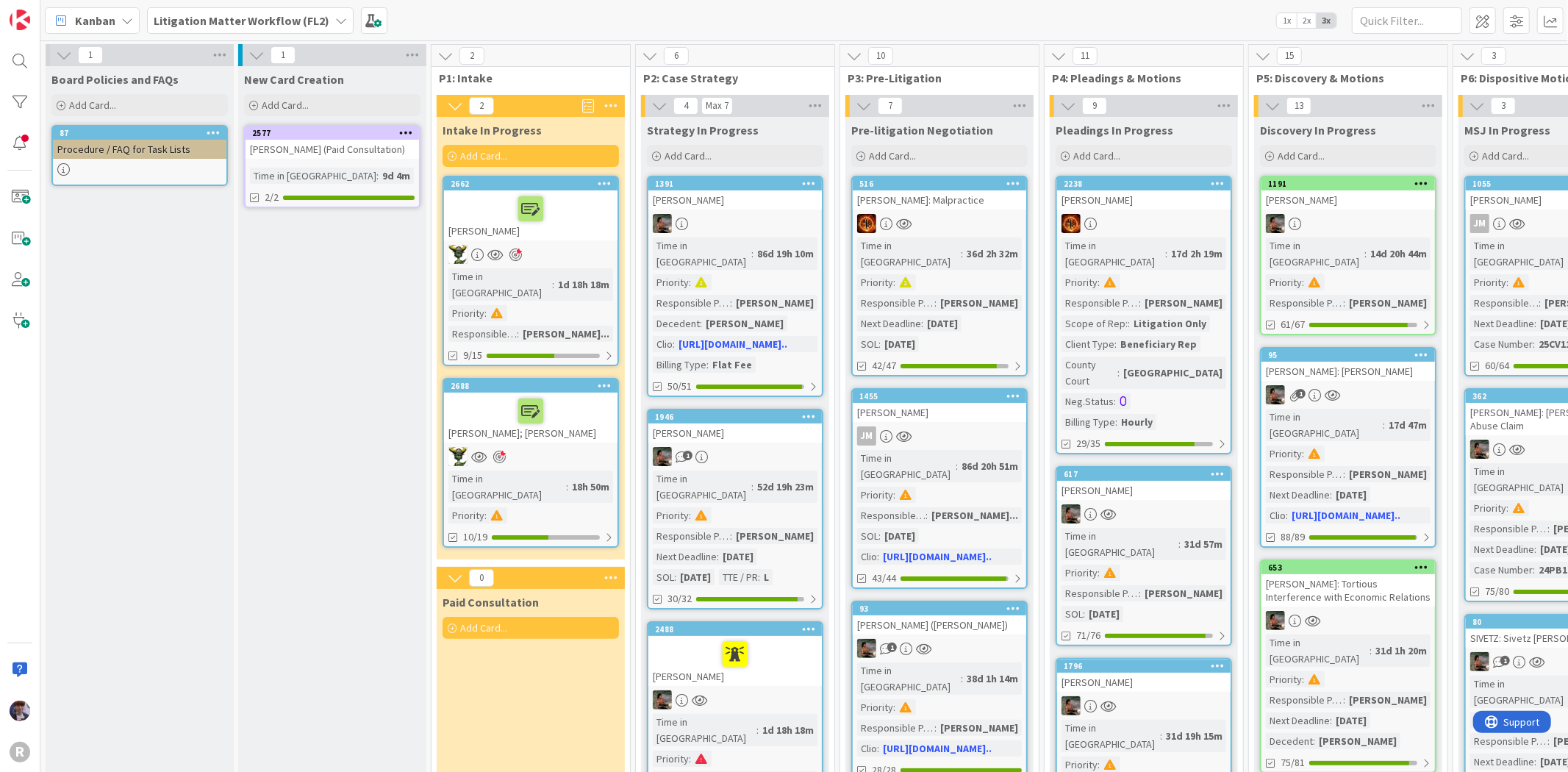
click at [568, 208] on div at bounding box center [531, 209] width 165 height 31
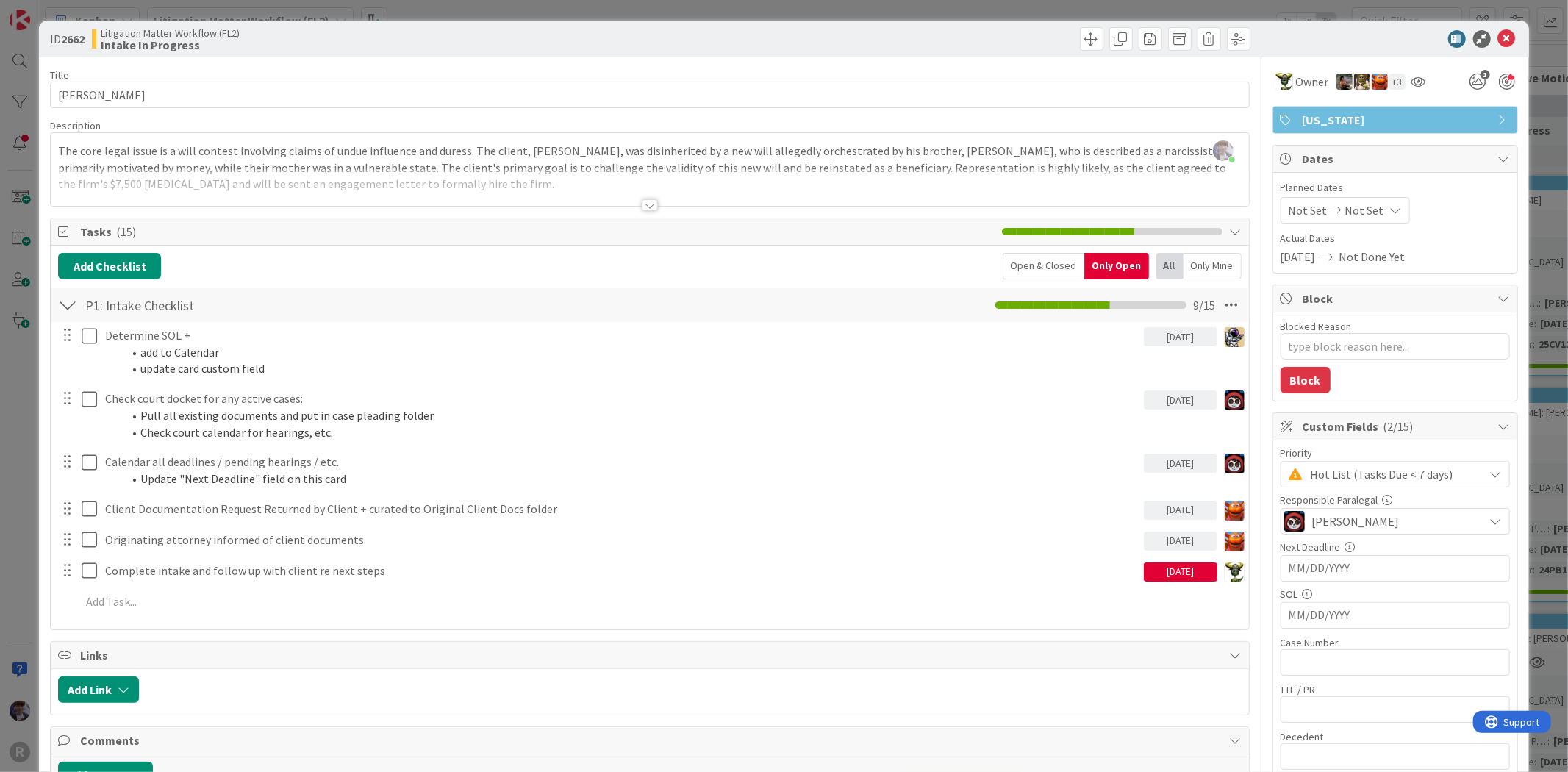
click at [34, 459] on div "ID 2662 Litigation Matter Workflow (FL2) Intake In Progress Title 14 / 128 [PER…" at bounding box center [784, 386] width 1568 height 772
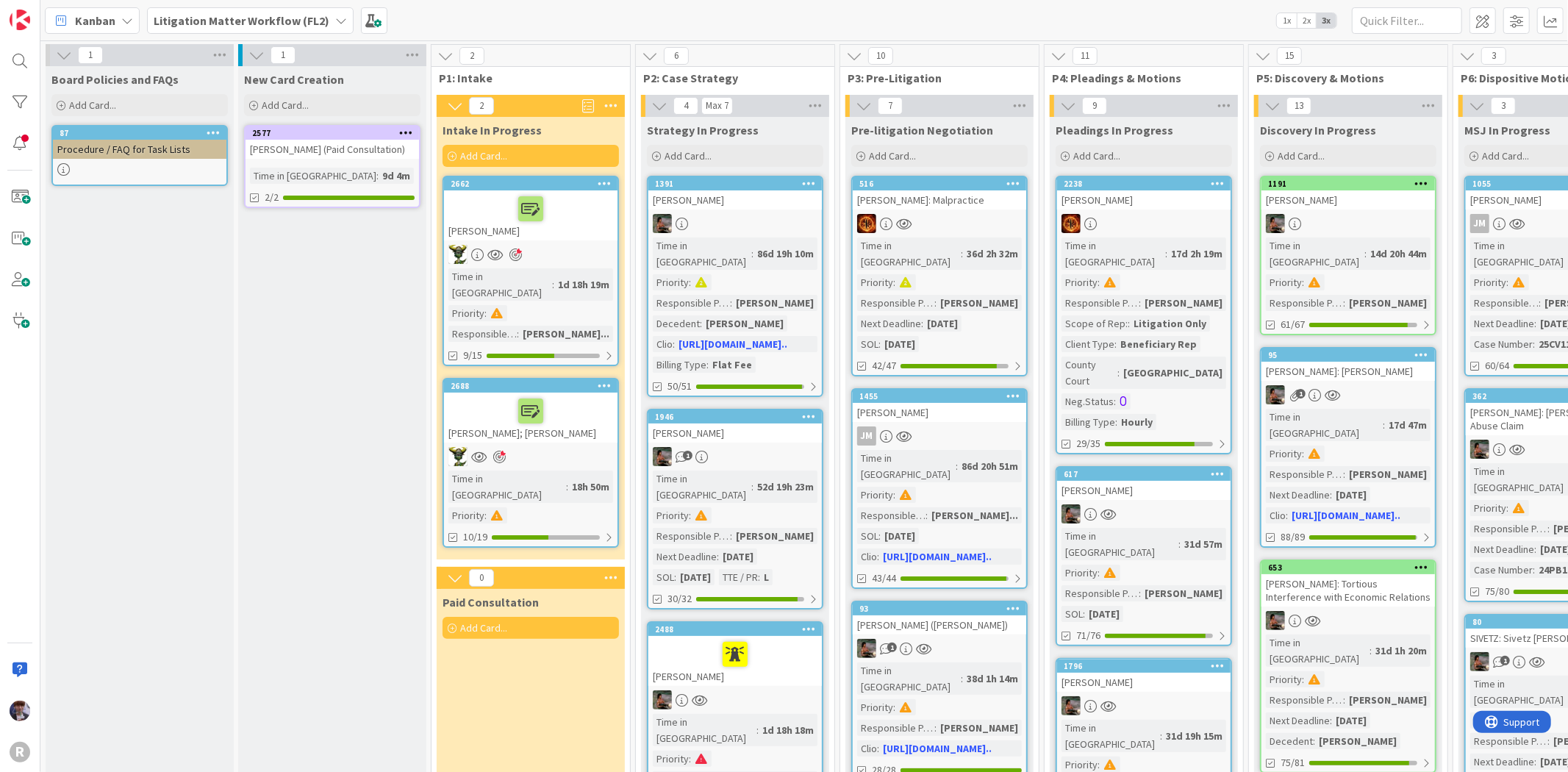
click at [553, 395] on div at bounding box center [531, 410] width 165 height 31
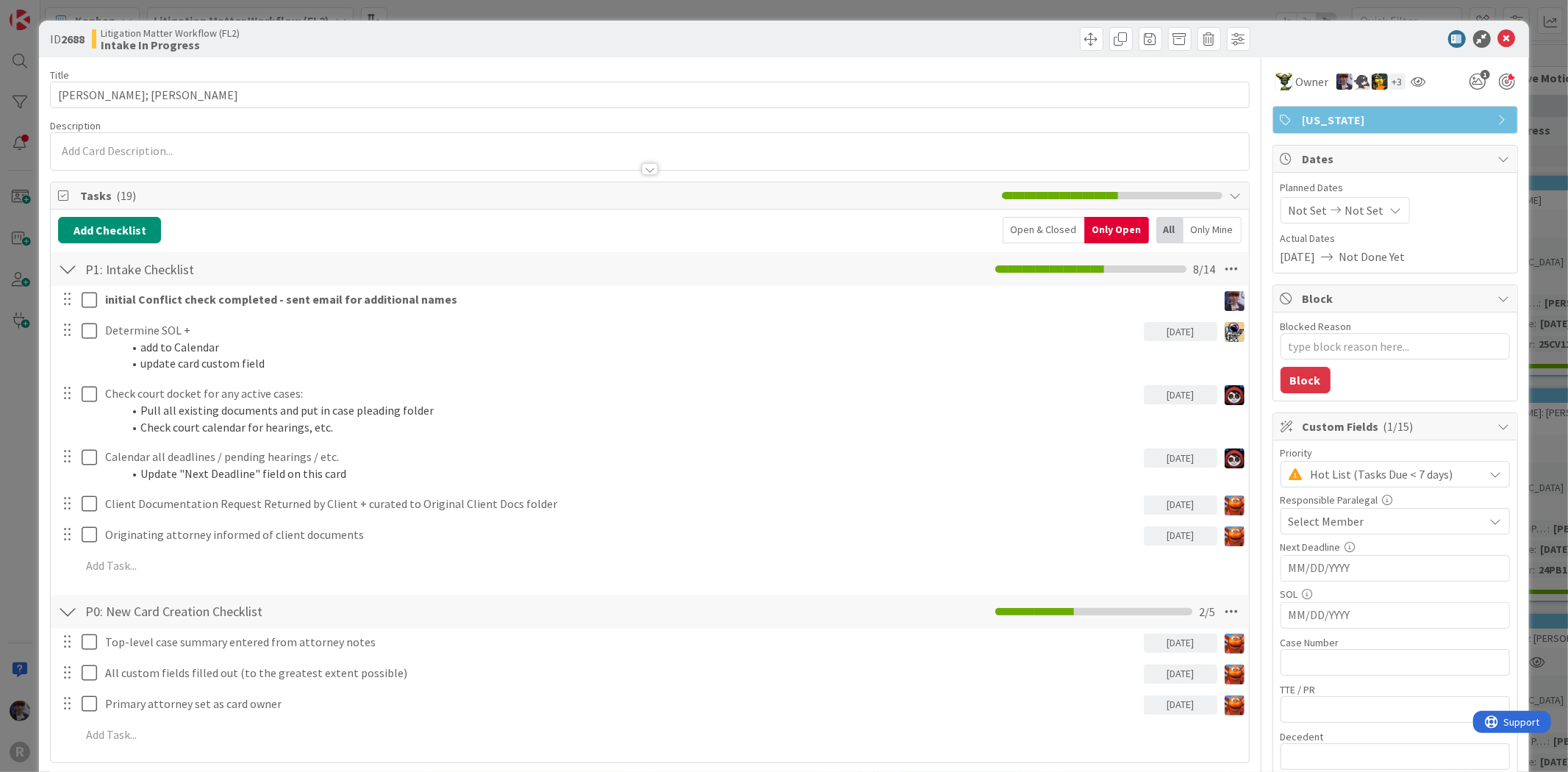
click at [170, 659] on div "Top-level case summary entered from attorney notes 09/05/2025 Update Cancel All…" at bounding box center [649, 691] width 1183 height 125
click at [167, 648] on p "Top-level case summary entered from attorney notes" at bounding box center [622, 642] width 1033 height 17
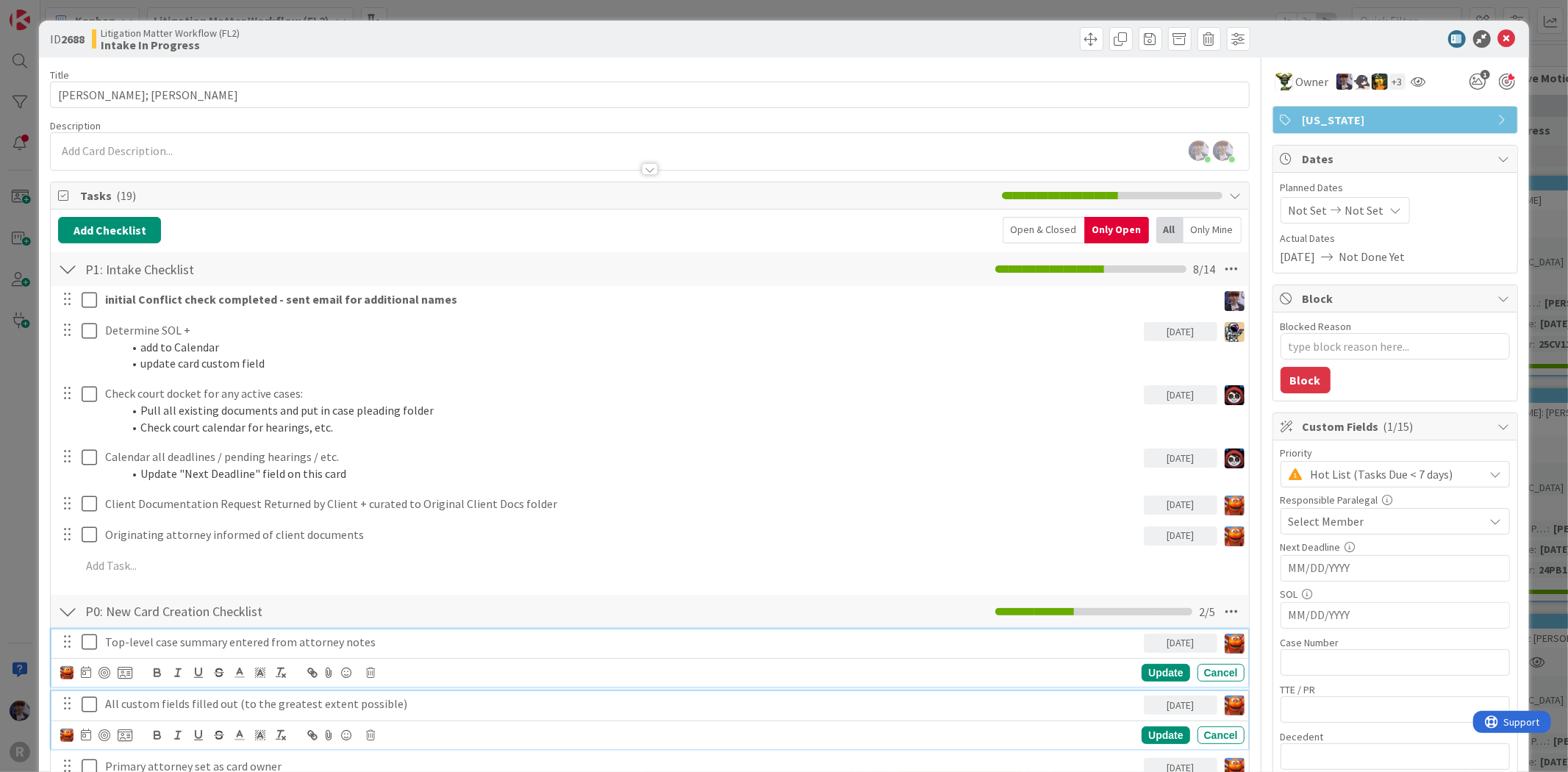
click at [120, 712] on p "All custom fields filled out (to the greatest extent possible)" at bounding box center [622, 704] width 1033 height 17
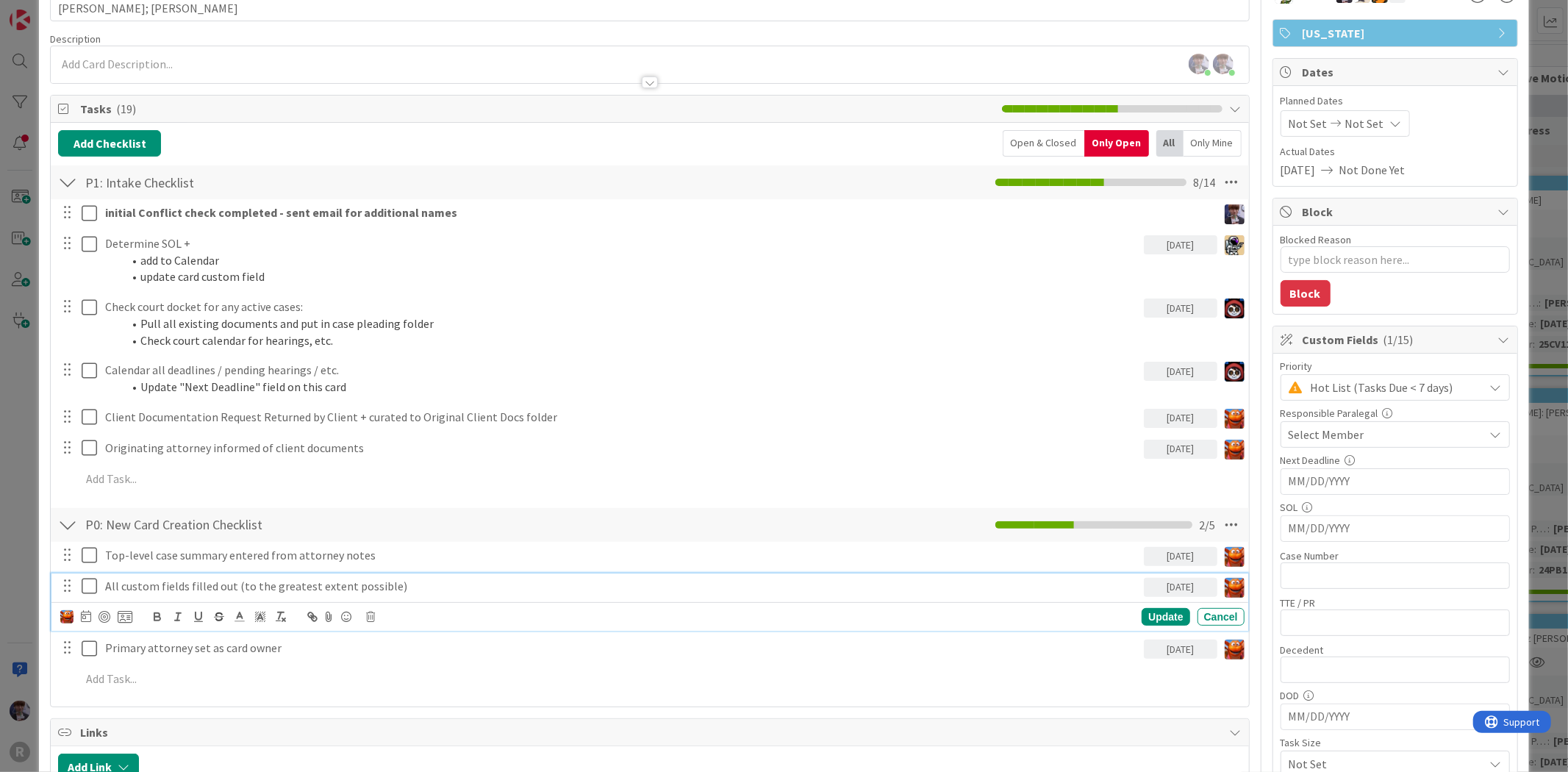
scroll to position [245, 0]
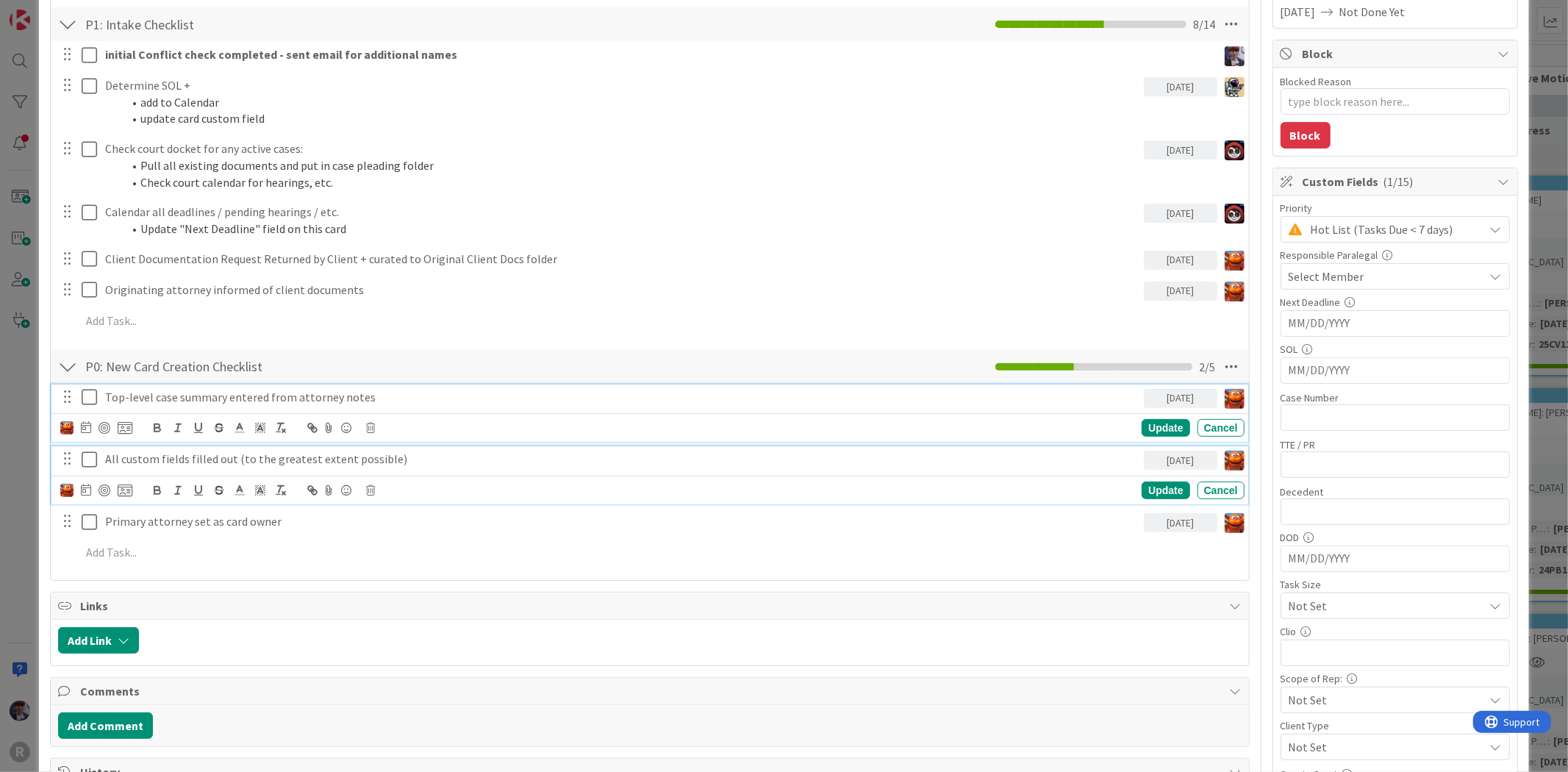
click at [121, 405] on p "Top-level case summary entered from attorney notes" at bounding box center [622, 398] width 1033 height 17
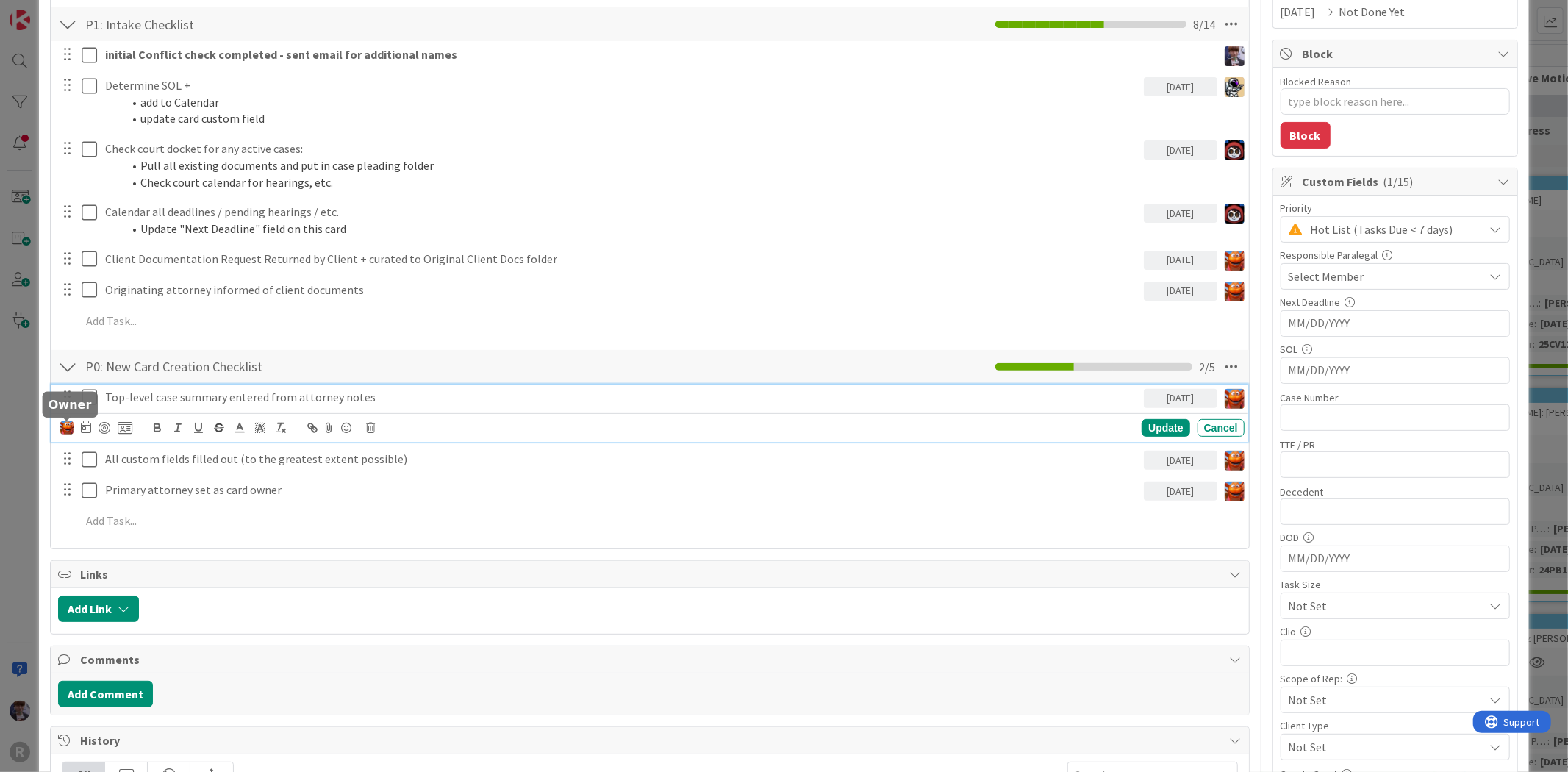
click at [69, 422] on img at bounding box center [67, 429] width 14 height 14
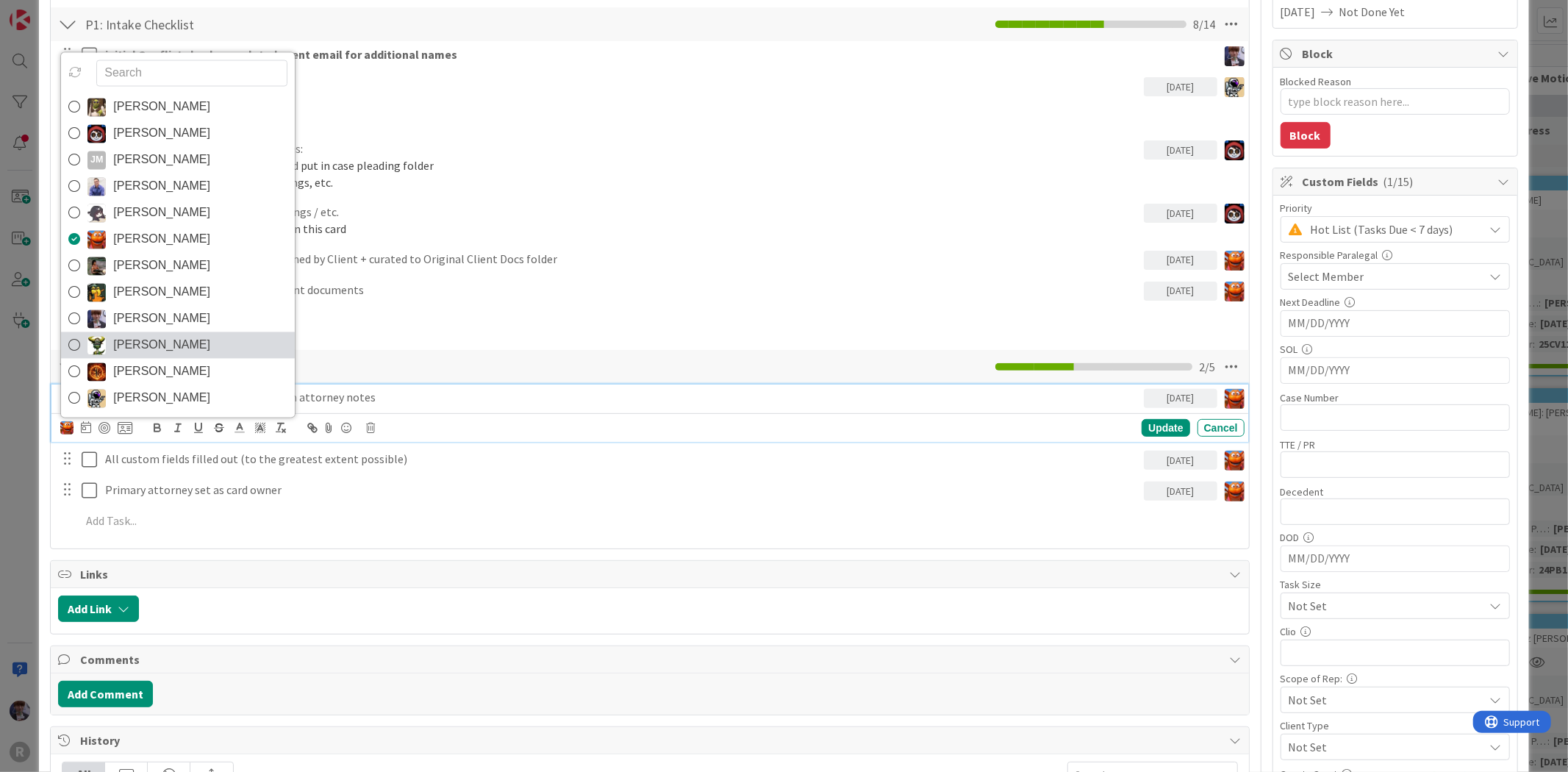
click at [135, 356] on span "Nic Corbett" at bounding box center [161, 345] width 97 height 22
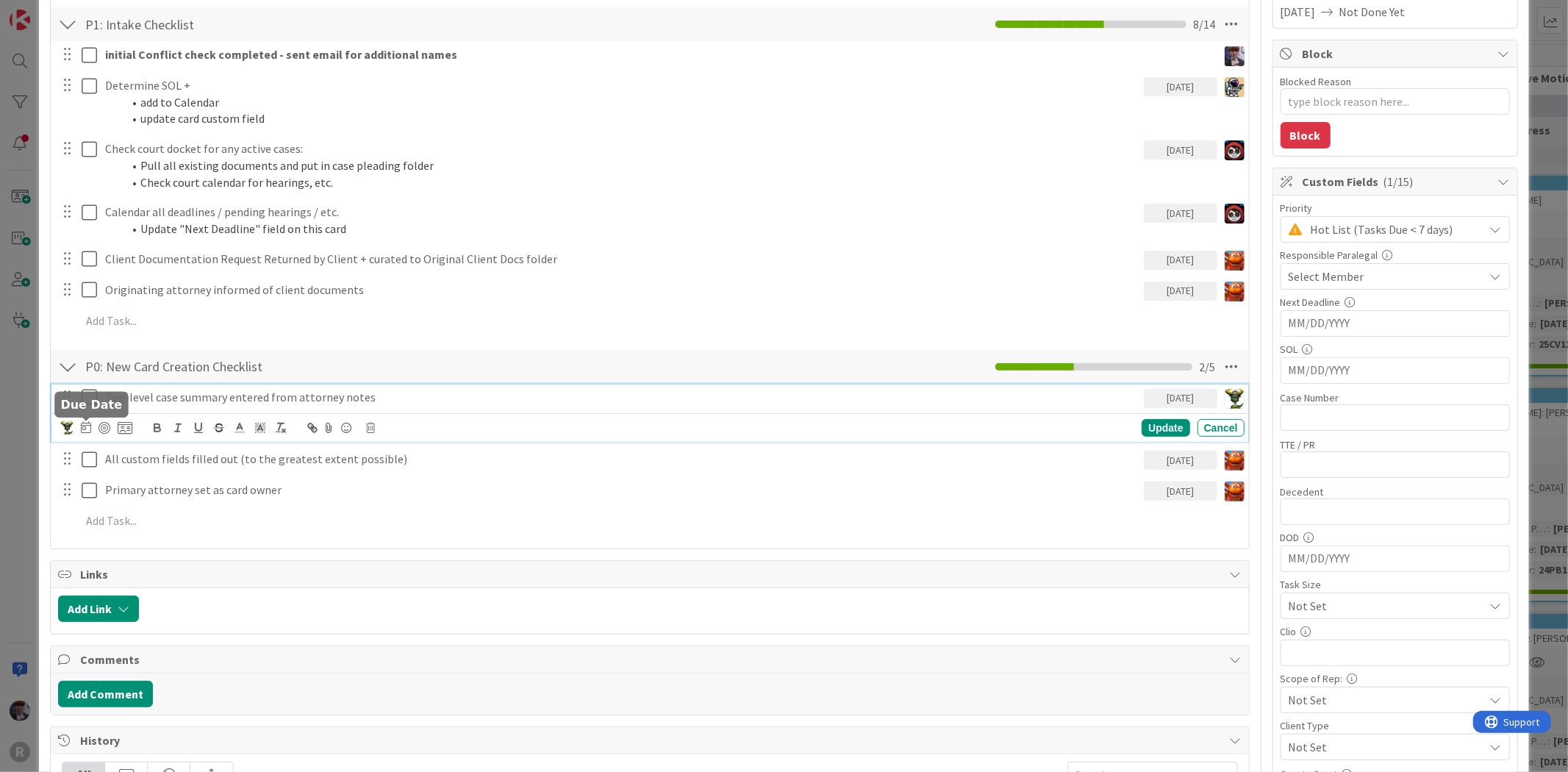
click at [84, 430] on icon at bounding box center [86, 428] width 11 height 12
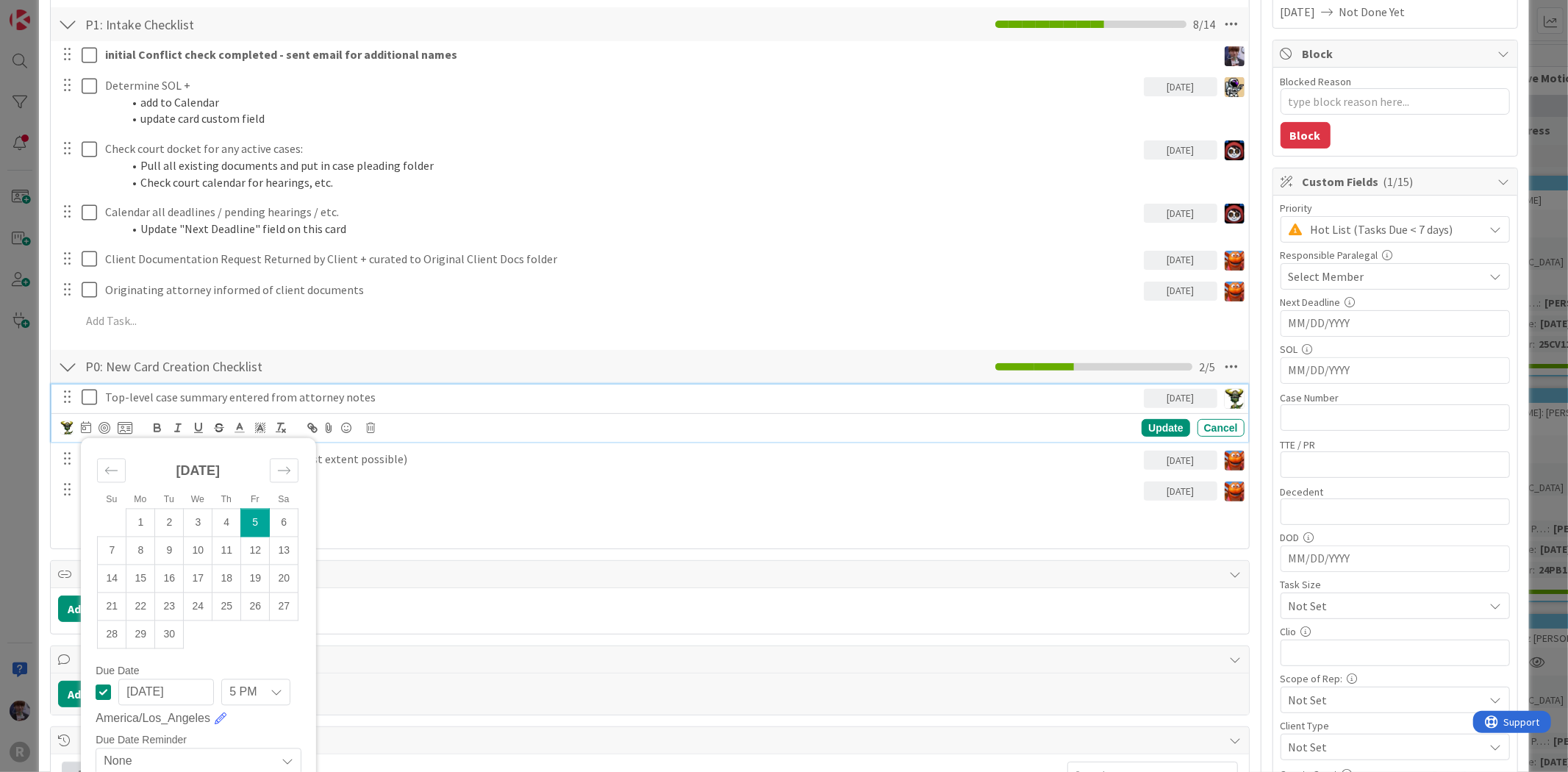
click at [254, 513] on td "5" at bounding box center [255, 523] width 29 height 28
click at [1165, 423] on div "Update" at bounding box center [1165, 428] width 47 height 17
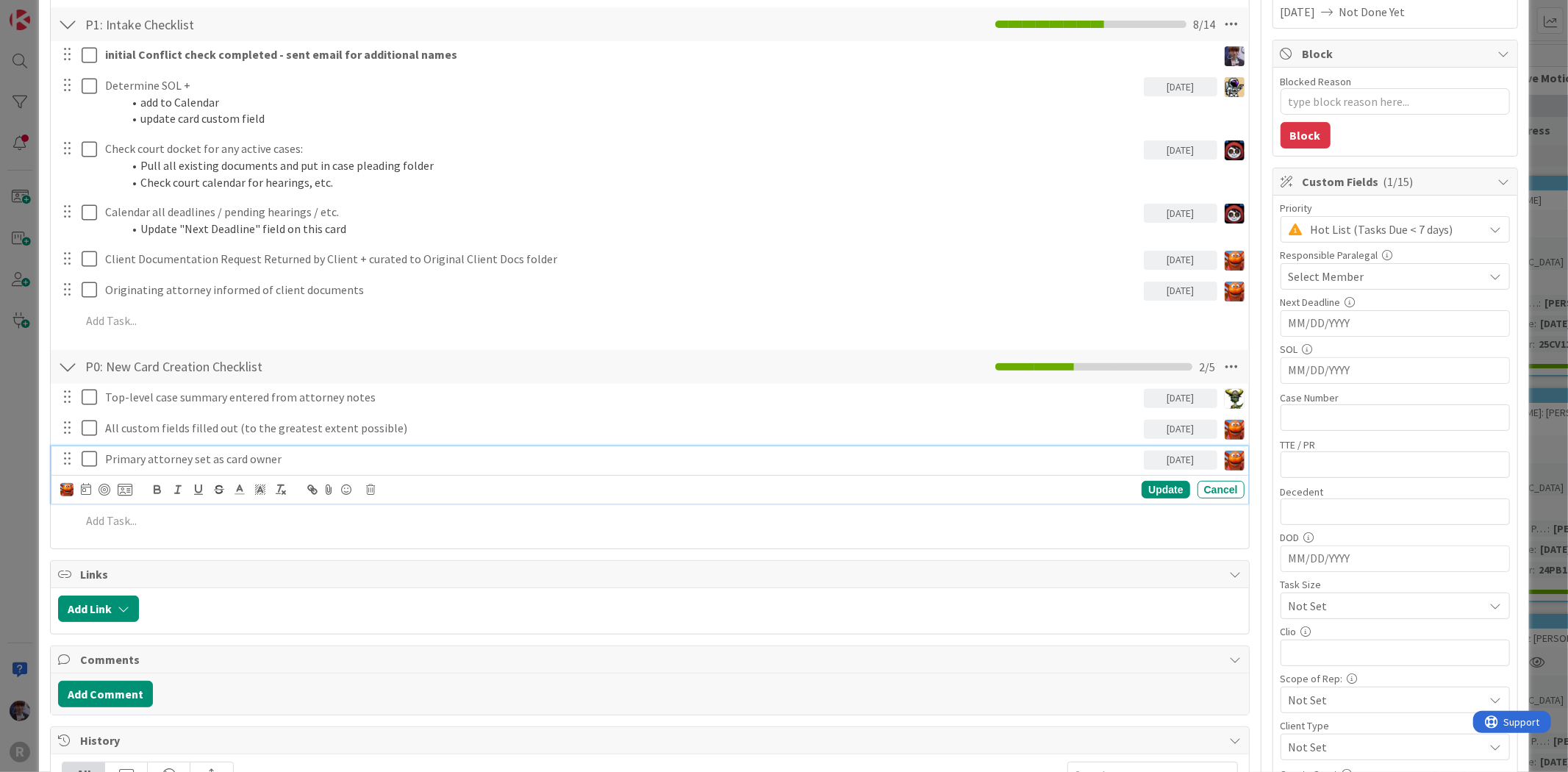
click at [90, 461] on icon at bounding box center [89, 459] width 16 height 17
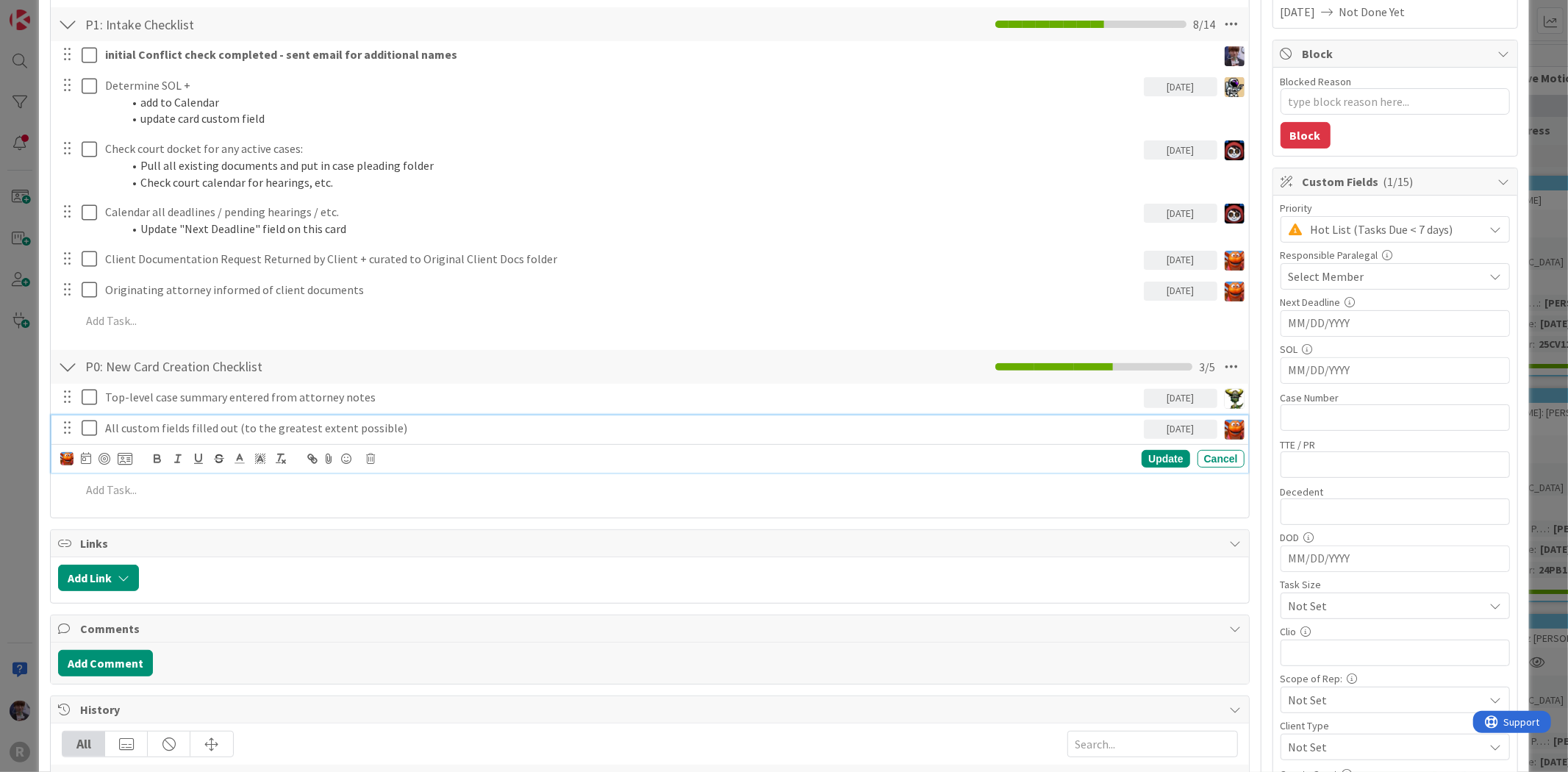
click at [134, 429] on p "All custom fields filled out (to the greatest extent possible)" at bounding box center [622, 429] width 1033 height 17
click at [87, 428] on icon at bounding box center [89, 428] width 16 height 17
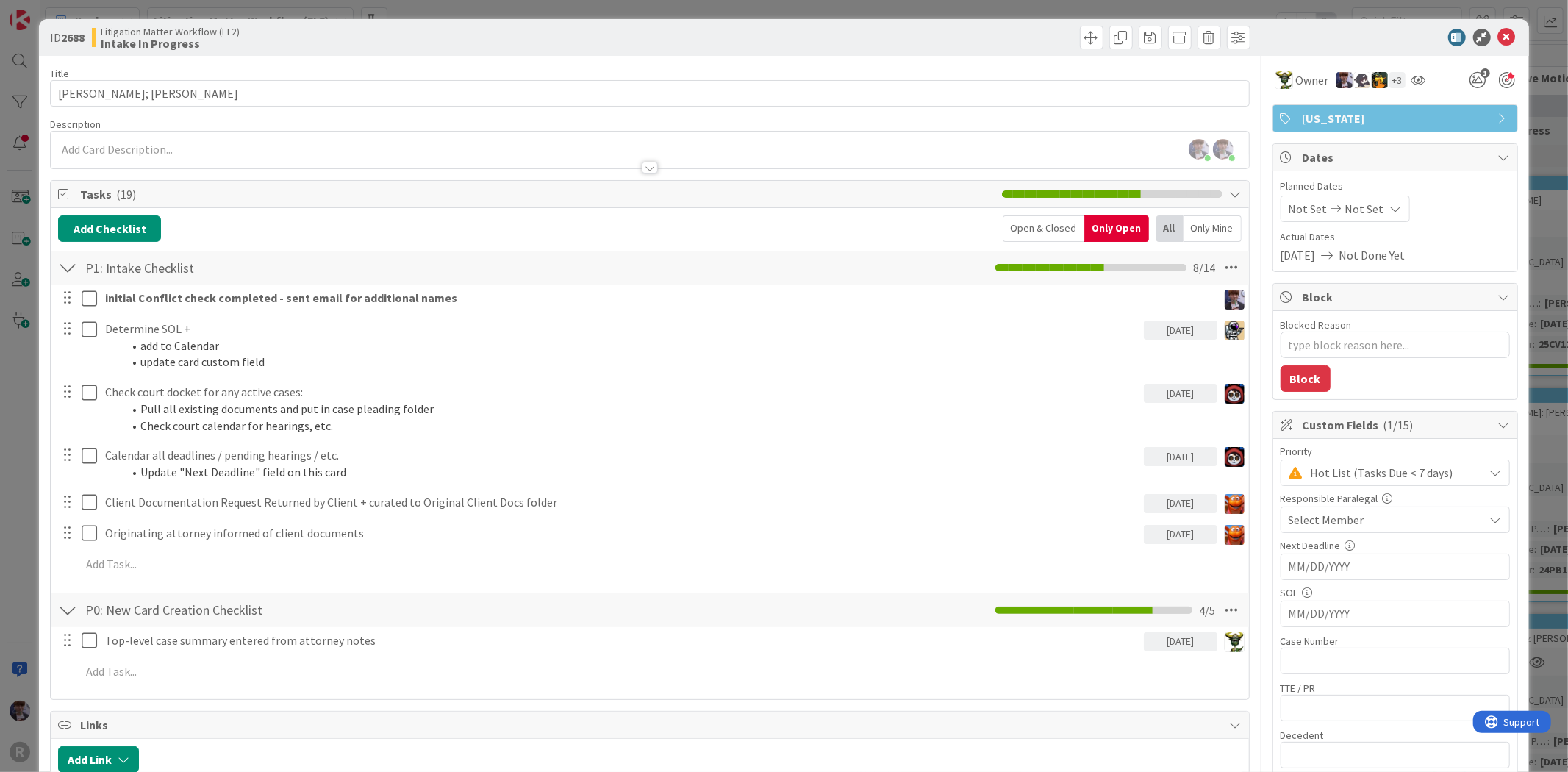
scroll to position [0, 0]
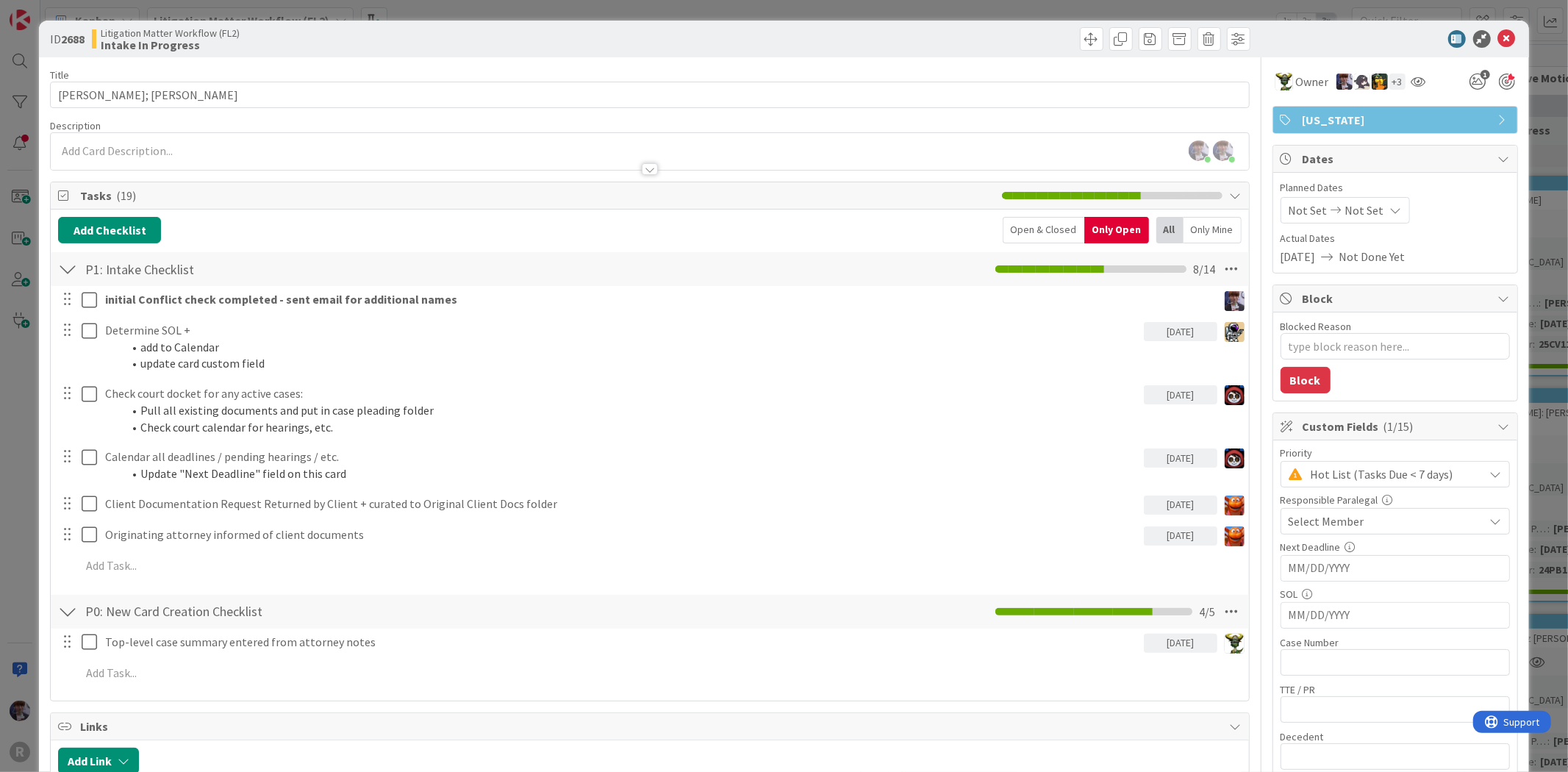
click at [1356, 523] on div "Select Member" at bounding box center [1387, 521] width 196 height 17
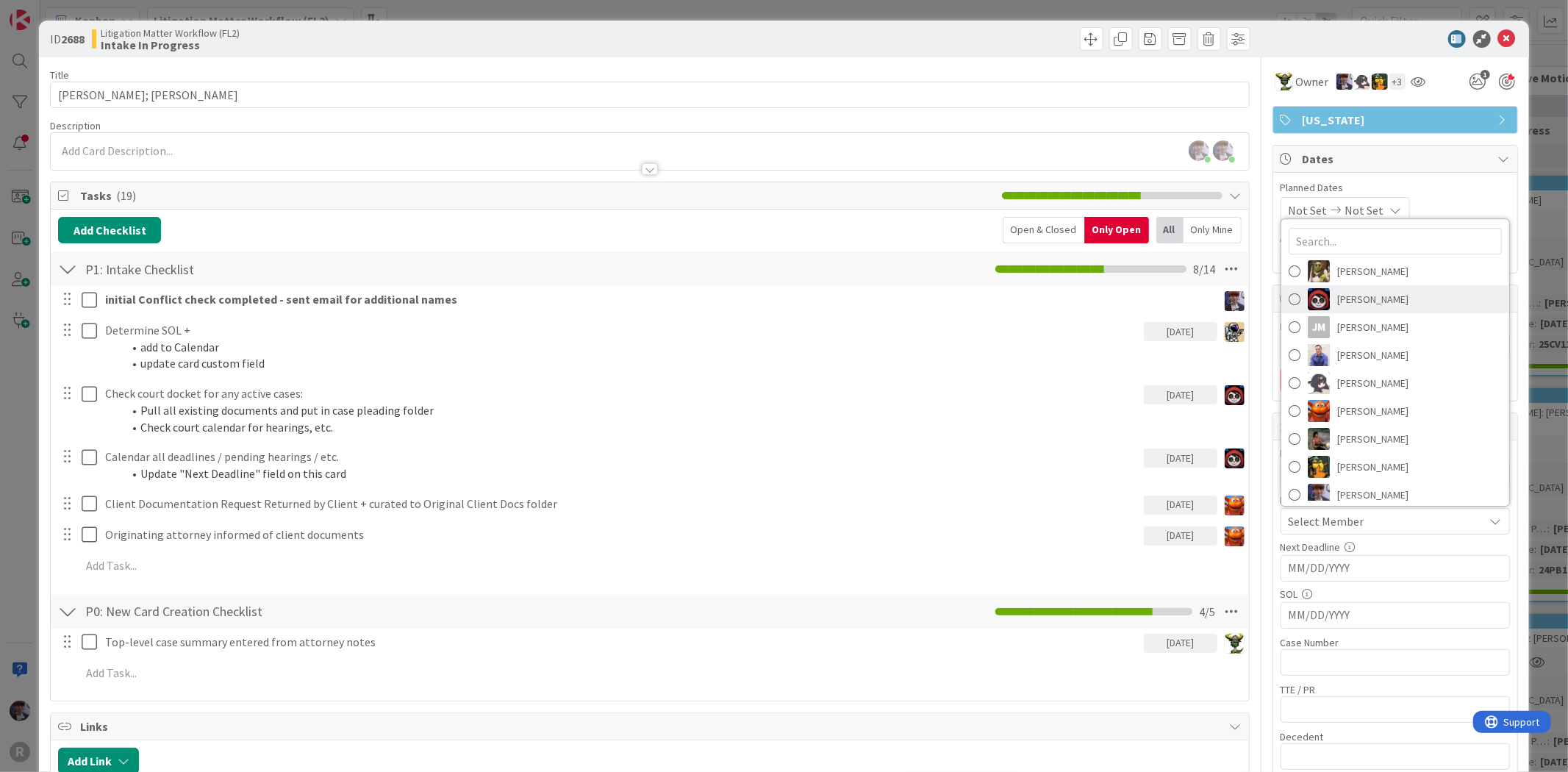
click at [1369, 307] on span "[PERSON_NAME]" at bounding box center [1372, 299] width 72 height 22
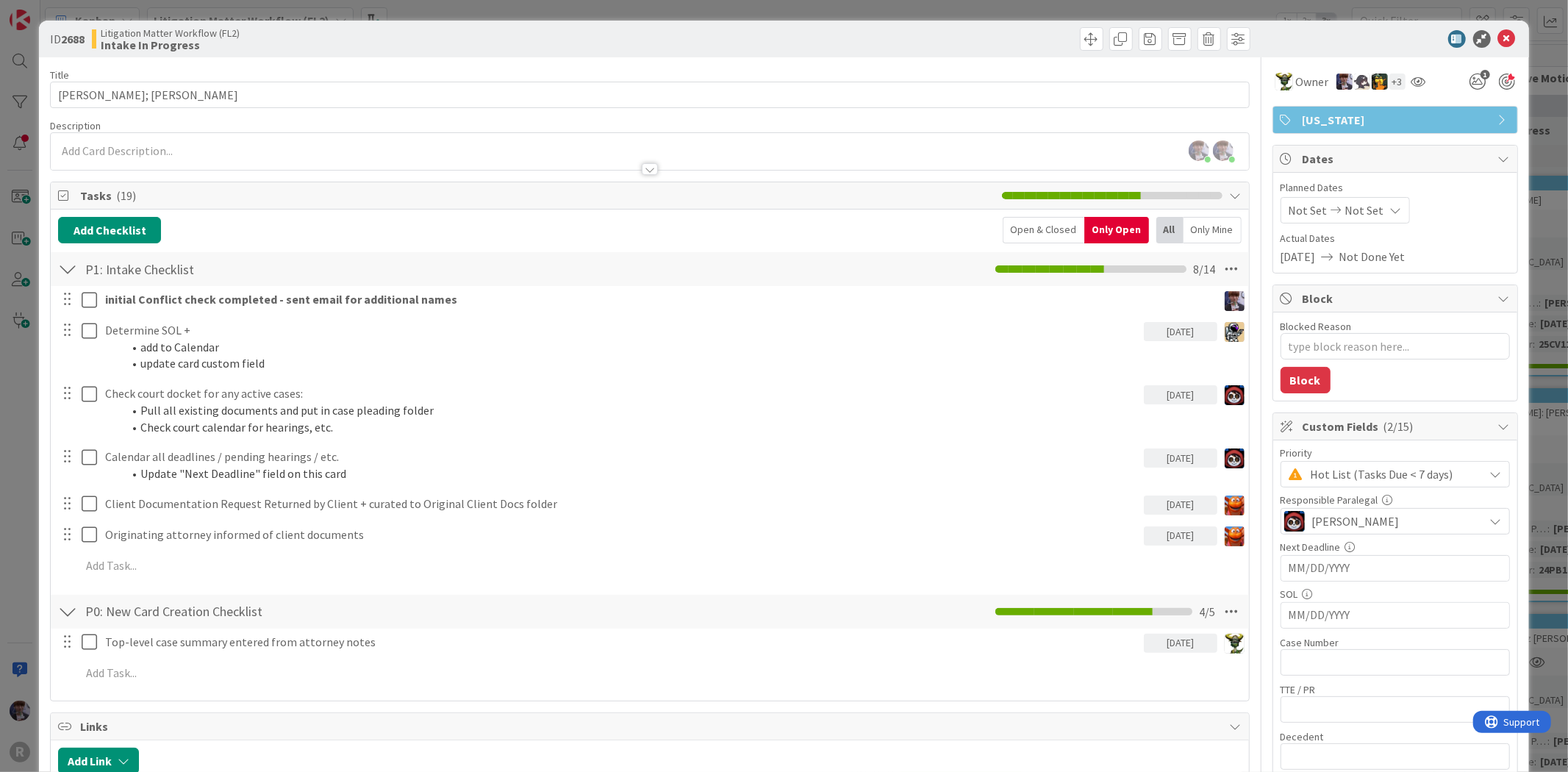
type textarea "x"
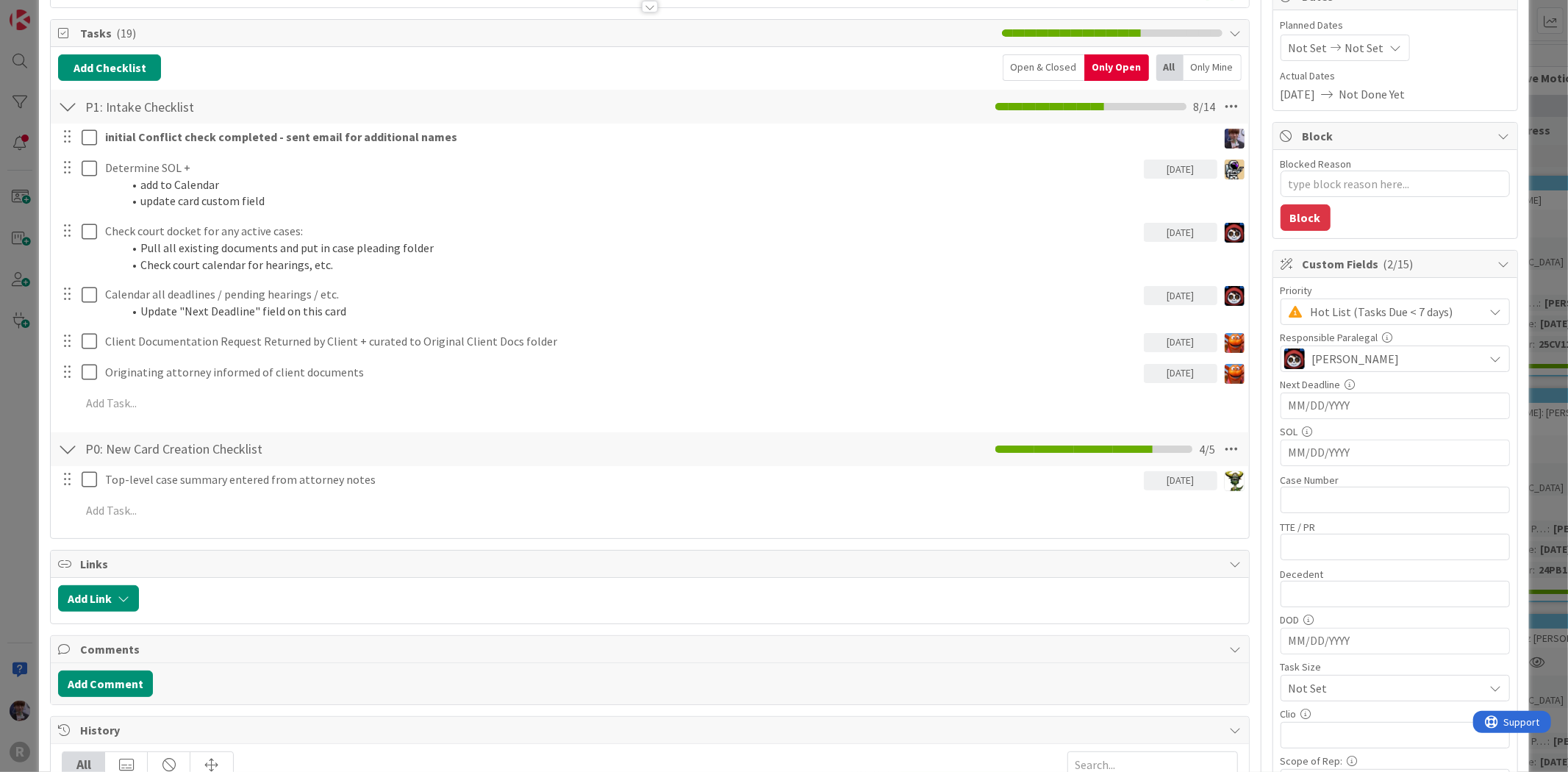
scroll to position [163, 0]
click at [1306, 502] on input "text" at bounding box center [1395, 499] width 230 height 26
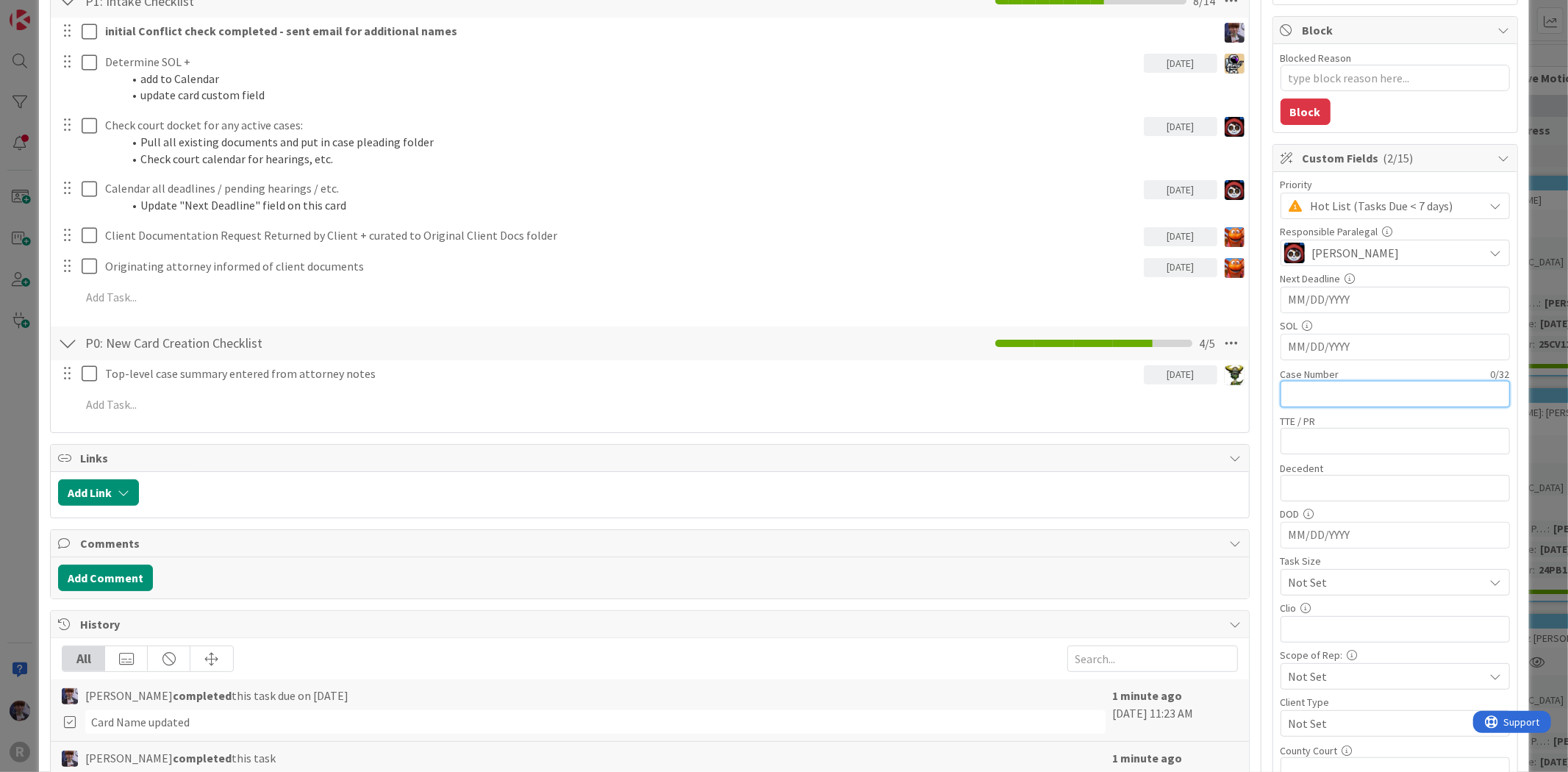
scroll to position [327, 0]
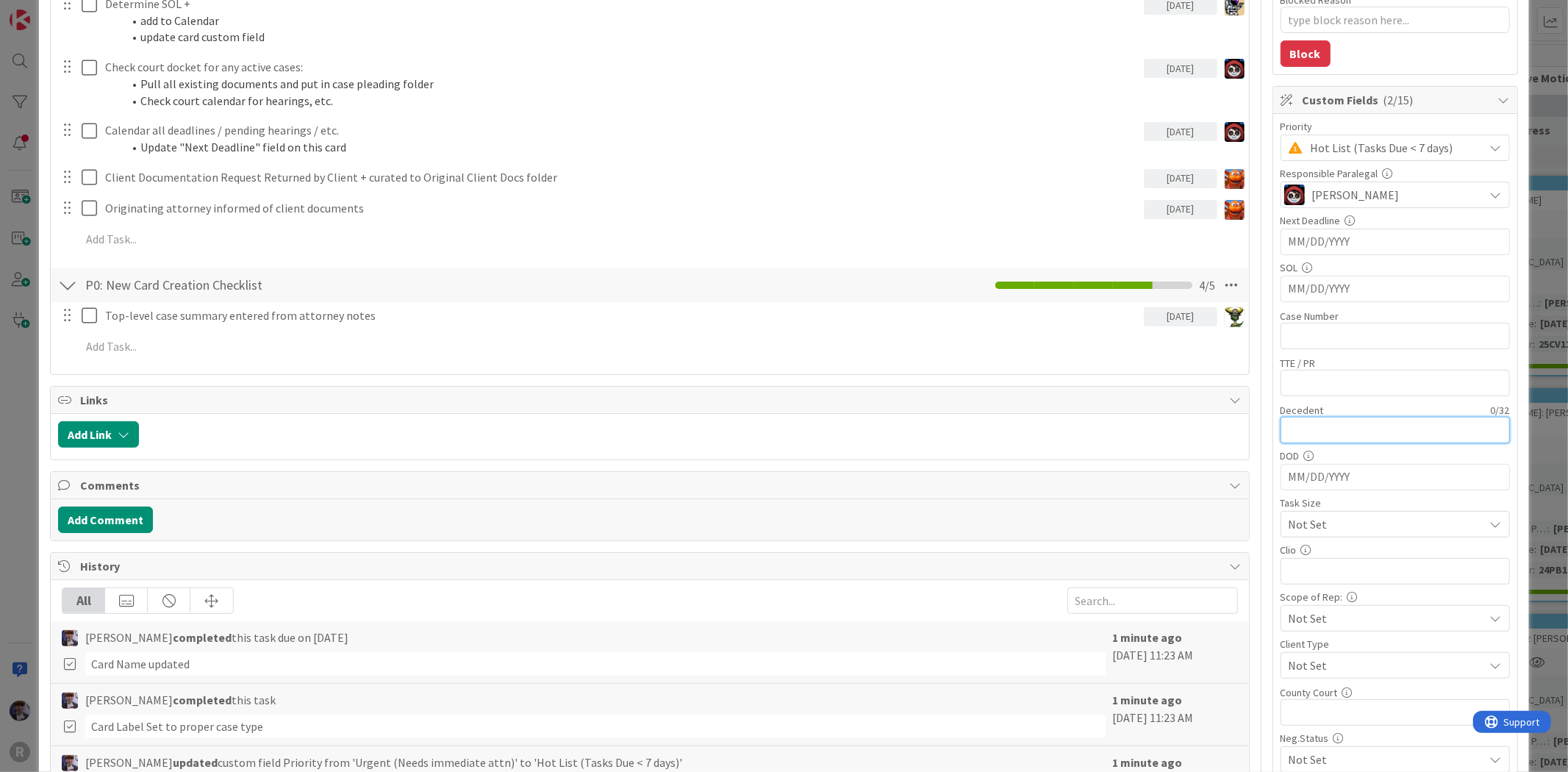
click at [1328, 434] on input "text" at bounding box center [1395, 430] width 230 height 26
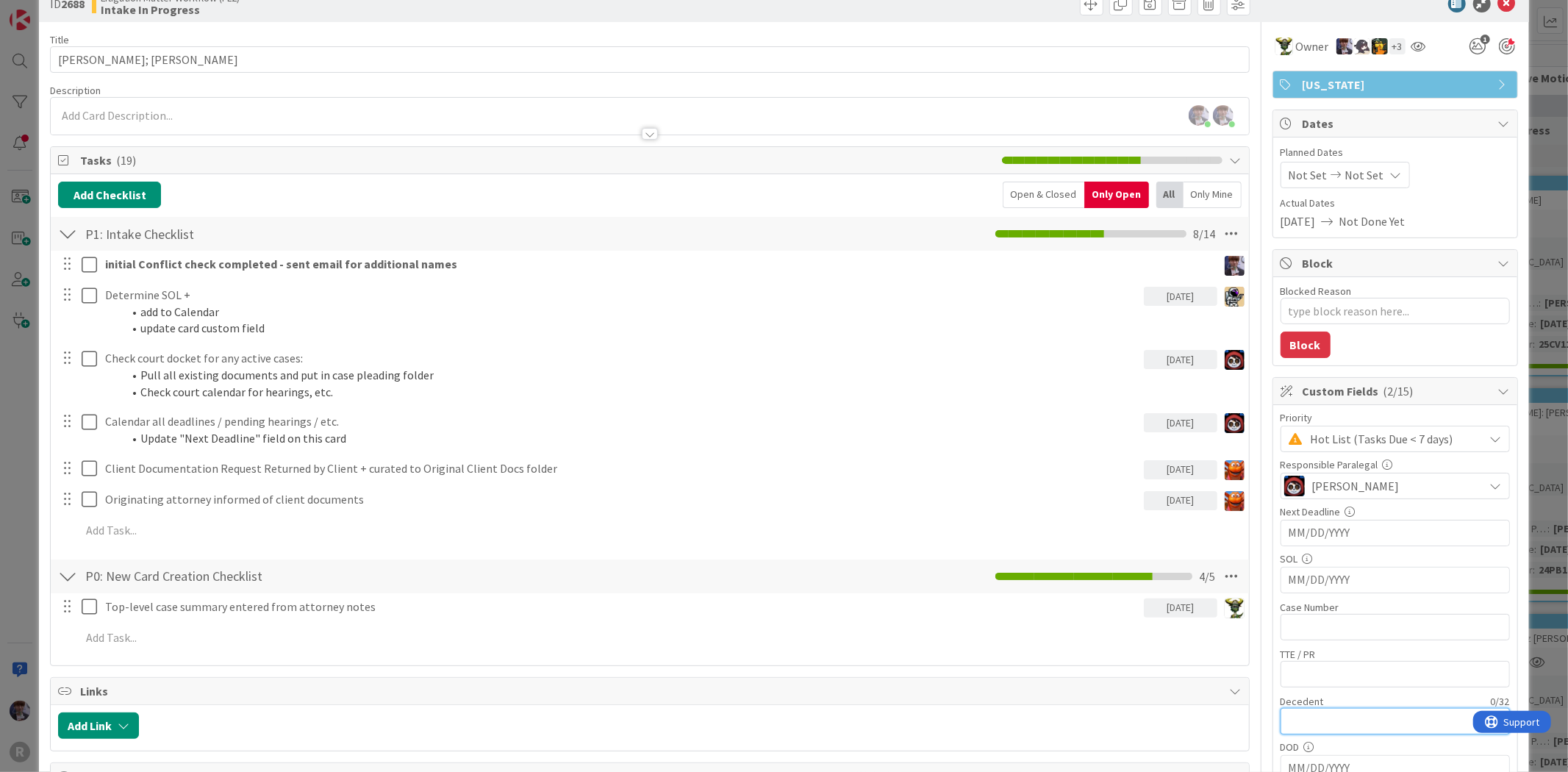
scroll to position [0, 0]
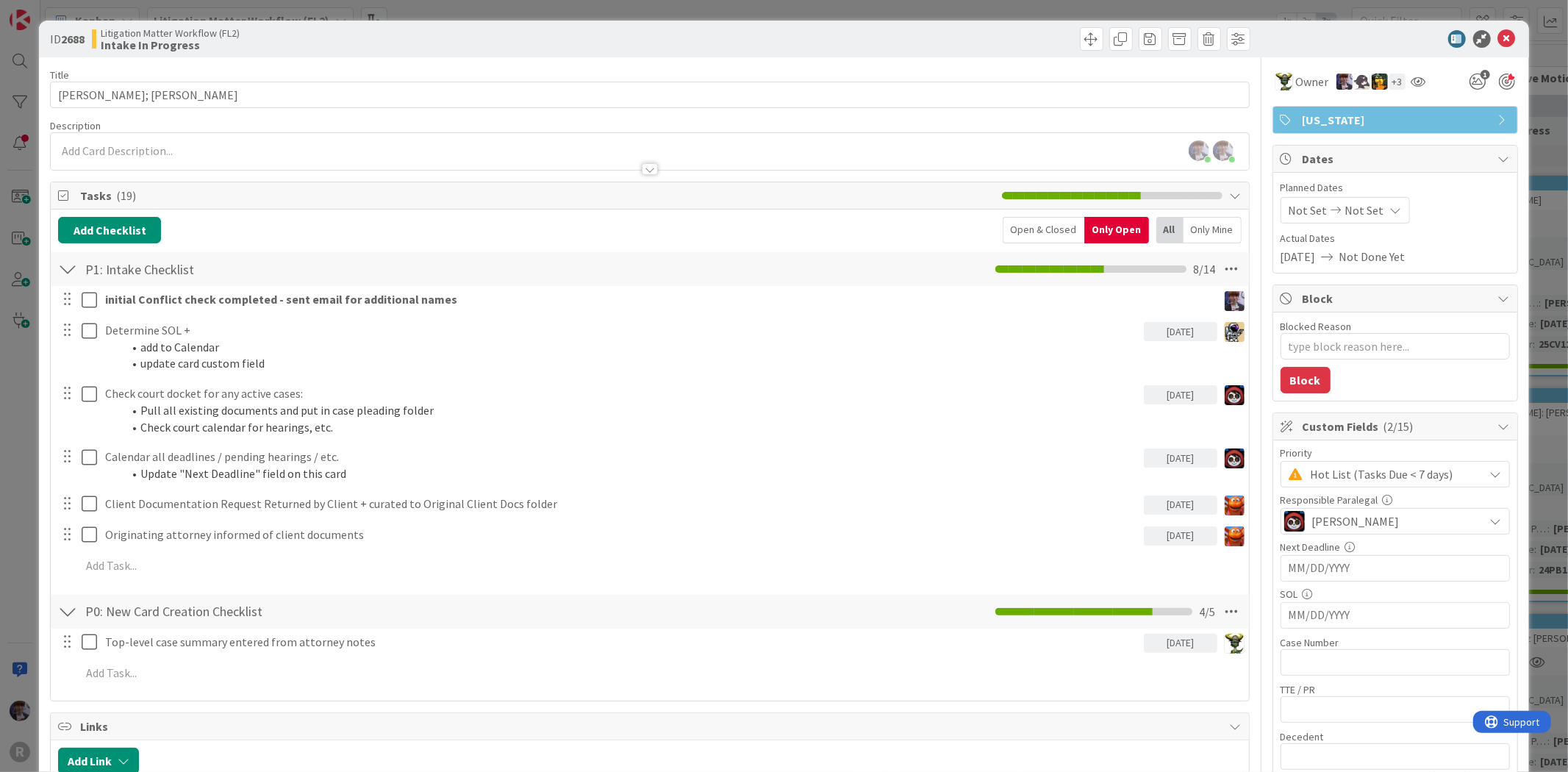
click at [197, 154] on div at bounding box center [649, 162] width 1198 height 16
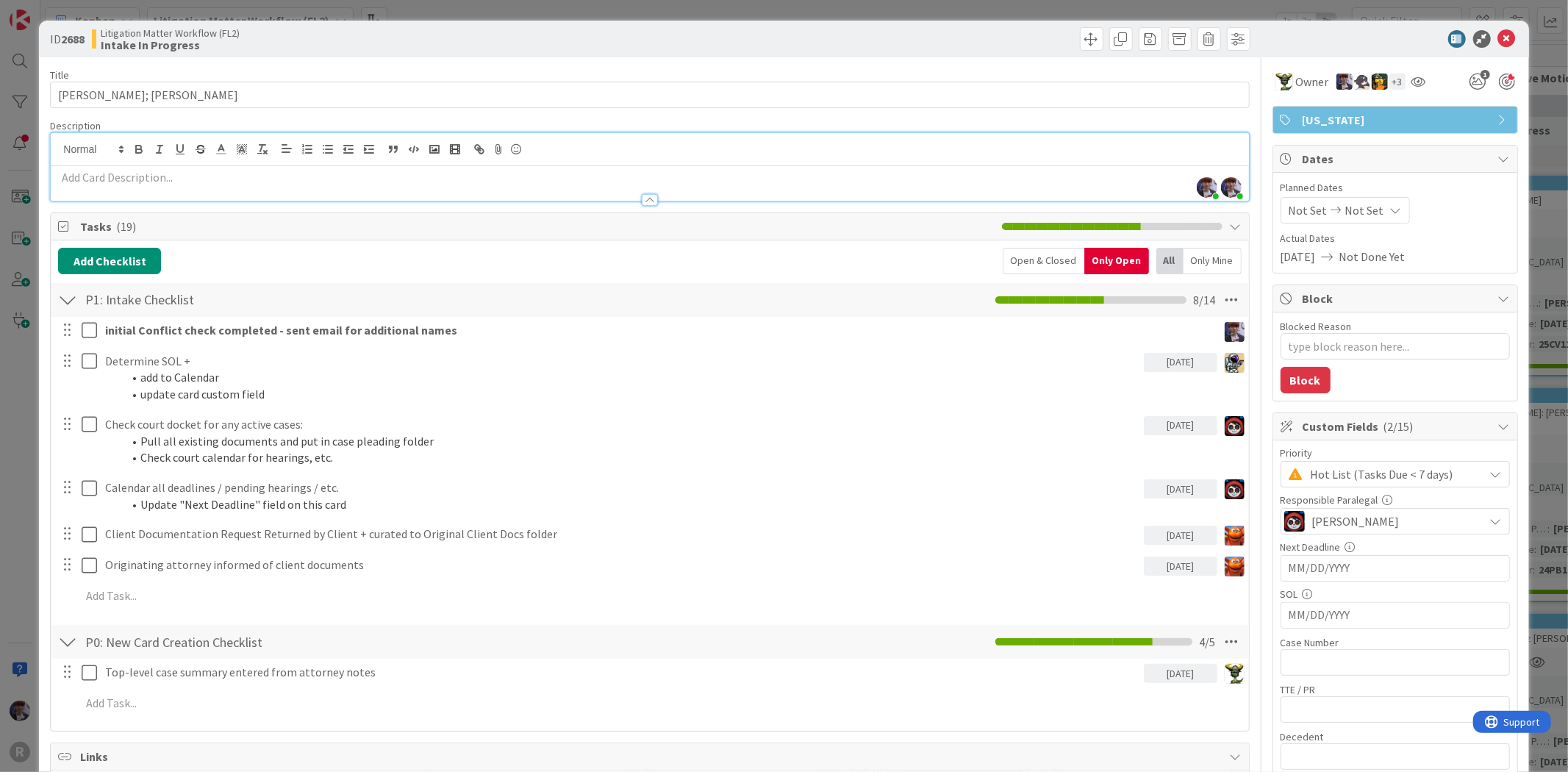
click at [185, 181] on p at bounding box center [649, 178] width 1183 height 17
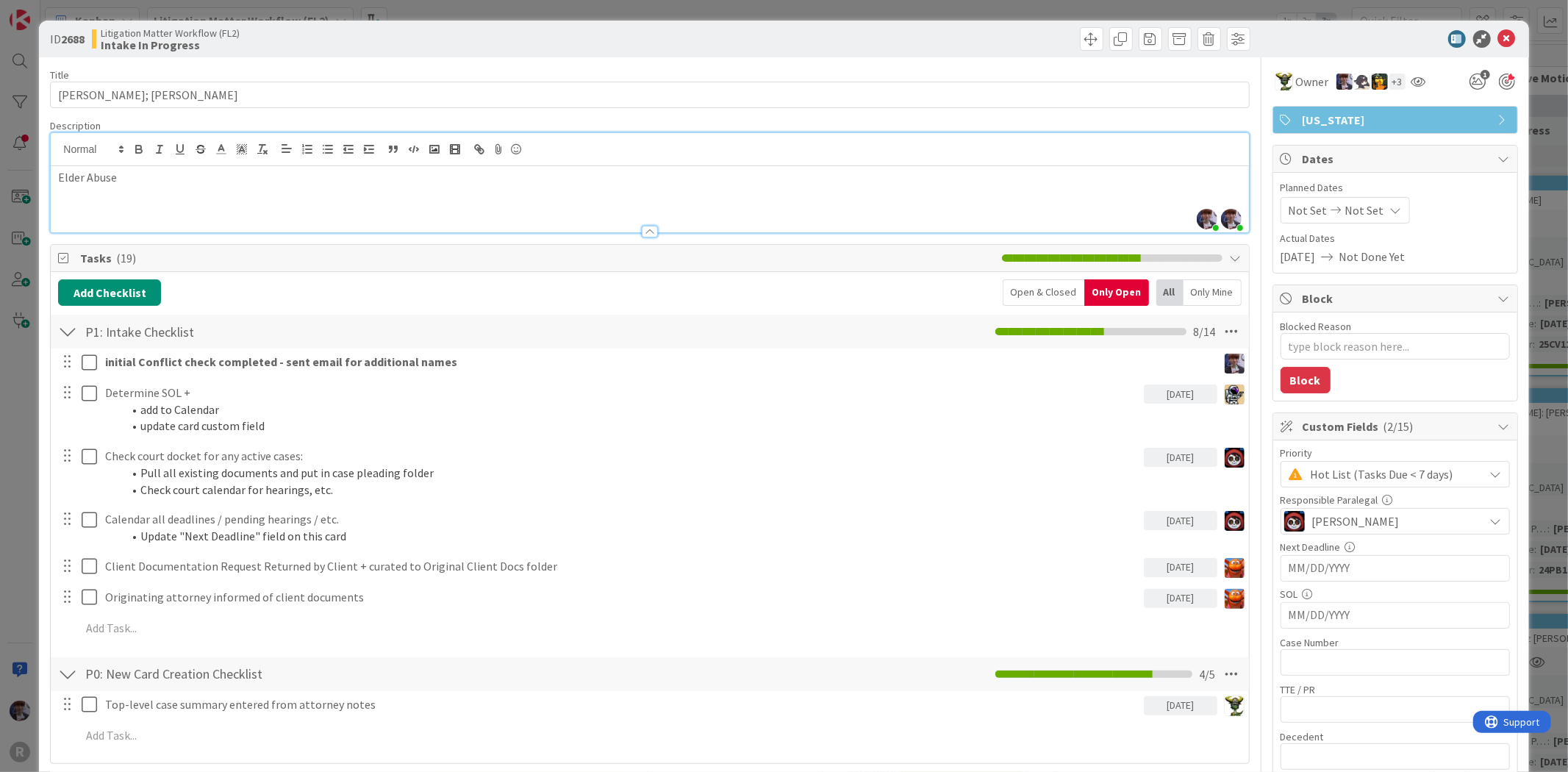
click at [59, 174] on p "Elder Abuse" at bounding box center [649, 178] width 1183 height 17
click at [459, 191] on div "Potential Elder Abuse" at bounding box center [649, 200] width 1198 height 66
click at [15, 418] on div "ID 2688 Litigation Matter Workflow (FL2) Intake In Progress Title 14 / 128 AGUI…" at bounding box center [784, 386] width 1568 height 772
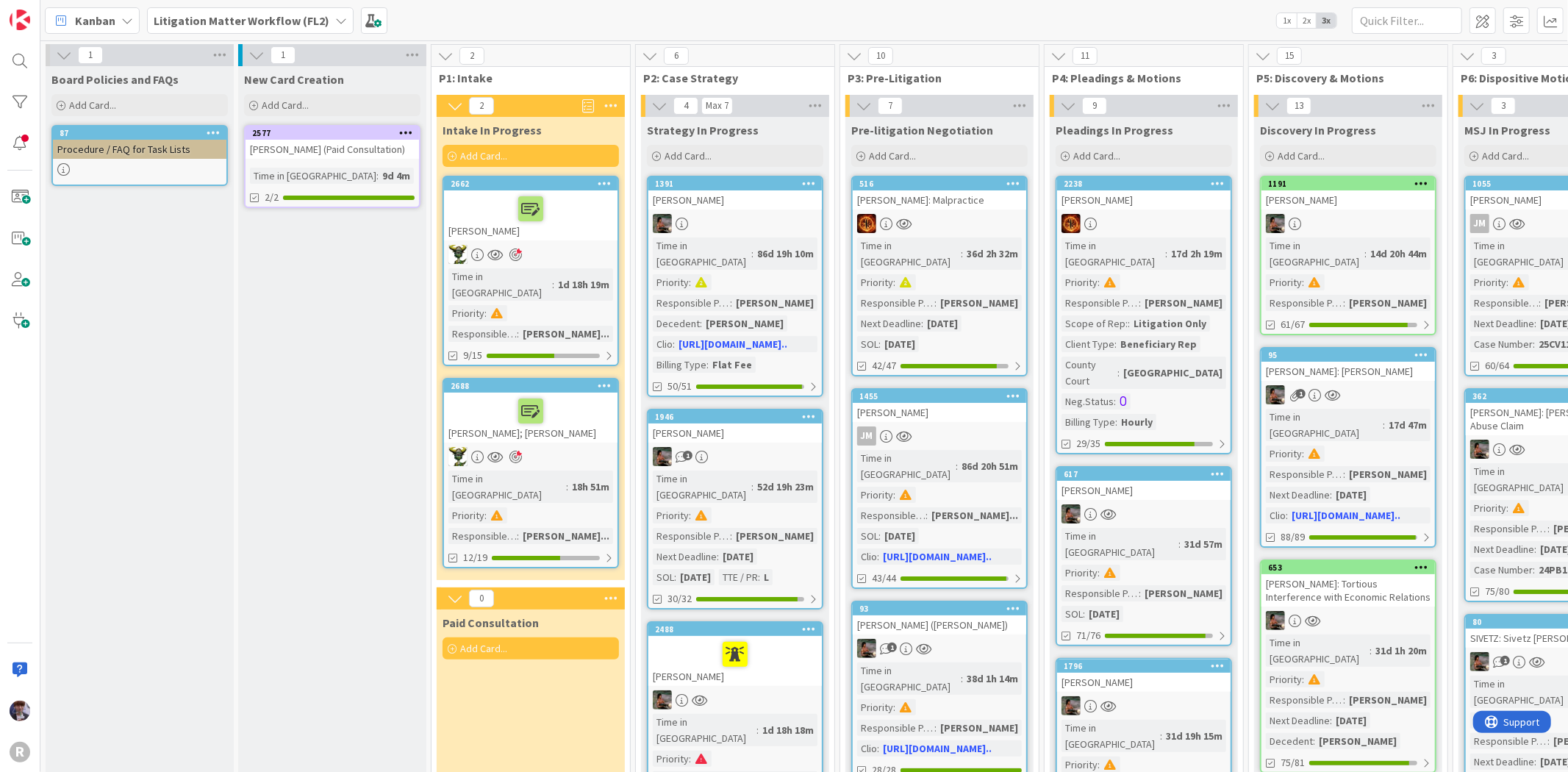
click at [579, 395] on div at bounding box center [531, 410] width 165 height 31
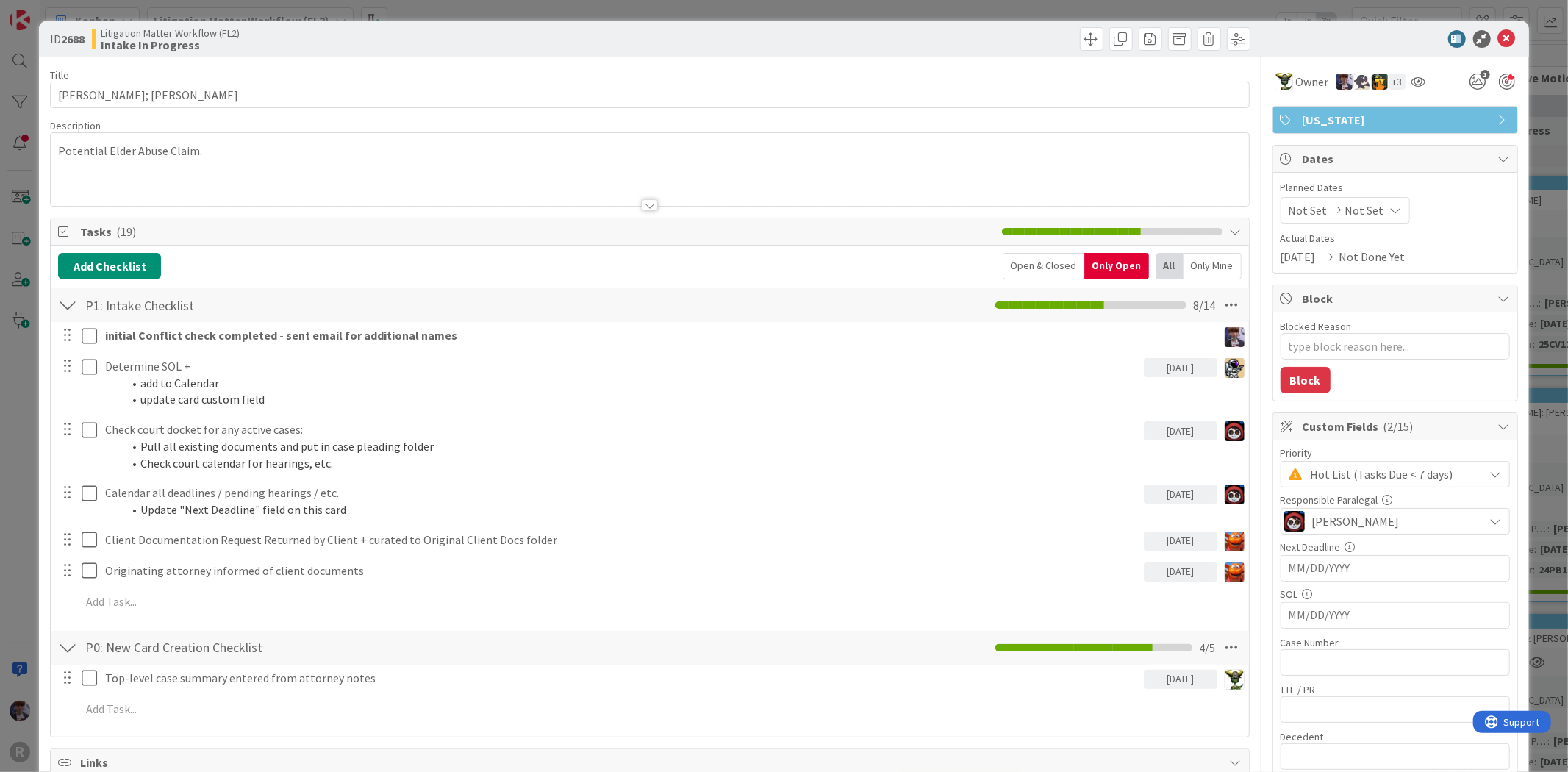
click at [10, 387] on div "ID 2688 Litigation Matter Workflow (FL2) Intake In Progress Title 14 / 128 AGUI…" at bounding box center [784, 386] width 1568 height 772
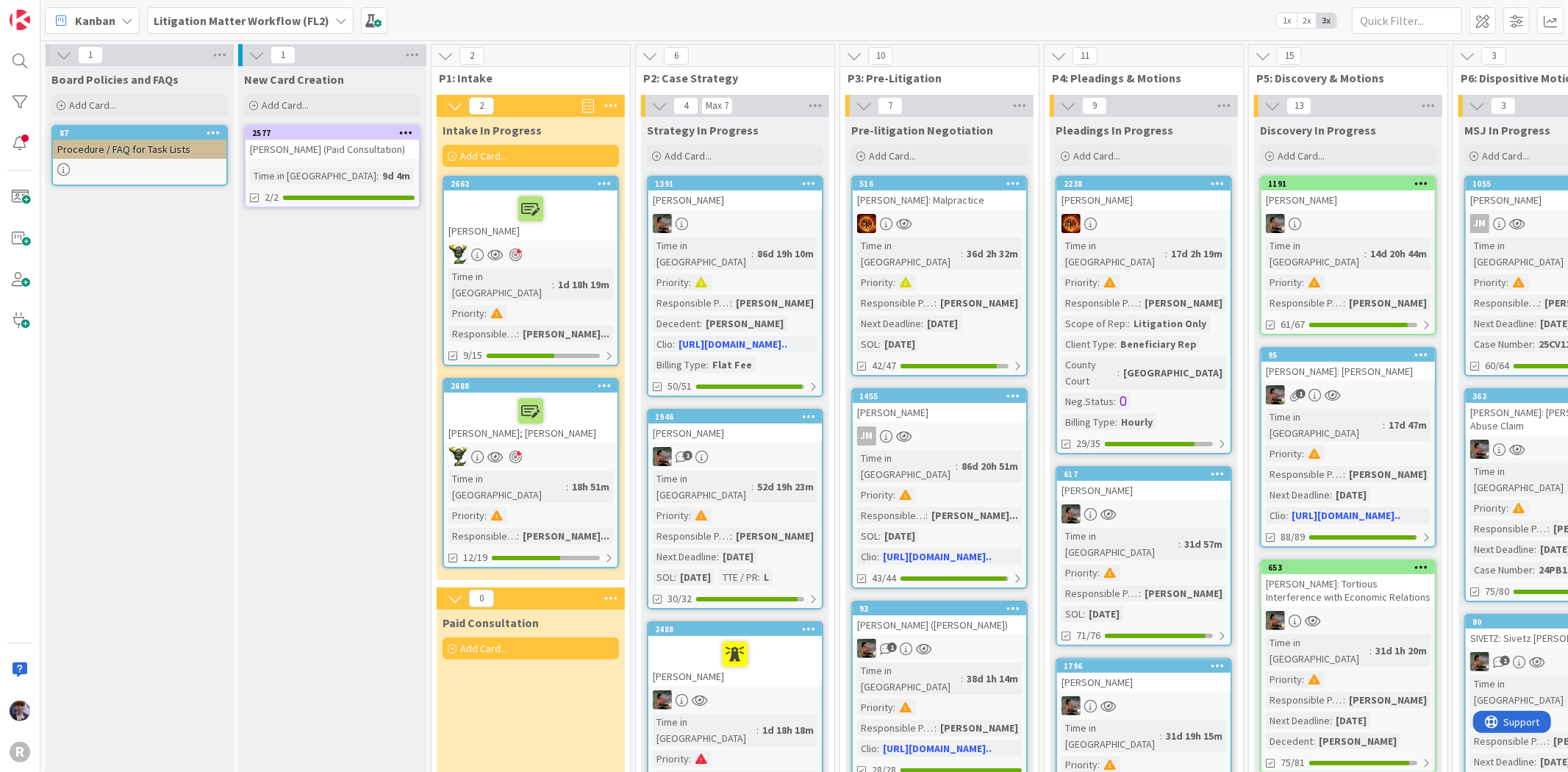
click at [583, 406] on div at bounding box center [531, 410] width 165 height 31
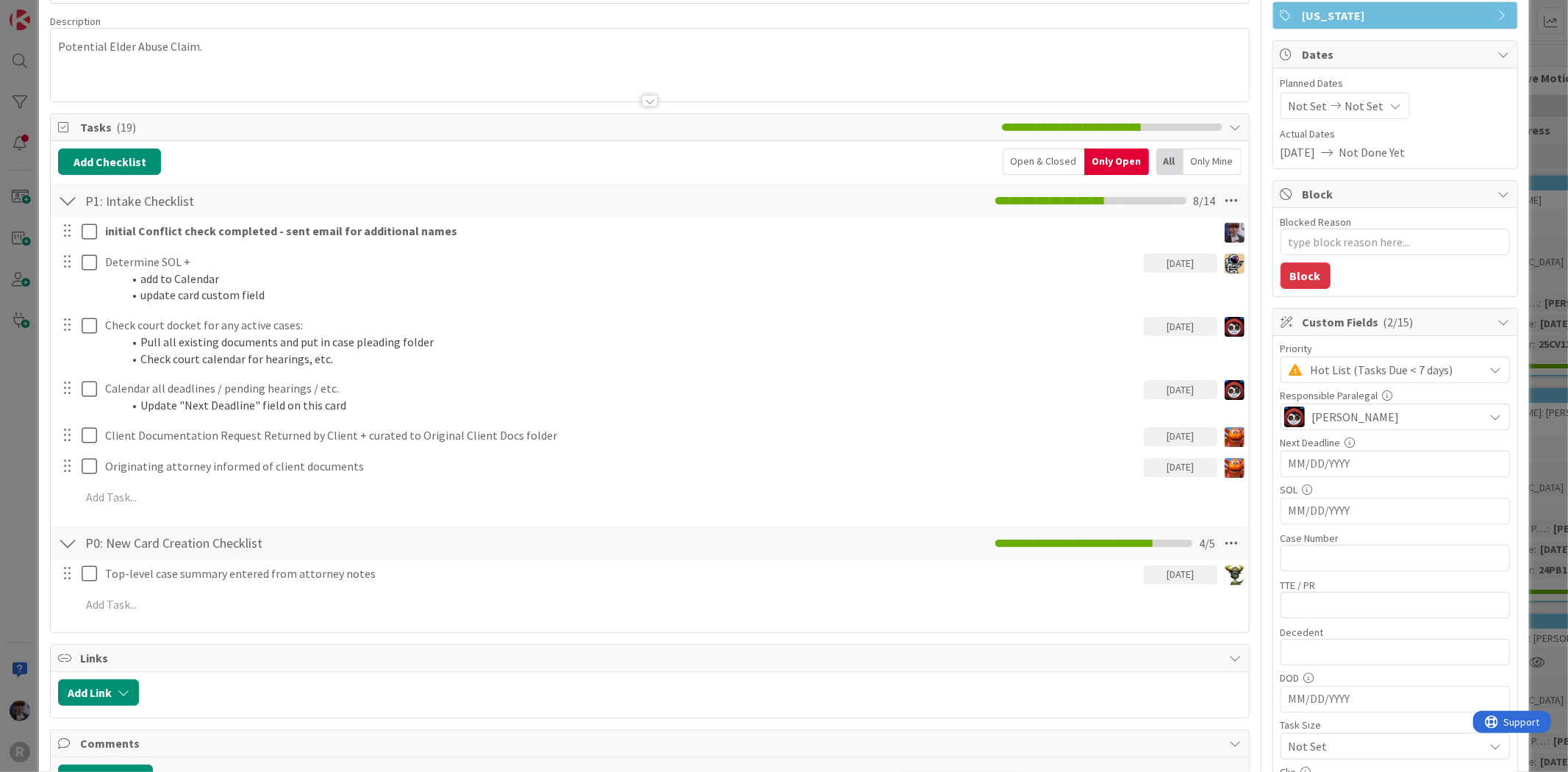
scroll to position [490, 0]
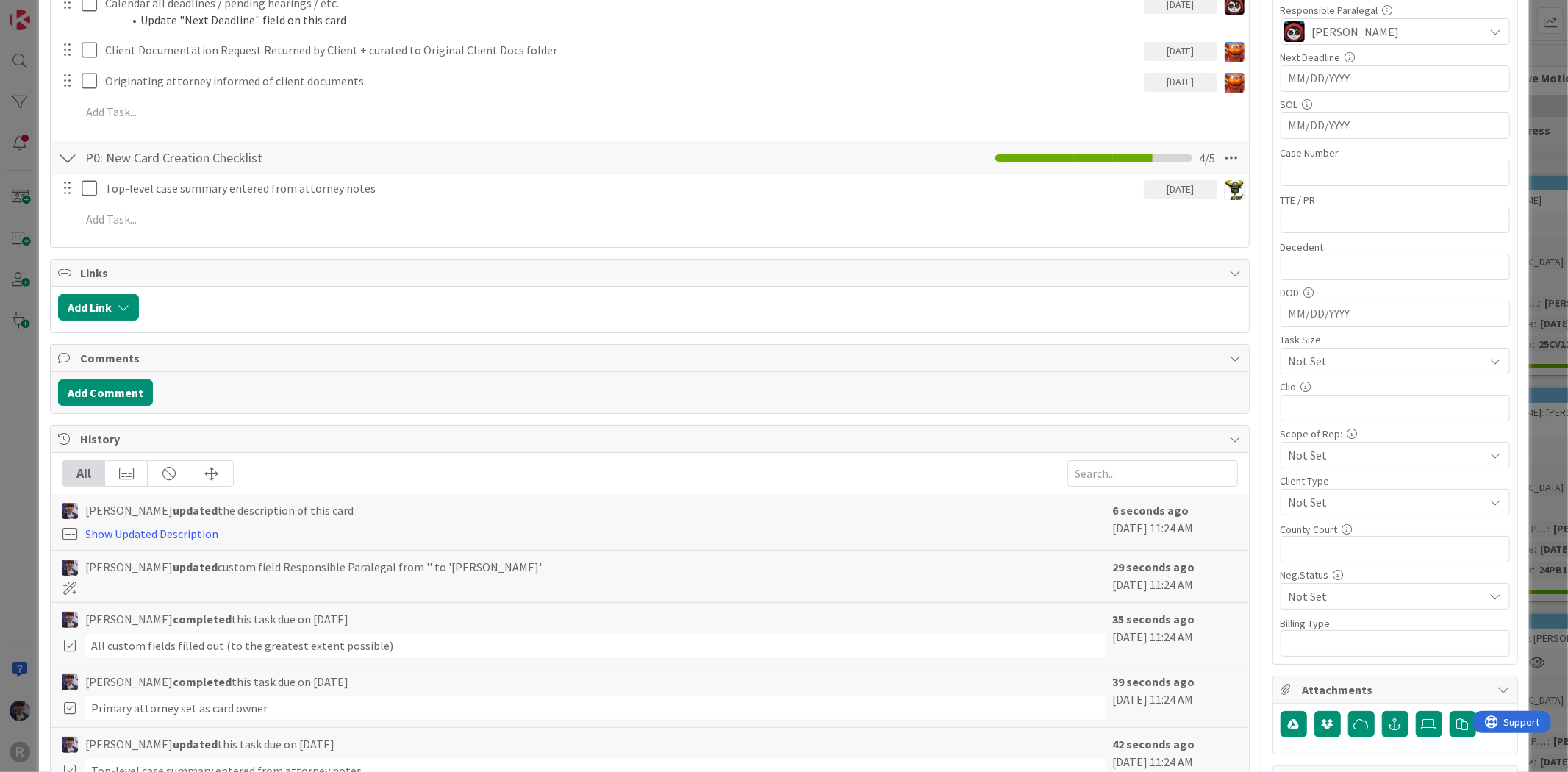
click at [1390, 498] on span "Not Set" at bounding box center [1383, 502] width 188 height 20
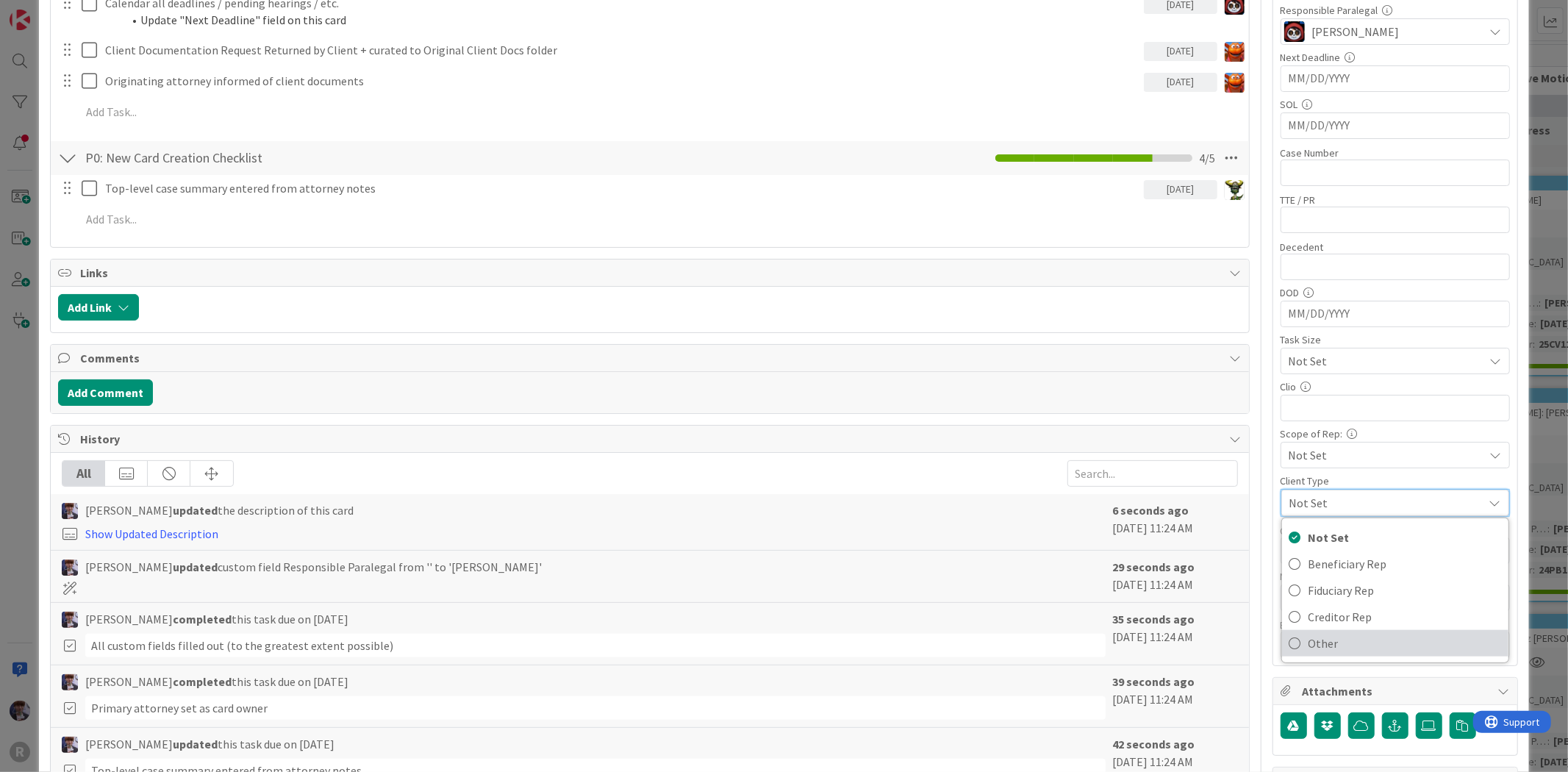
click at [1328, 651] on span "Other" at bounding box center [1405, 643] width 193 height 22
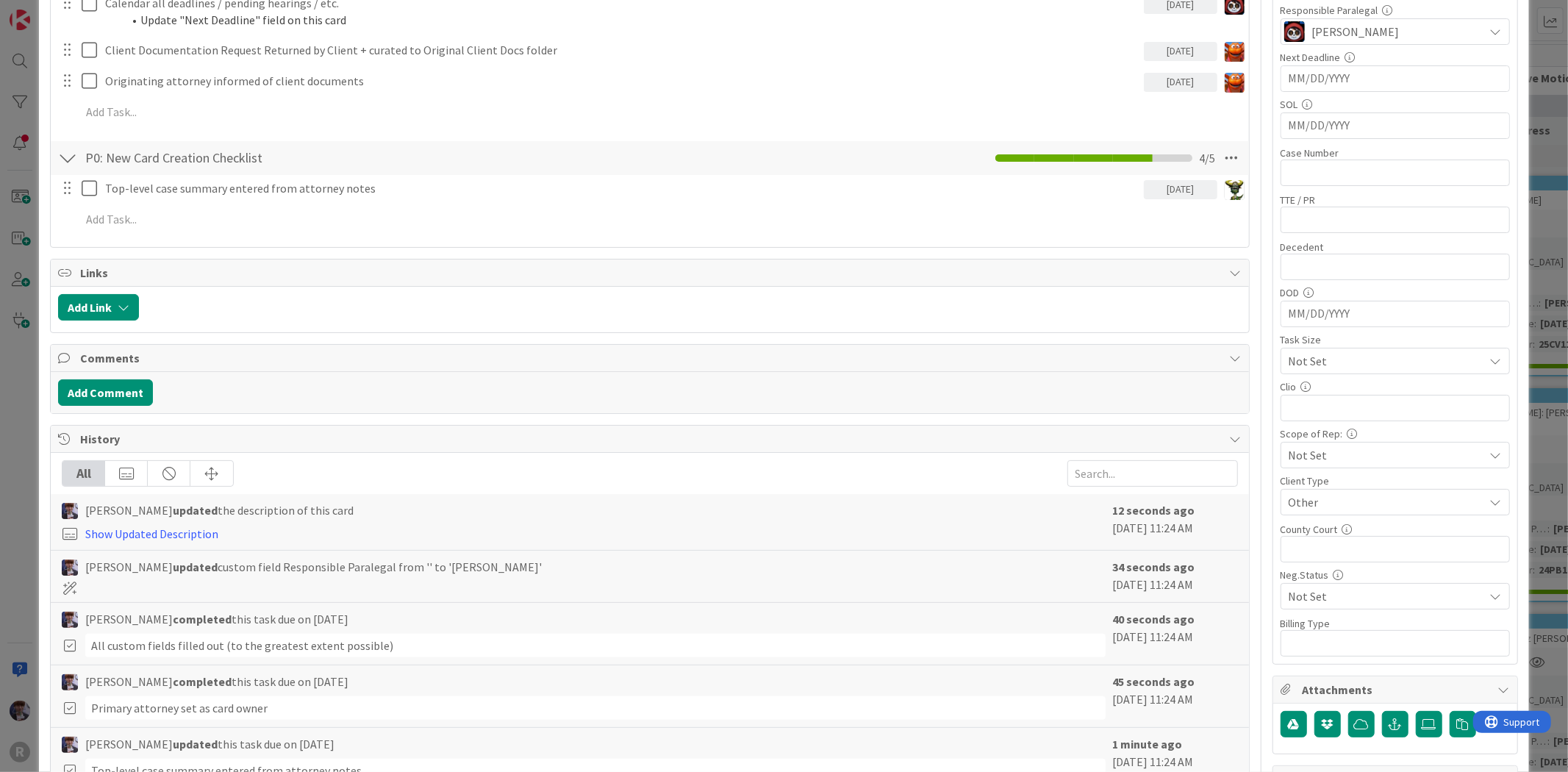
type textarea "x"
click at [1310, 383] on div "Clio" at bounding box center [1395, 387] width 230 height 11
click at [1321, 359] on span "Not Set" at bounding box center [1383, 361] width 188 height 20
click at [1258, 401] on div "Title 14 / 128 AGUILA; BATHAN Description Minka Laine Friesen just joined Minka…" at bounding box center [783, 258] width 1467 height 1381
click at [1314, 413] on input "text" at bounding box center [1395, 407] width 230 height 26
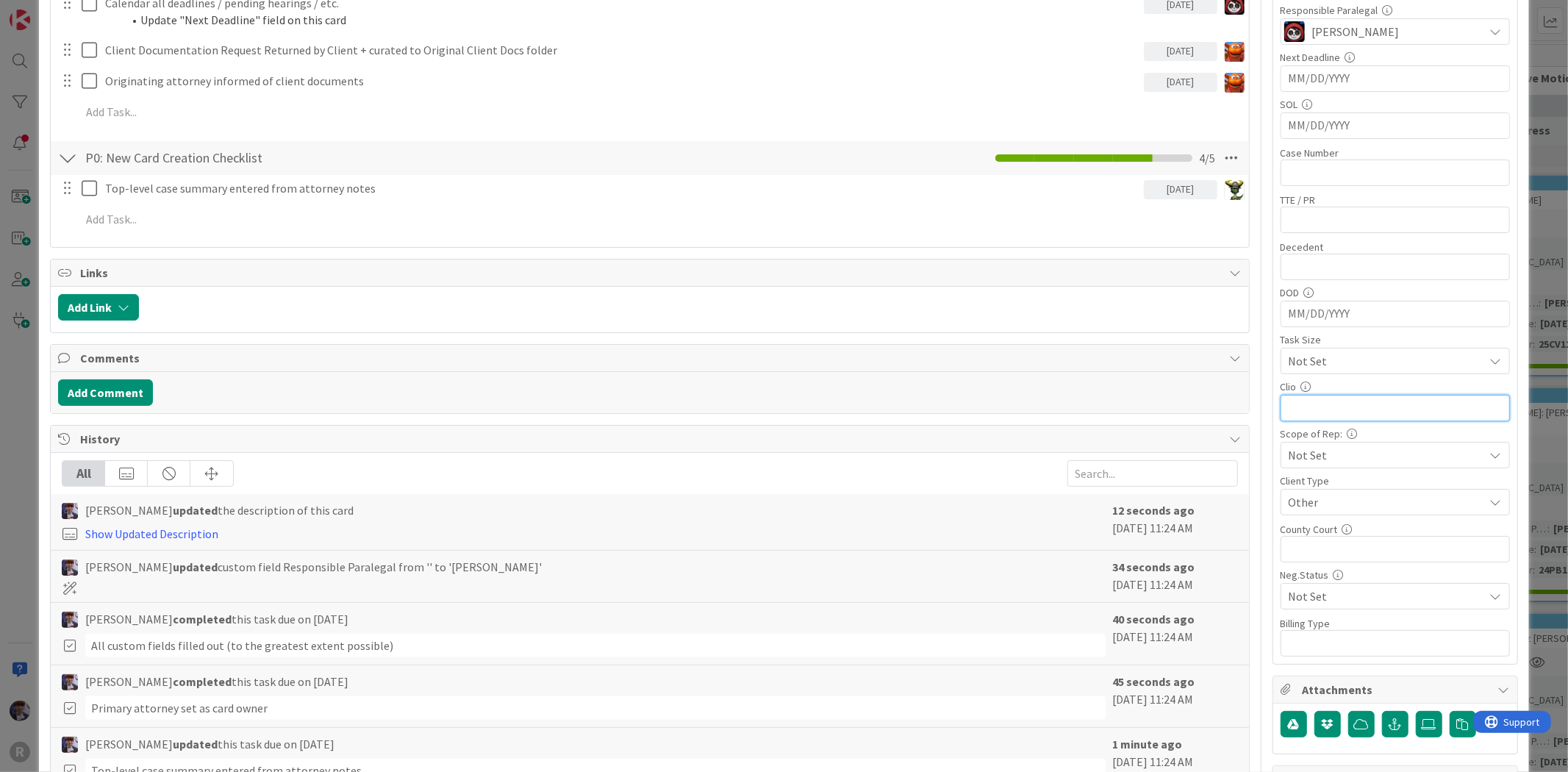
paste input "https://app.clio.com/nc/#/matters/1726881346"
type input "https://app.clio.com/nc/#/matters/1726881346"
type textarea "x"
type input "https://app.clio.com/nc/#/matters/1726881346"
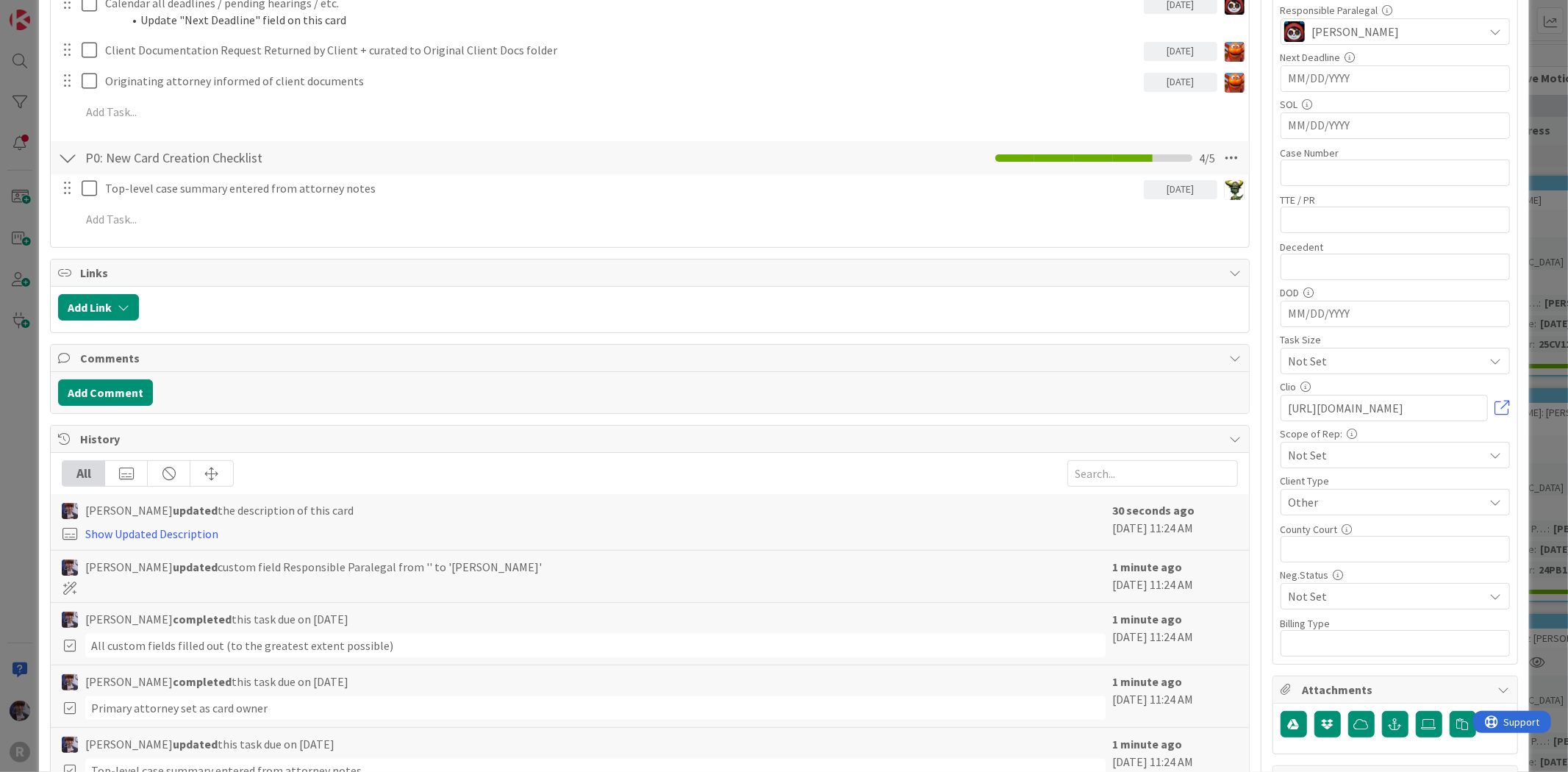
click at [1253, 424] on div "Title 14 / 128 AGUILA; BATHAN Description Minka Laine Friesen just joined Minka…" at bounding box center [783, 257] width 1467 height 1379
click at [1283, 444] on div "Not Set" at bounding box center [1395, 455] width 230 height 26
click at [1250, 459] on div "Title 14 / 128 AGUILA; BATHAN Description Minka Laine Friesen just joined Minka…" at bounding box center [783, 258] width 1467 height 1381
click at [1299, 451] on span "Not Set" at bounding box center [1383, 455] width 188 height 20
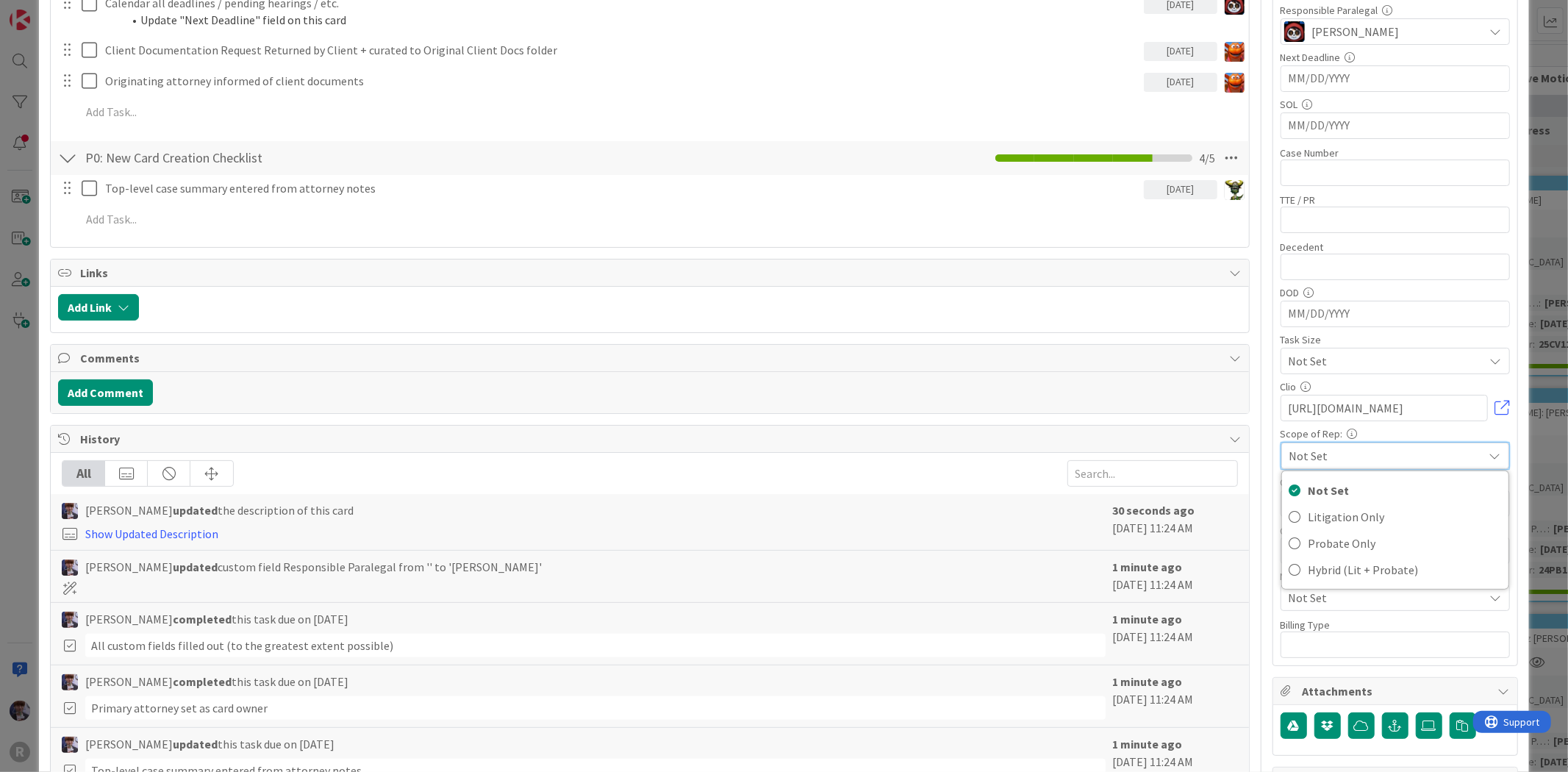
click at [1238, 468] on div "Title 14 / 128 AGUILA; BATHAN Description Minka Laine Friesen just joined Minka…" at bounding box center [783, 258] width 1467 height 1381
click at [1333, 502] on span "Other" at bounding box center [1383, 502] width 188 height 20
click at [1333, 502] on span "Other" at bounding box center [1383, 502] width 187 height 20
click at [1313, 655] on input "text" at bounding box center [1395, 643] width 230 height 26
click at [1290, 607] on span "Not Set" at bounding box center [1383, 596] width 188 height 20
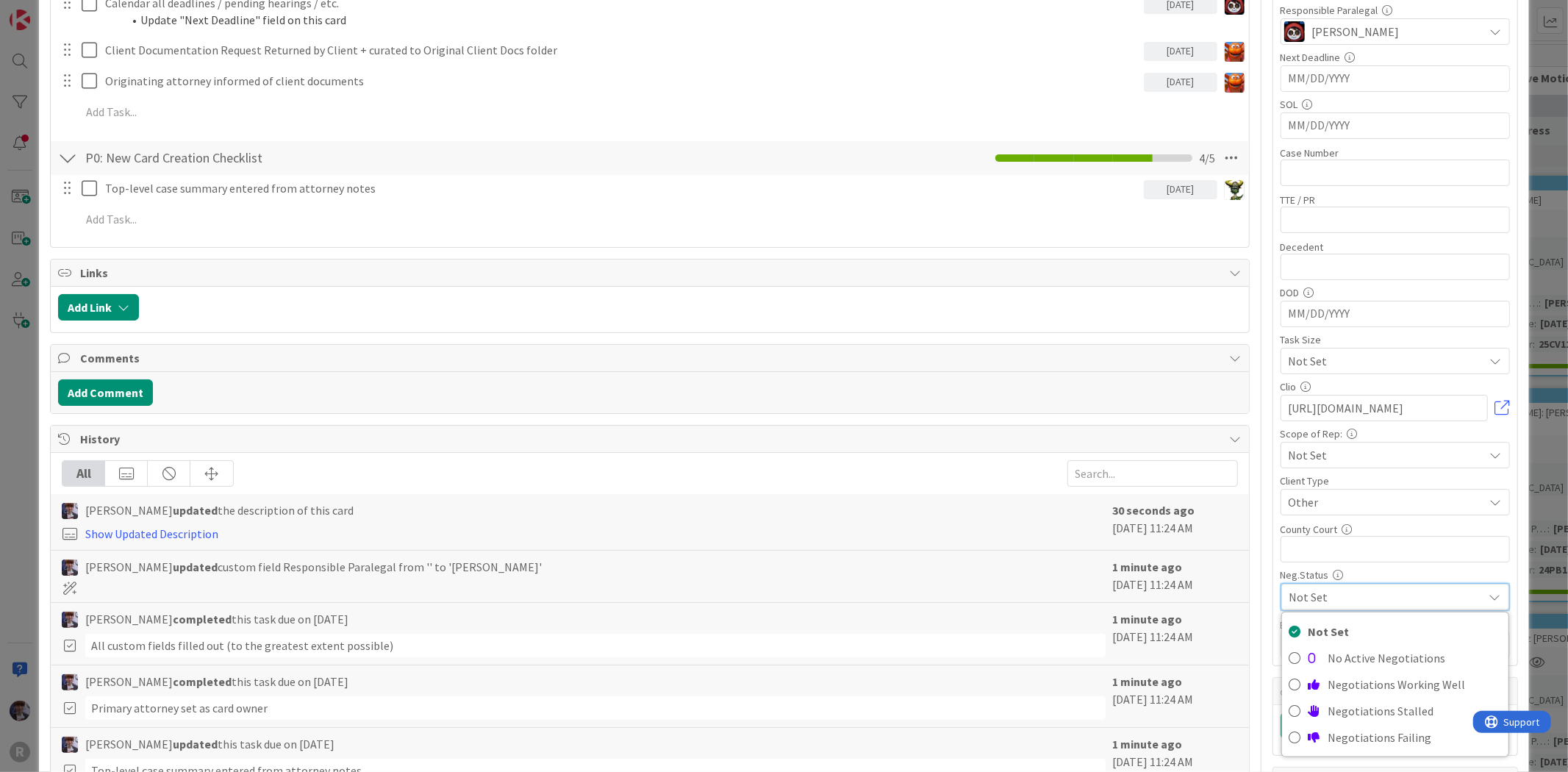
click at [1290, 608] on span "Not Set" at bounding box center [1383, 597] width 187 height 20
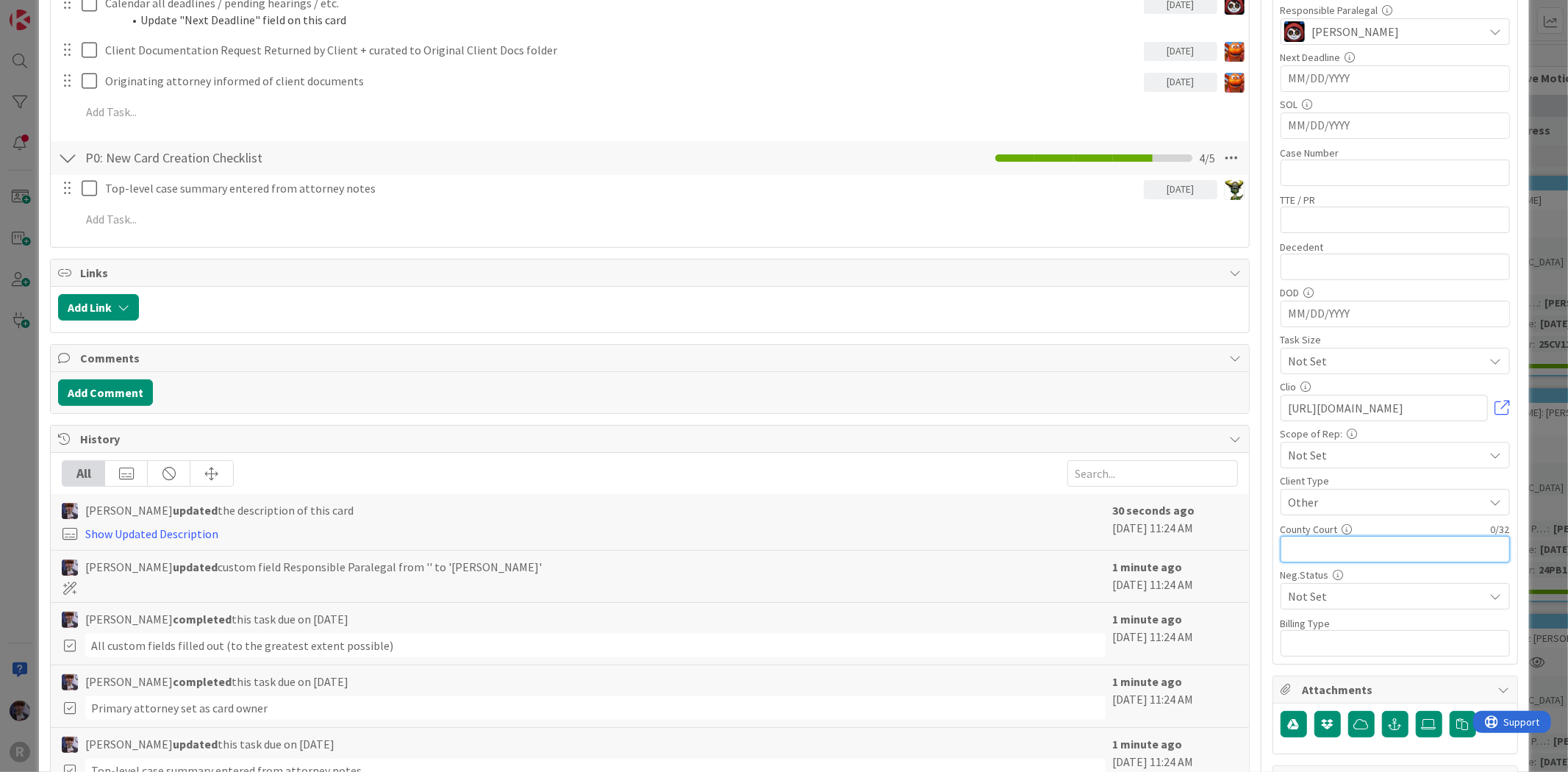
click at [1297, 546] on input "text" at bounding box center [1395, 549] width 230 height 26
click at [1255, 505] on div "Title 14 / 128 AGUILA; BATHAN Description Minka Laine Friesen just joined Minka…" at bounding box center [783, 257] width 1467 height 1379
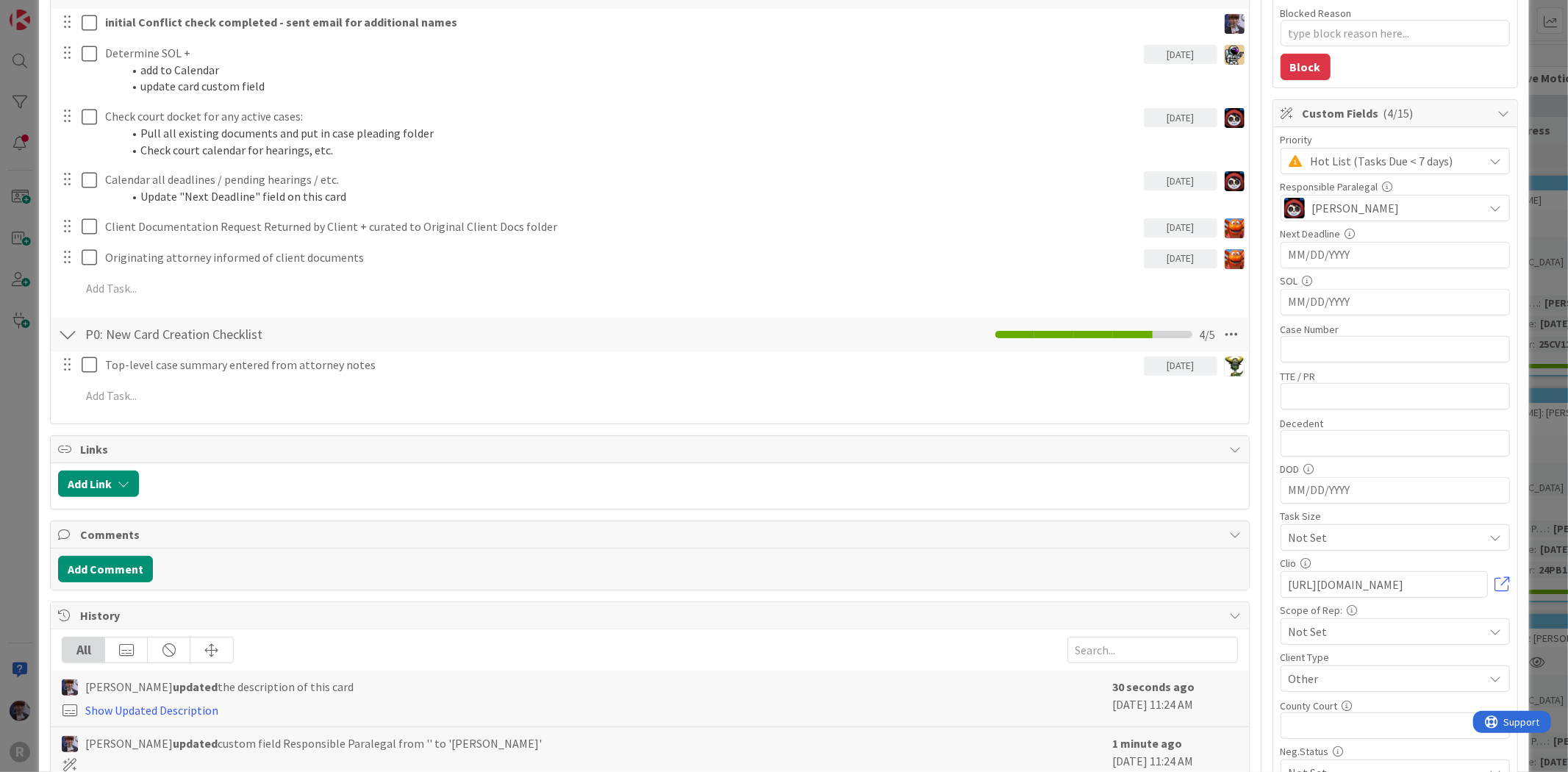
scroll to position [190, 0]
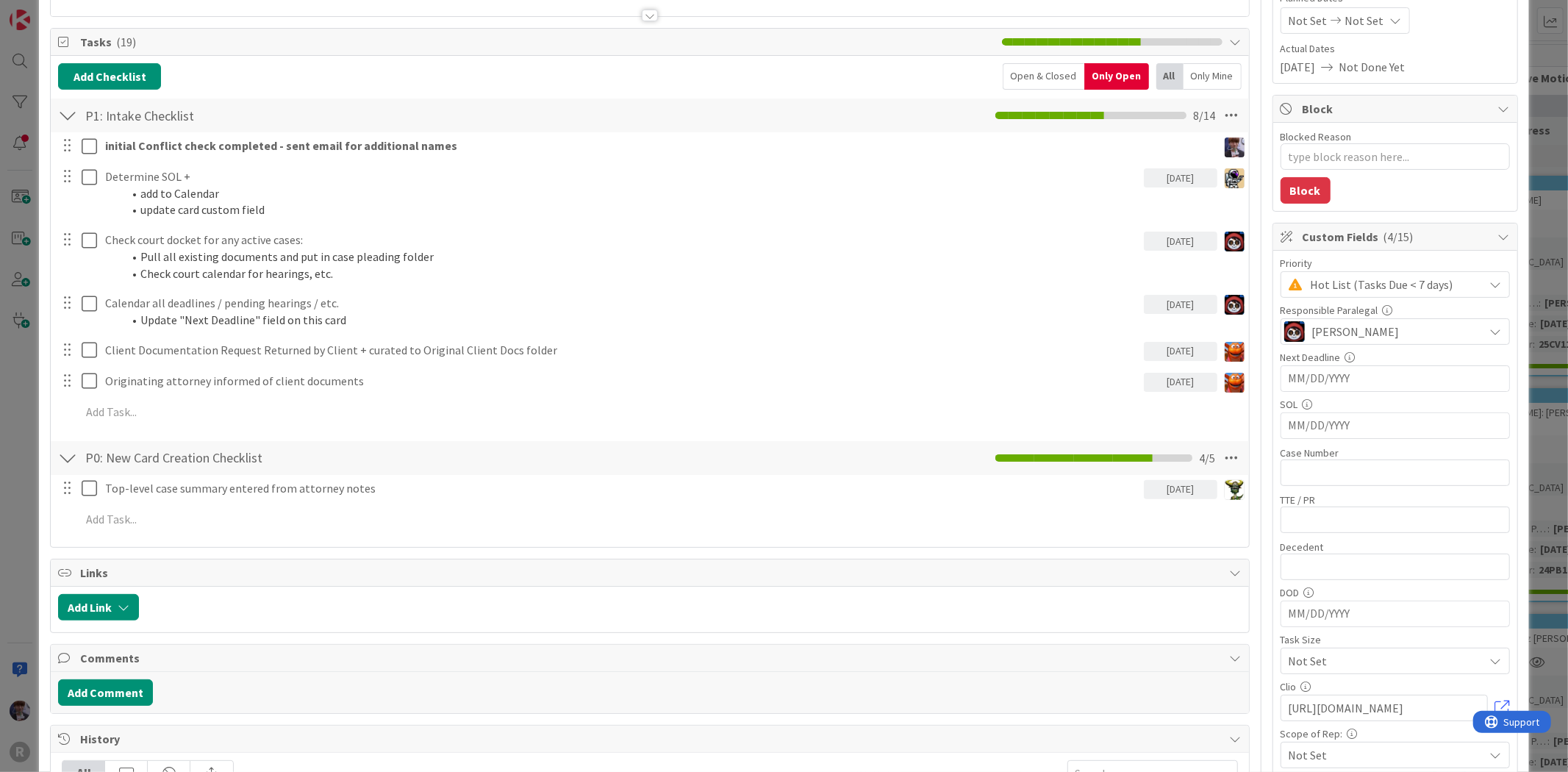
click at [1523, 133] on div "ID 2688 Litigation Matter Workflow (FL2) Intake In Progress Title 14 / 128 AGUI…" at bounding box center [784, 386] width 1568 height 772
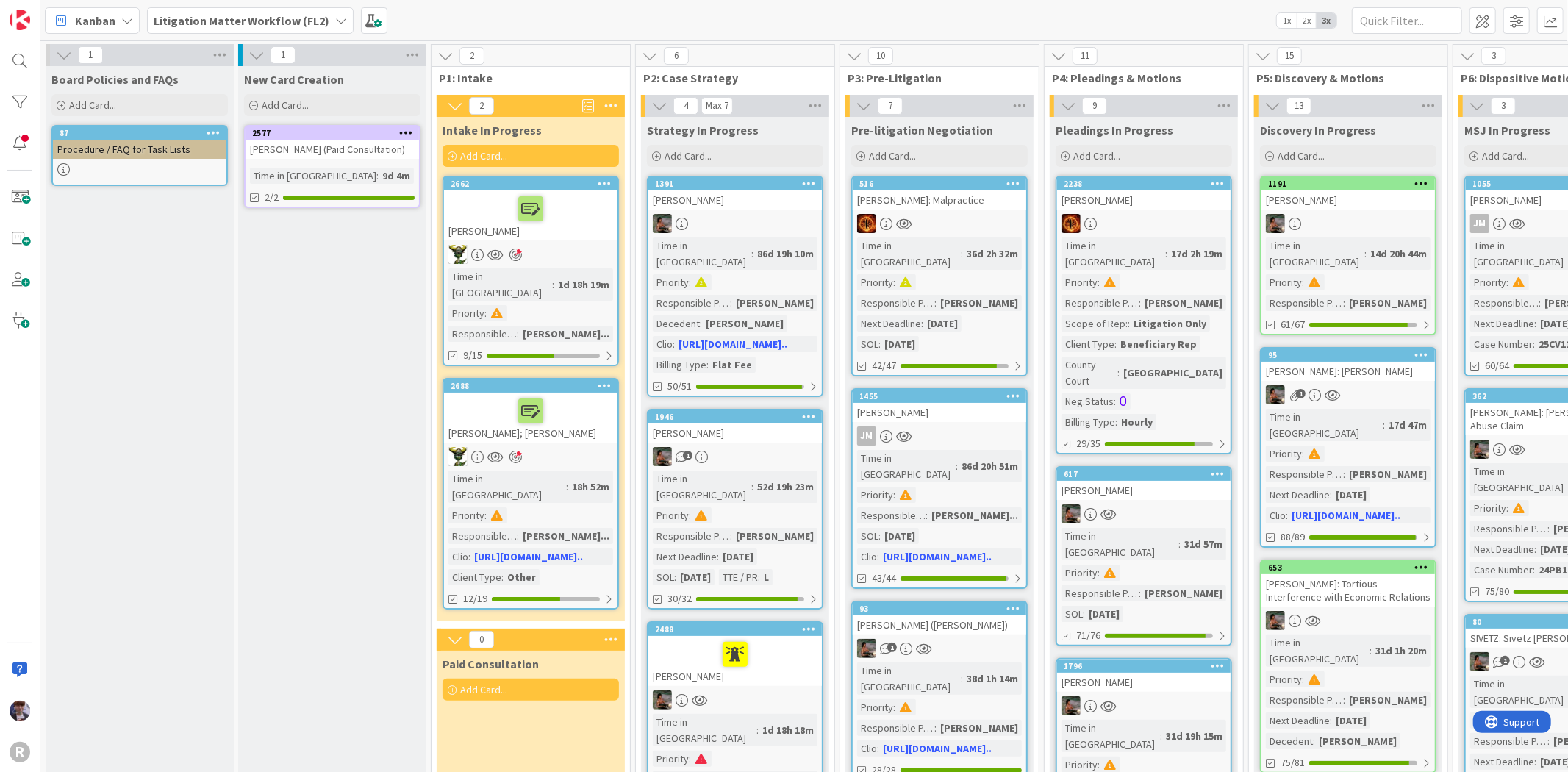
click at [569, 221] on div at bounding box center [531, 209] width 165 height 31
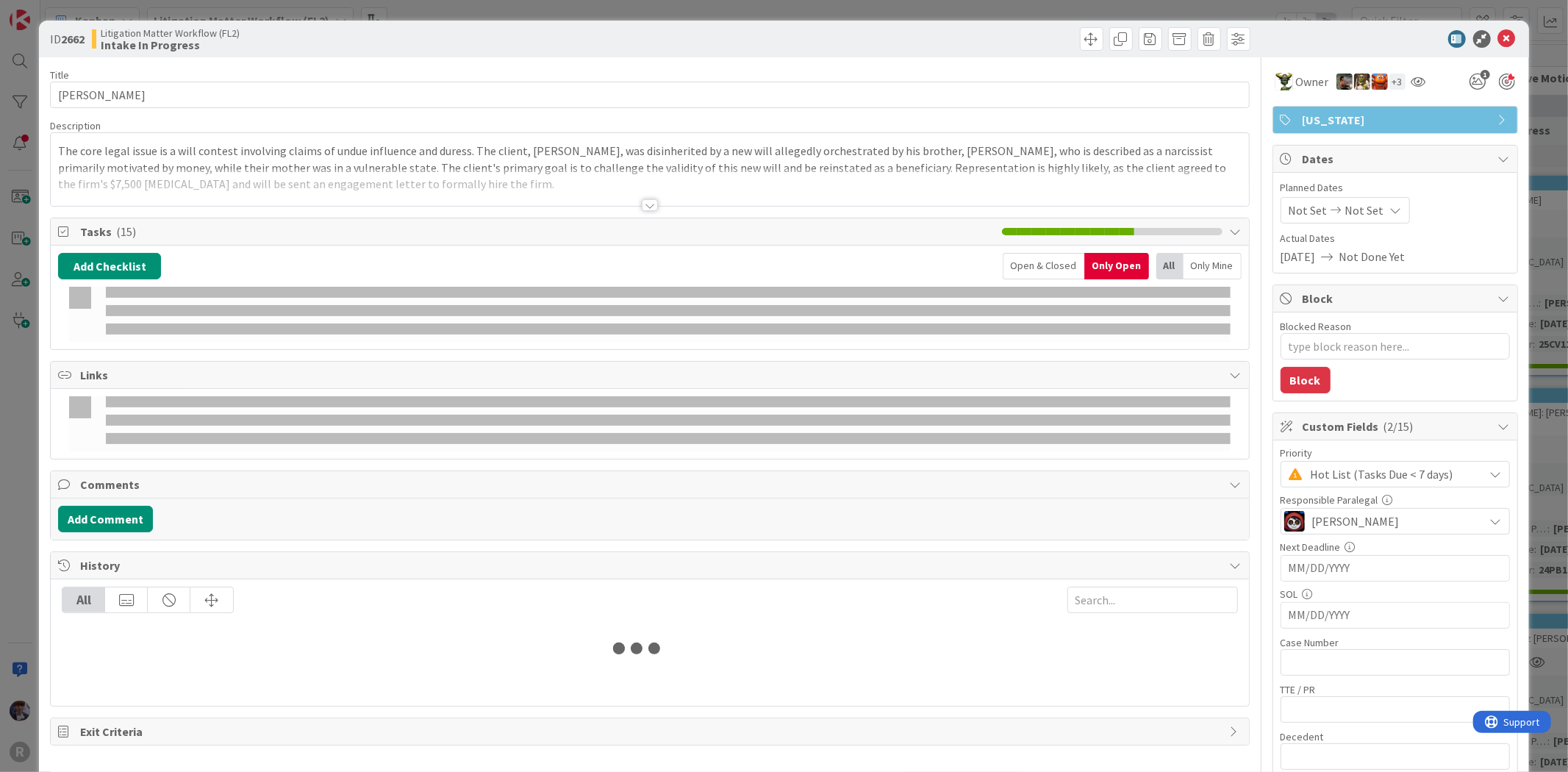
type textarea "x"
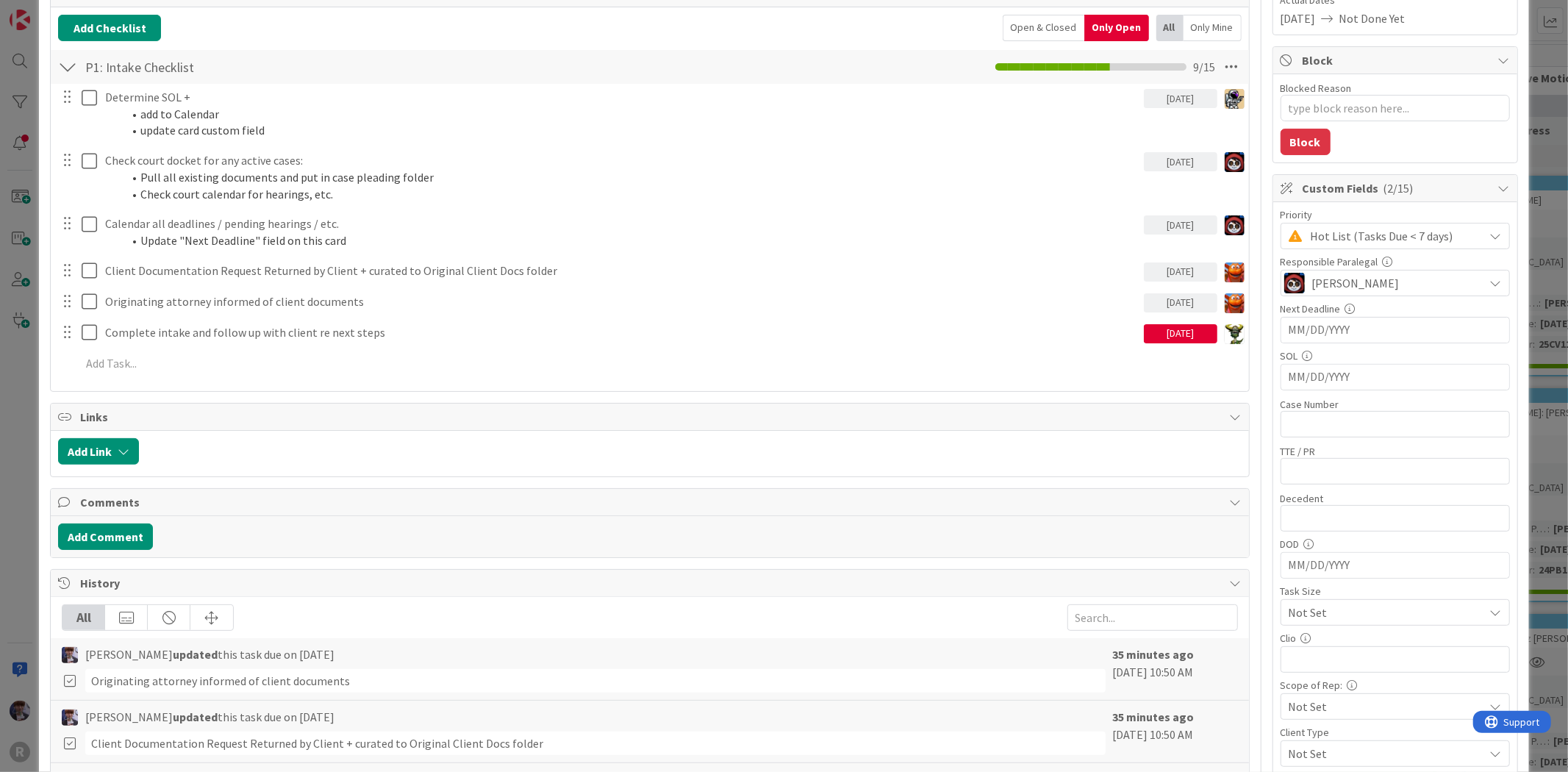
scroll to position [327, 0]
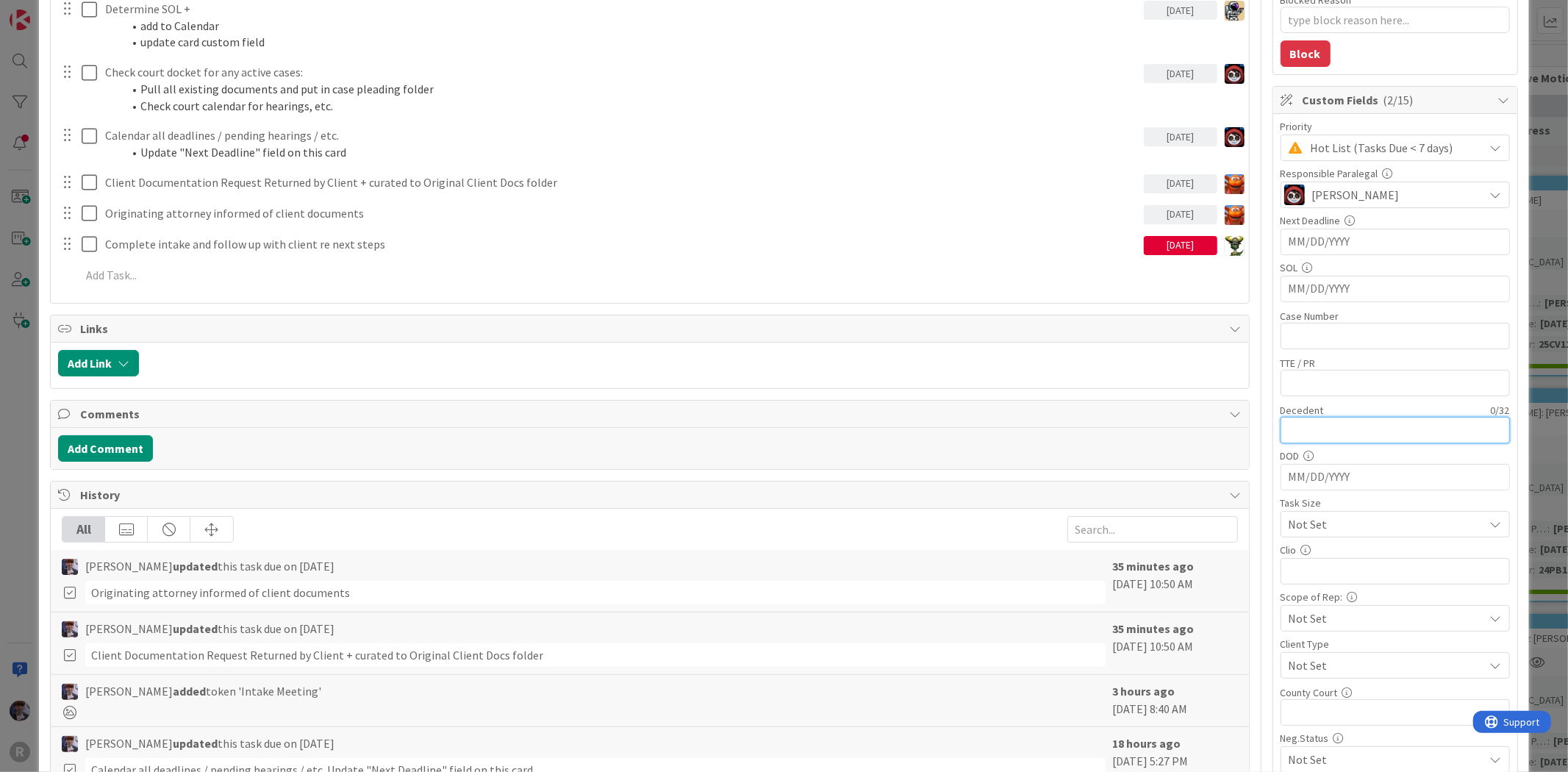
click at [1319, 434] on input "text" at bounding box center [1395, 430] width 230 height 26
type input "Shirley"
type textarea "x"
type input "Shirley Sands"
type textarea "x"
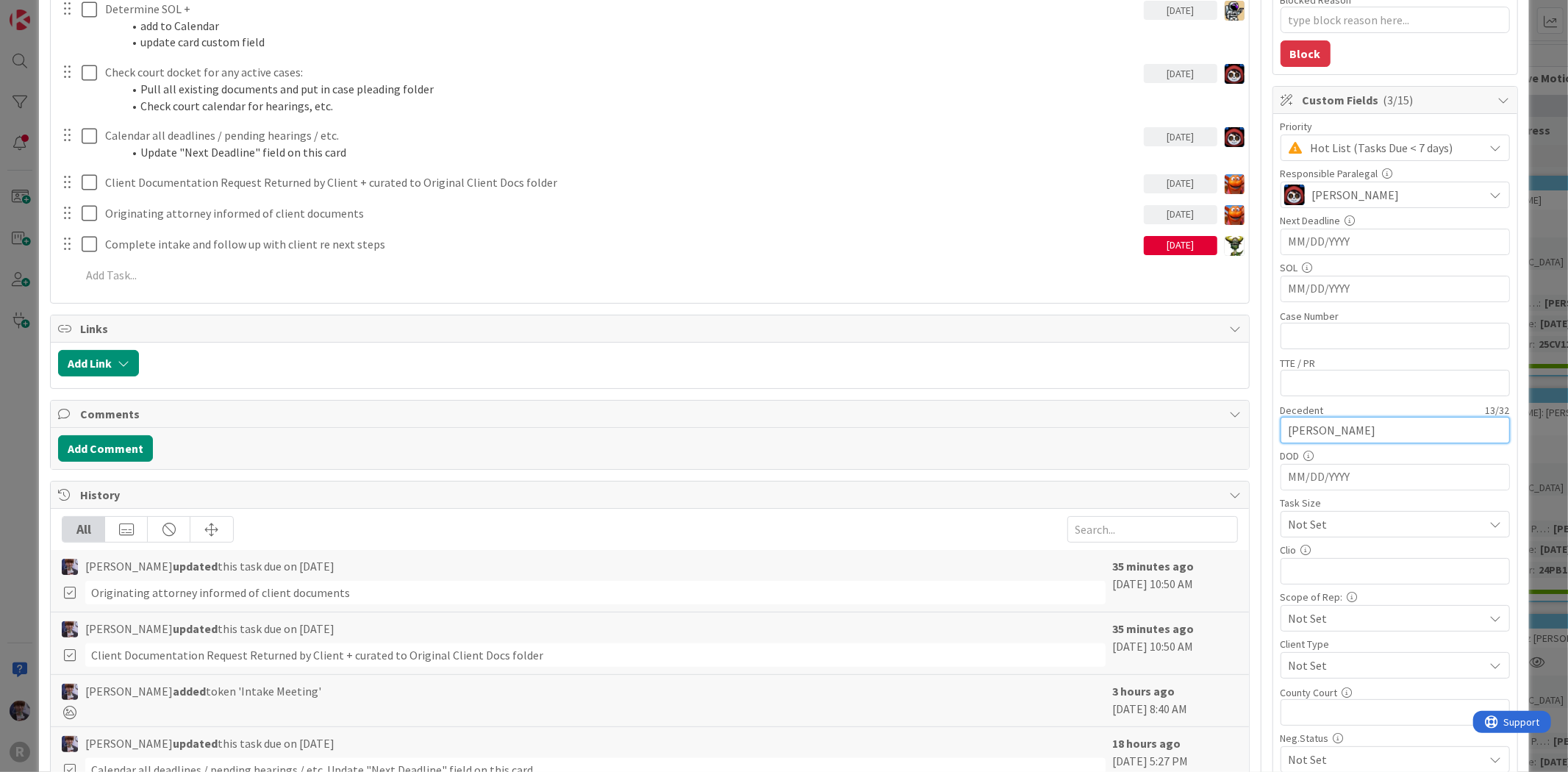
type input "Shirley Sands"
click at [1280, 406] on label "Decedent" at bounding box center [1302, 410] width 44 height 14
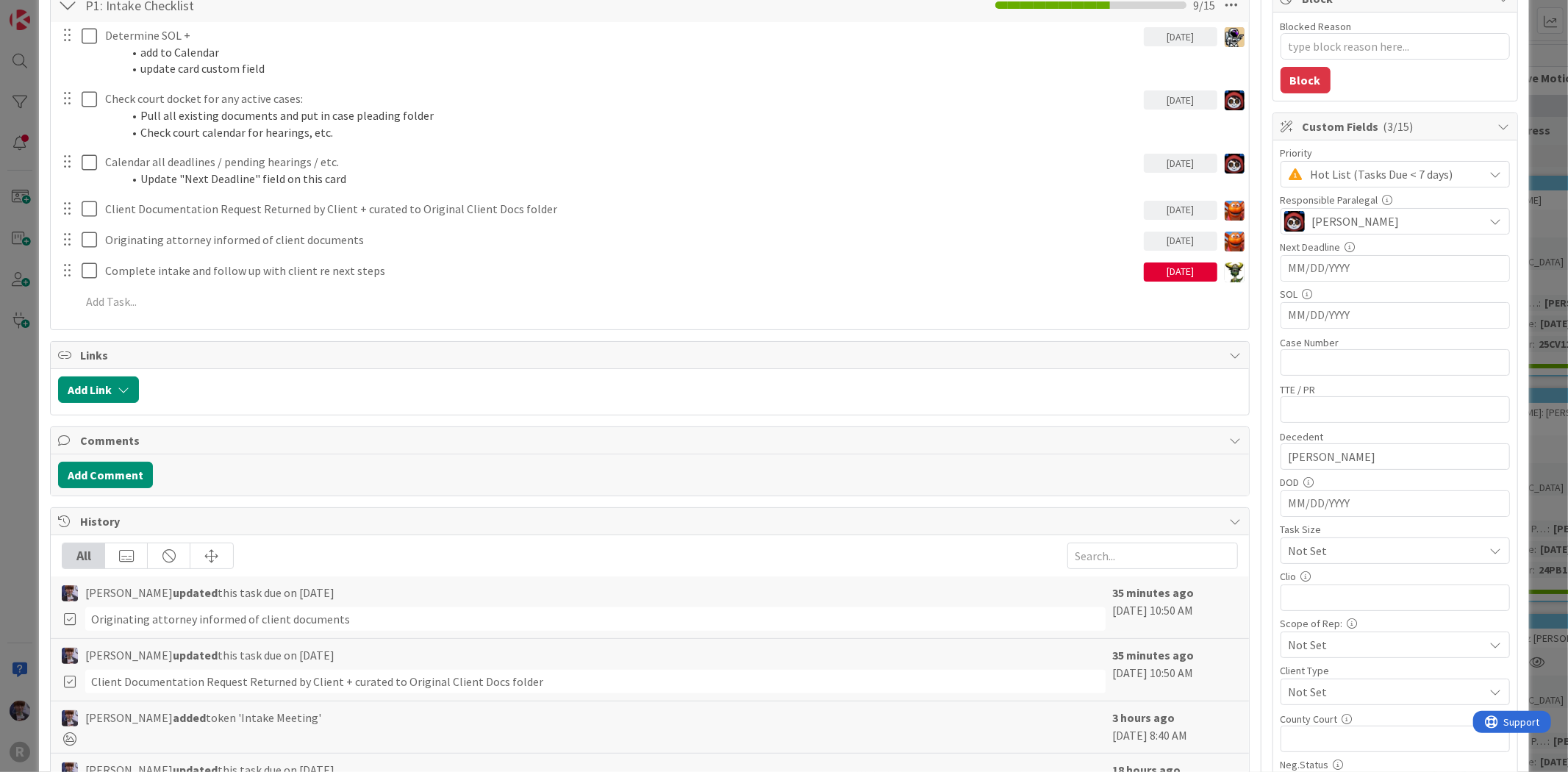
scroll to position [408, 0]
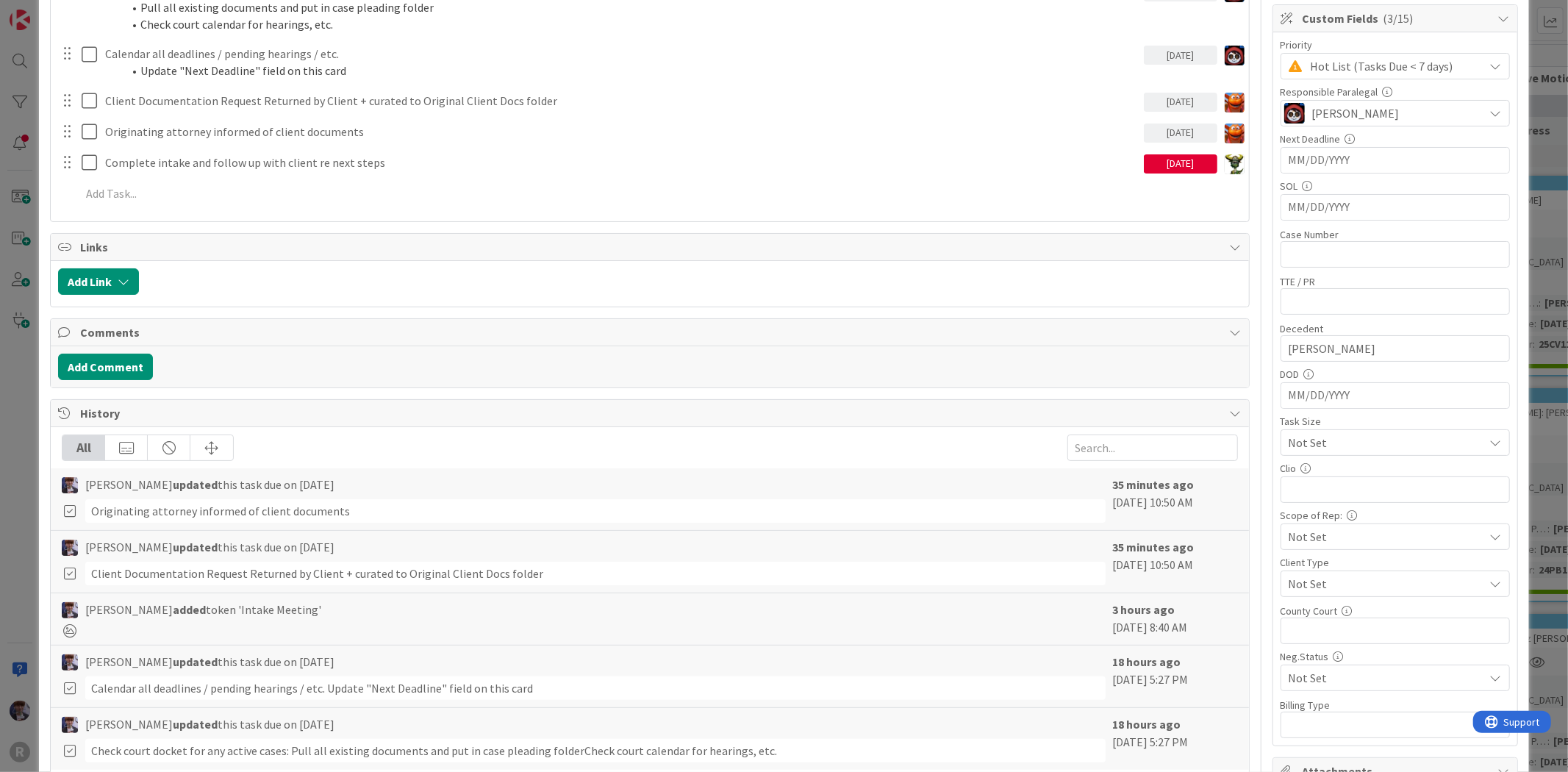
click at [1383, 527] on span "Not Set" at bounding box center [1383, 536] width 188 height 20
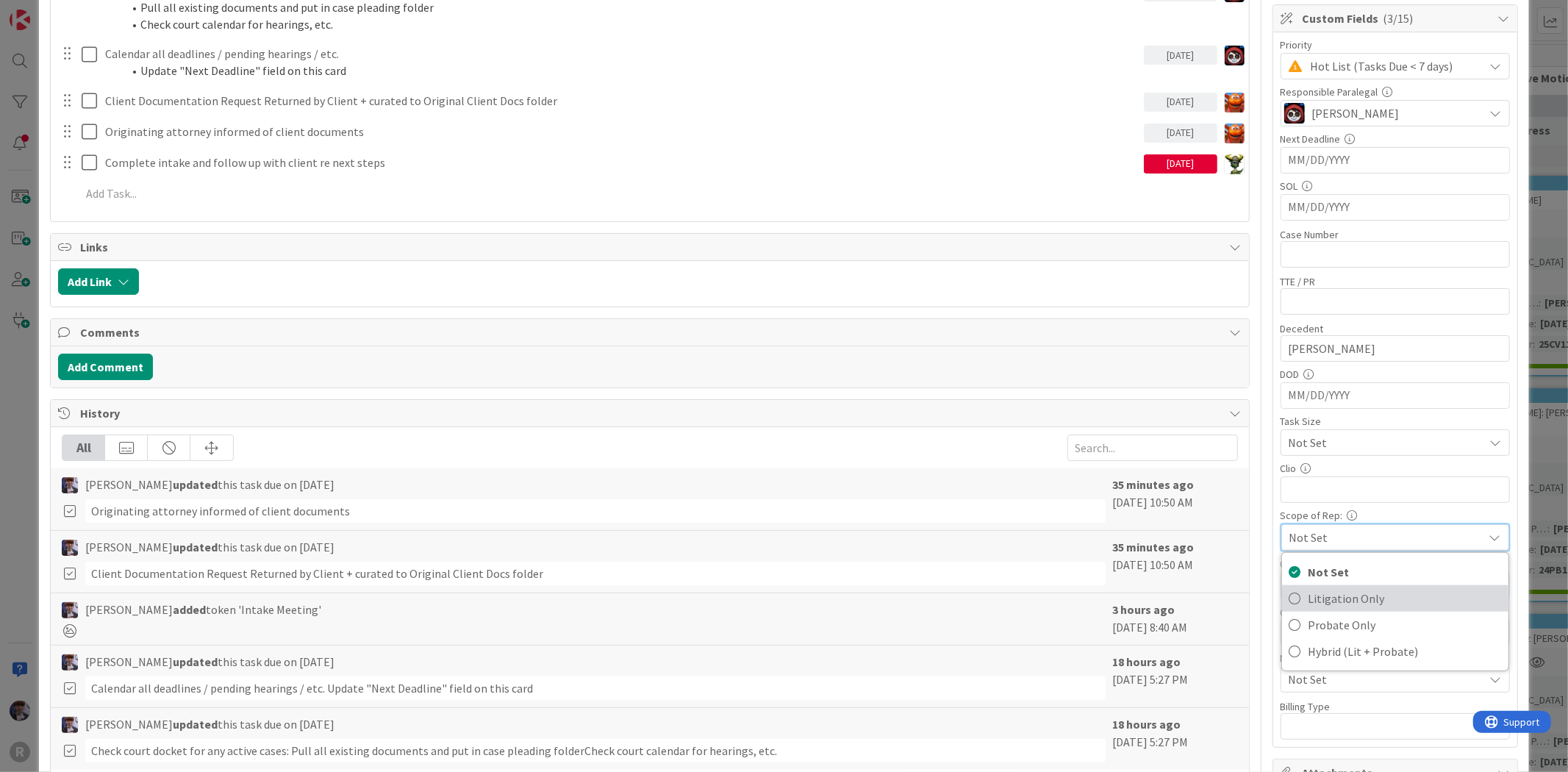
click at [1308, 601] on span "Litigation Only" at bounding box center [1405, 598] width 193 height 22
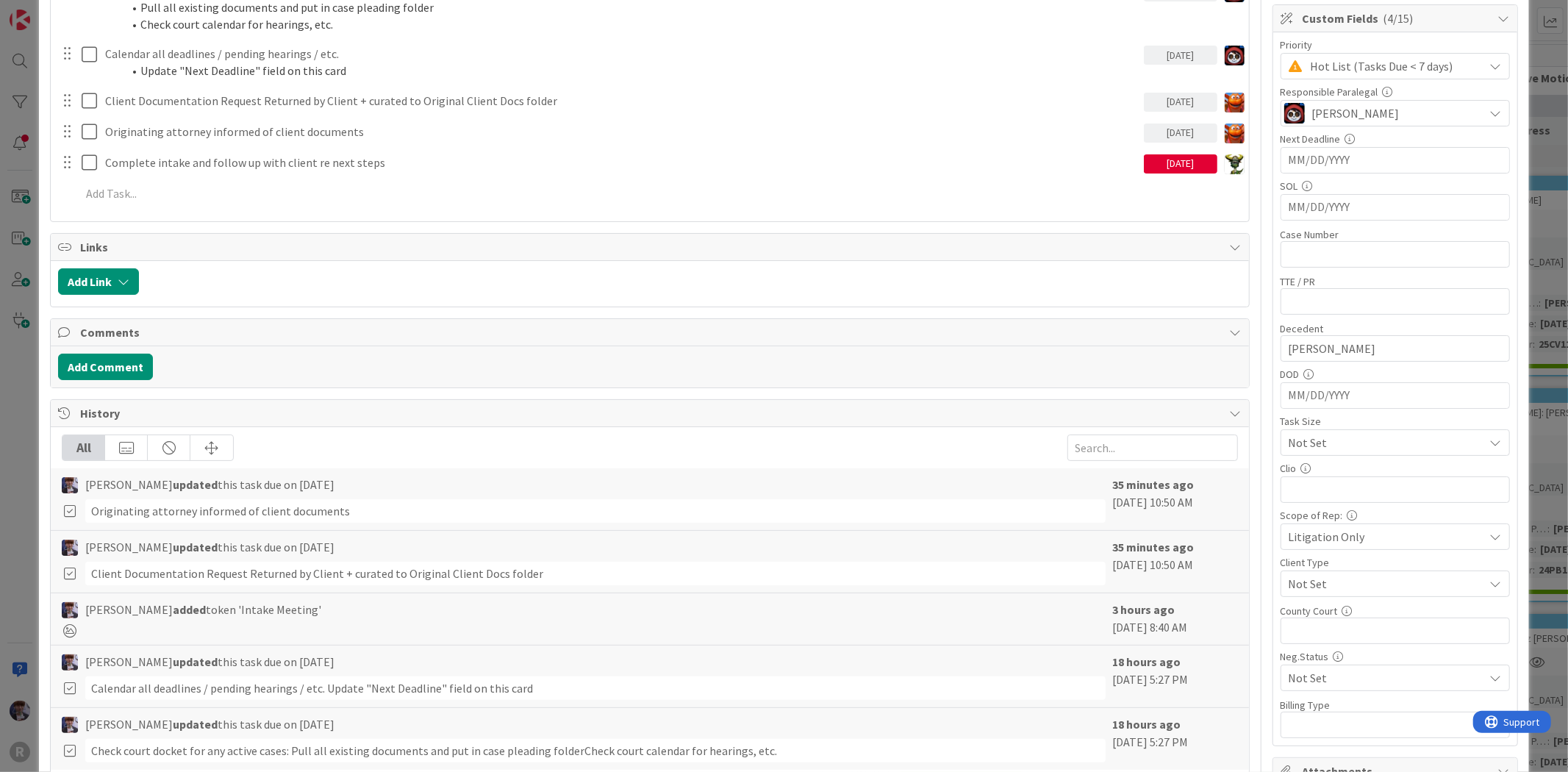
type textarea "x"
click at [1259, 554] on div "Title 14 / 128 RITZER, Robert Description Minka Laine Friesen just joined The c…" at bounding box center [783, 338] width 1467 height 1379
click at [1299, 588] on span "Not Set" at bounding box center [1383, 584] width 188 height 20
click at [1253, 598] on div "Title 14 / 128 RITZER, Robert Description Minka Laine Friesen just joined The c…" at bounding box center [783, 339] width 1467 height 1381
click at [1321, 497] on input "text" at bounding box center [1395, 490] width 230 height 26
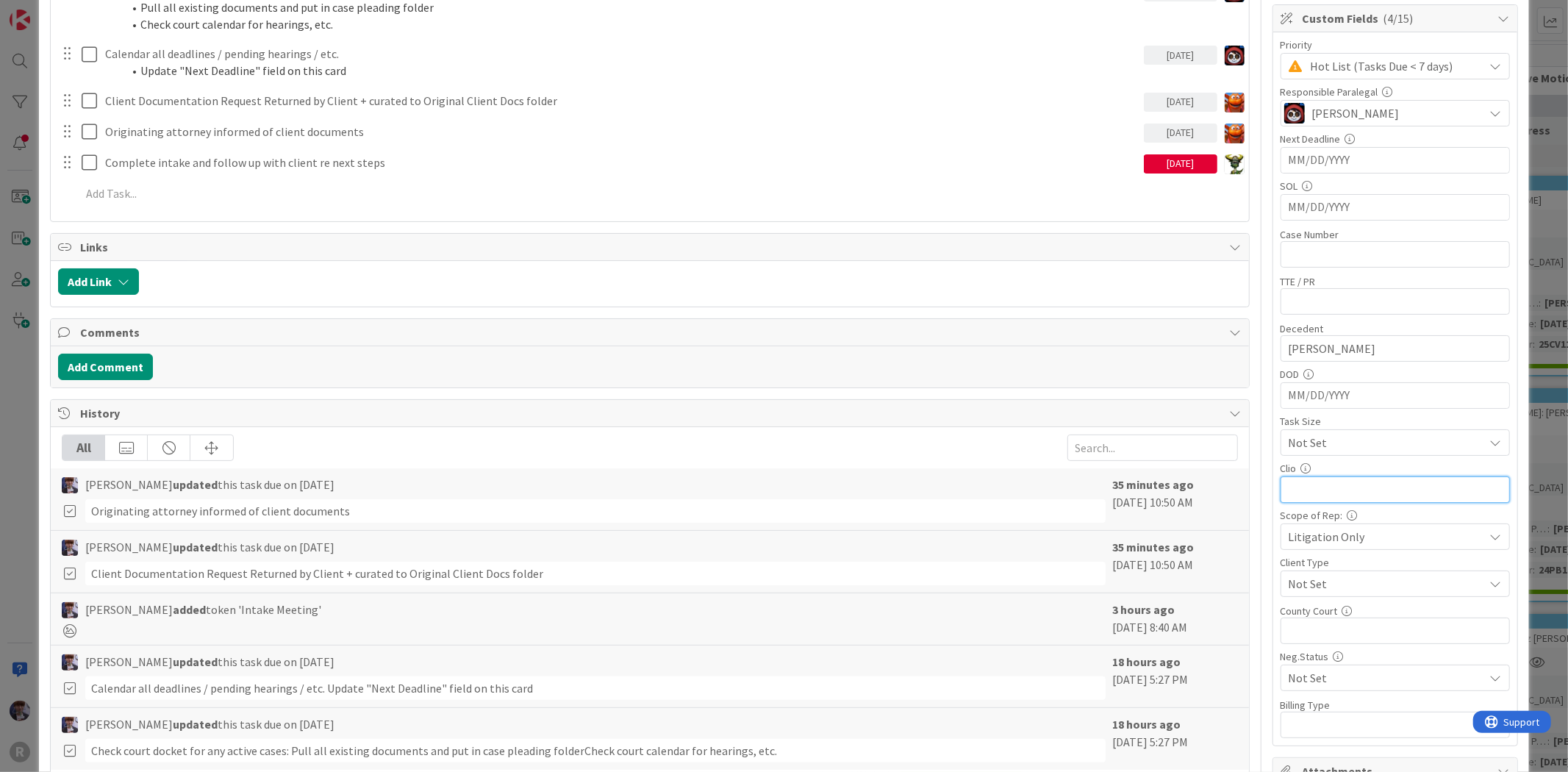
paste input "https://app.clio.com/nc/#/matters/1726674721"
type input "https://app.clio.com/nc/#/matters/1726674721"
type textarea "x"
type input "https://app.clio.com/nc/#/matters/1726674721"
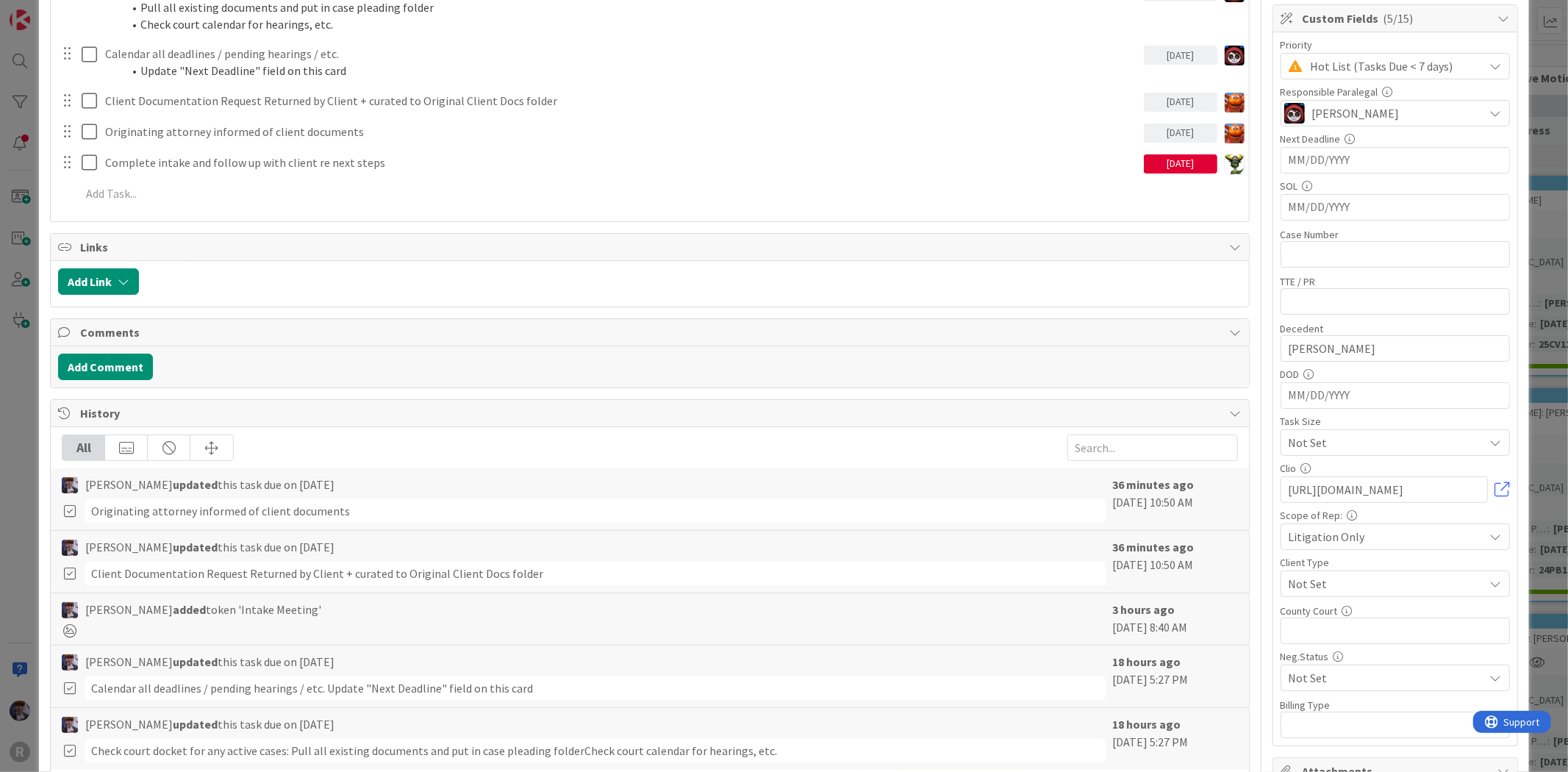
scroll to position [0, 0]
click at [1250, 401] on div "Title 14 / 128 RITZER, Robert Description Minka Laine Friesen just joined The c…" at bounding box center [783, 338] width 1467 height 1379
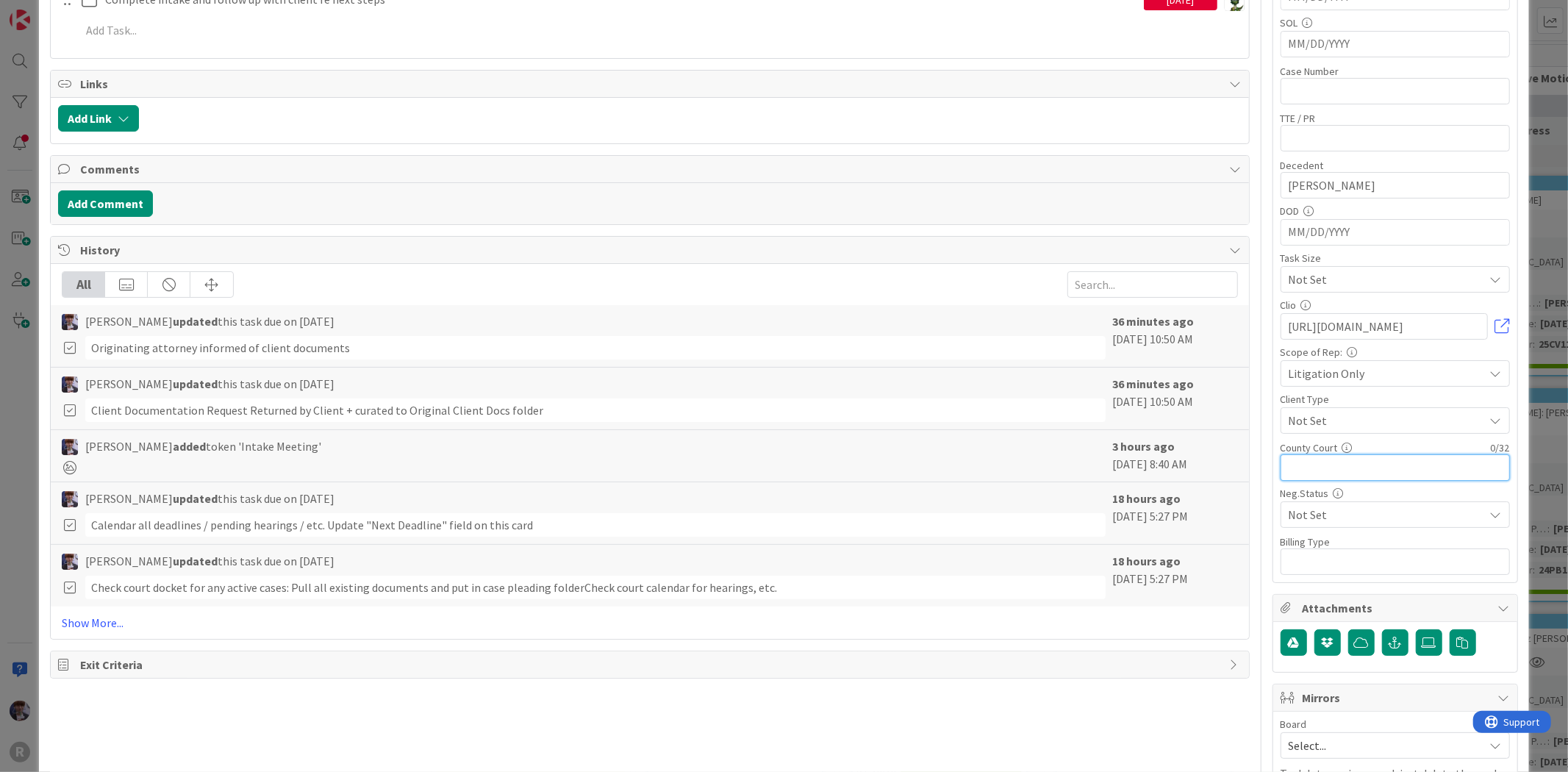
click at [1335, 457] on input "text" at bounding box center [1395, 467] width 230 height 26
click at [1273, 491] on div "Priority Hot List (Tasks Due < 7 days) Responsible Paralegal Jasmin Sanchez Nex…" at bounding box center [1395, 225] width 244 height 713
click at [1541, 239] on div "ID 2662 Litigation Matter Workflow (FL2) Intake In Progress Title 14 / 128 [PER…" at bounding box center [784, 386] width 1568 height 772
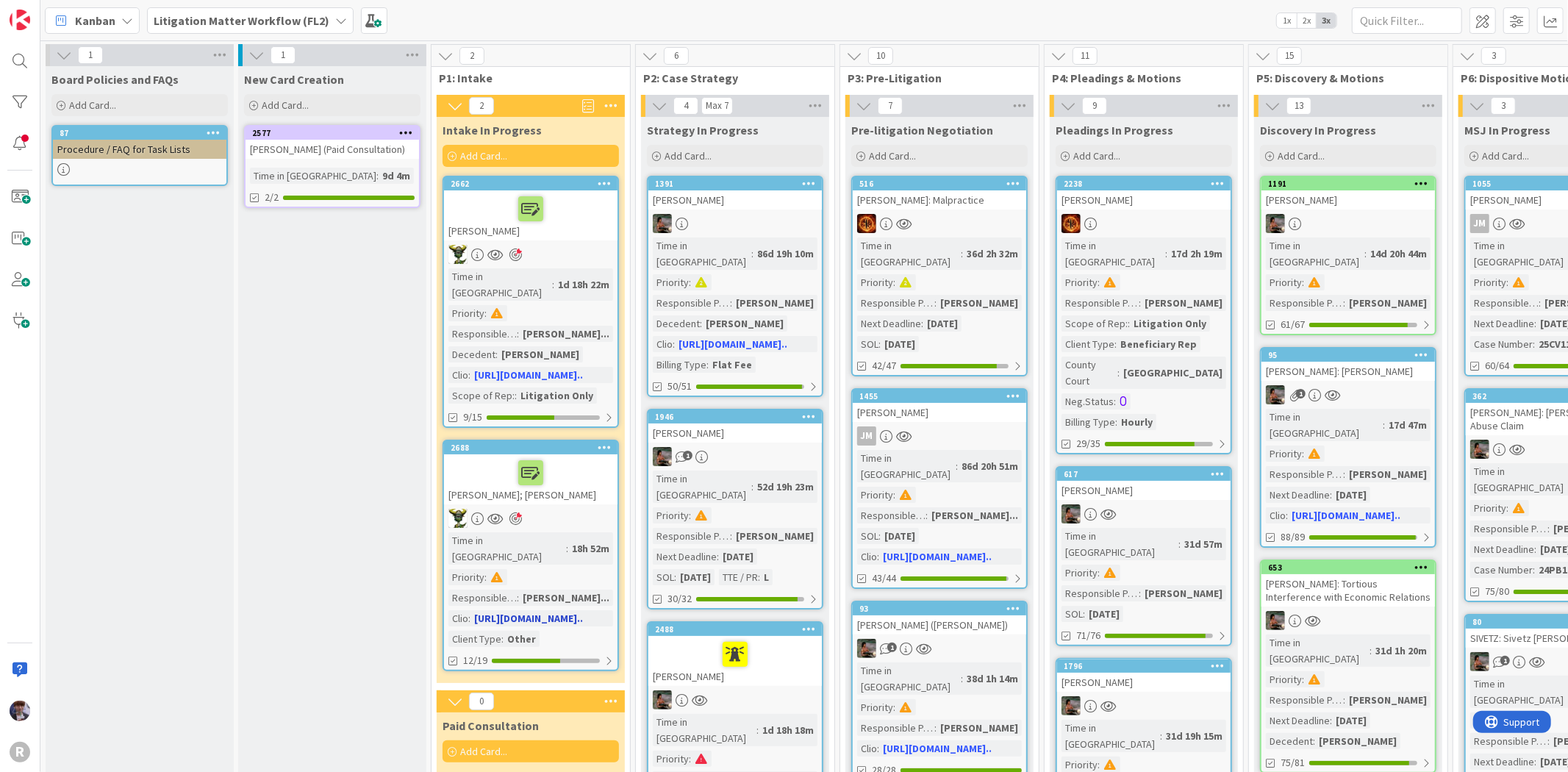
click at [568, 469] on div "[PERSON_NAME]; [PERSON_NAME]" at bounding box center [531, 479] width 173 height 50
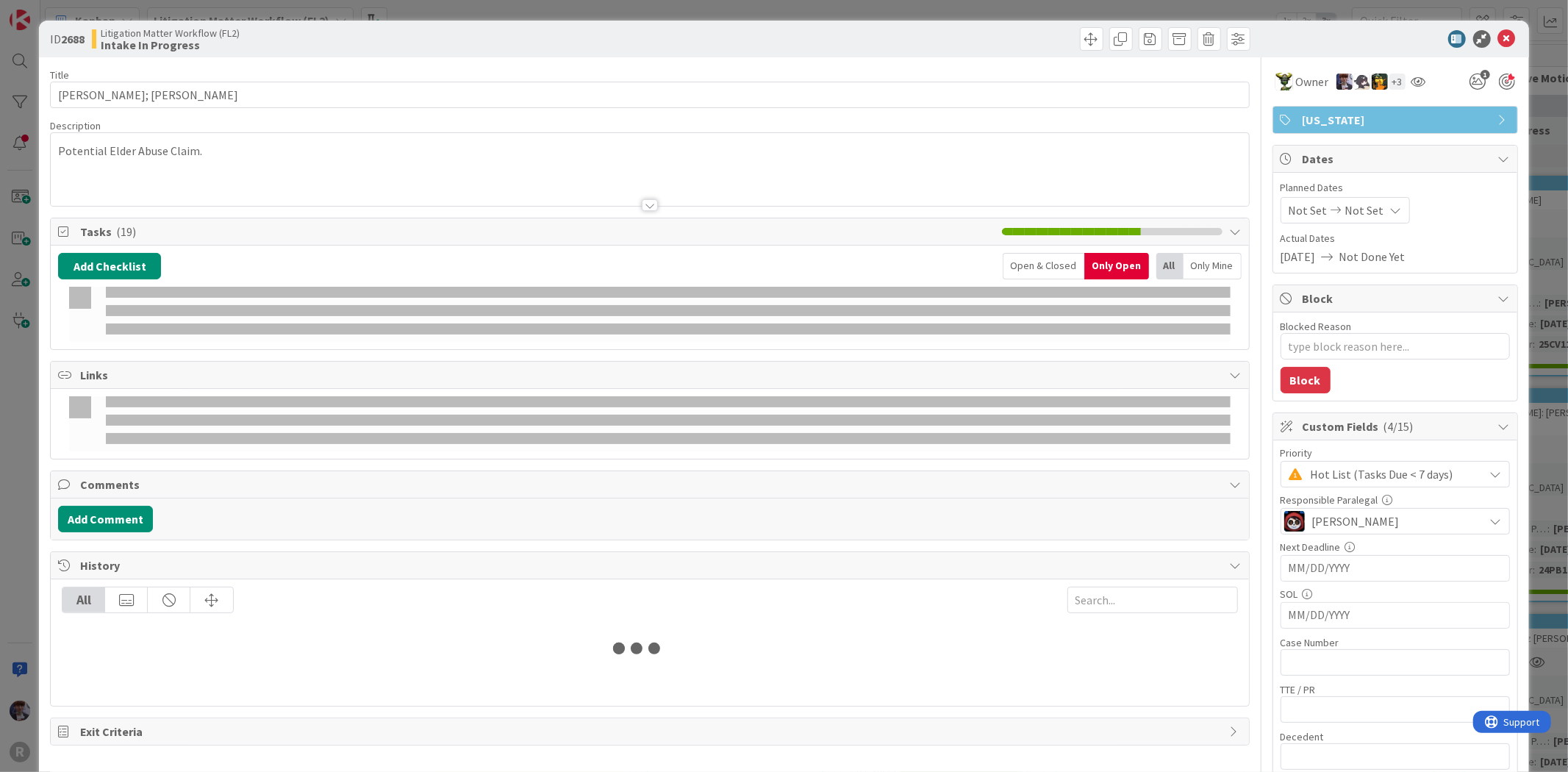
type textarea "x"
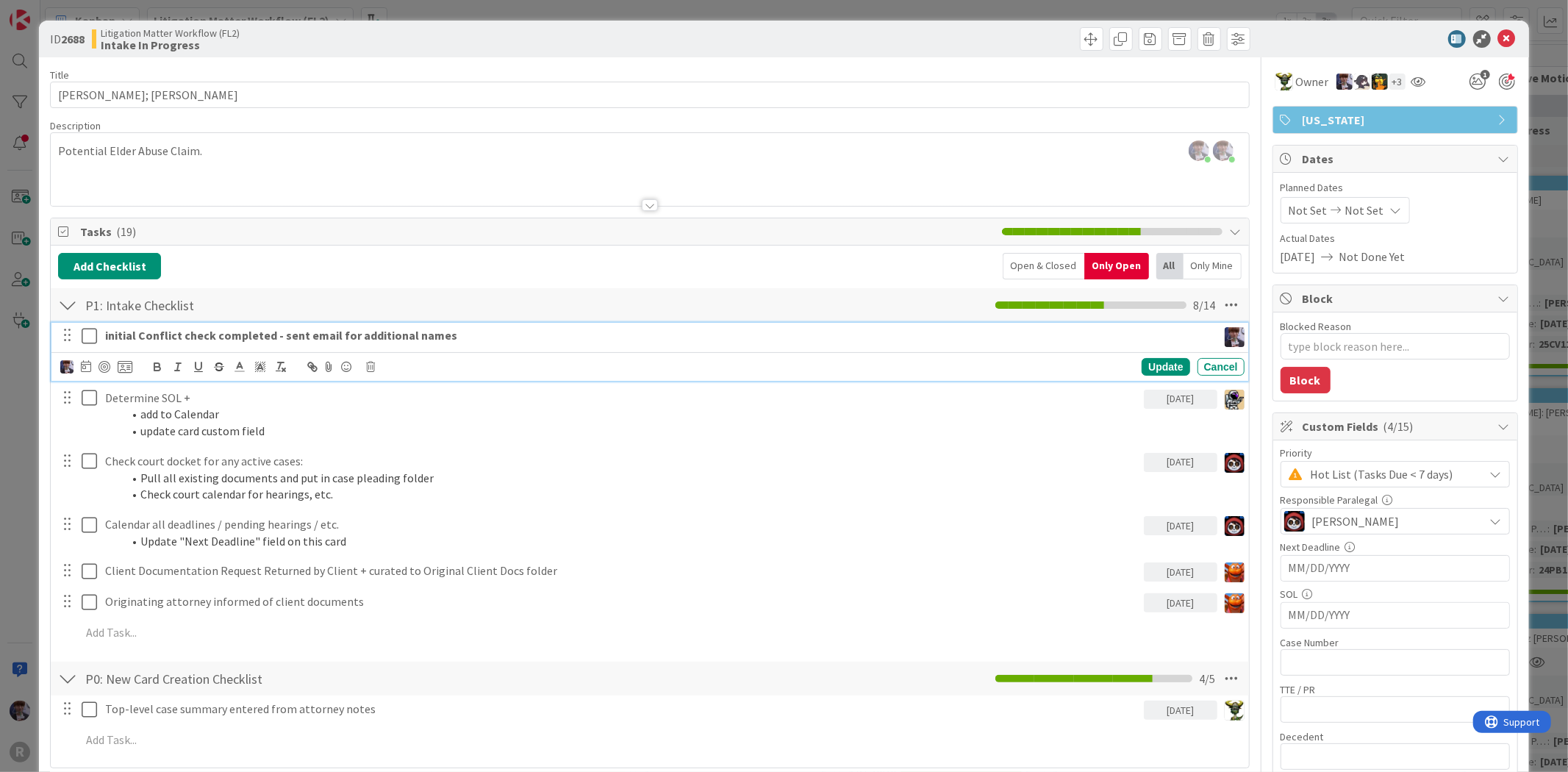
click at [140, 336] on strong "initial Conflict check completed - sent email for additional names" at bounding box center [282, 335] width 352 height 15
click at [90, 364] on icon at bounding box center [86, 366] width 11 height 12
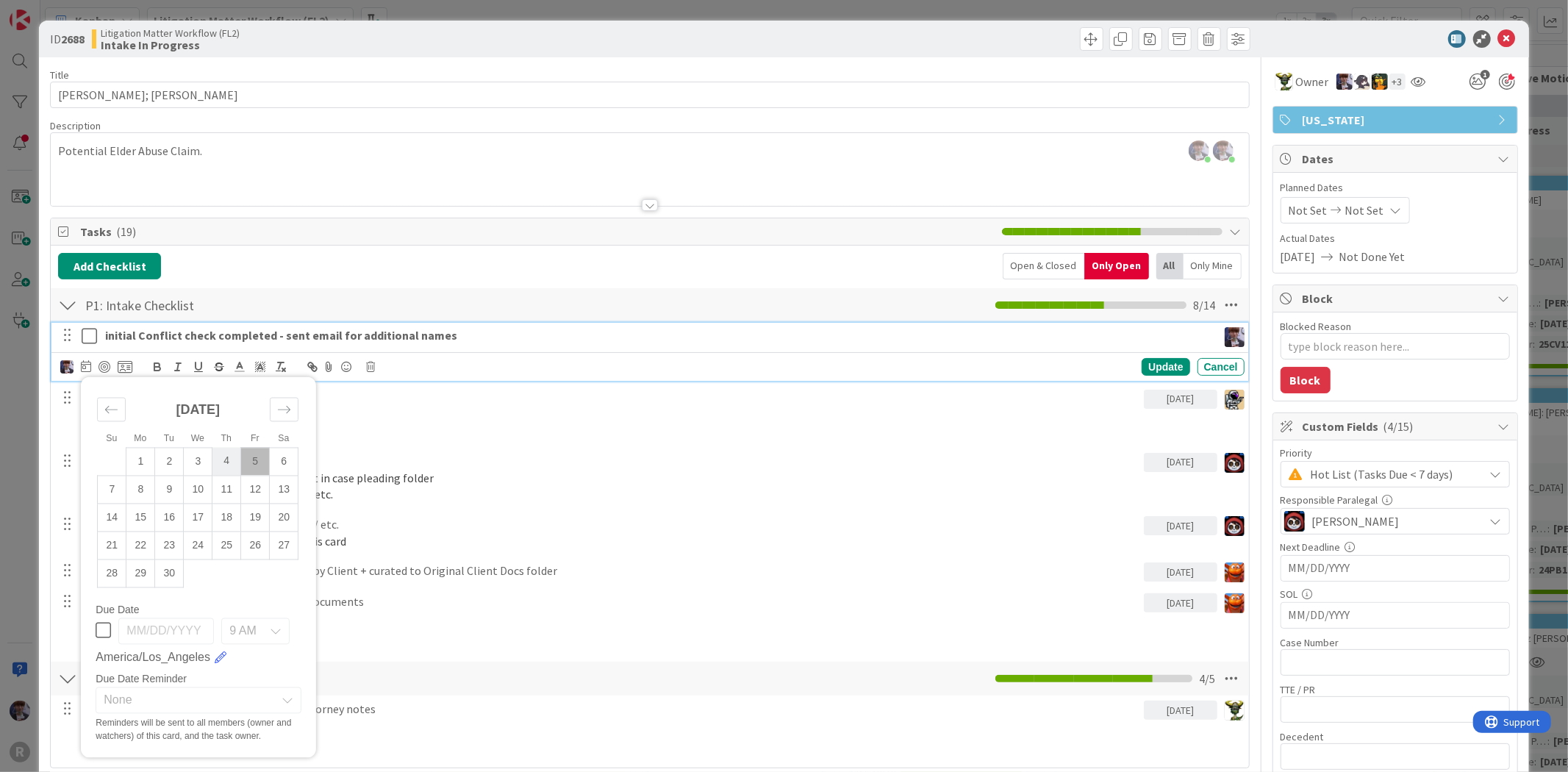
click at [233, 462] on td "4" at bounding box center [227, 462] width 29 height 28
type input "[DATE]"
type textarea "x"
click at [1143, 362] on div "Update" at bounding box center [1165, 367] width 47 height 17
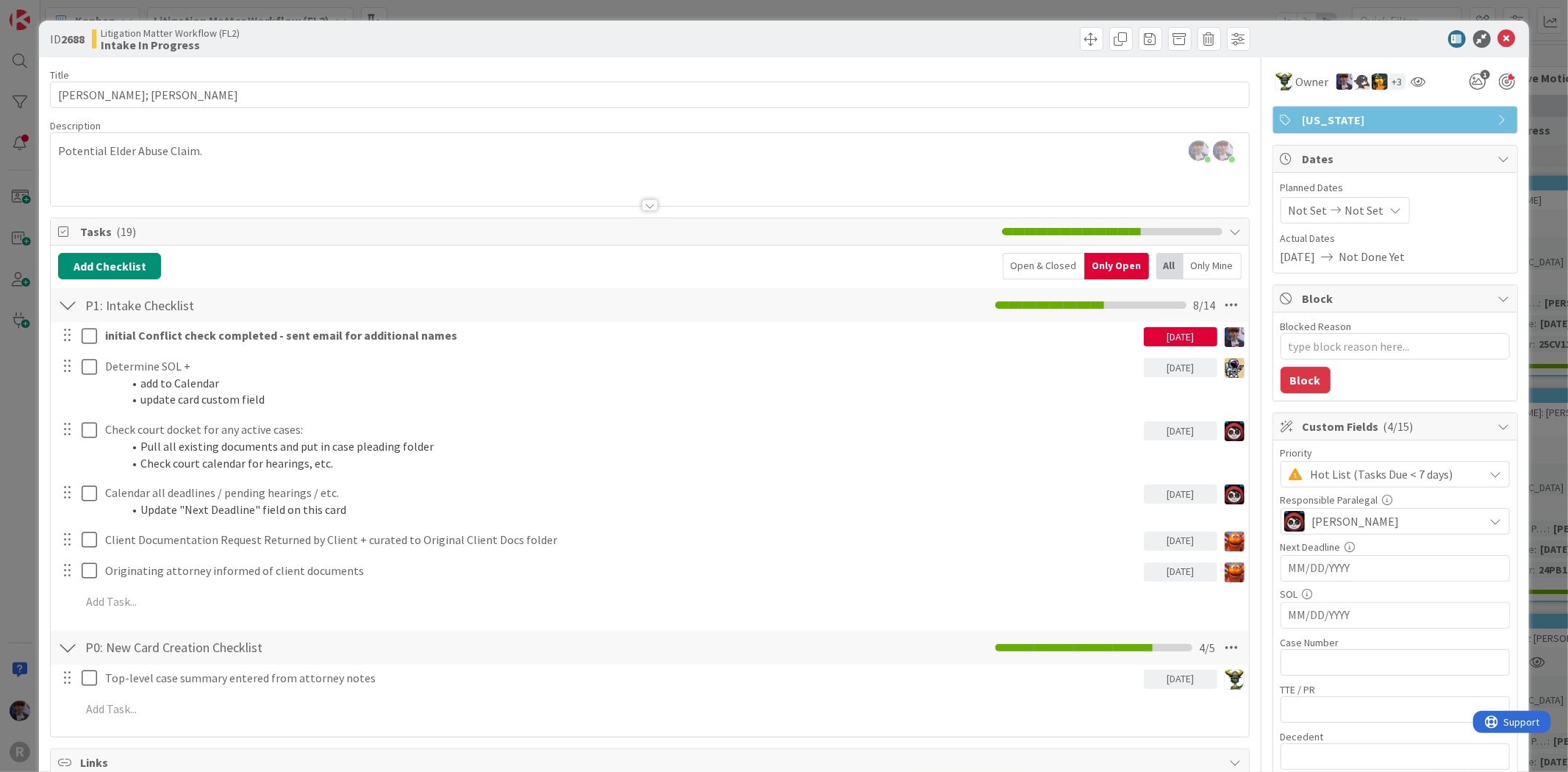
click at [26, 520] on div "ID 2688 Litigation Matter Workflow (FL2) Intake In Progress Title 14 / 128 AGUI…" at bounding box center [784, 386] width 1568 height 772
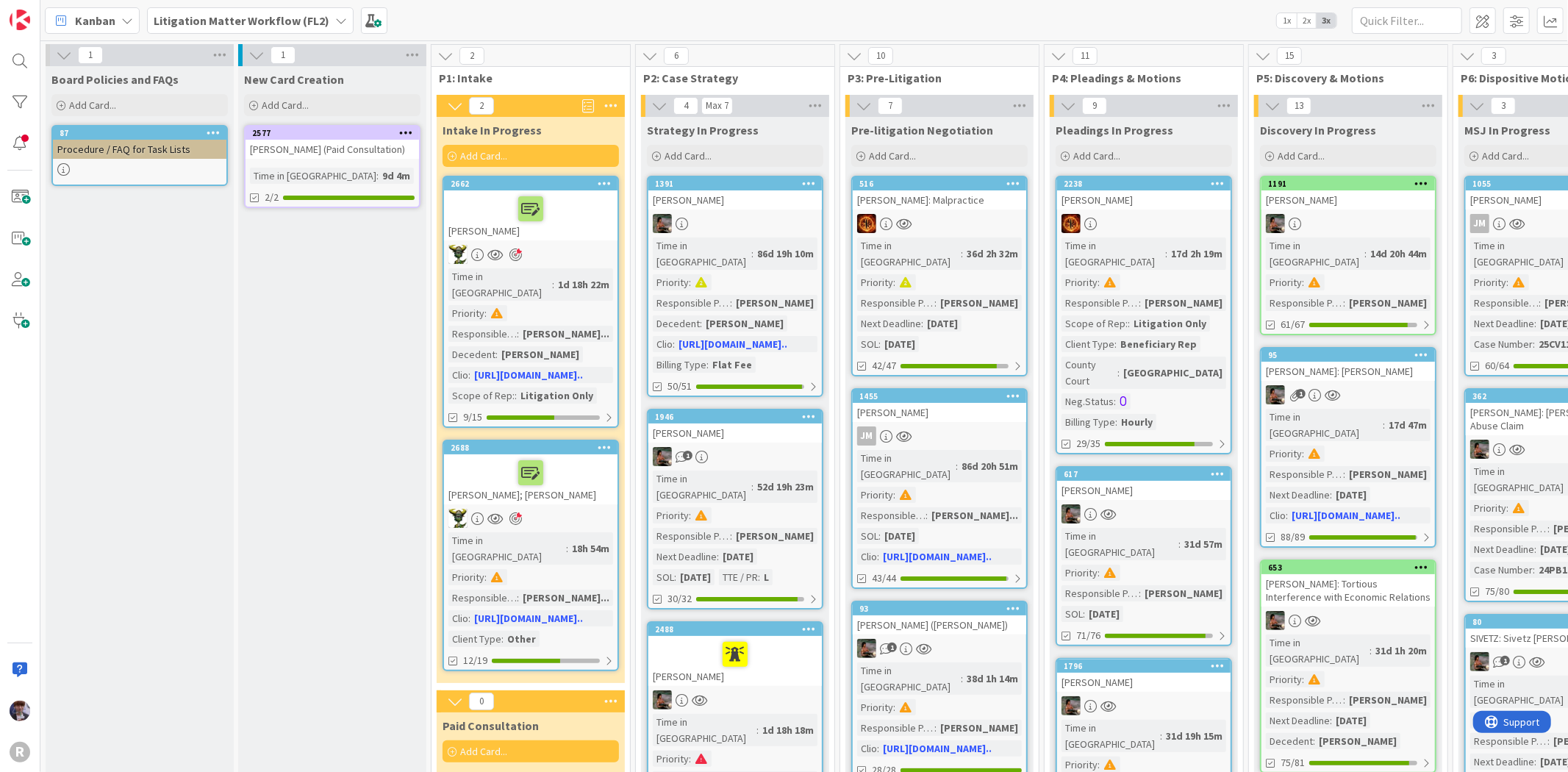
click at [26, 520] on div "R" at bounding box center [20, 386] width 41 height 772
click at [118, 19] on div "Kanban" at bounding box center [93, 20] width 95 height 26
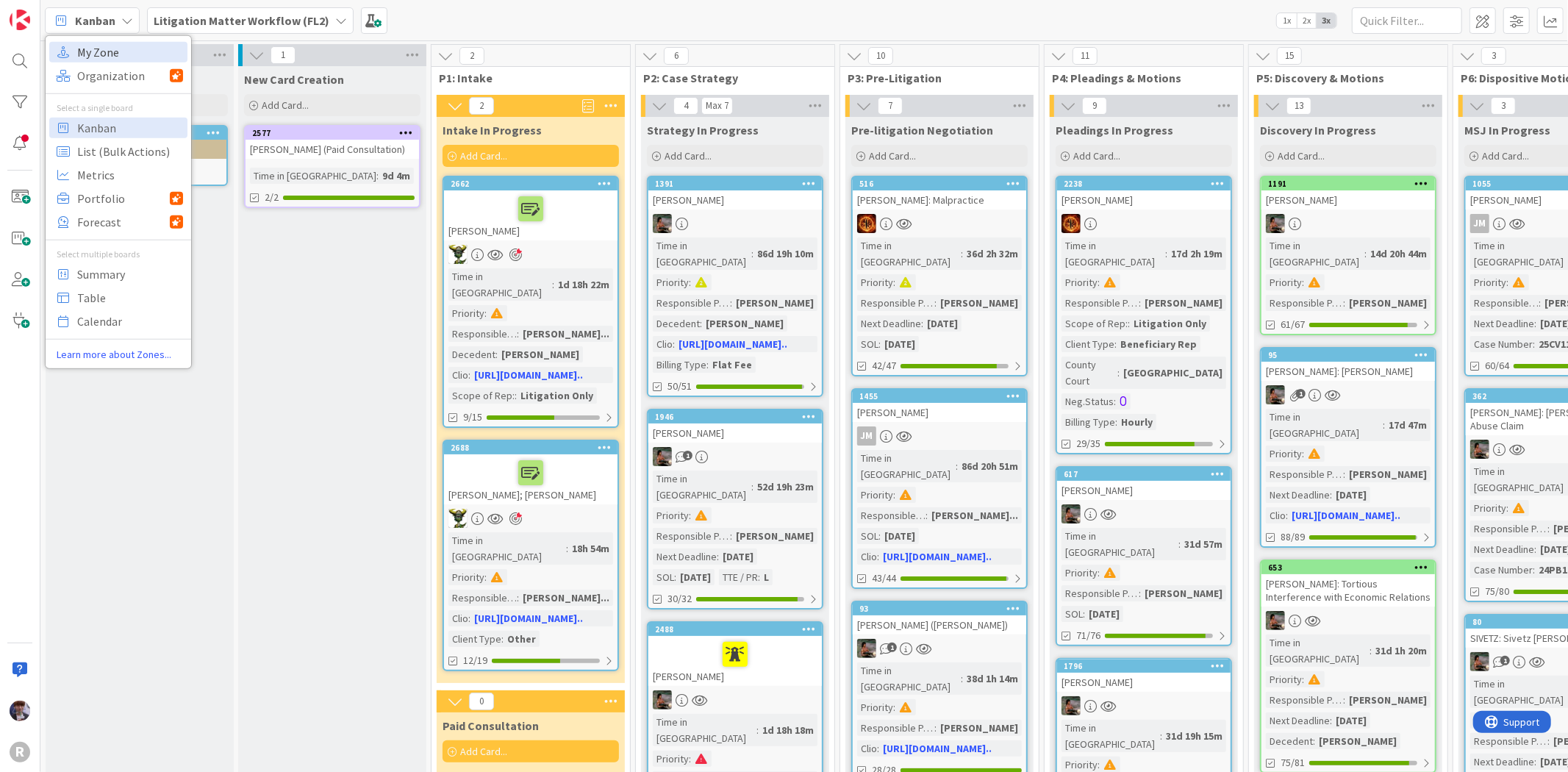
click at [115, 48] on span "My Zone" at bounding box center [130, 51] width 106 height 22
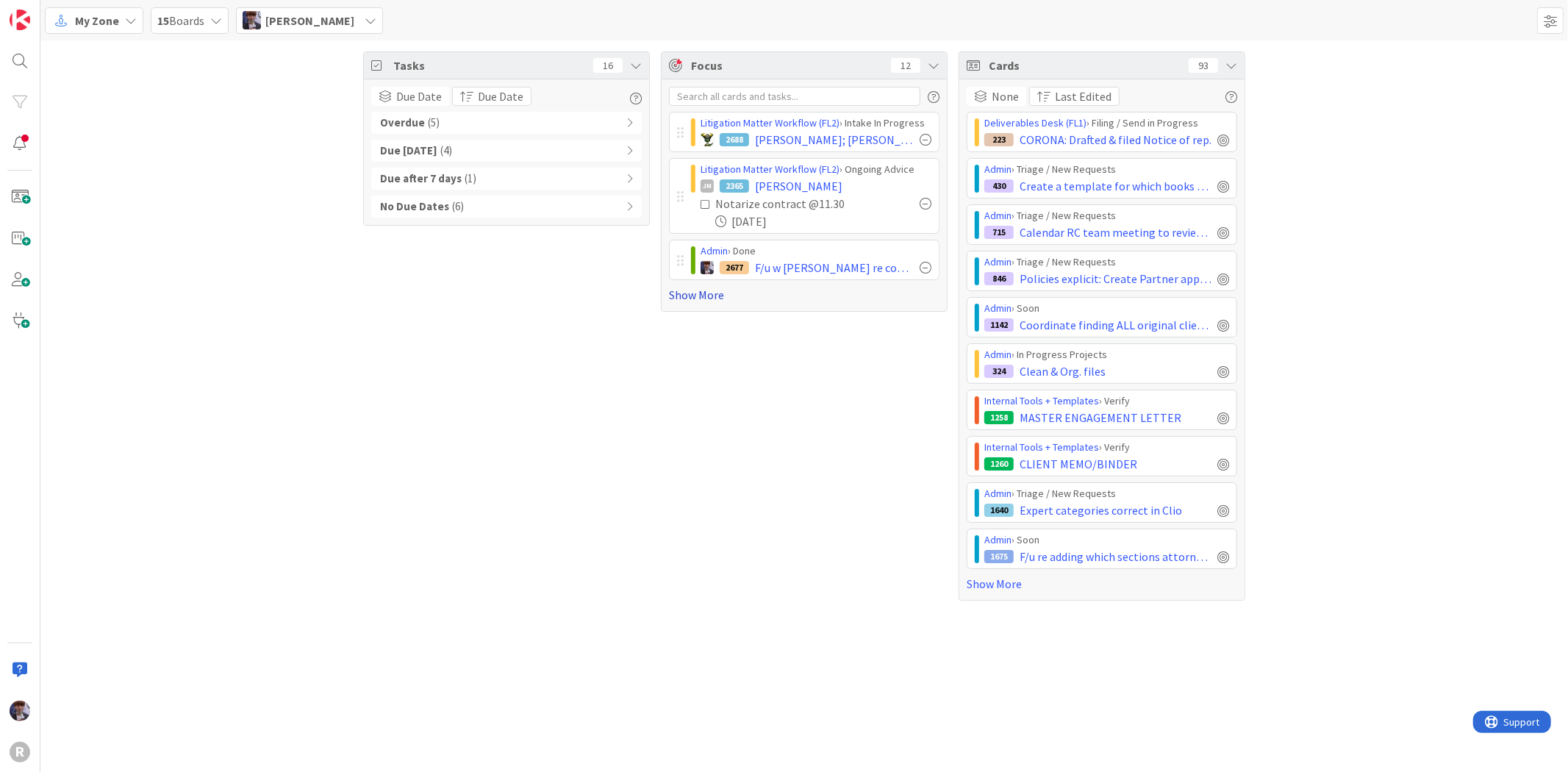
click at [699, 301] on link "Show More" at bounding box center [804, 294] width 270 height 17
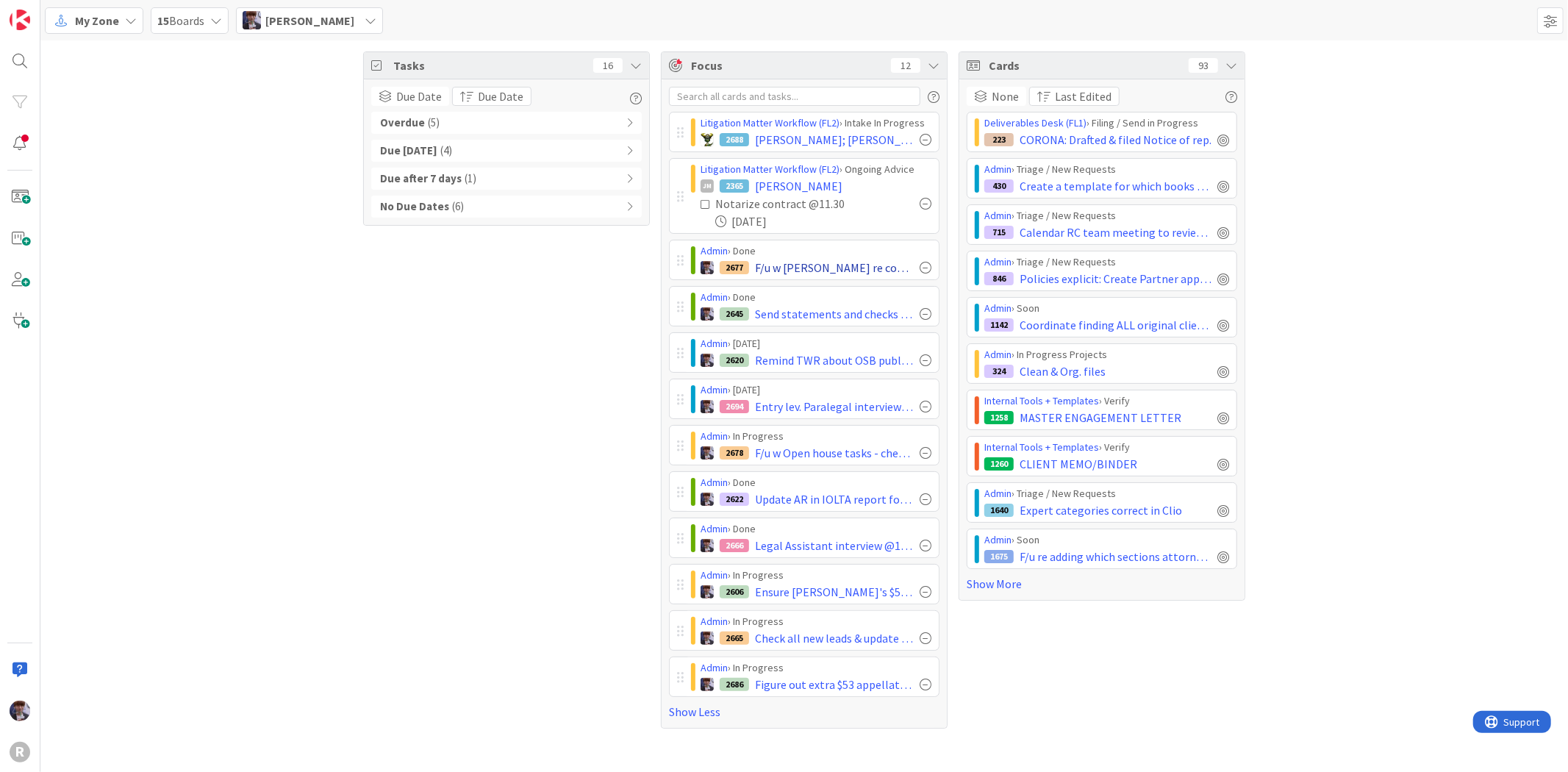
click at [921, 268] on div at bounding box center [926, 268] width 12 height 12
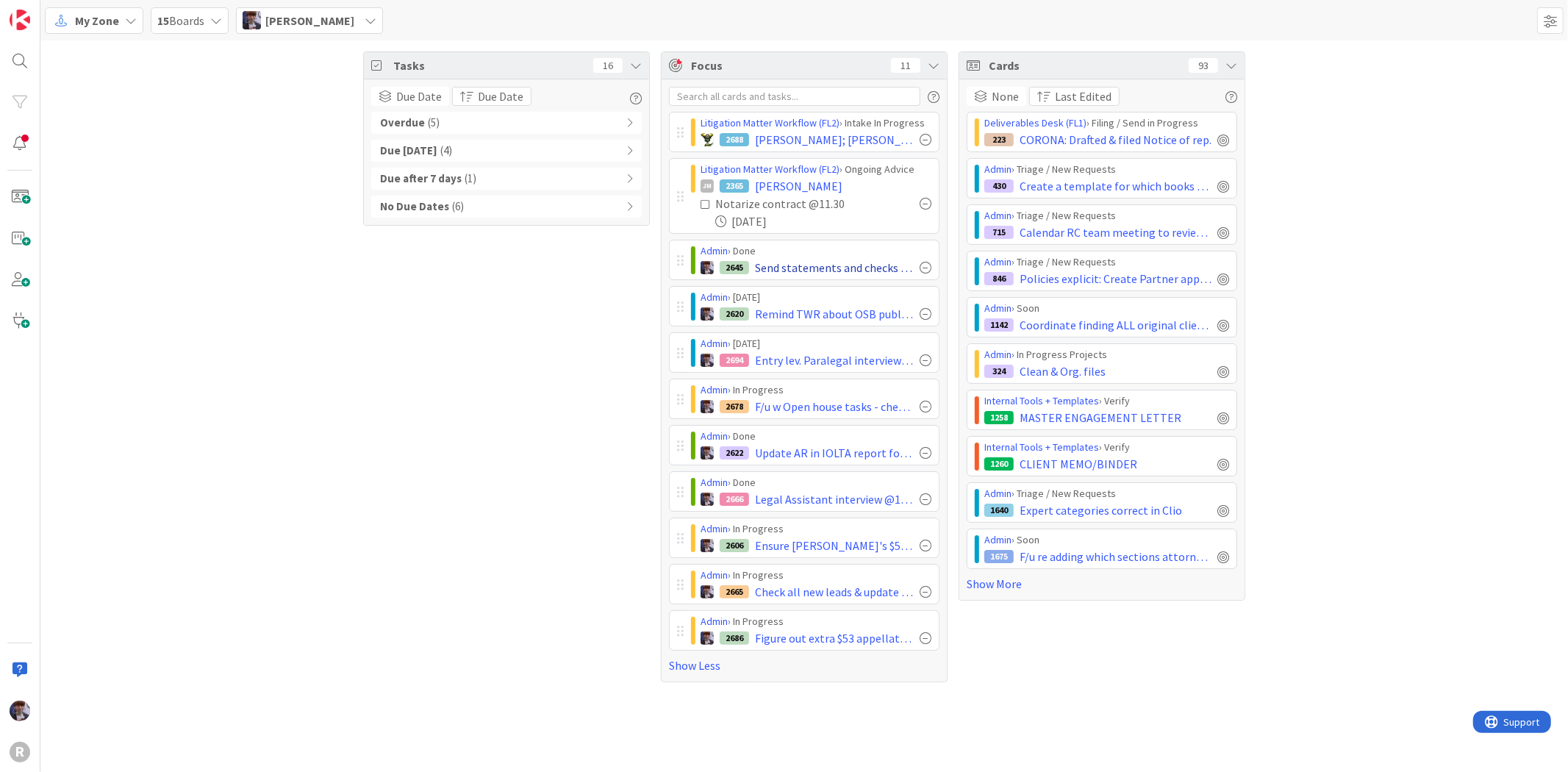
click at [926, 268] on div at bounding box center [926, 268] width 12 height 12
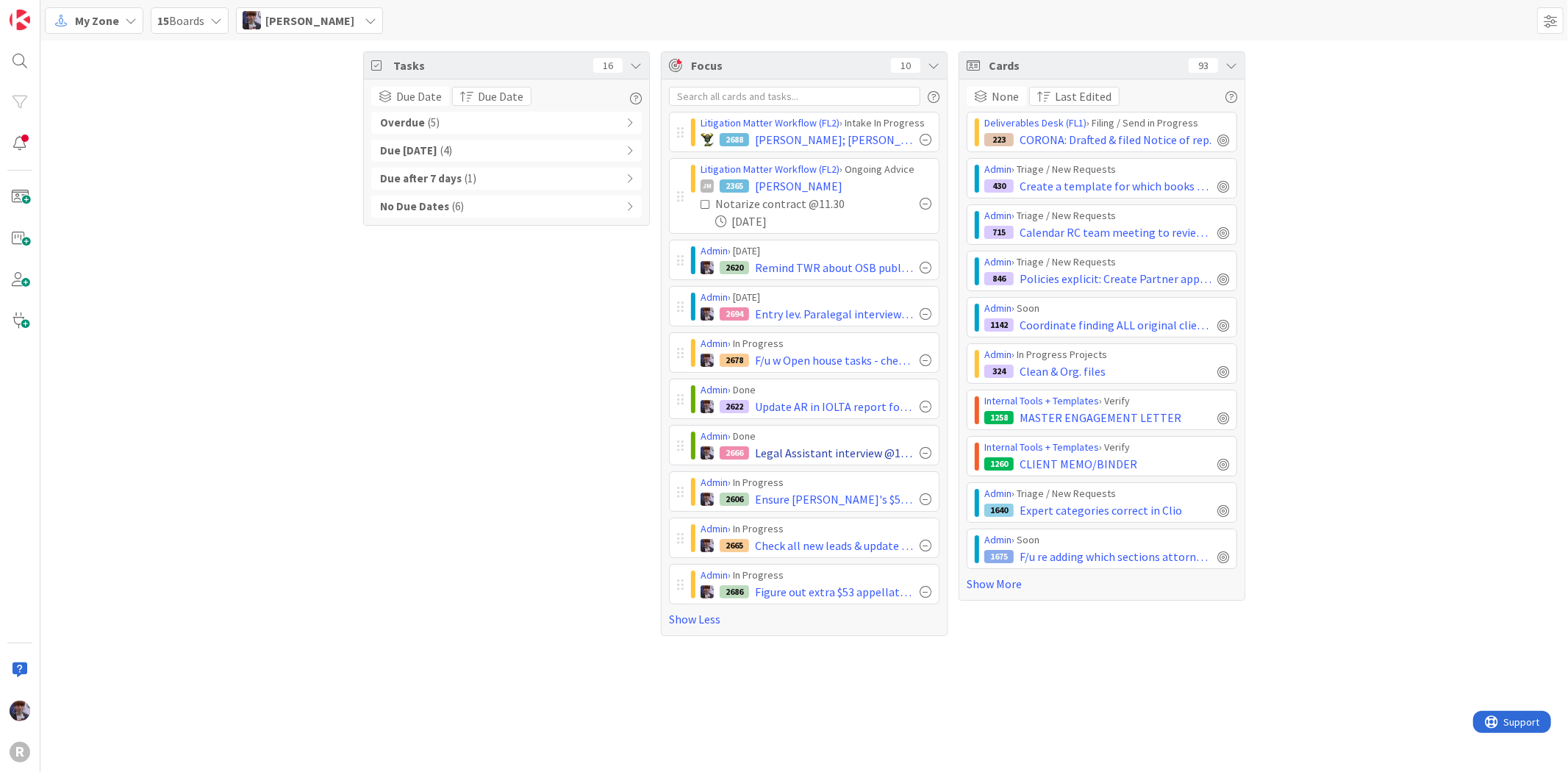
click at [924, 454] on div at bounding box center [926, 453] width 12 height 12
click at [408, 438] on div "Tasks 16 Due Date Due Date Overdue ( 5 ) Due Today ( 4 ) Due after 7 days ( 1 )…" at bounding box center [506, 325] width 287 height 549
click at [447, 456] on div "Tasks 16 Due Date Due Date Overdue ( 5 ) Due Today ( 4 ) Due after 7 days ( 1 )…" at bounding box center [506, 325] width 287 height 549
click at [440, 528] on div "Tasks 16 Due Date Due Date Overdue ( 5 ) Due Today ( 4 ) Due after 7 days ( 1 )…" at bounding box center [506, 325] width 287 height 549
click at [519, 462] on div "Tasks 16 Due Date Due Date Overdue ( 5 ) Due Today ( 4 ) Due after 7 days ( 1 )…" at bounding box center [506, 325] width 287 height 549
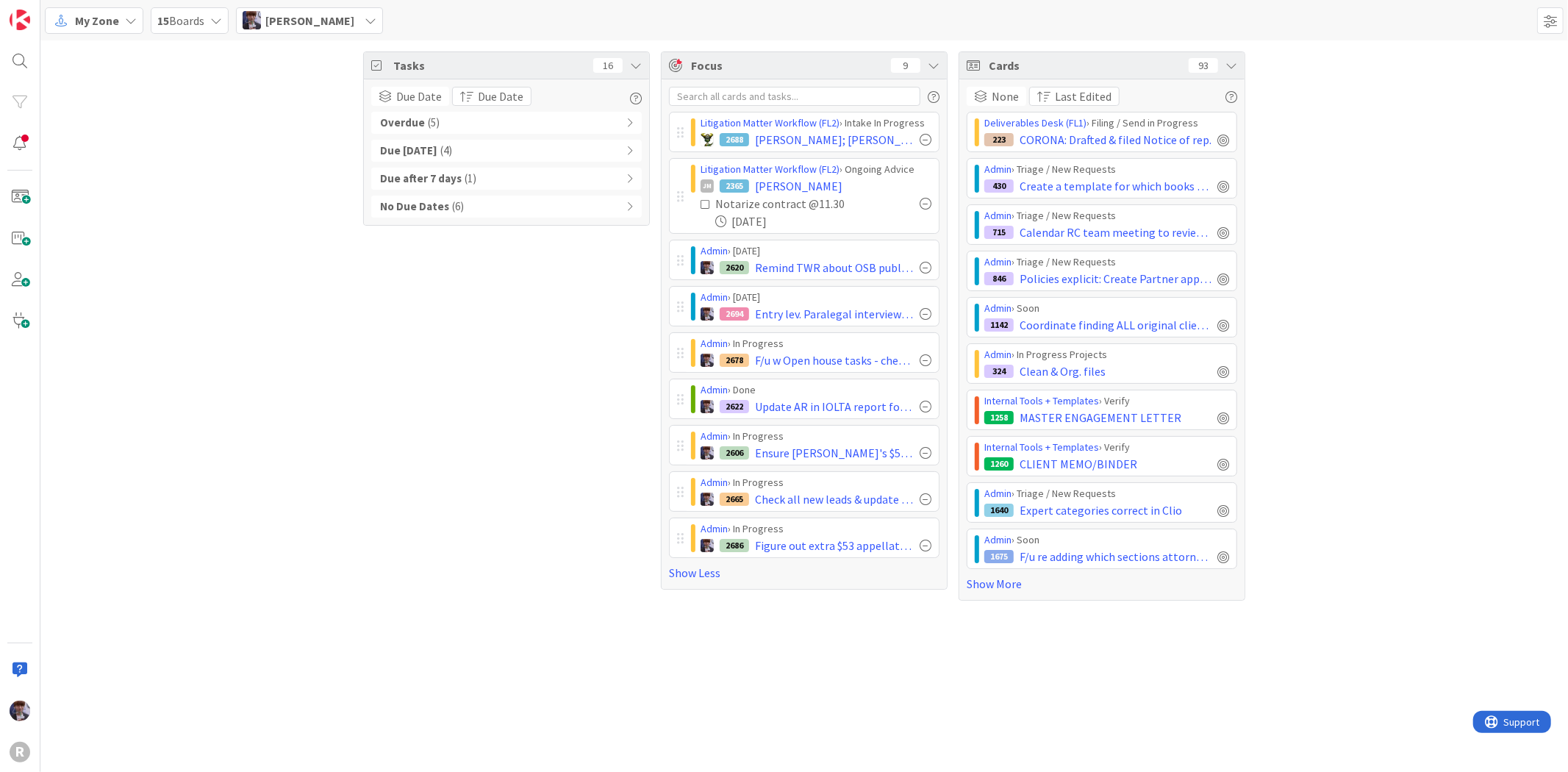
click at [94, 29] on div "My Zone" at bounding box center [94, 20] width 99 height 26
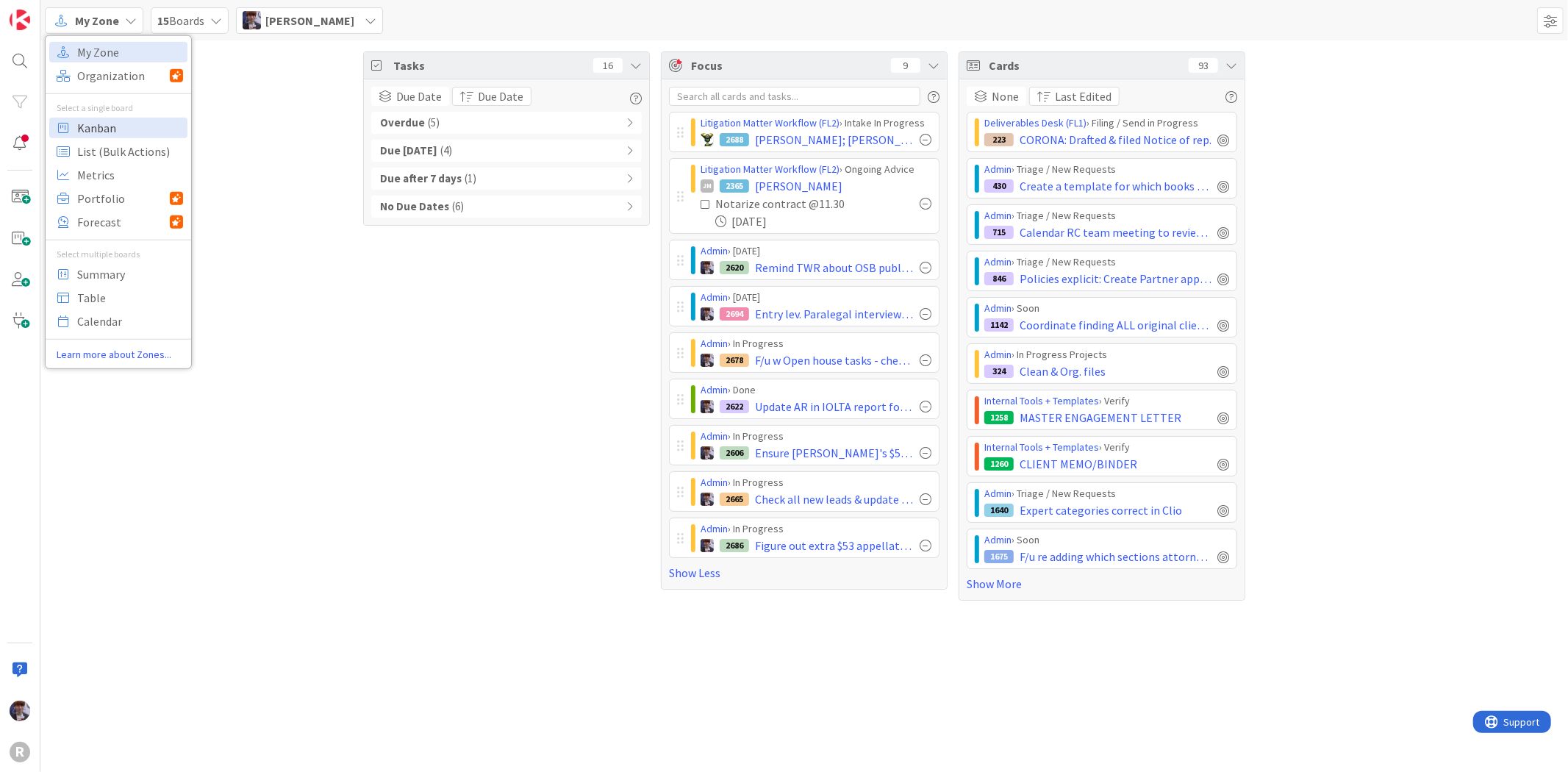
click at [114, 121] on span "Kanban" at bounding box center [130, 127] width 106 height 22
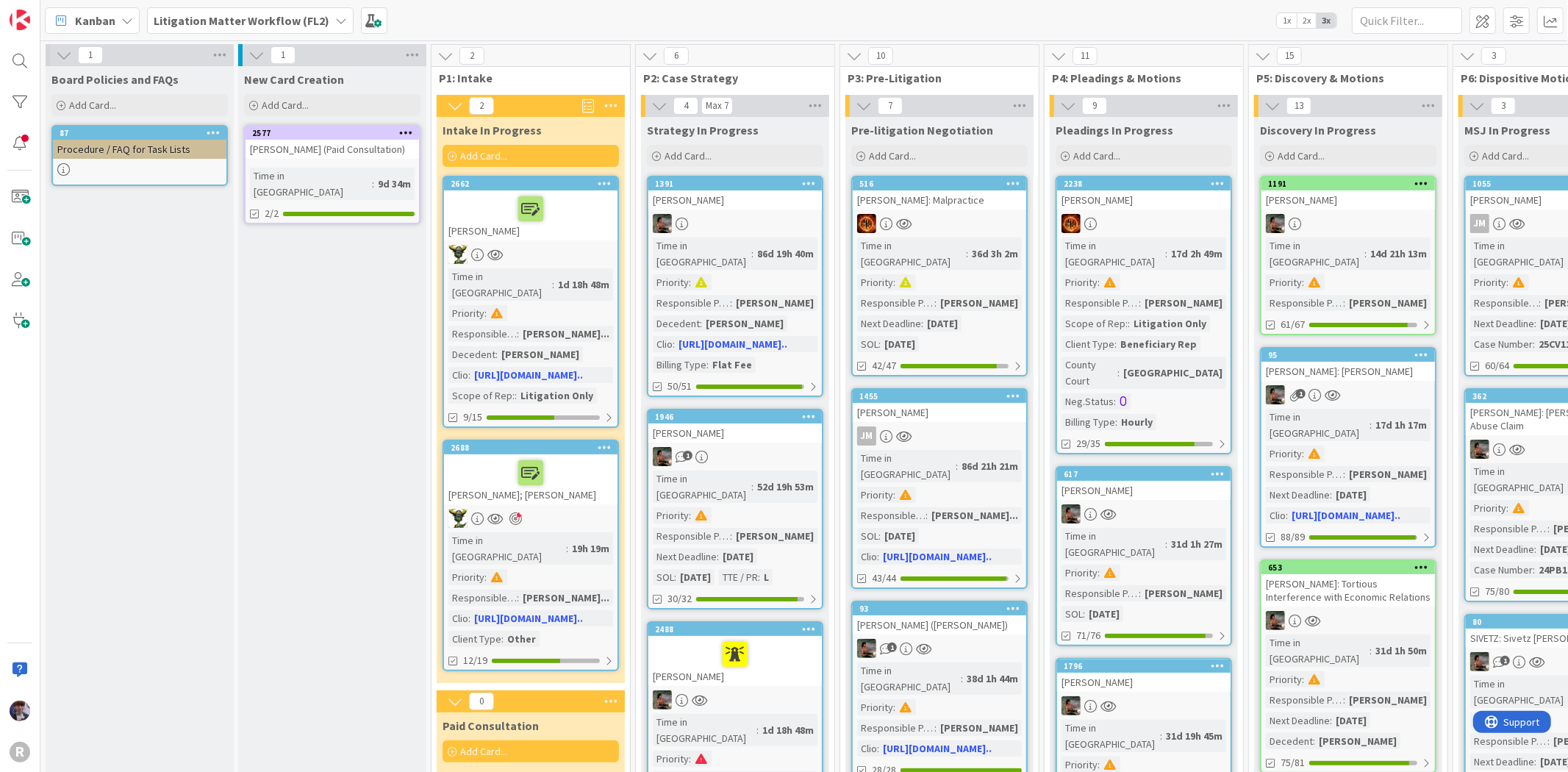
click at [258, 23] on b "Litigation Matter Workflow (FL2)" at bounding box center [241, 21] width 175 height 15
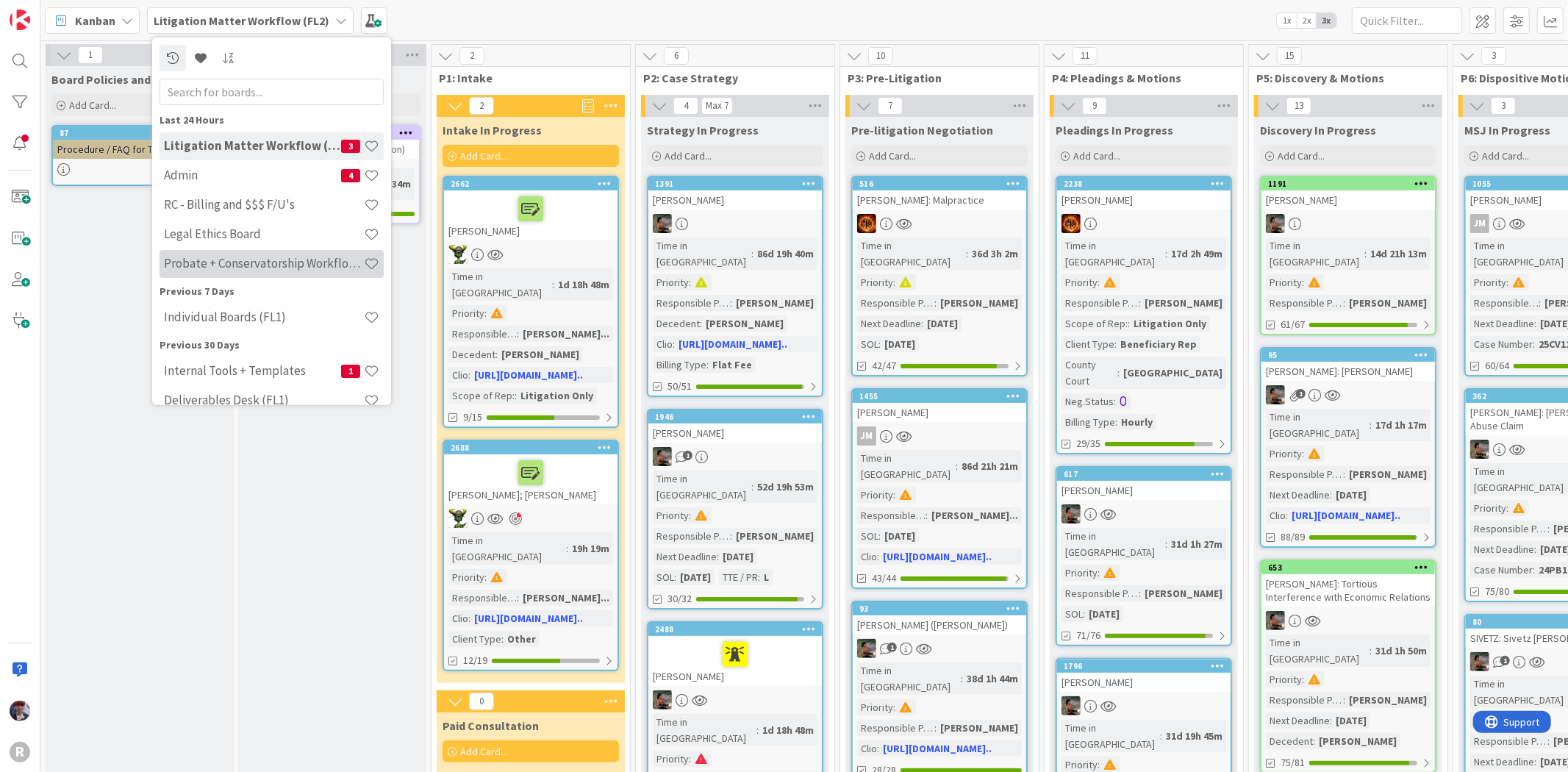
click at [224, 268] on h4 "Probate + Conservatorship Workflow (FL2)" at bounding box center [264, 264] width 200 height 15
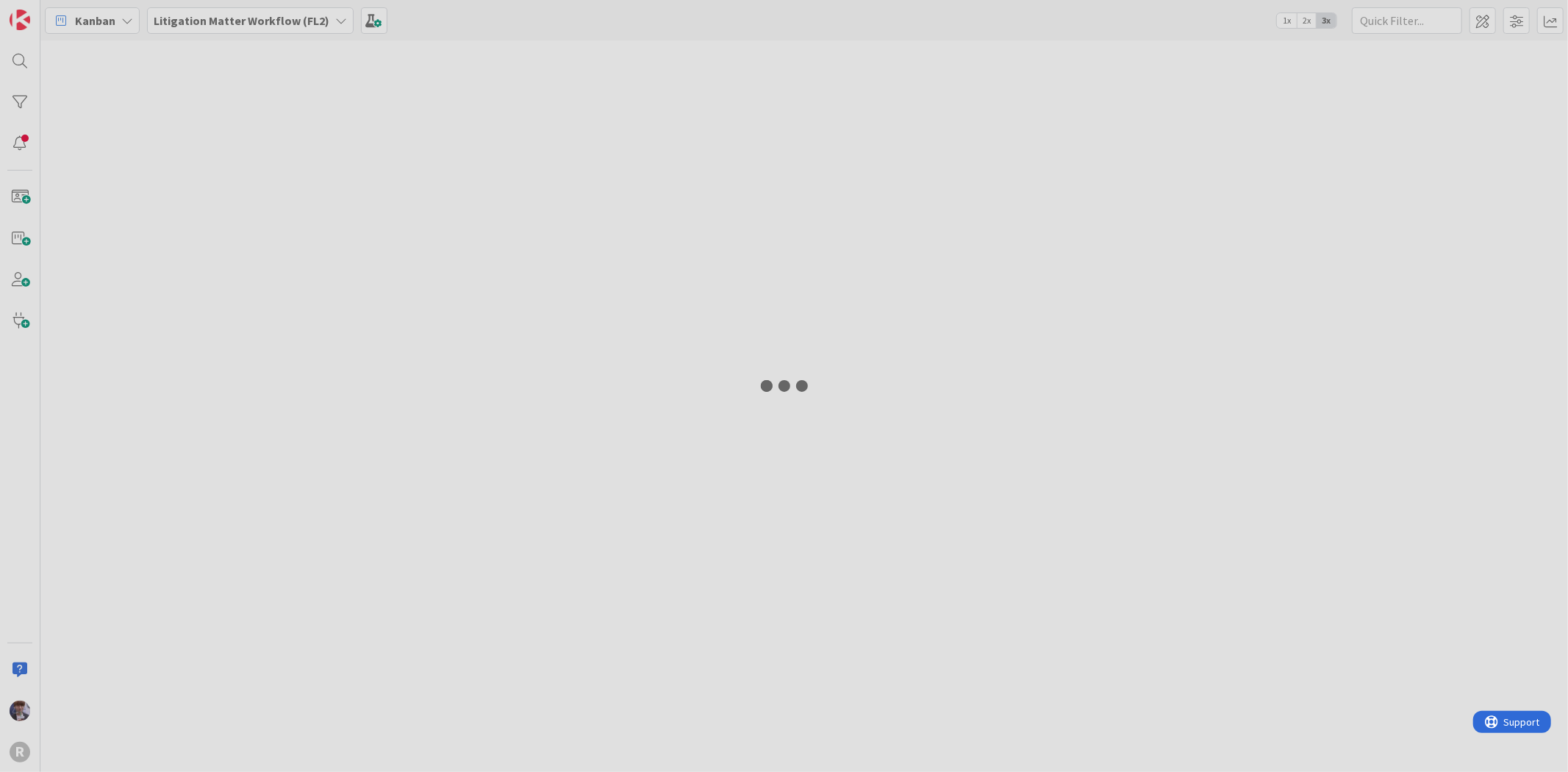
type input "beeb"
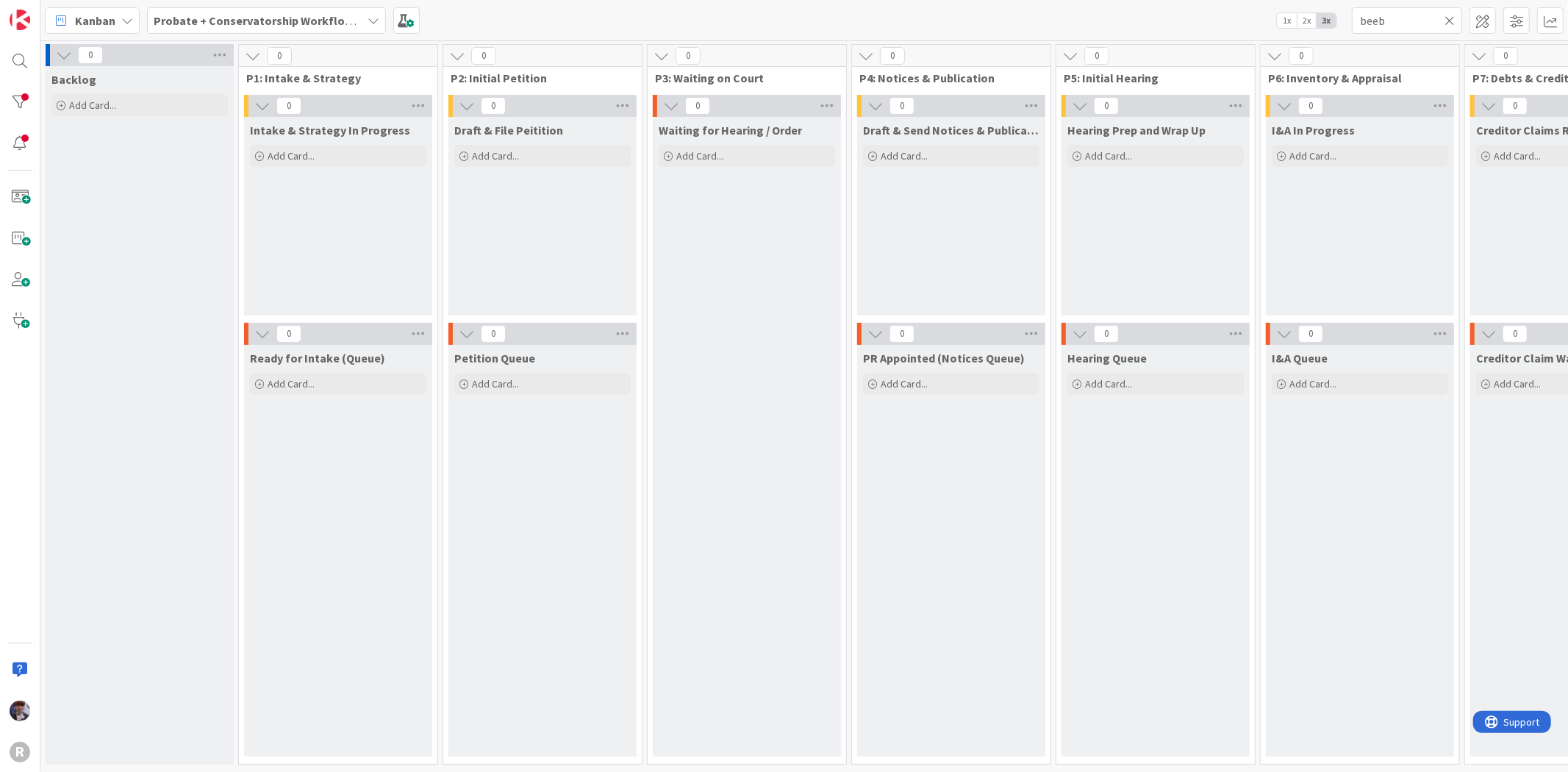
click at [232, 17] on b "Probate + Conservatorship Workflow (FL2)" at bounding box center [268, 21] width 229 height 15
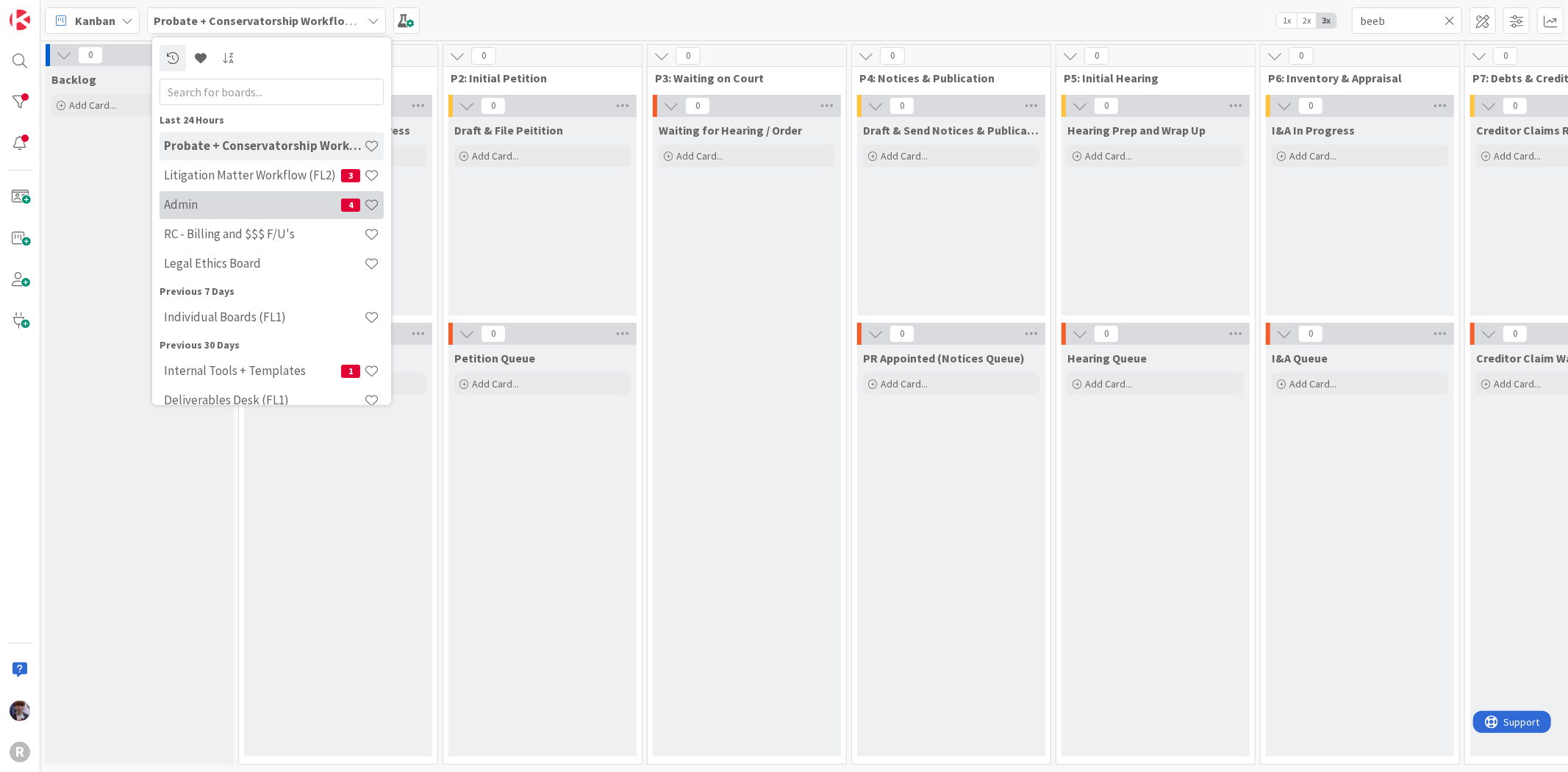
click at [210, 206] on h4 "Admin" at bounding box center [252, 205] width 177 height 15
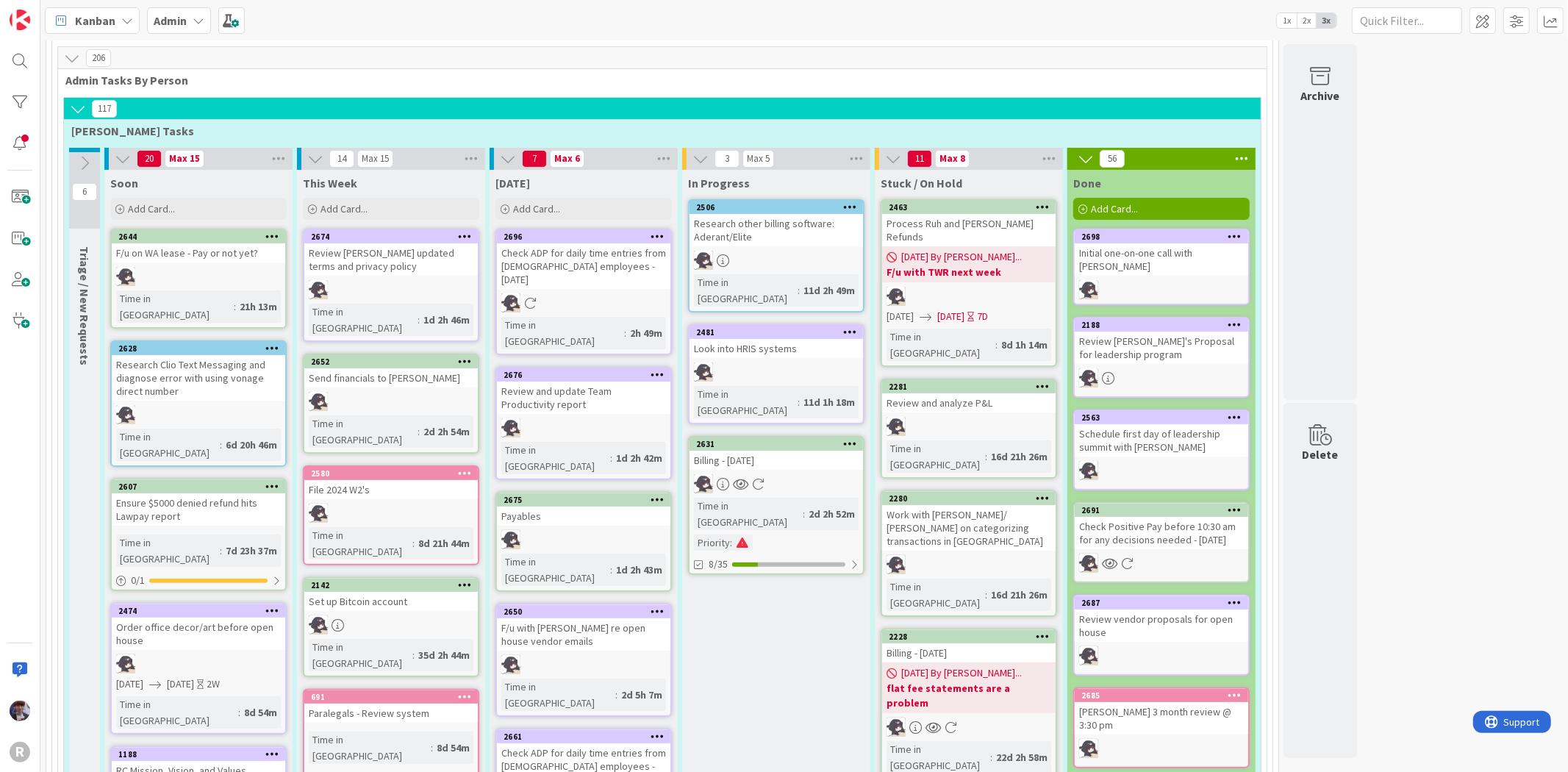
scroll to position [163, 0]
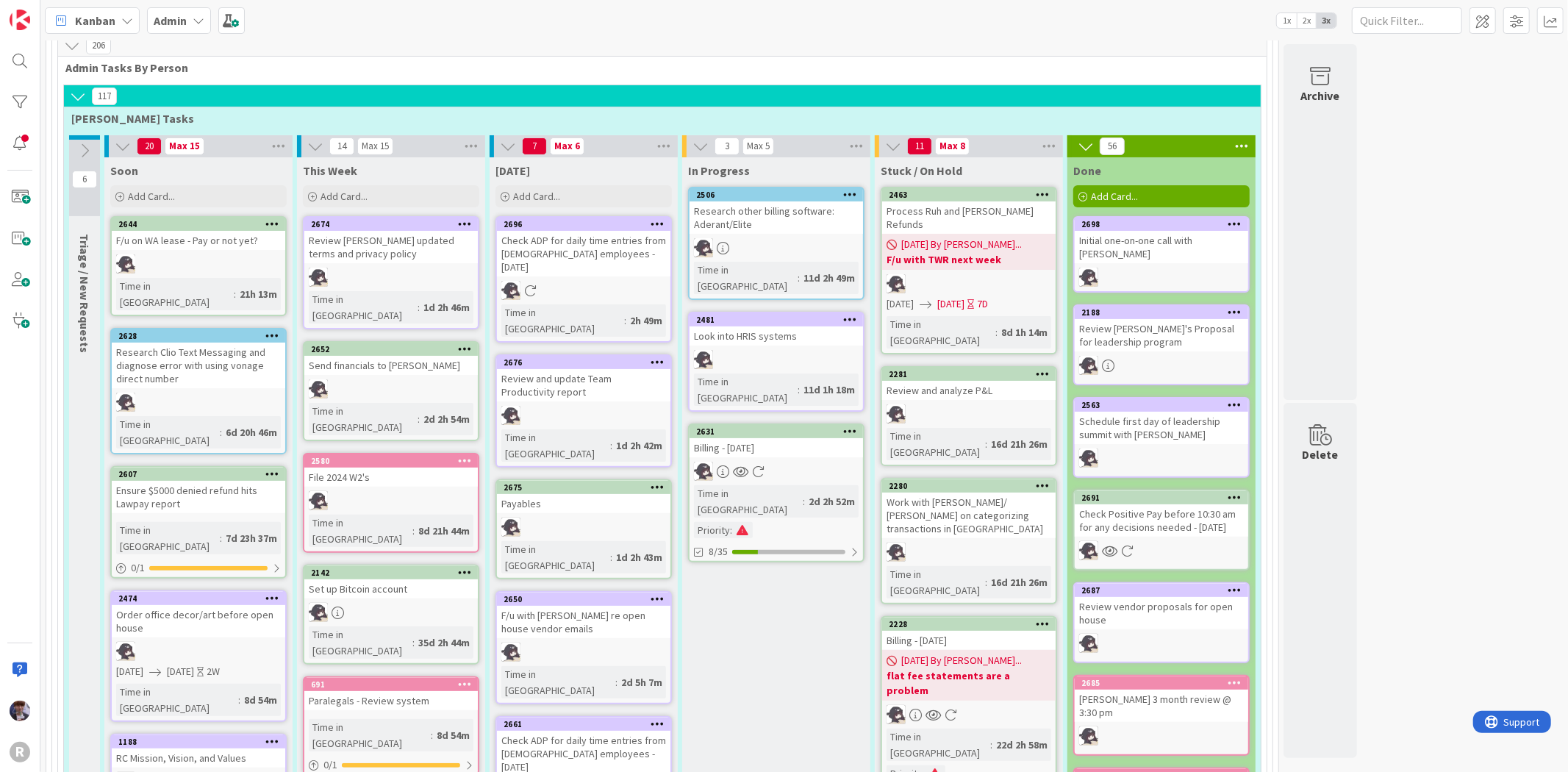
click at [627, 10] on div "Kanban Admin 1x 2x 3x" at bounding box center [804, 20] width 1527 height 41
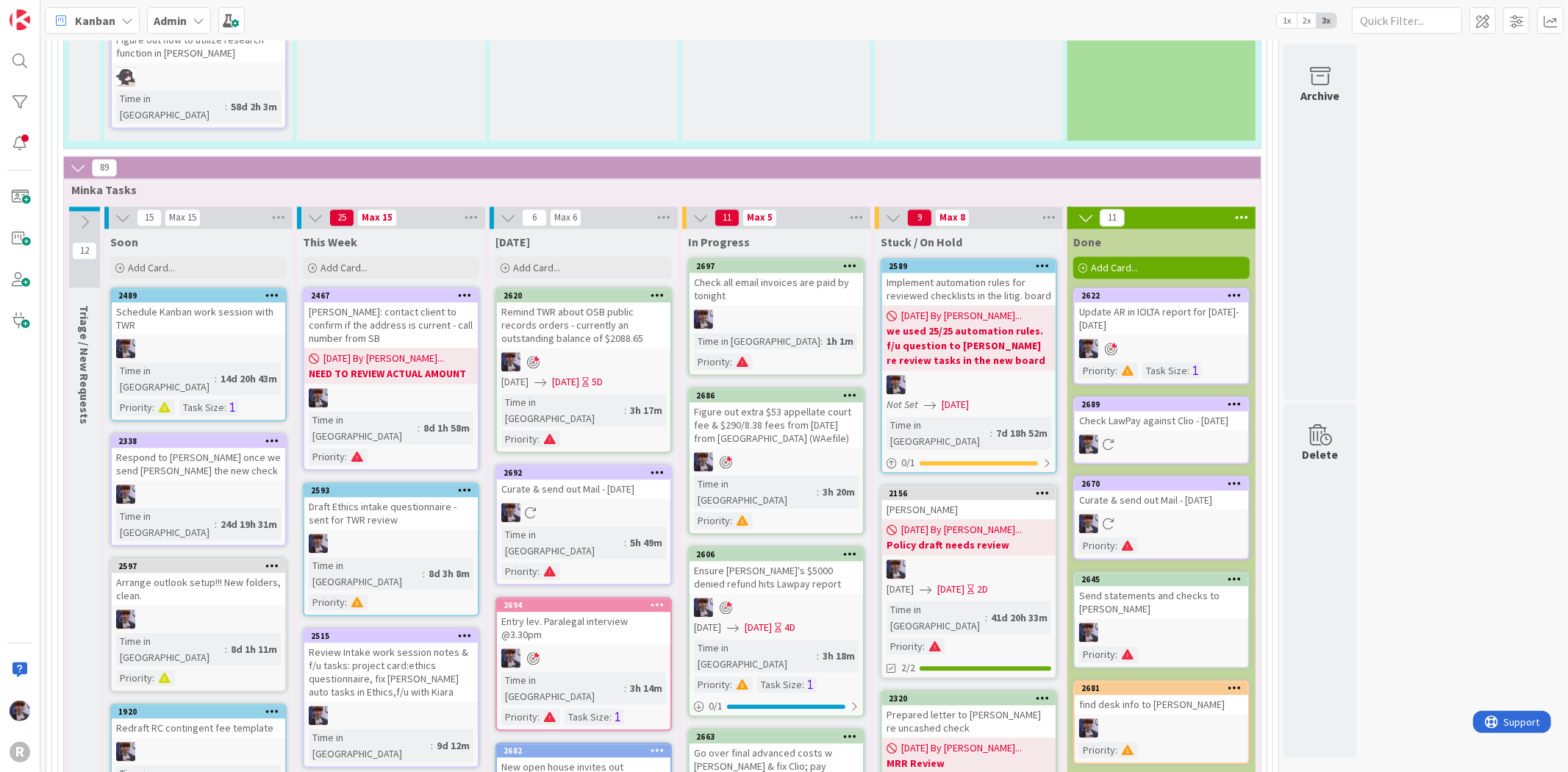
scroll to position [2778, 0]
